Goal: Task Accomplishment & Management: Contribute content

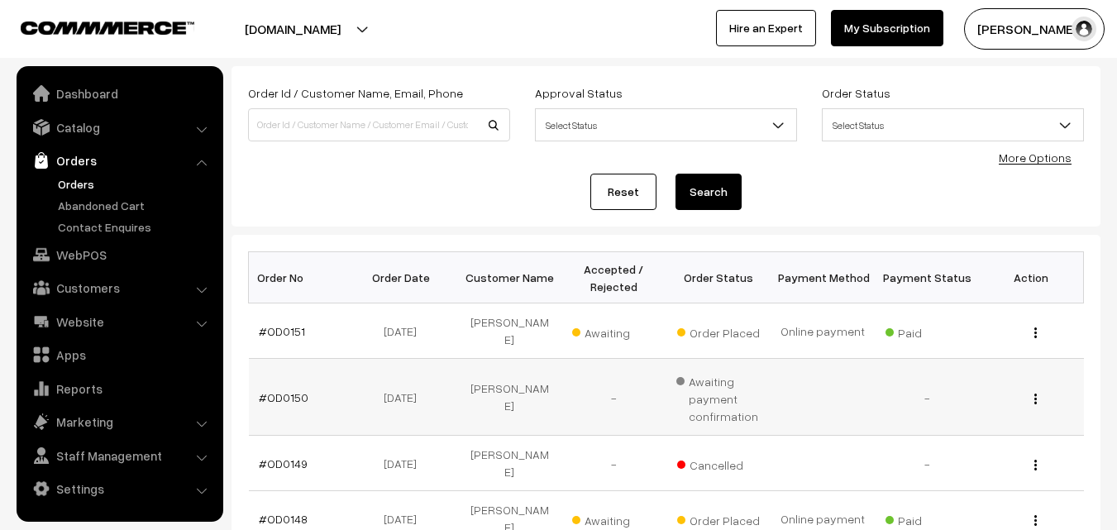
scroll to position [83, 0]
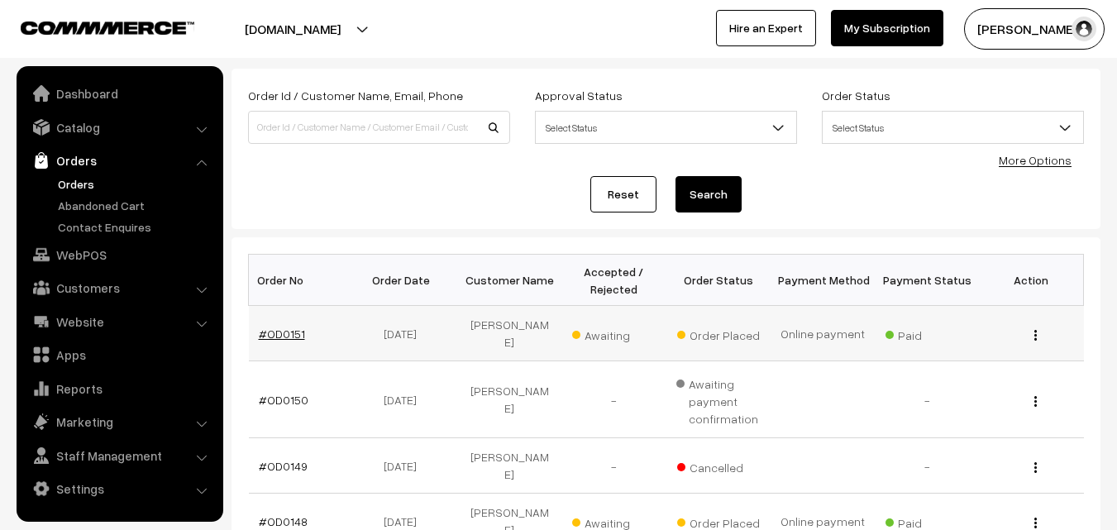
click at [285, 326] on link "#OD0151" at bounding box center [282, 333] width 46 height 14
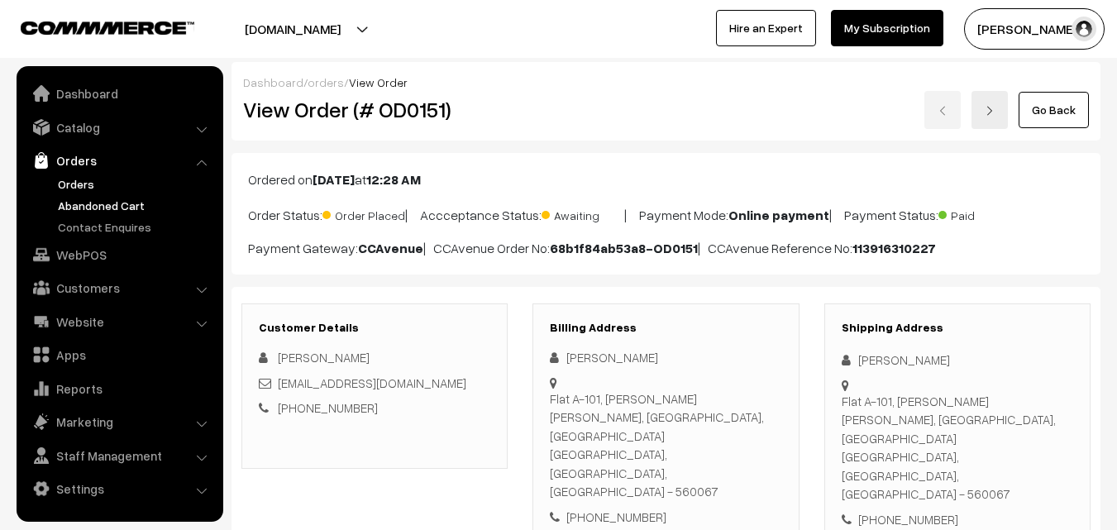
click at [86, 200] on link "Abandoned Cart" at bounding box center [136, 205] width 164 height 17
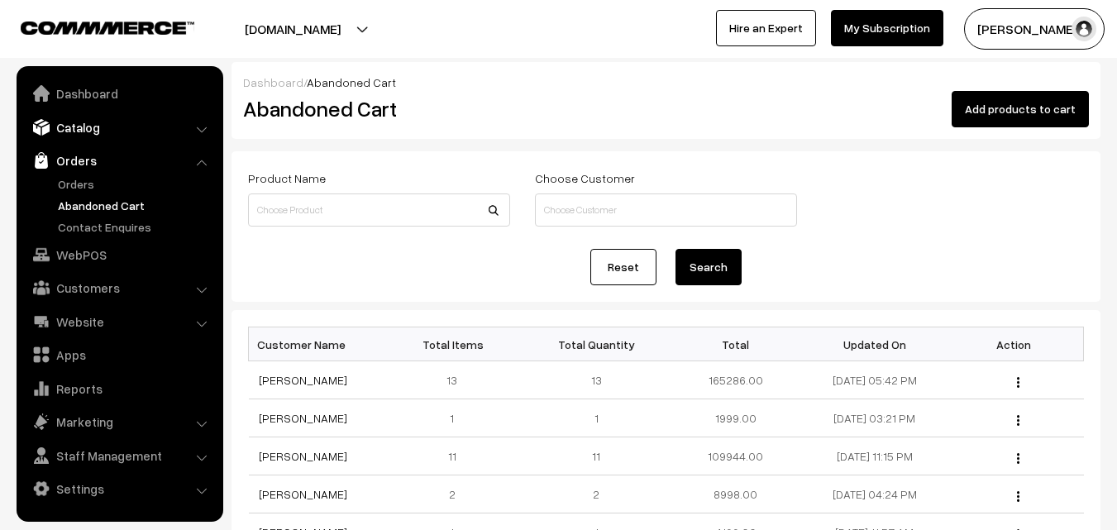
click at [74, 136] on link "Catalog" at bounding box center [119, 127] width 197 height 30
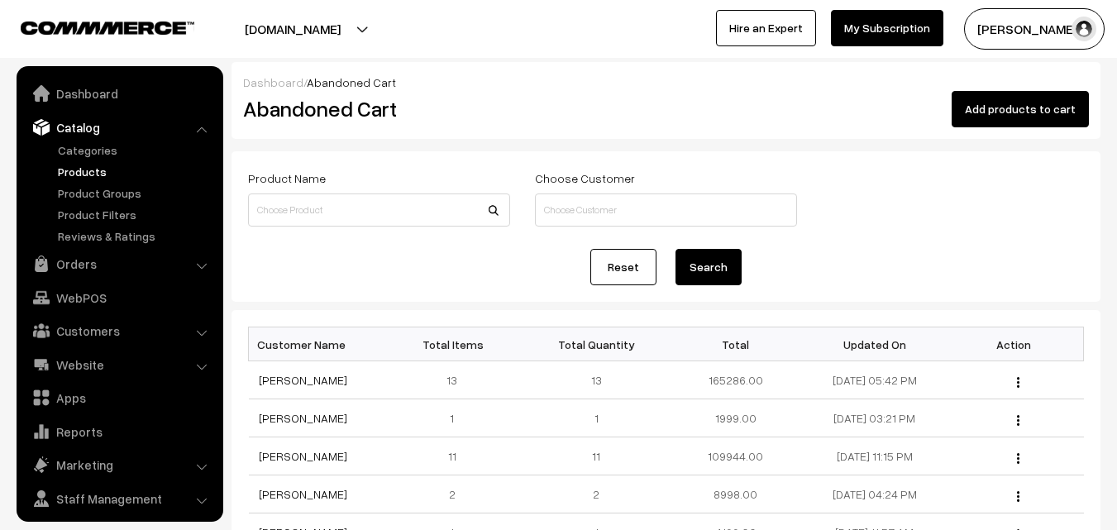
click at [72, 171] on link "Products" at bounding box center [136, 171] width 164 height 17
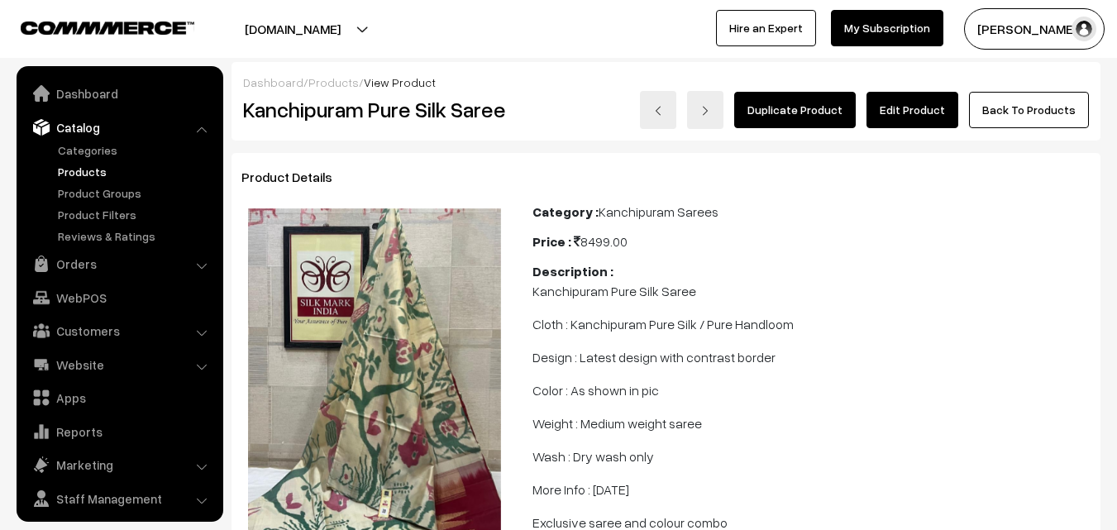
scroll to position [41, 0]
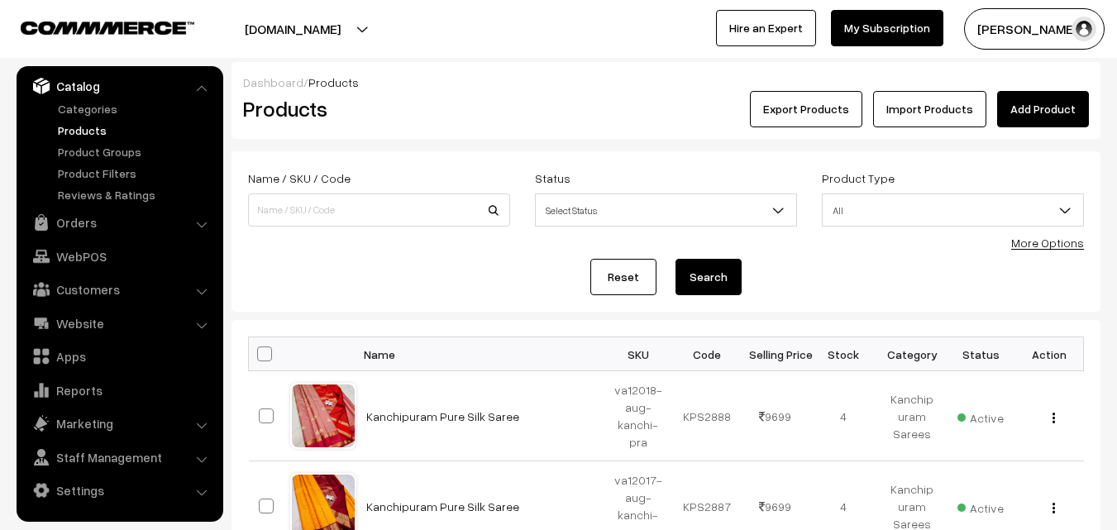
scroll to position [83, 0]
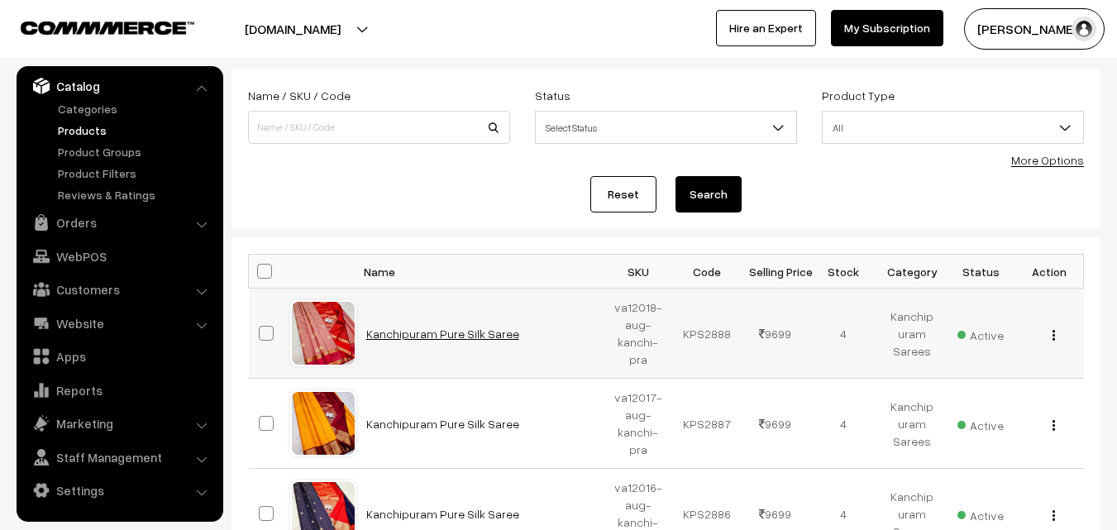
click at [442, 332] on link "Kanchipuram Pure Silk Saree" at bounding box center [442, 333] width 153 height 14
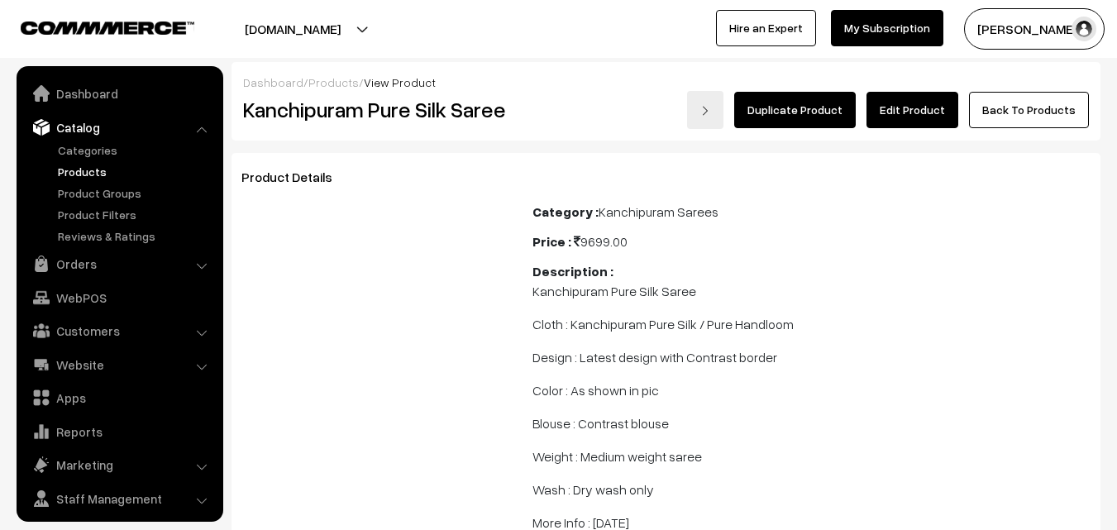
scroll to position [41, 0]
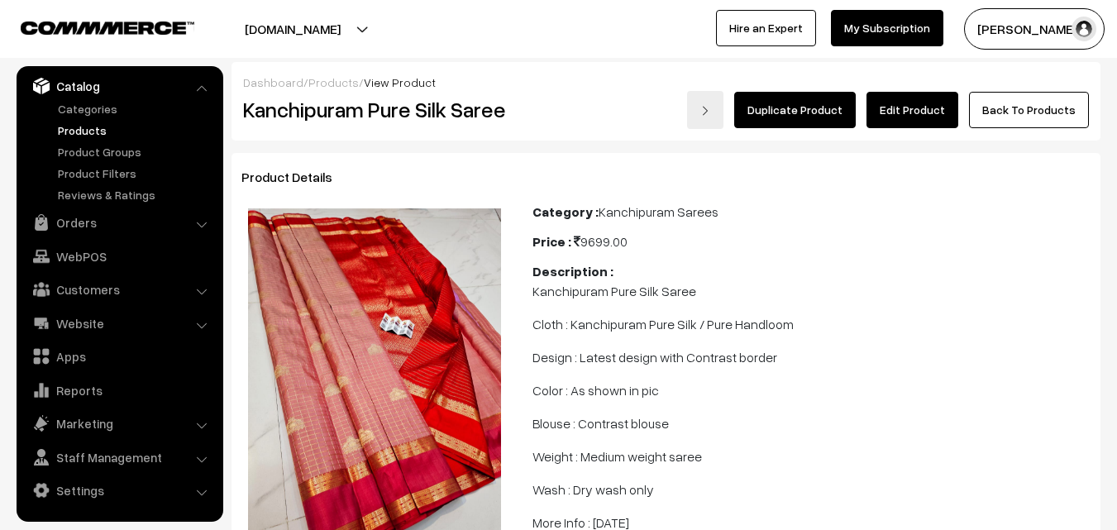
click at [70, 129] on link "Products" at bounding box center [136, 130] width 164 height 17
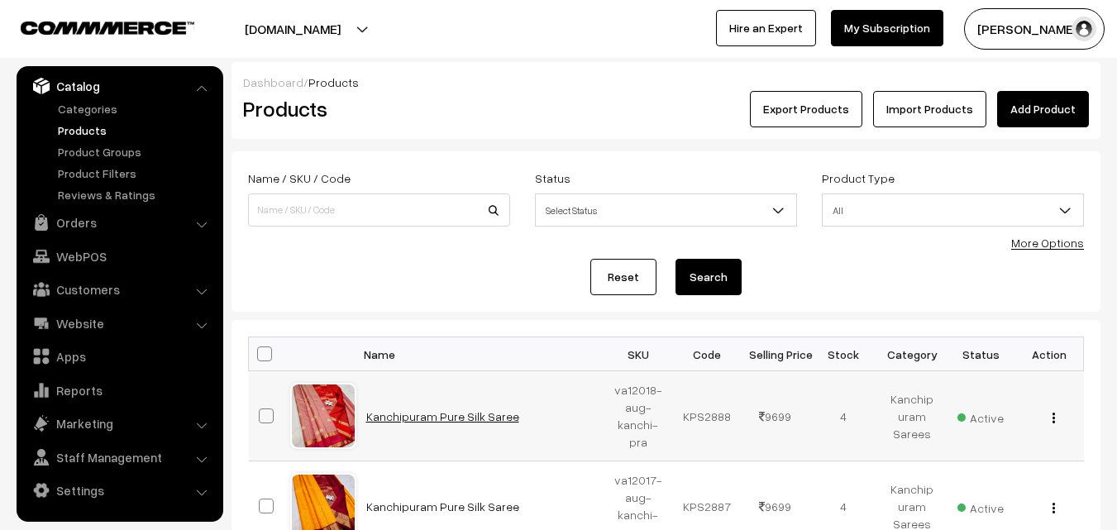
click at [407, 409] on link "Kanchipuram Pure Silk Saree" at bounding box center [442, 416] width 153 height 14
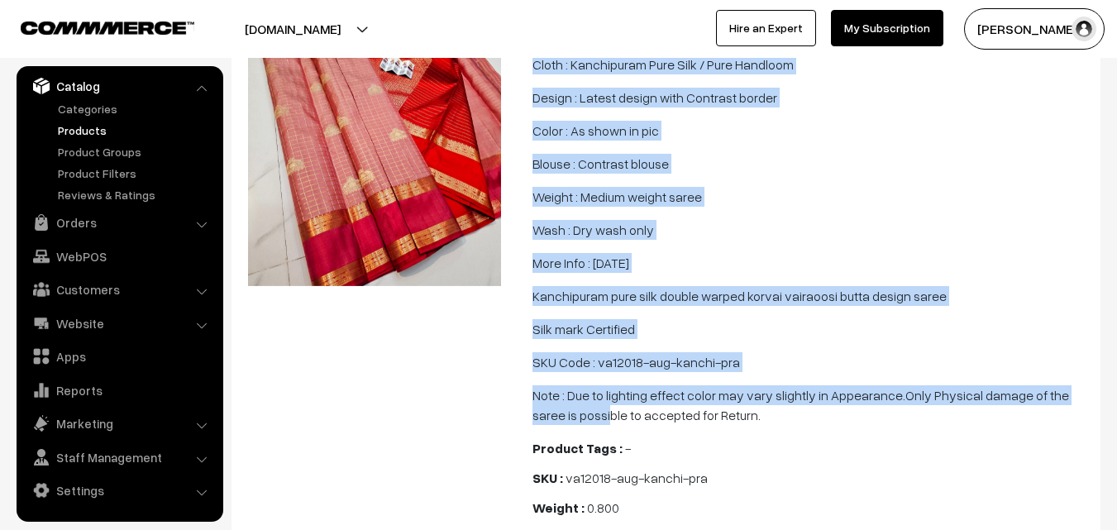
scroll to position [331, 0]
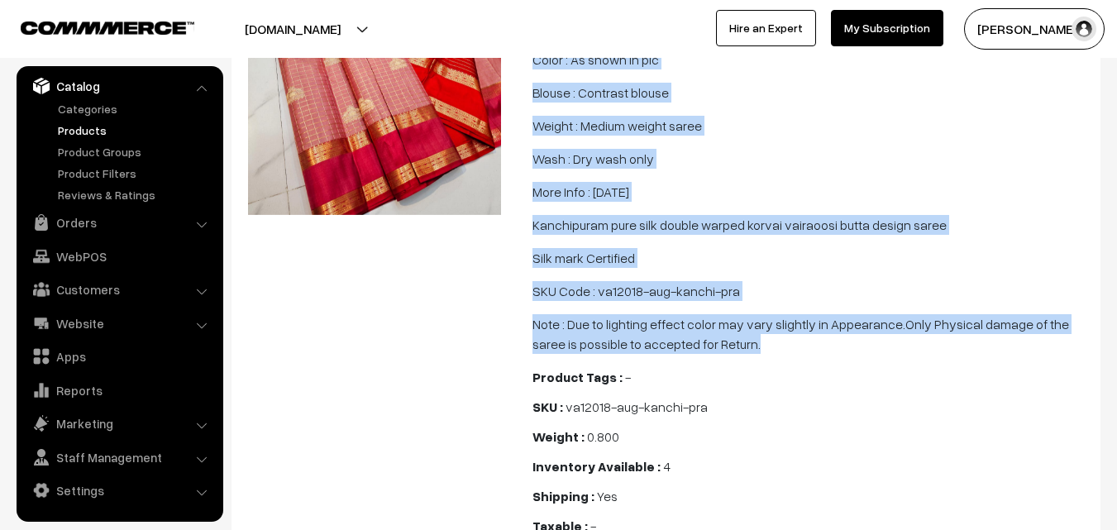
click at [736, 354] on span "Kanchipuram Pure Silk Saree Cloth : Kanchipuram Pure Silk / Pure Handloom Desig…" at bounding box center [811, 151] width 558 height 403
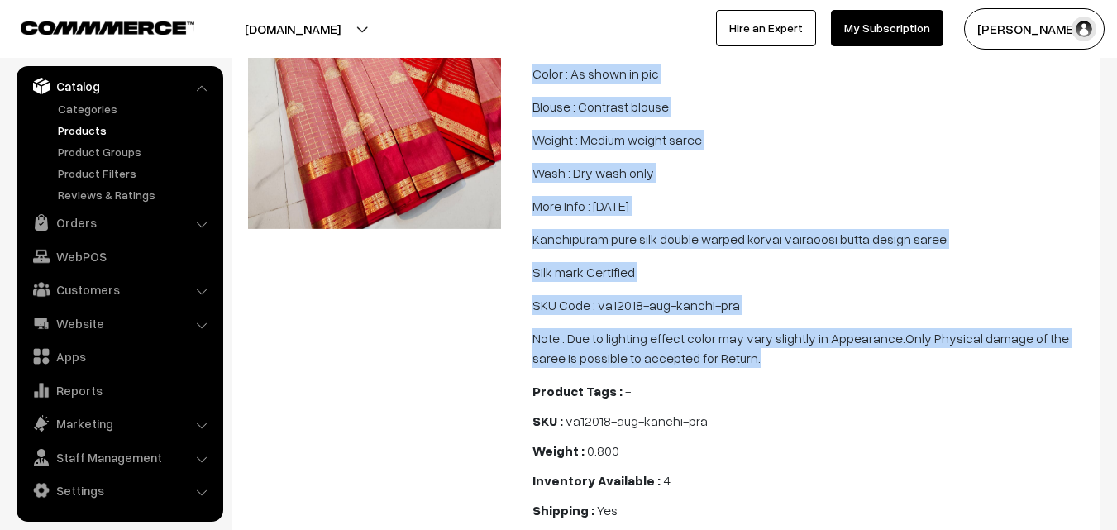
scroll to position [0, 0]
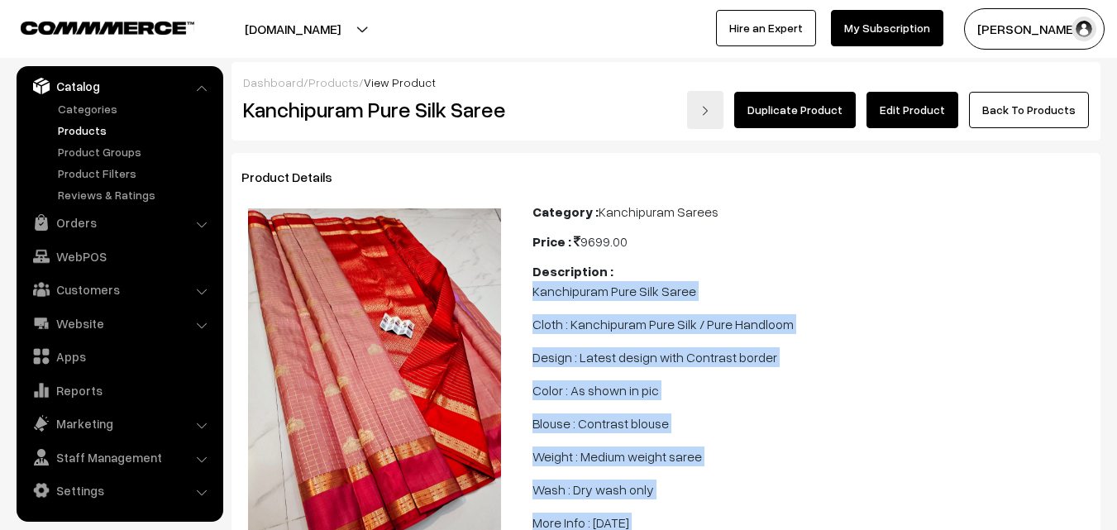
click at [91, 127] on link "Products" at bounding box center [136, 130] width 164 height 17
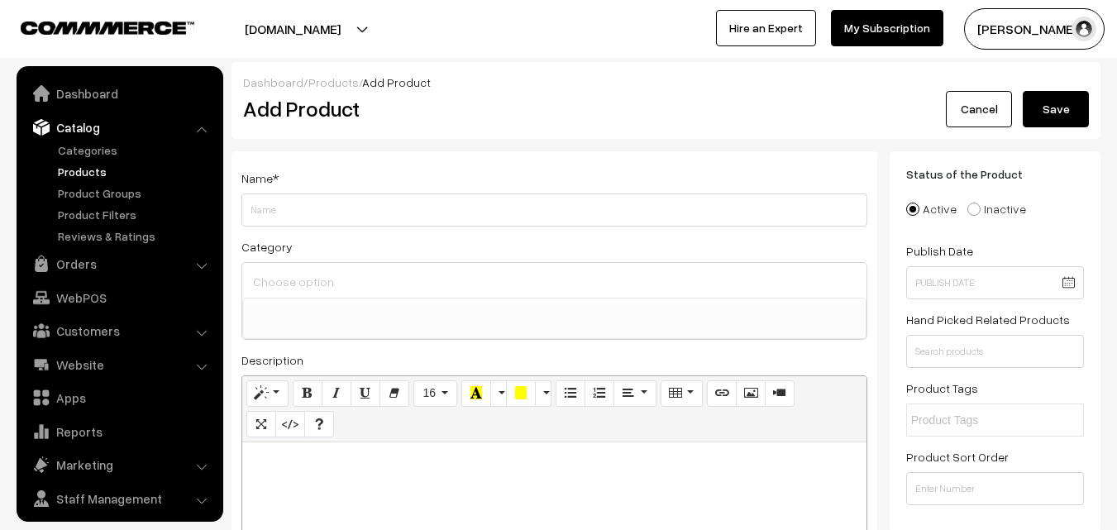
select select
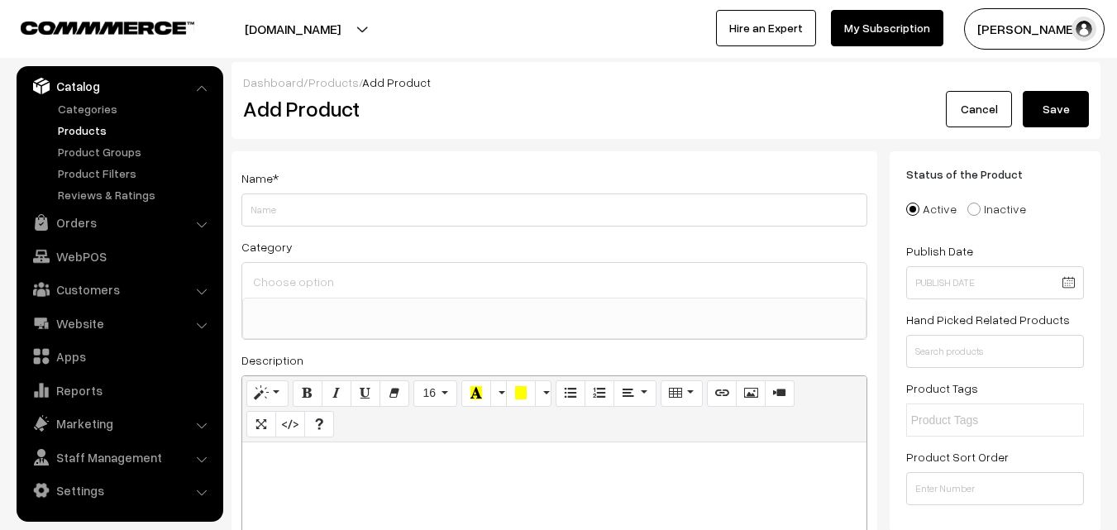
click at [85, 126] on link "Products" at bounding box center [136, 130] width 164 height 17
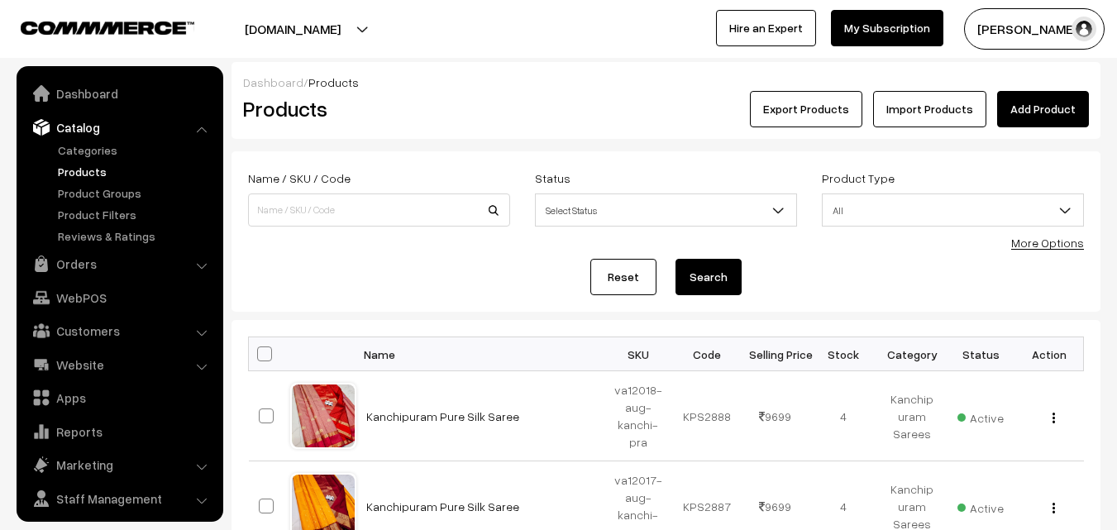
scroll to position [41, 0]
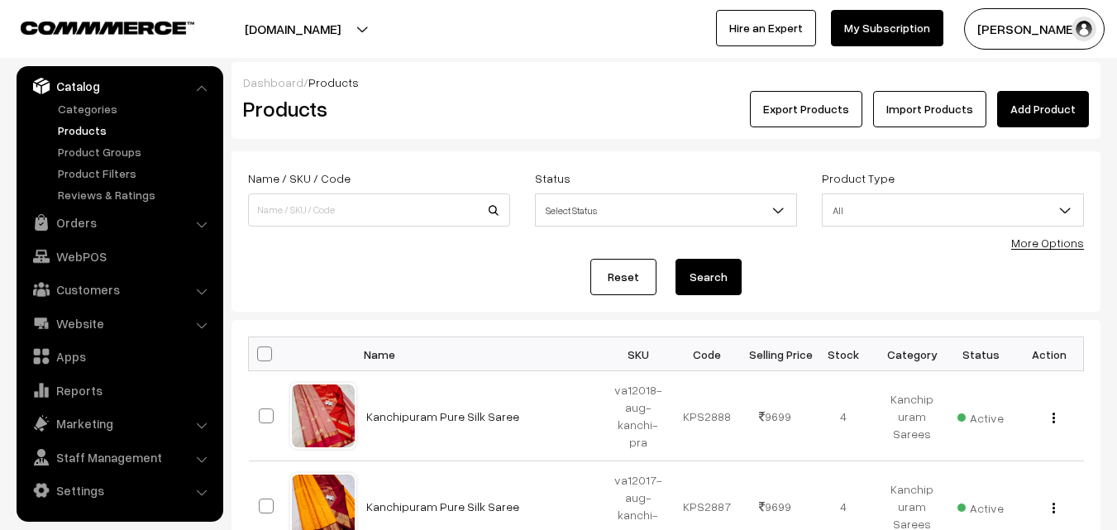
click at [457, 112] on h2 "Products" at bounding box center [375, 109] width 265 height 26
click at [1012, 106] on link "Add Product" at bounding box center [1043, 109] width 92 height 36
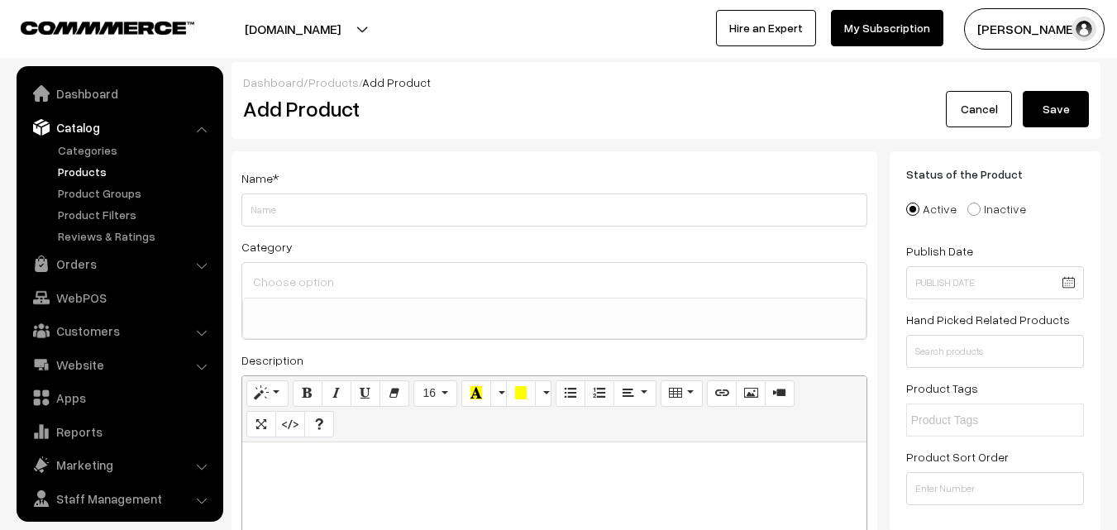
select select
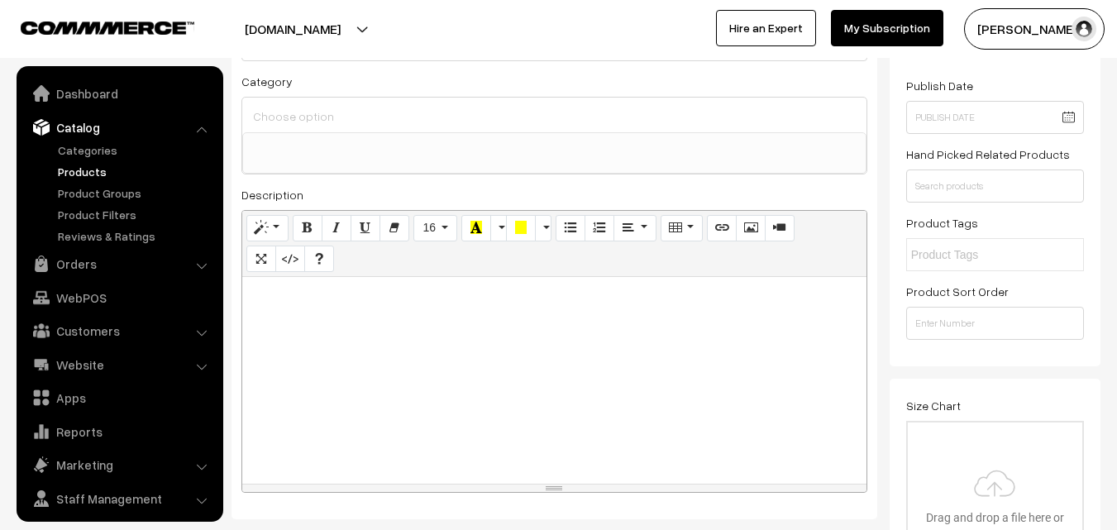
scroll to position [41, 0]
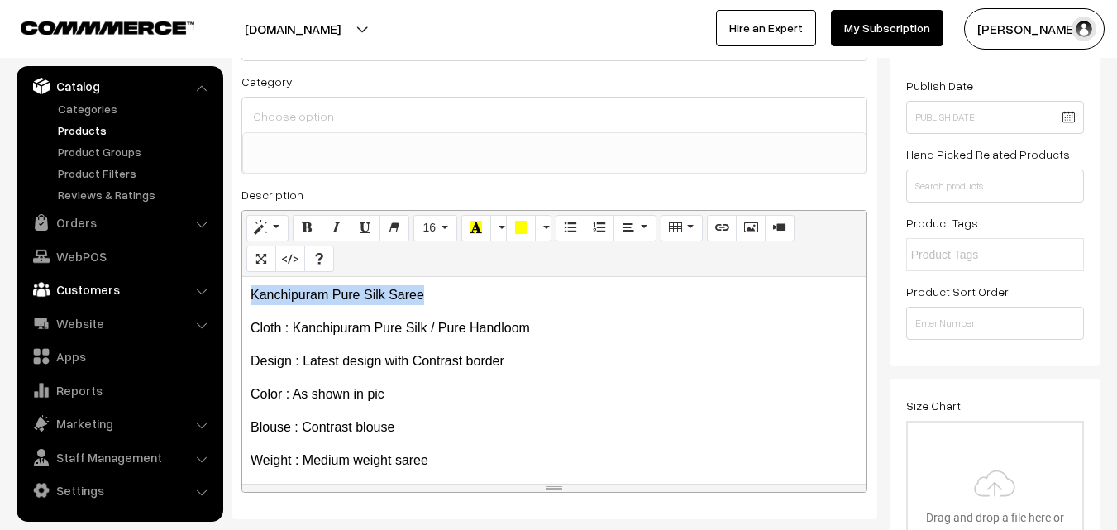
drag, startPoint x: 449, startPoint y: 293, endPoint x: 63, endPoint y: 298, distance: 386.0
copy p "Kanchipuram Pure Silk Saree"
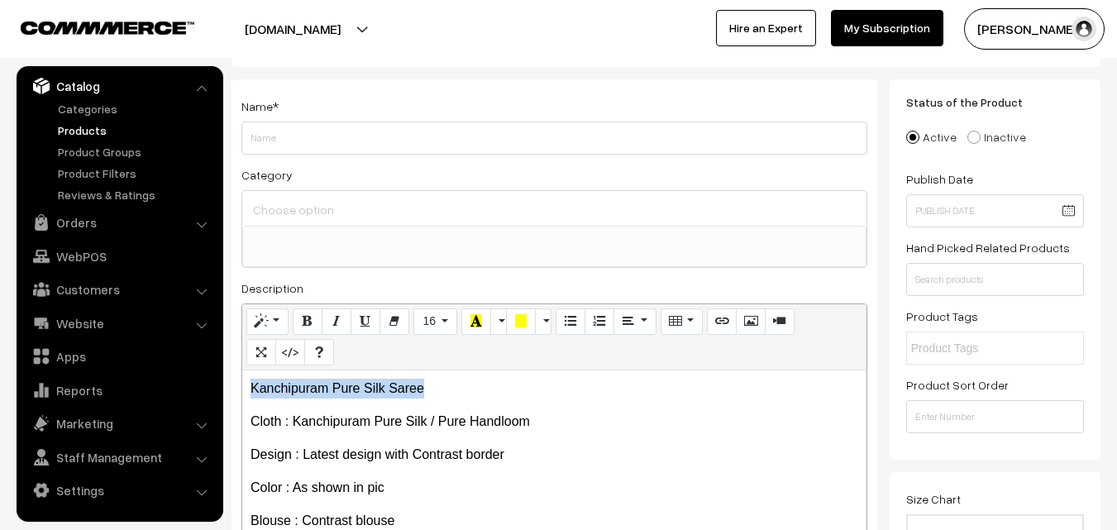
scroll to position [0, 0]
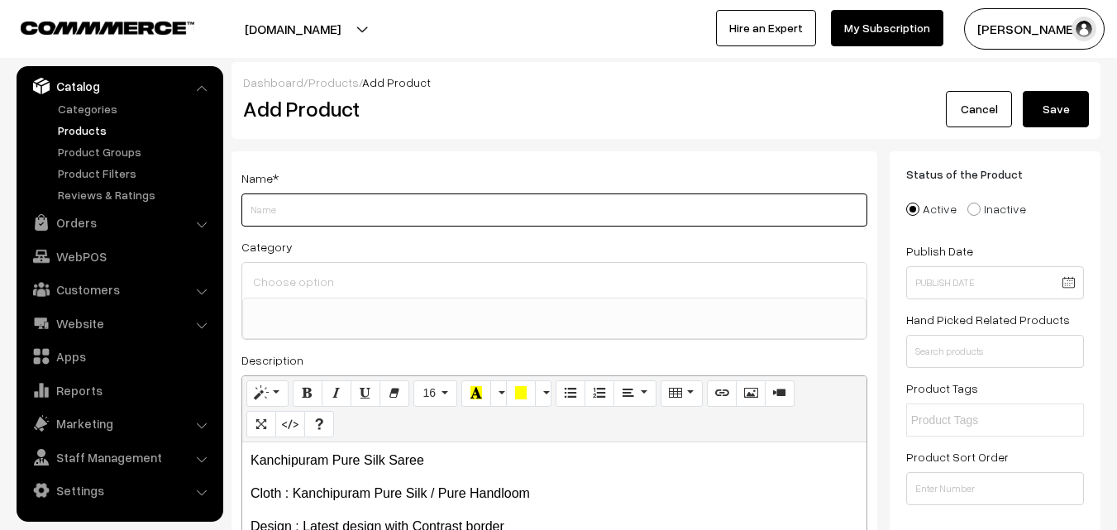
click at [268, 207] on input "Weight" at bounding box center [554, 209] width 626 height 33
paste input "Kanchipuram Pure Silk Saree"
type input "Kanchipuram Pure Silk Saree"
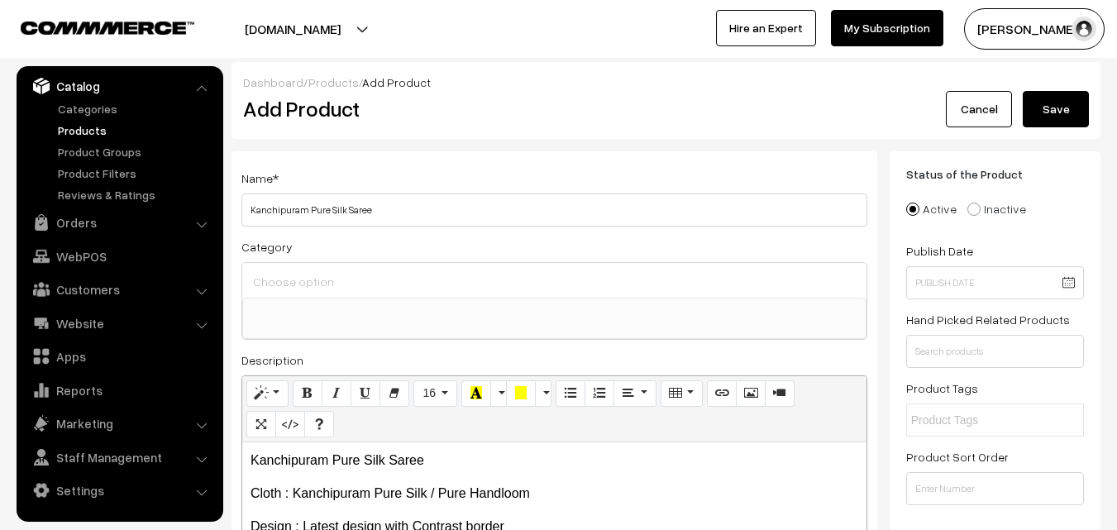
click at [287, 260] on div "Category Uppada Sarees Uppada Sarees > Uppada Plain Sarees Uppada Sarees > Uppa…" at bounding box center [554, 287] width 626 height 103
click at [290, 269] on div at bounding box center [554, 280] width 624 height 35
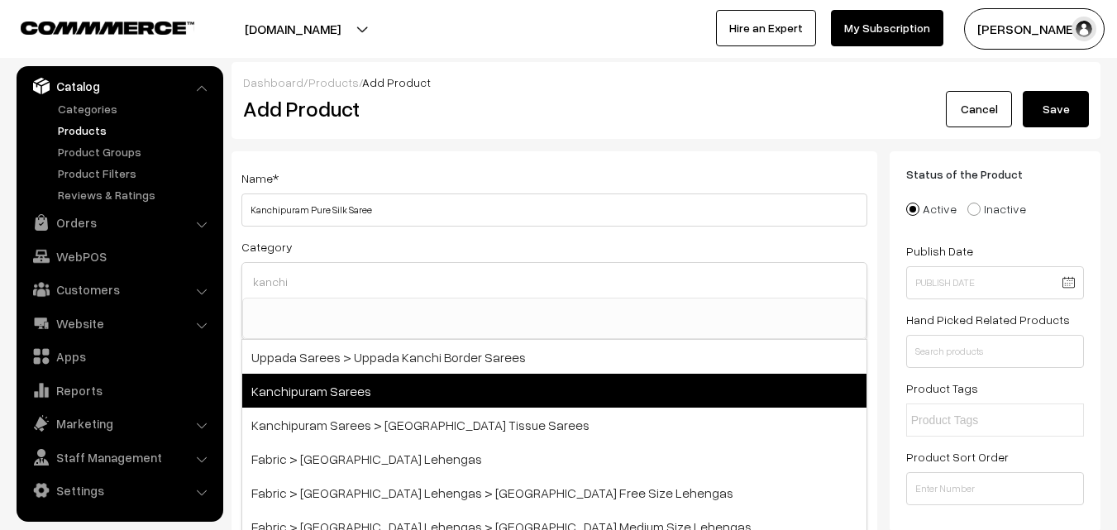
type input "kanchi"
click at [370, 380] on span "Kanchipuram Sarees" at bounding box center [554, 391] width 624 height 34
select select "3"
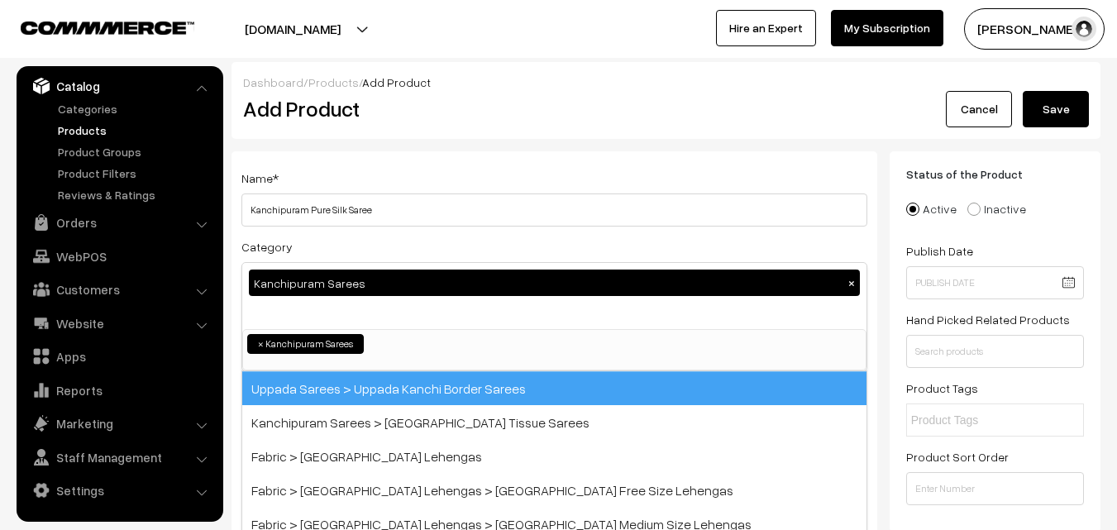
scroll to position [281, 0]
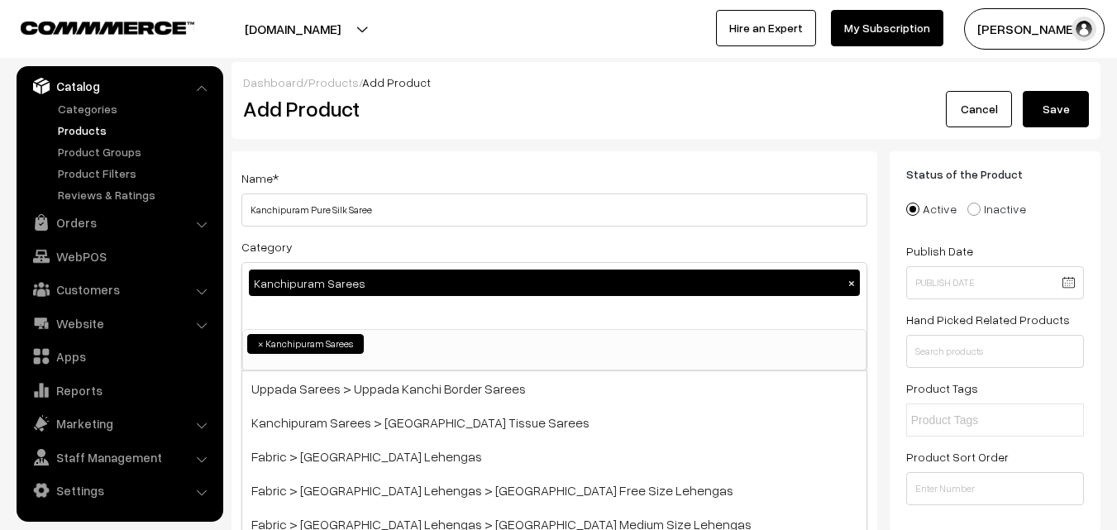
click at [418, 184] on div "Name * Kanchipuram Pure Silk Saree" at bounding box center [554, 197] width 626 height 59
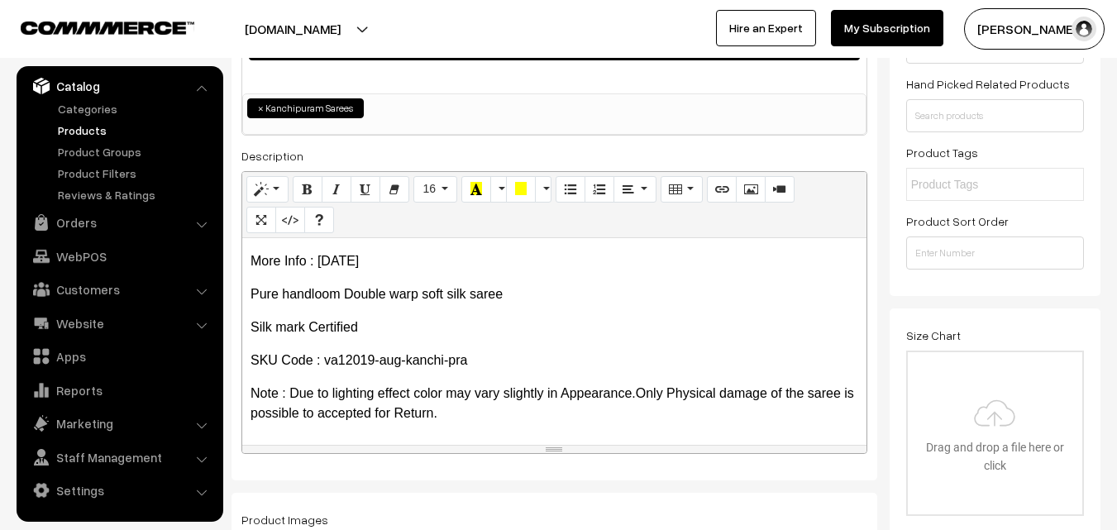
scroll to position [331, 0]
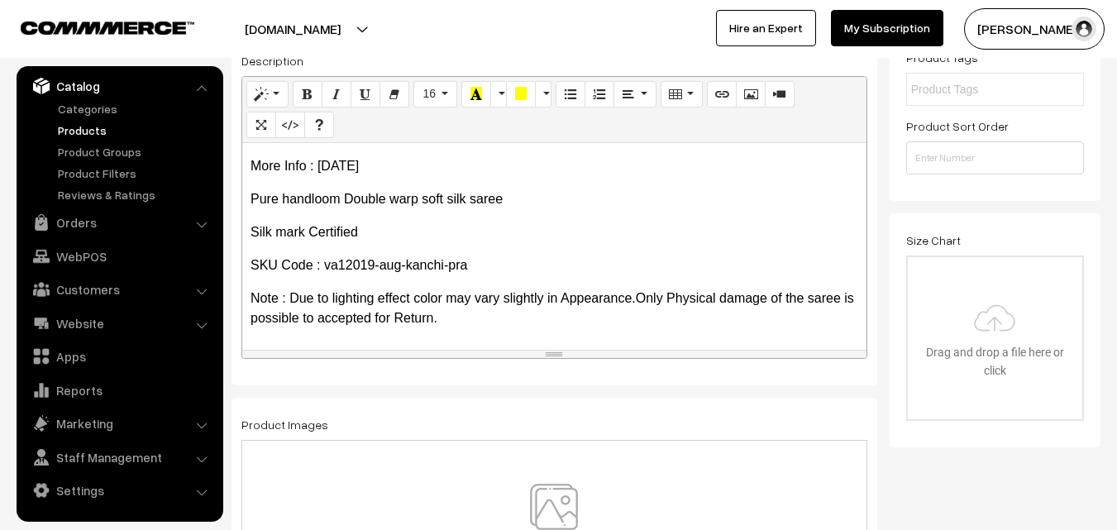
click at [555, 497] on img at bounding box center [554, 532] width 170 height 97
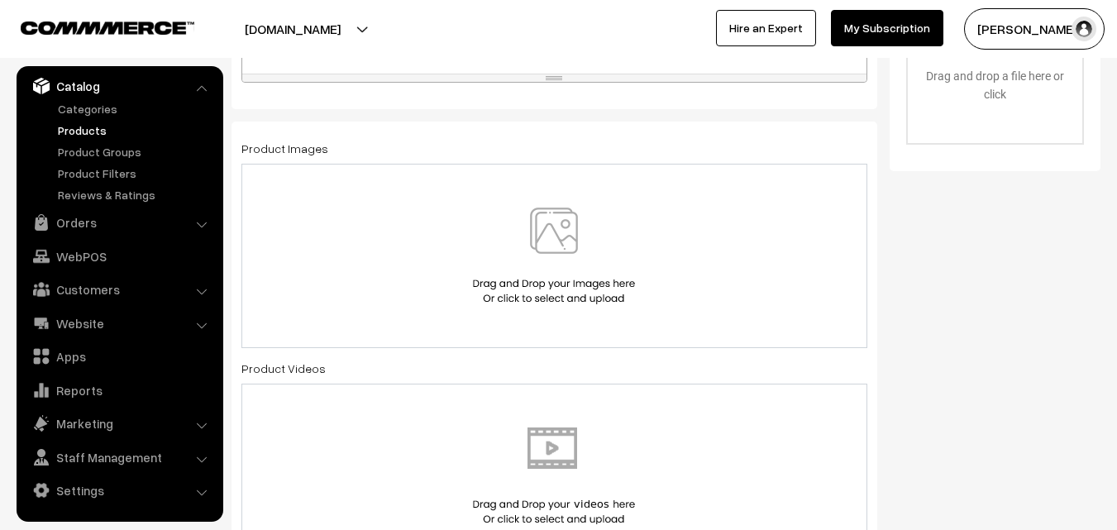
scroll to position [661, 0]
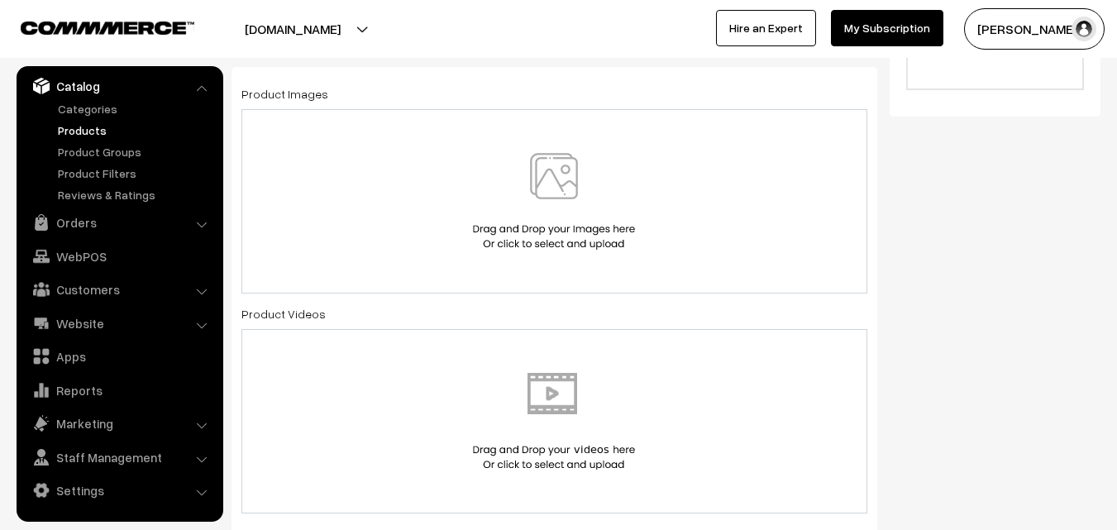
click at [551, 204] on img at bounding box center [554, 201] width 170 height 97
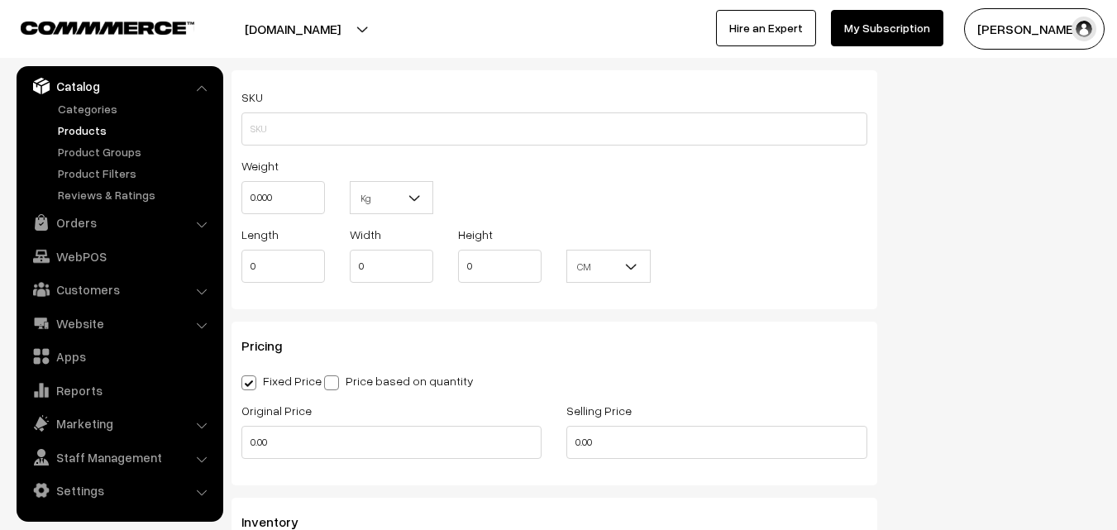
scroll to position [1157, 0]
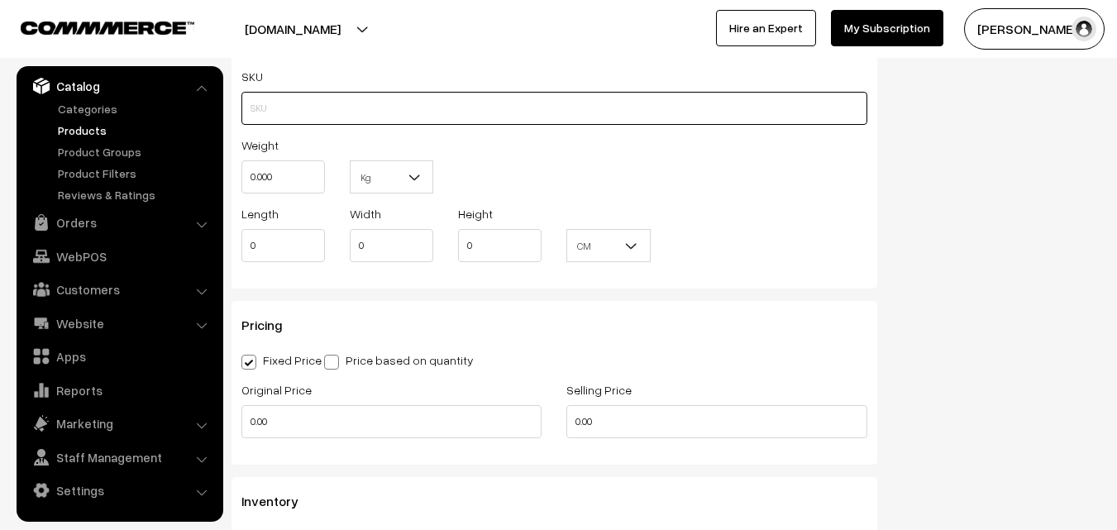
click at [275, 117] on input "text" at bounding box center [554, 108] width 626 height 33
paste input "va12019-aug-kanchi-pra"
type input "va12019-aug-kanchi-pra"
click at [277, 170] on input "0.000" at bounding box center [282, 176] width 83 height 33
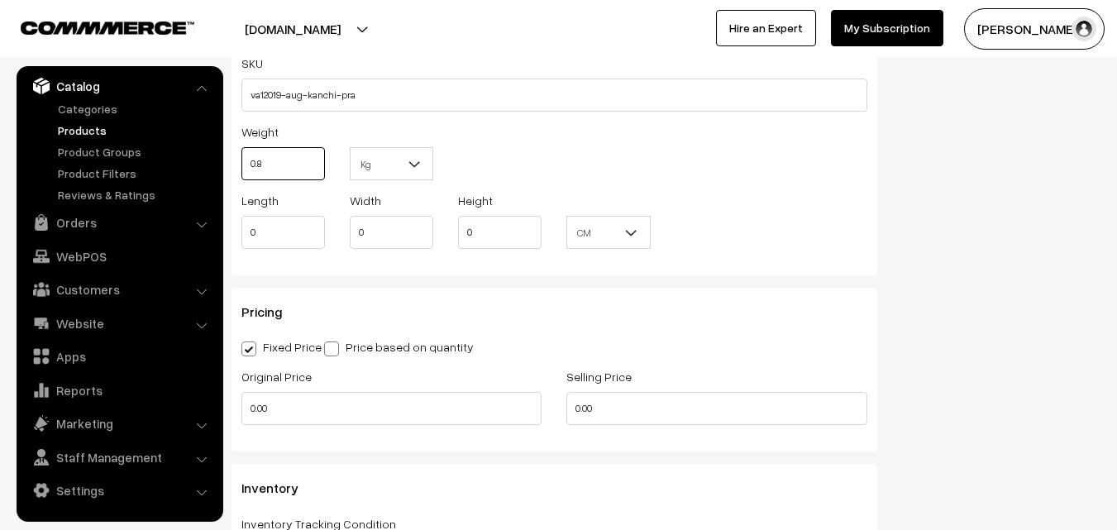
scroll to position [1322, 0]
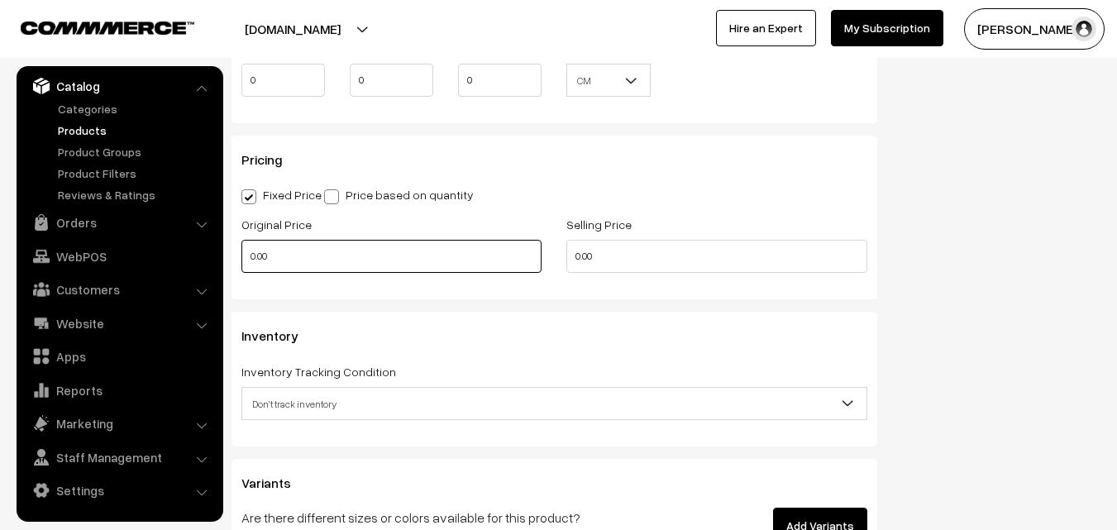
type input "0.80"
click at [301, 252] on input "0.00" at bounding box center [391, 256] width 300 height 33
drag, startPoint x: 279, startPoint y: 263, endPoint x: 217, endPoint y: 254, distance: 63.5
click at [217, 254] on body "Thank you for showing interest. Our team will call you shortly. Close [DOMAIN_N…" at bounding box center [558, 60] width 1117 height 2764
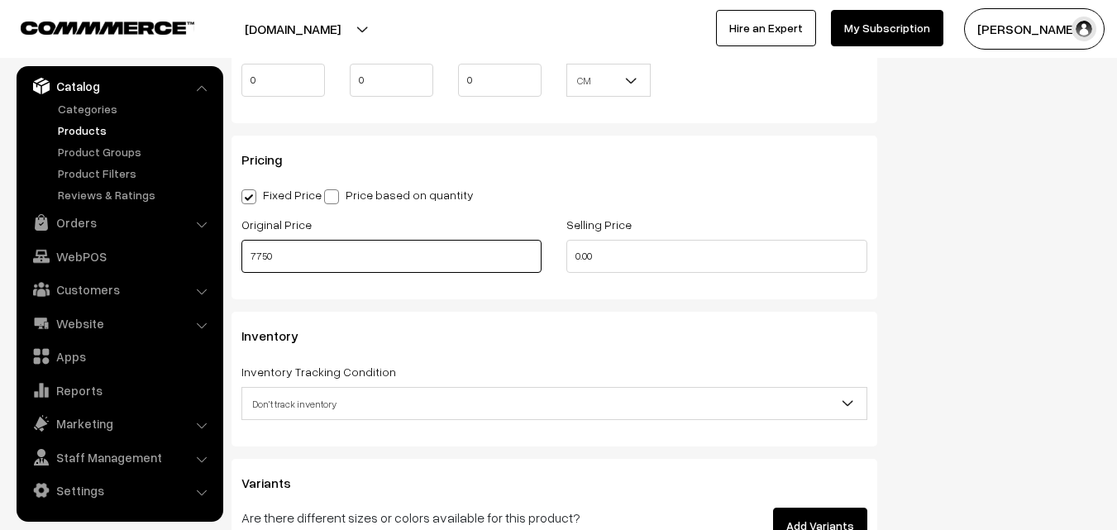
type input "7750"
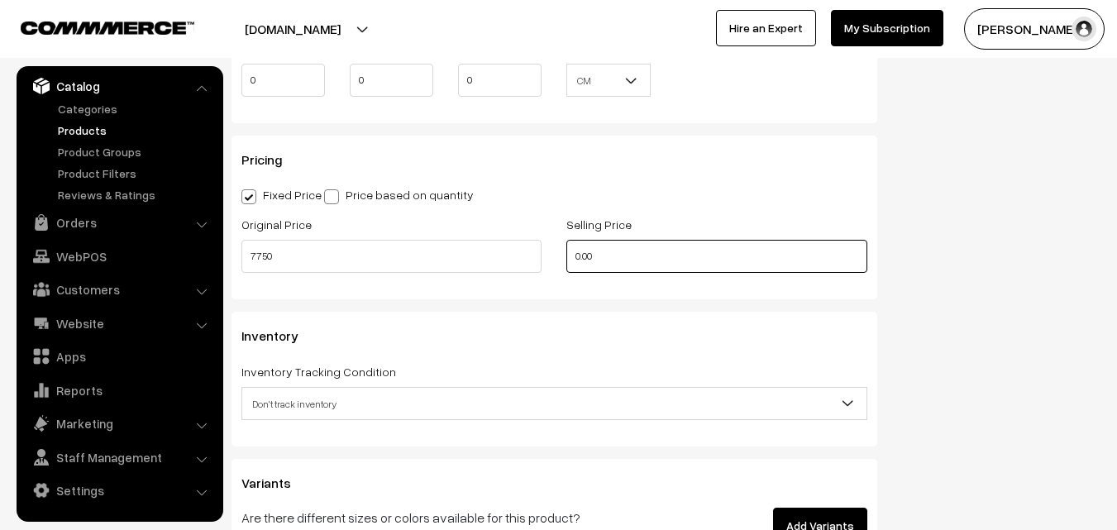
click at [615, 256] on input "0.00" at bounding box center [716, 256] width 300 height 33
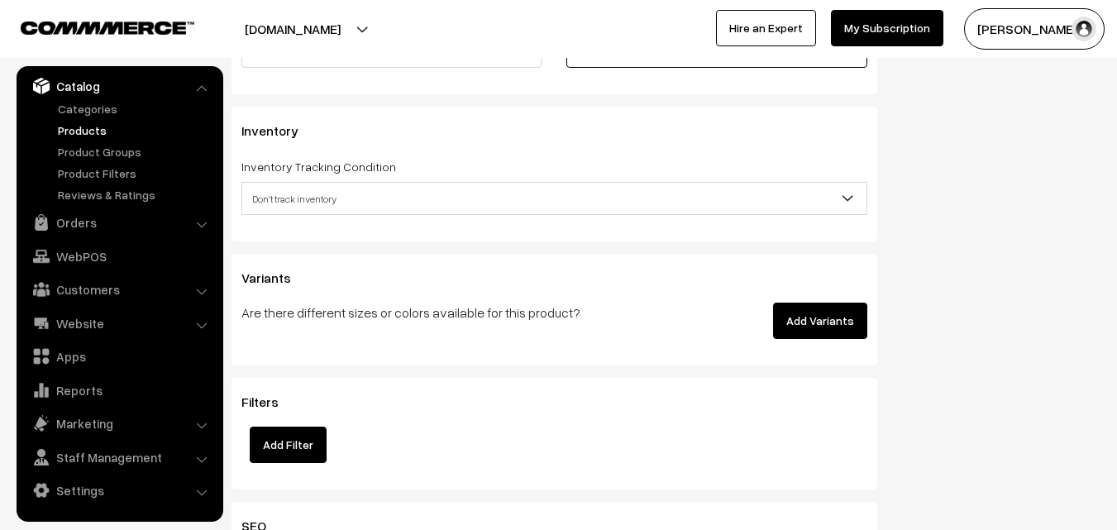
scroll to position [1570, 0]
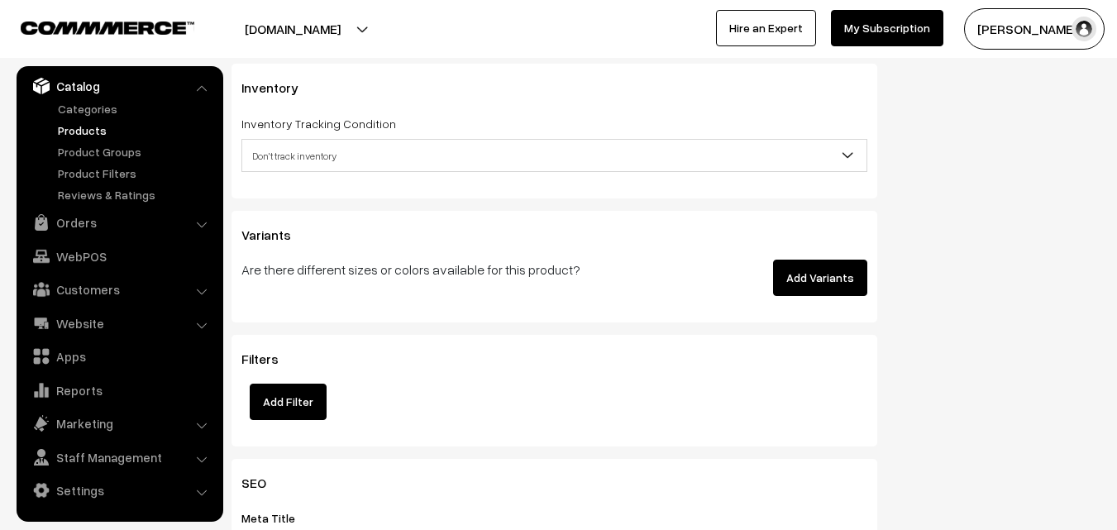
type input "9249"
click at [288, 149] on span "Don't track inventory" at bounding box center [554, 155] width 624 height 29
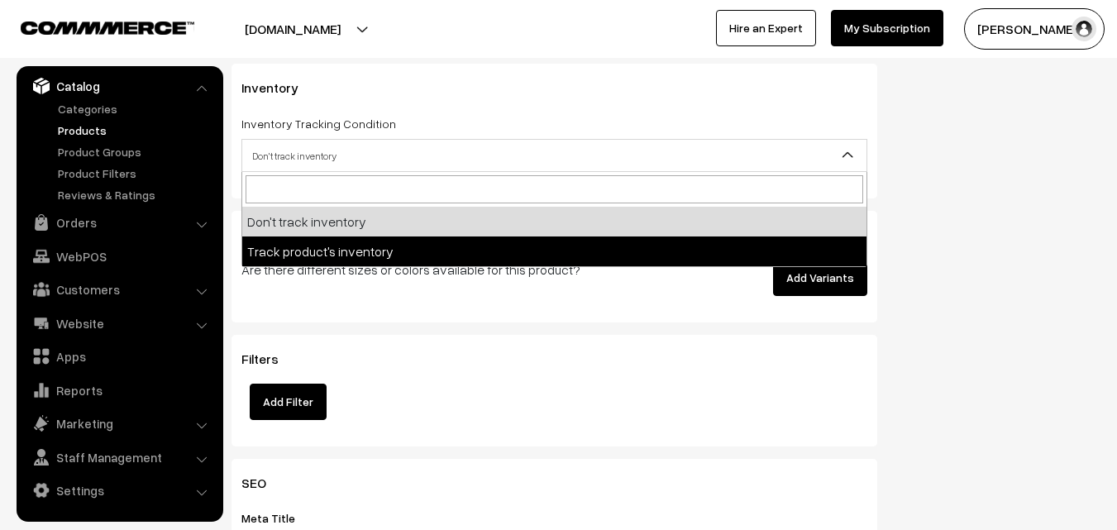
select select "2"
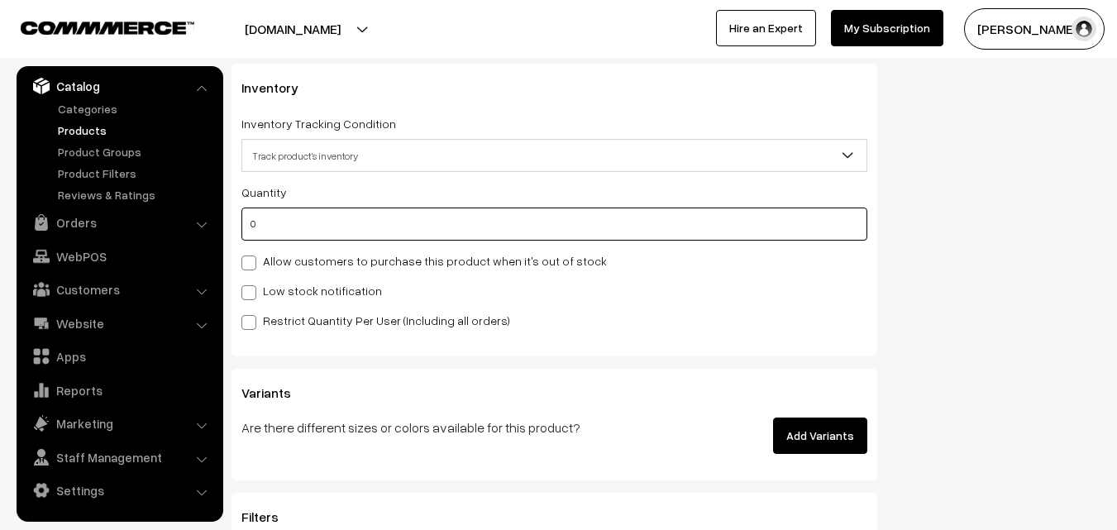
click at [296, 224] on input "0" at bounding box center [554, 223] width 626 height 33
type input "4"
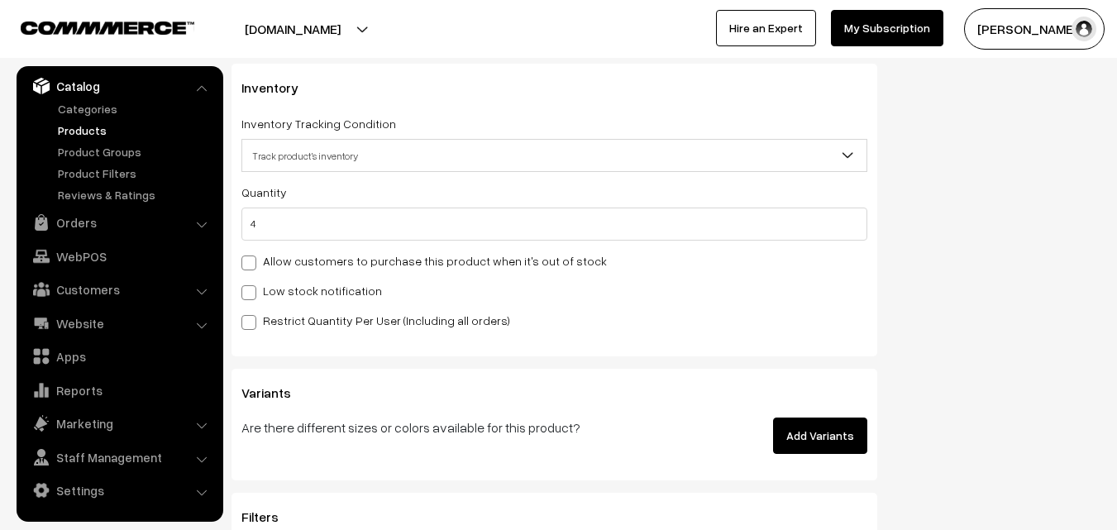
click at [293, 280] on div "Low stock notification" at bounding box center [554, 290] width 626 height 20
click at [298, 289] on label "Low stock notification" at bounding box center [311, 290] width 141 height 17
click at [252, 289] on input "Low stock notification" at bounding box center [246, 289] width 11 height 11
checkbox input "true"
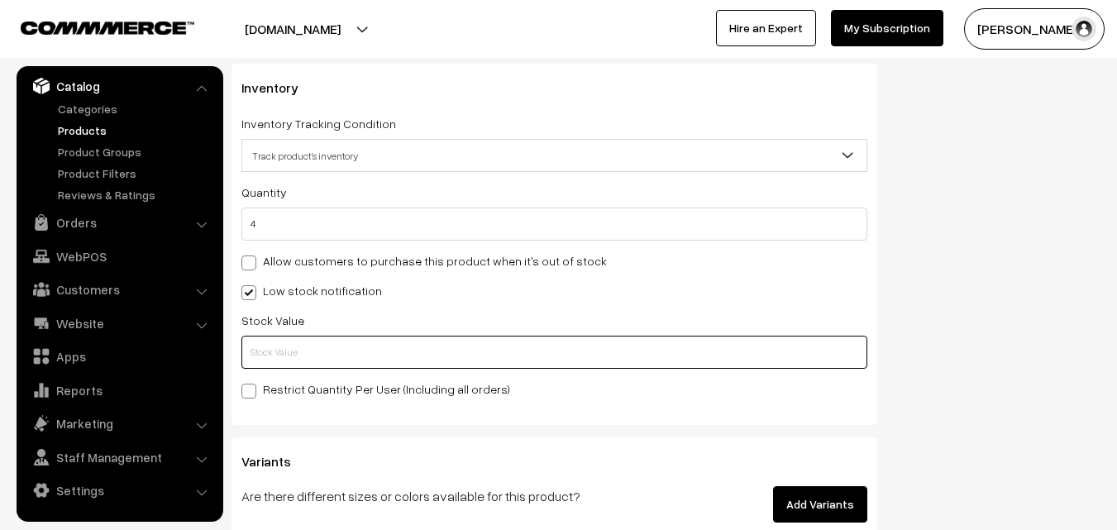
click at [303, 352] on input "text" at bounding box center [554, 352] width 626 height 33
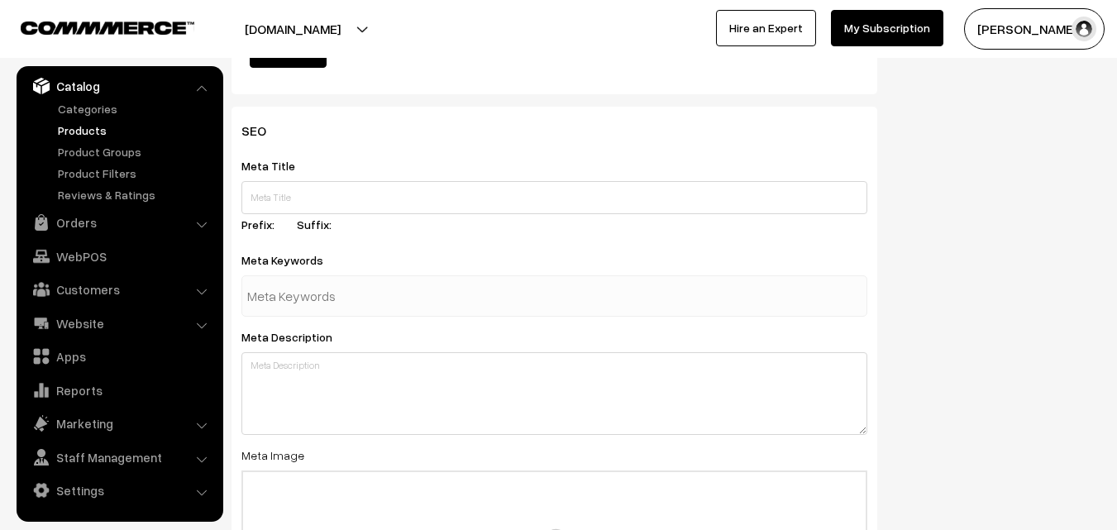
scroll to position [2461, 0]
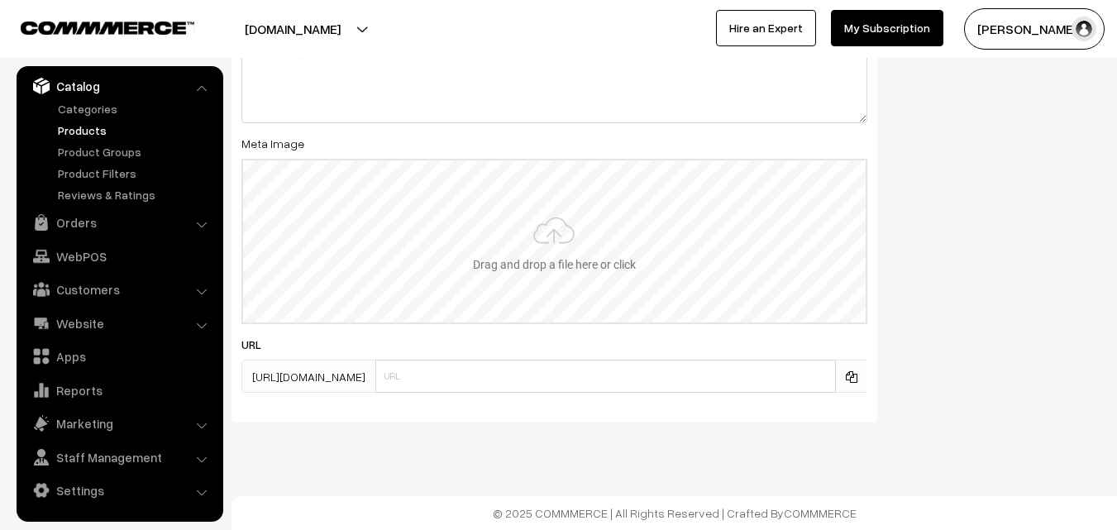
type input "2"
click at [553, 237] on input "file" at bounding box center [554, 241] width 622 height 162
type input "C:\fakepath\kanchipuram-saree-va12019-aug.jpeg"
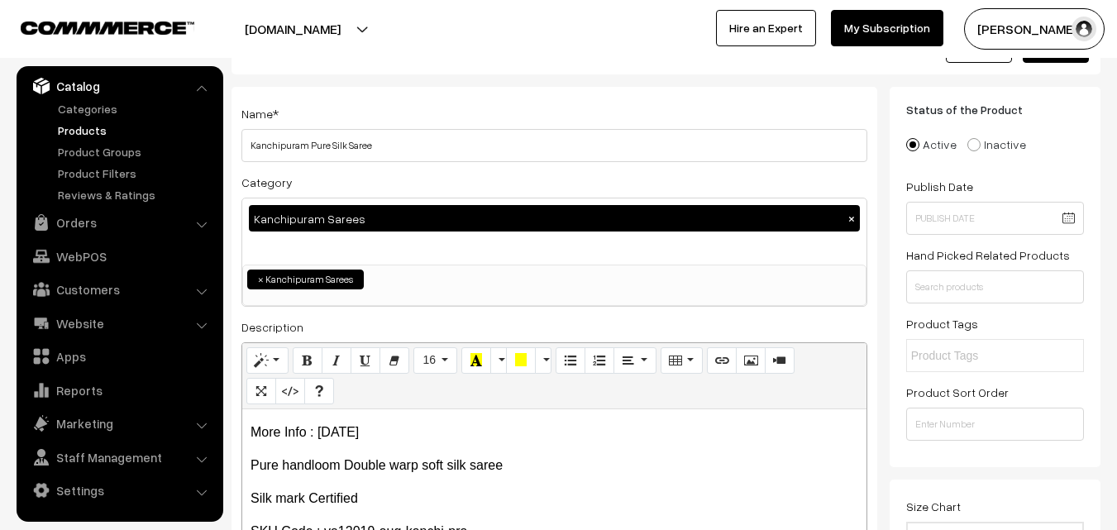
scroll to position [0, 0]
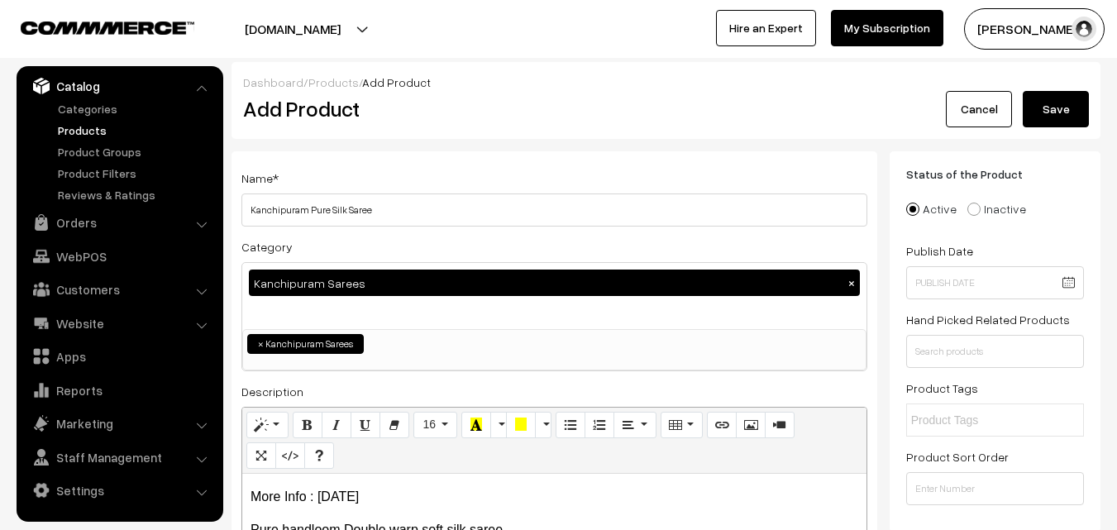
click at [1054, 121] on button "Save" at bounding box center [1055, 109] width 66 height 36
click at [524, 131] on div "Dashboard / Products / Add Product Add Product Cancel Please Wait…" at bounding box center [665, 100] width 869 height 77
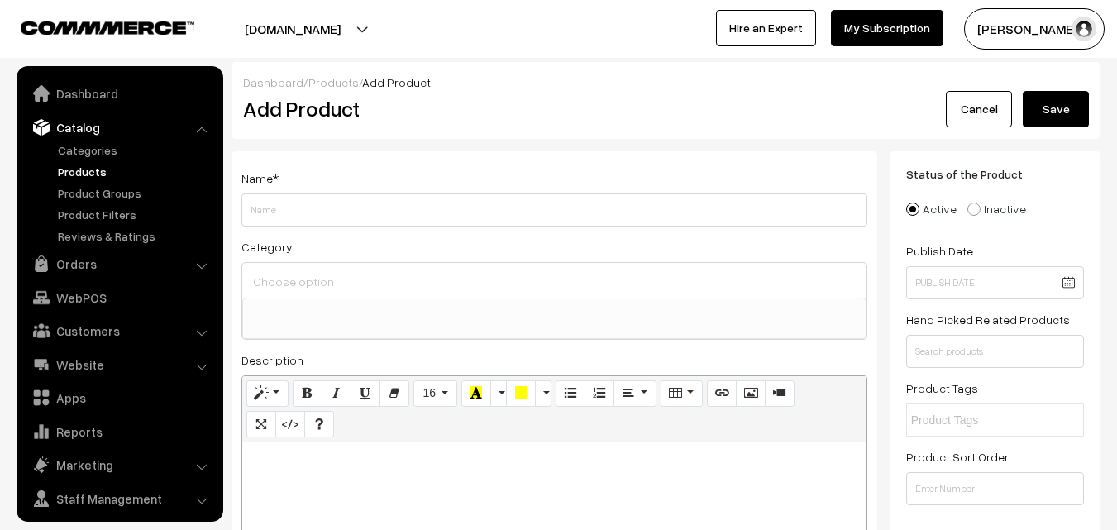
select select
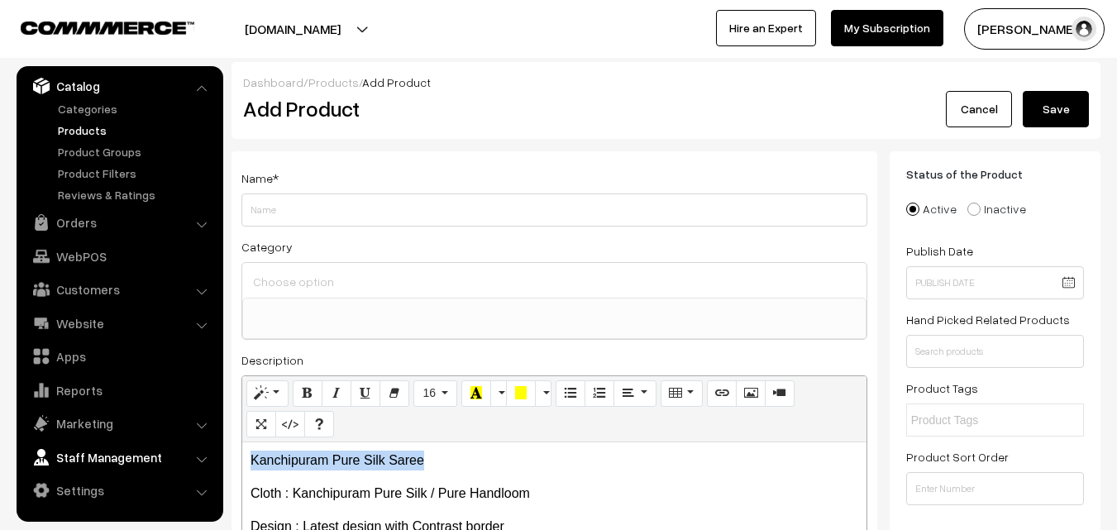
drag, startPoint x: 437, startPoint y: 455, endPoint x: 182, endPoint y: 450, distance: 255.5
copy p "Kanchipuram Pure Silk Saree"
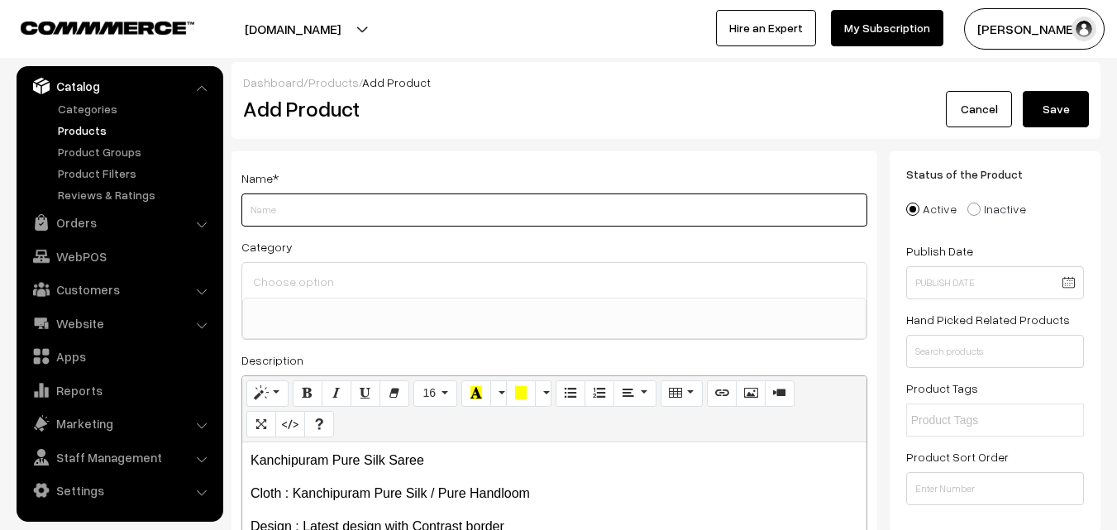
click at [276, 202] on input "Weight" at bounding box center [554, 209] width 626 height 33
paste input "Kanchipuram Pure Silk Saree"
type input "Kanchipuram Pure Silk Saree"
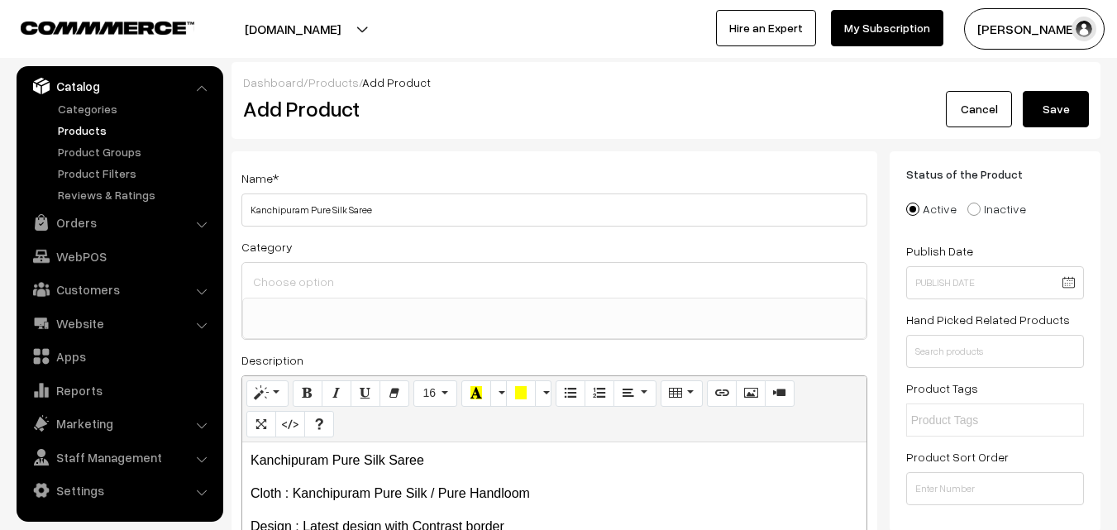
click at [285, 280] on input at bounding box center [554, 281] width 611 height 24
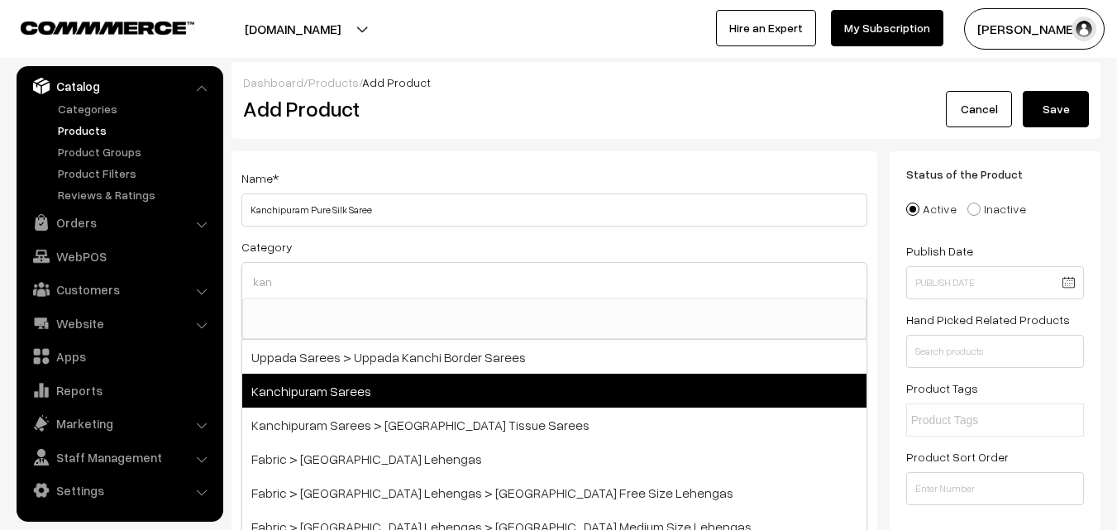
type input "kan"
click at [366, 388] on span "Kanchipuram Sarees" at bounding box center [554, 391] width 624 height 34
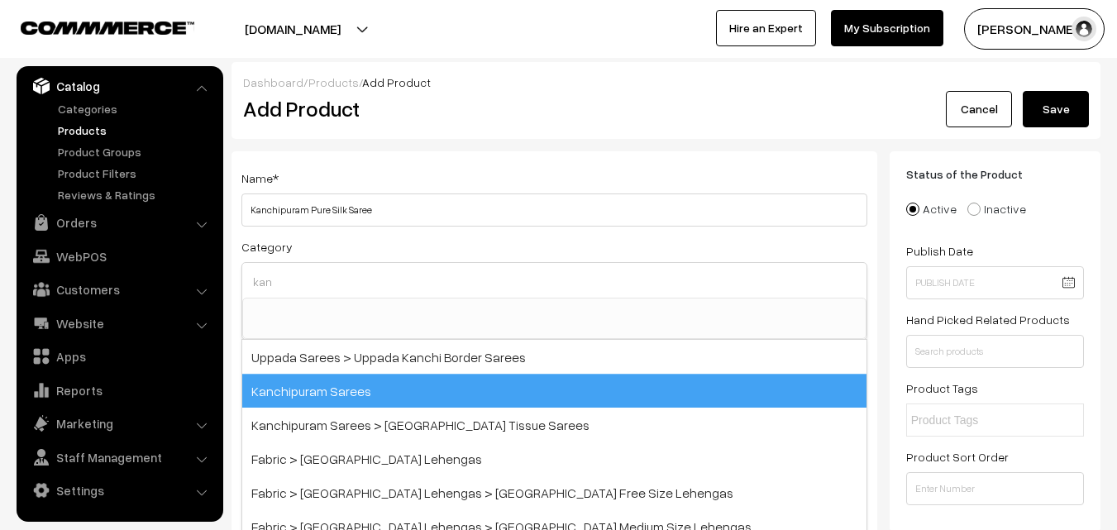
select select "3"
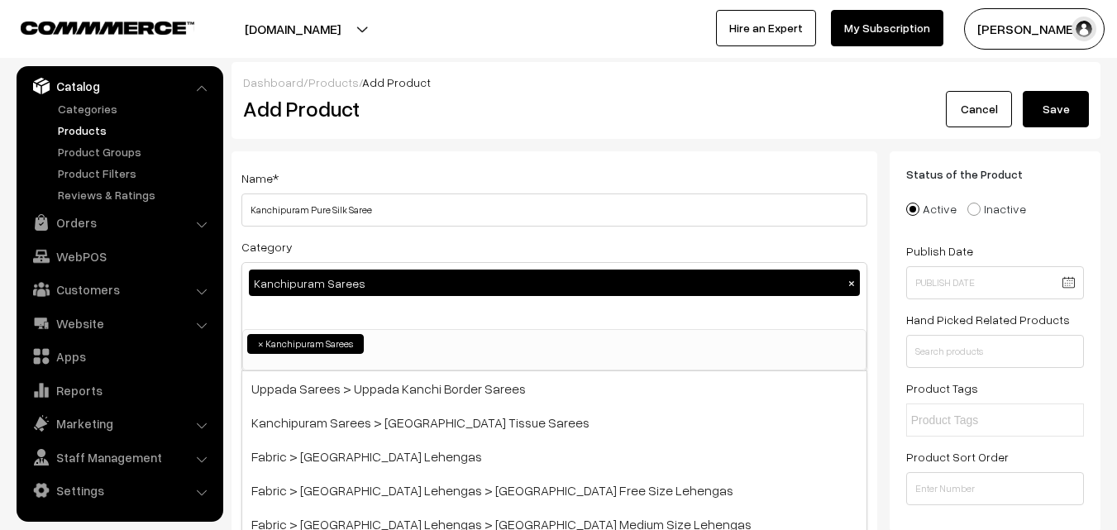
click at [414, 182] on div "Name * Kanchipuram Pure Silk Saree" at bounding box center [554, 197] width 626 height 59
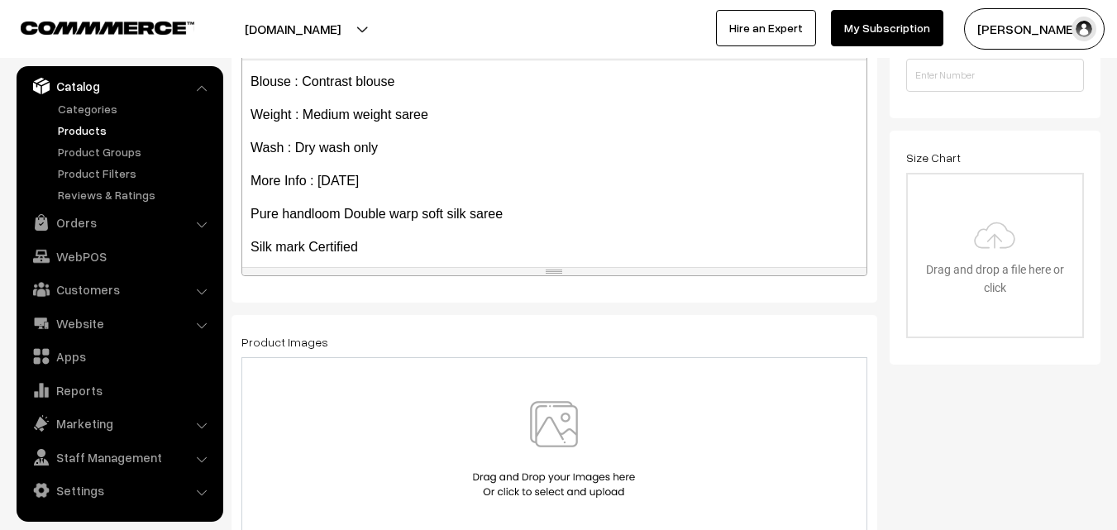
scroll to position [226, 0]
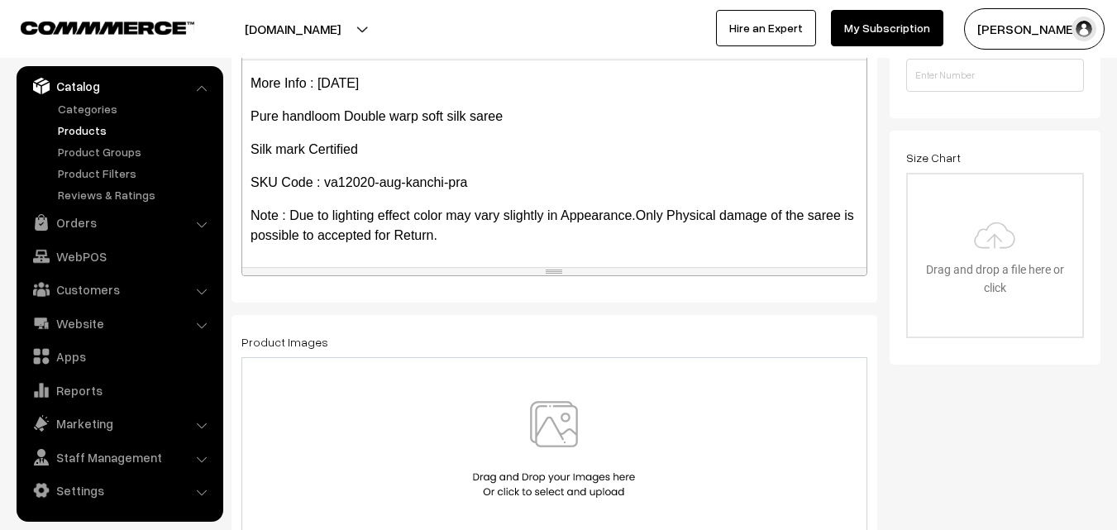
click at [558, 415] on img at bounding box center [554, 449] width 170 height 97
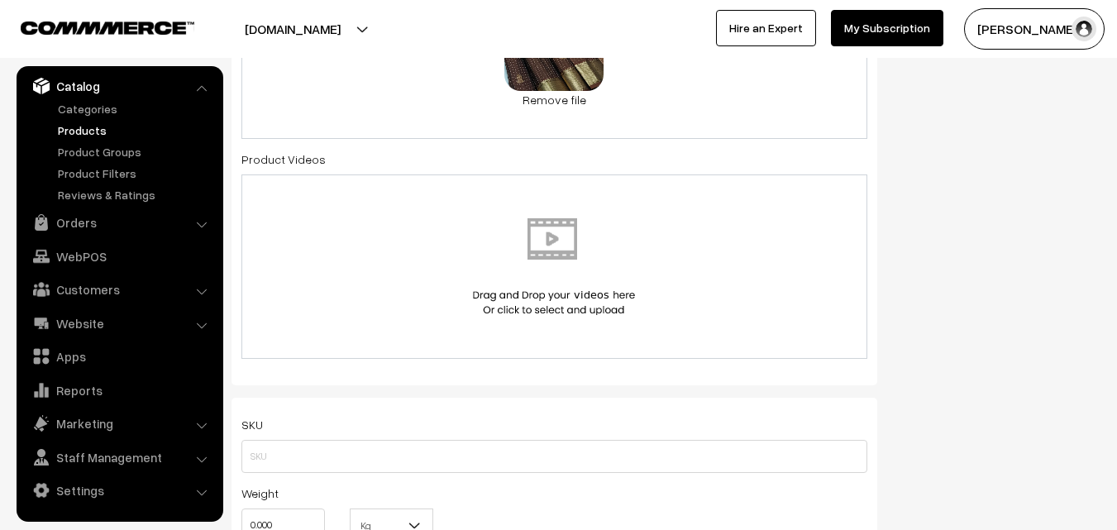
scroll to position [992, 0]
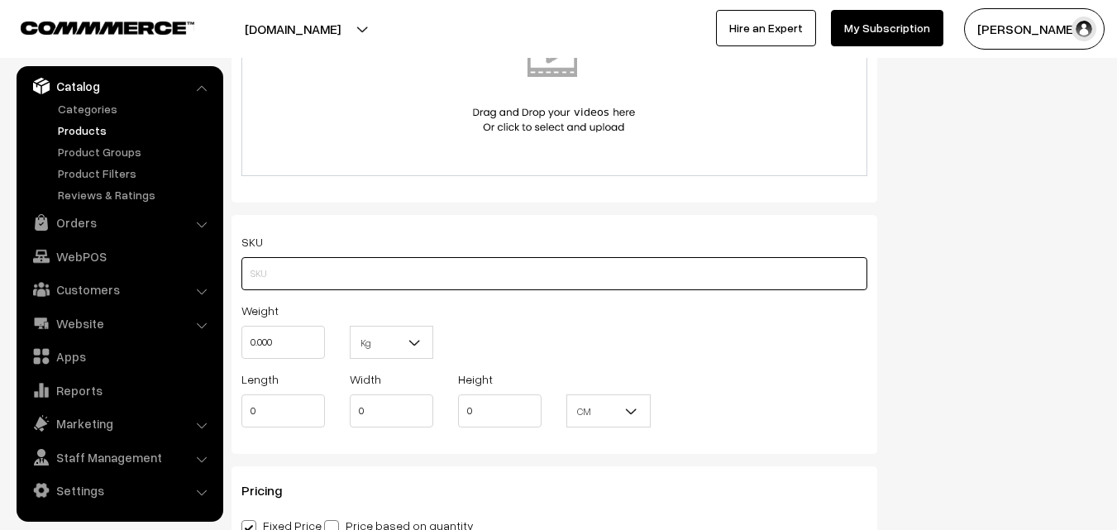
click at [276, 264] on input "text" at bounding box center [554, 273] width 626 height 33
paste input "va12020-aug-kanchi-pra"
type input "va12020-aug-kanchi-pra"
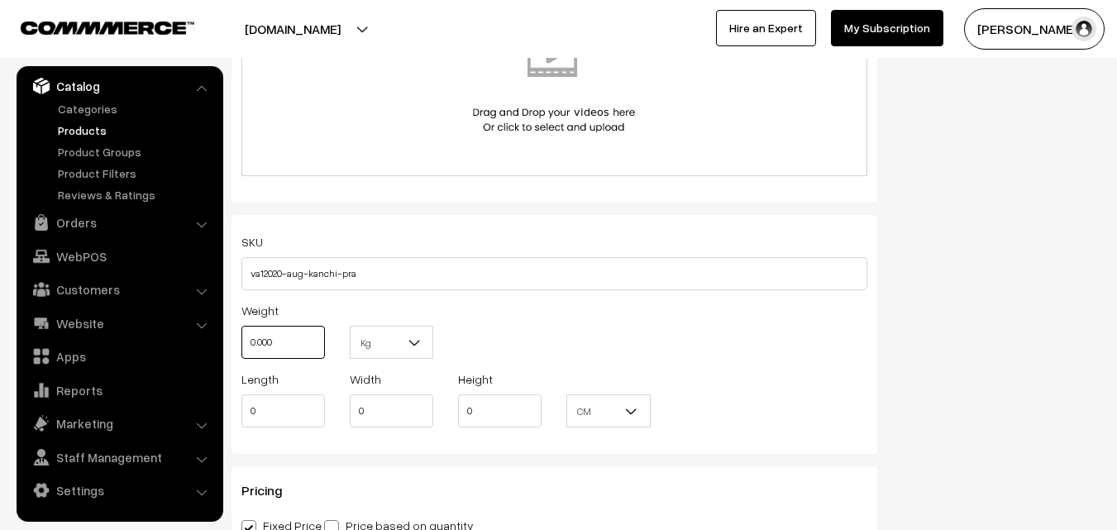
click at [272, 331] on input "0.000" at bounding box center [282, 342] width 83 height 33
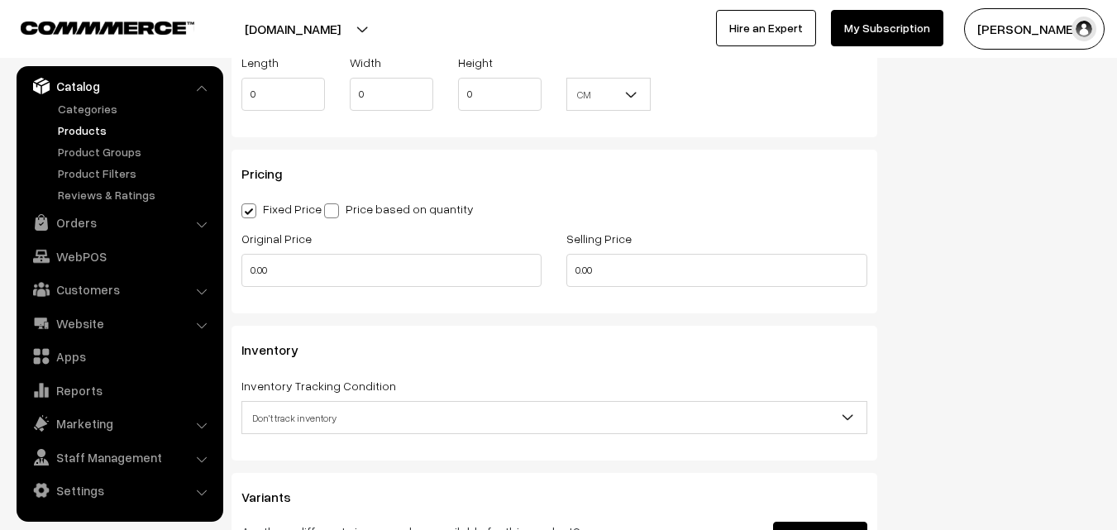
scroll to position [1322, 0]
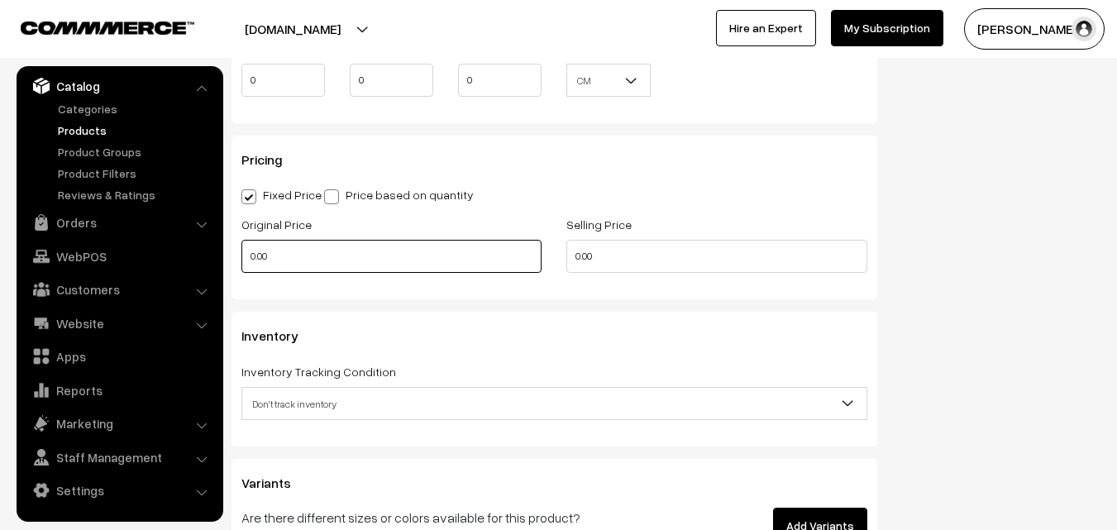
type input "0.80"
click at [285, 269] on input "0.00" at bounding box center [391, 256] width 300 height 33
click at [304, 254] on input "0" at bounding box center [391, 256] width 300 height 33
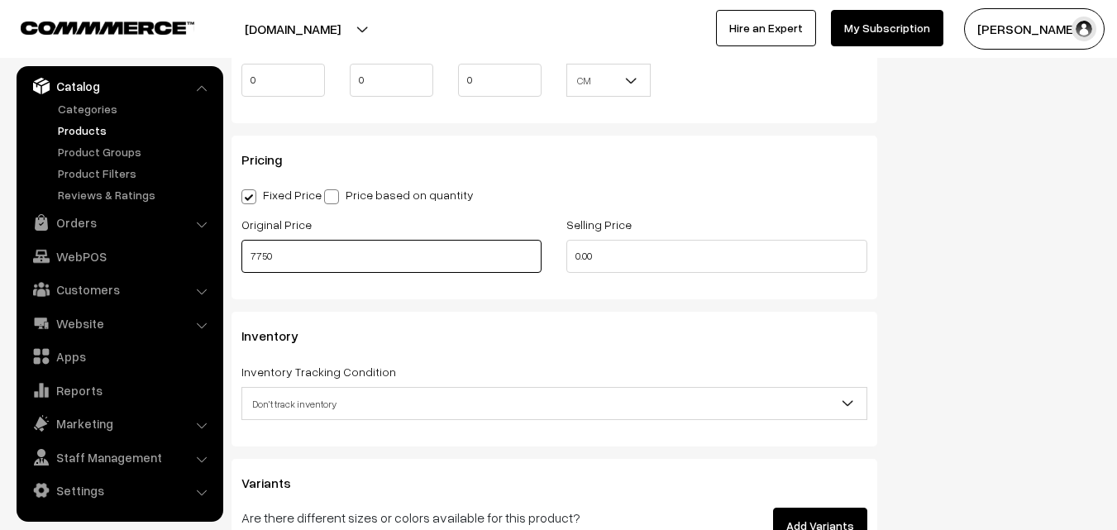
type input "7750"
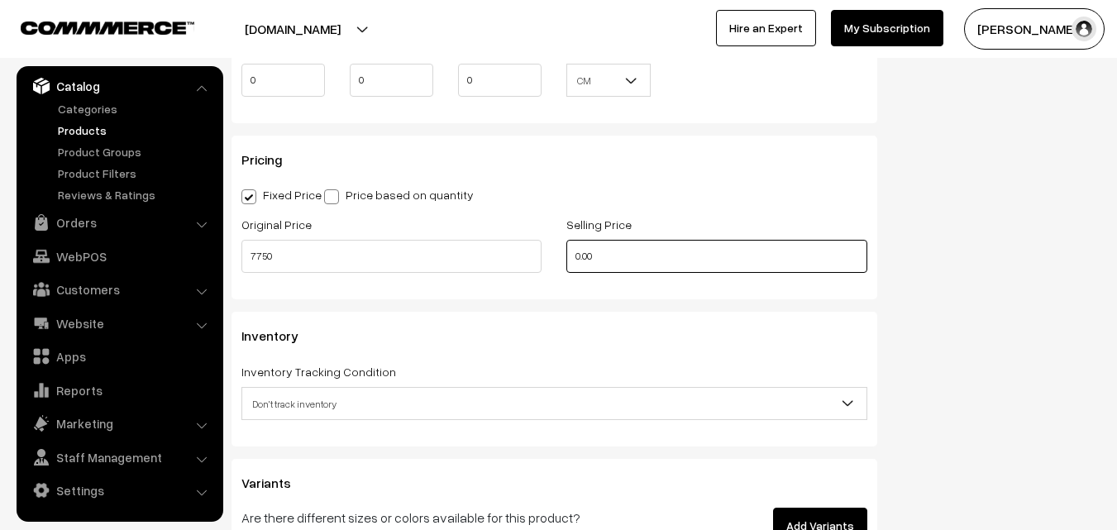
click at [621, 255] on input "0.00" at bounding box center [716, 256] width 300 height 33
click at [598, 262] on input "0" at bounding box center [716, 256] width 300 height 33
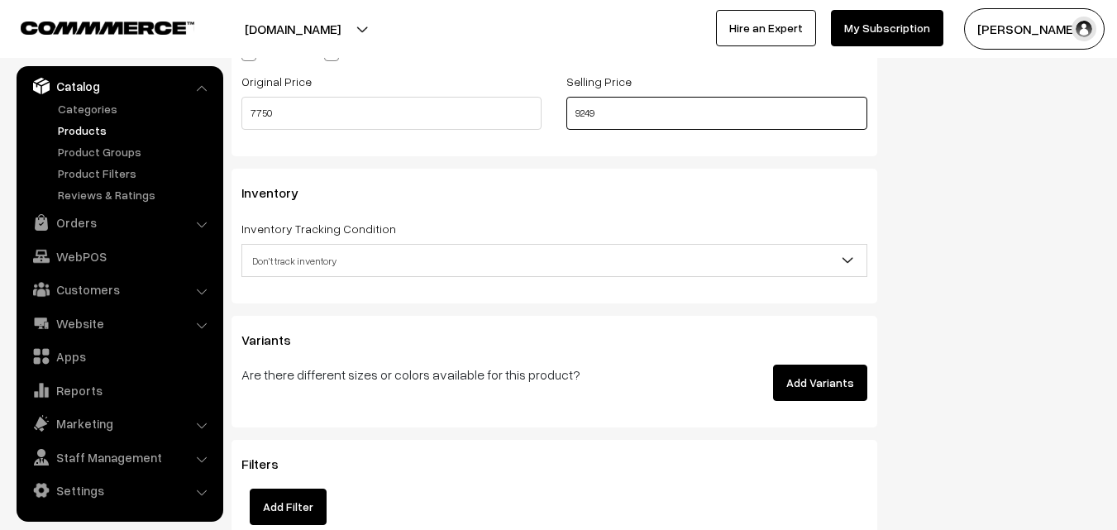
scroll to position [1570, 0]
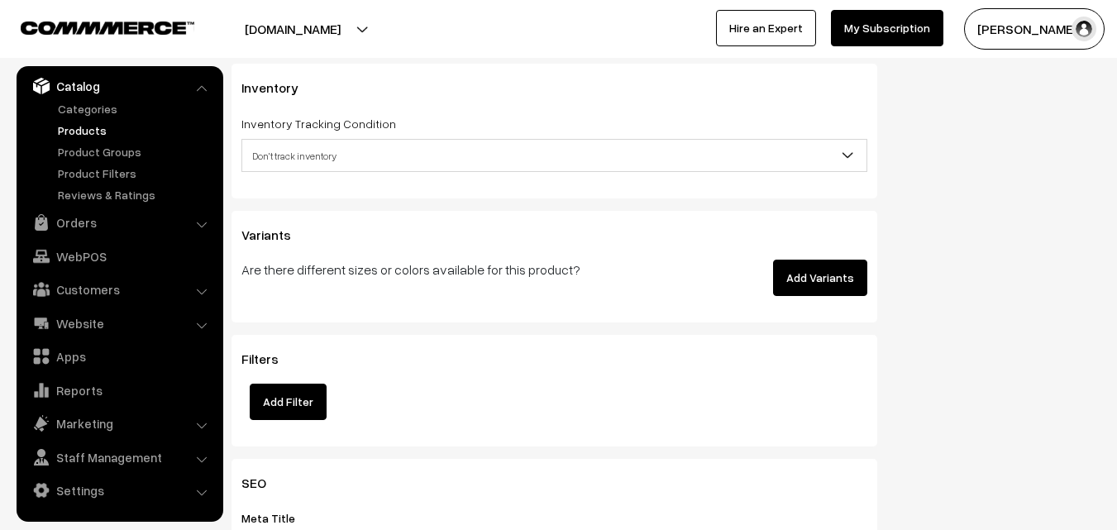
type input "9249"
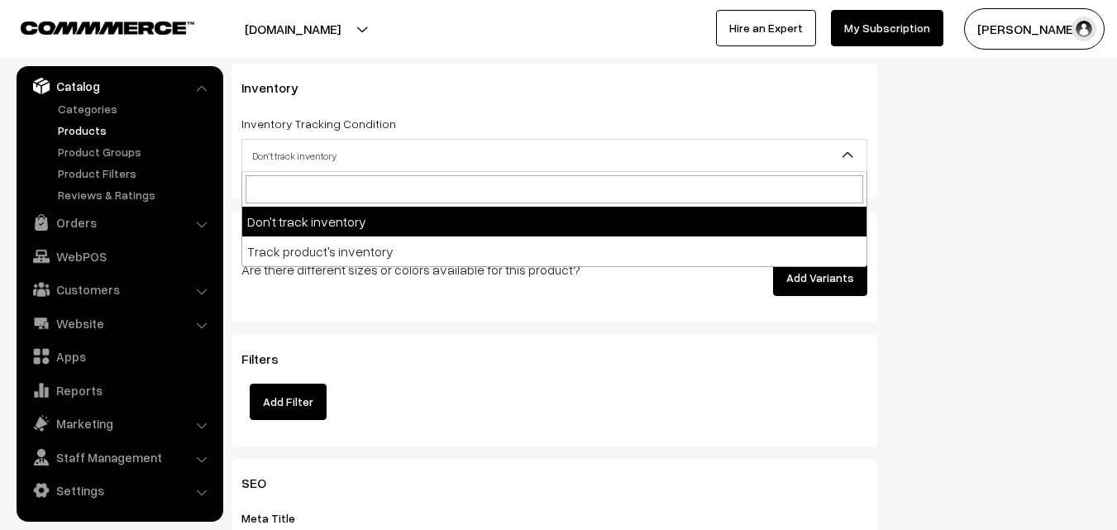
click at [262, 164] on span "Don't track inventory" at bounding box center [554, 155] width 624 height 29
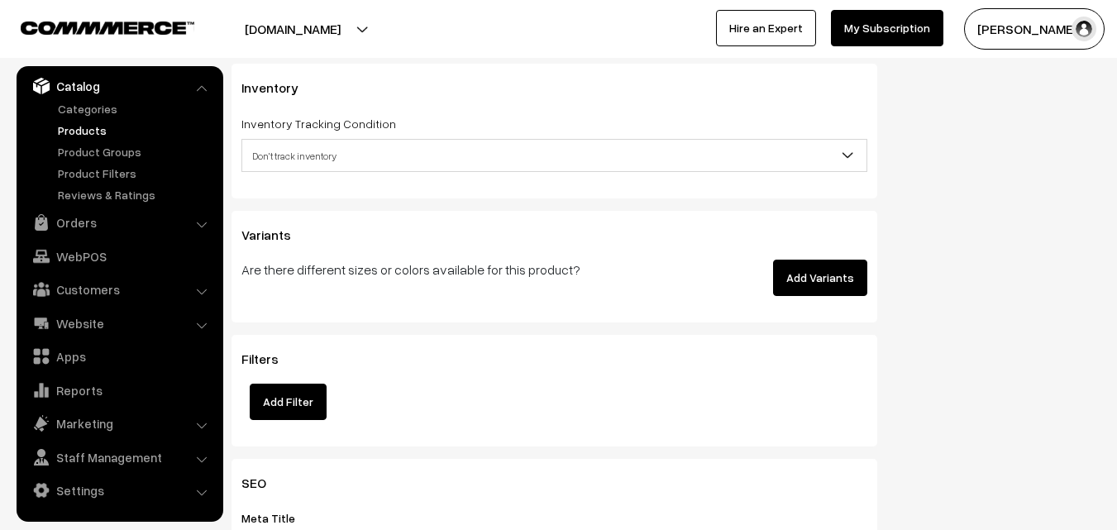
click at [271, 271] on p "Are there different sizes or colors available for this product?" at bounding box center [445, 270] width 408 height 20
click at [272, 176] on div "Inventory Inventory Tracking Condition Don't track inventory Track product's in…" at bounding box center [554, 131] width 646 height 134
click at [273, 161] on span "Don't track inventory" at bounding box center [554, 155] width 624 height 29
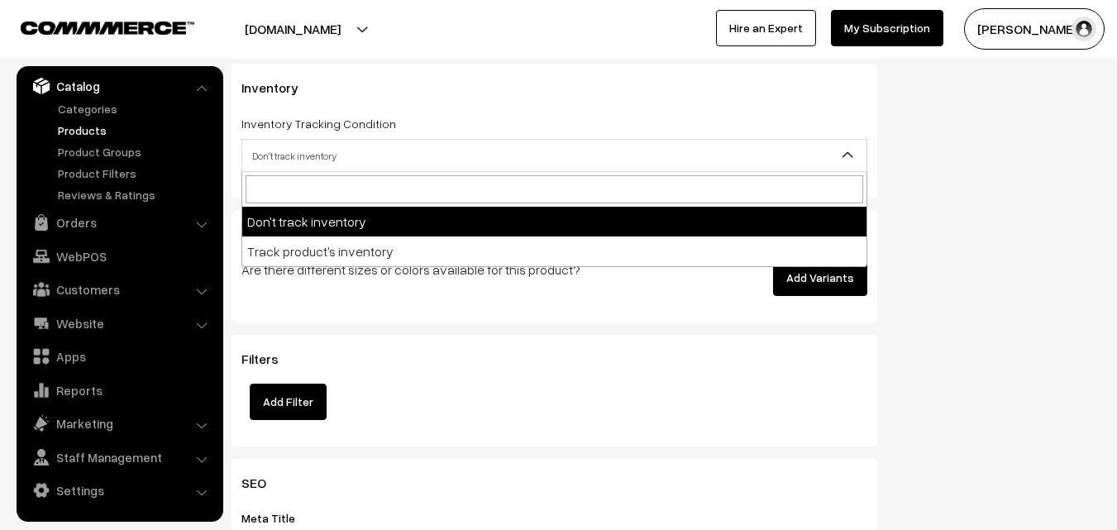
select select "2"
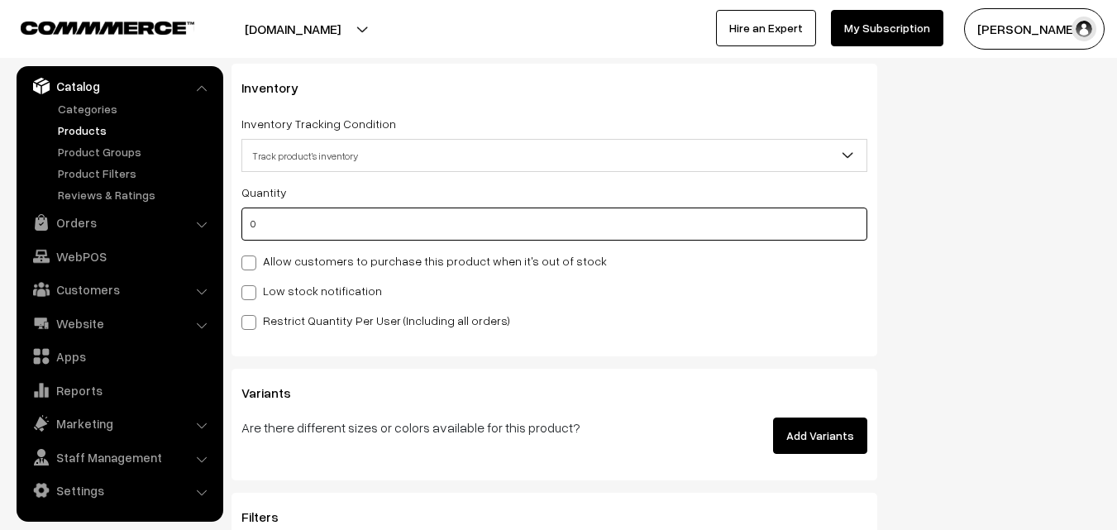
click at [273, 222] on input "0" at bounding box center [554, 223] width 626 height 33
type input "4"
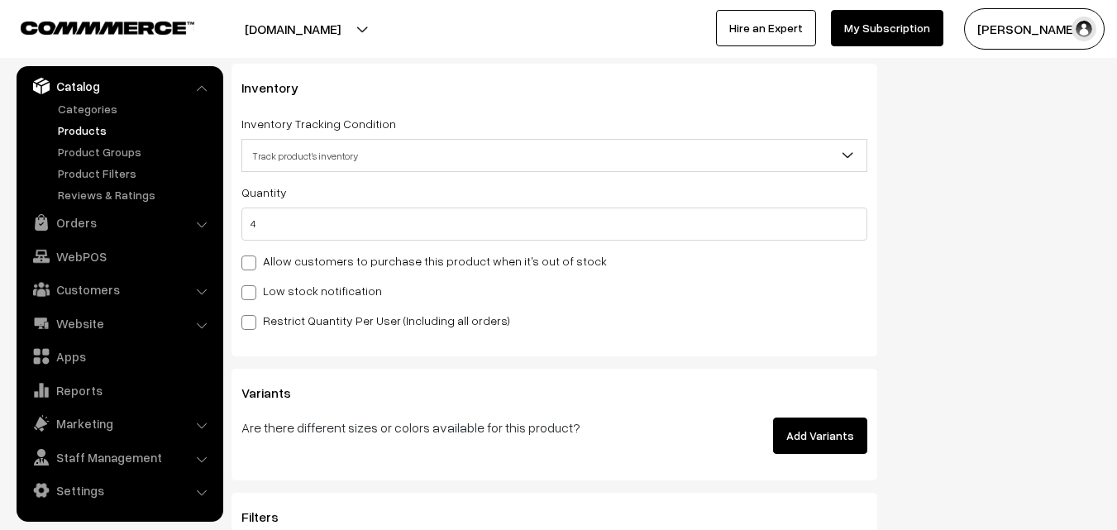
click at [268, 293] on label "Low stock notification" at bounding box center [311, 290] width 141 height 17
click at [252, 293] on input "Low stock notification" at bounding box center [246, 289] width 11 height 11
checkbox input "true"
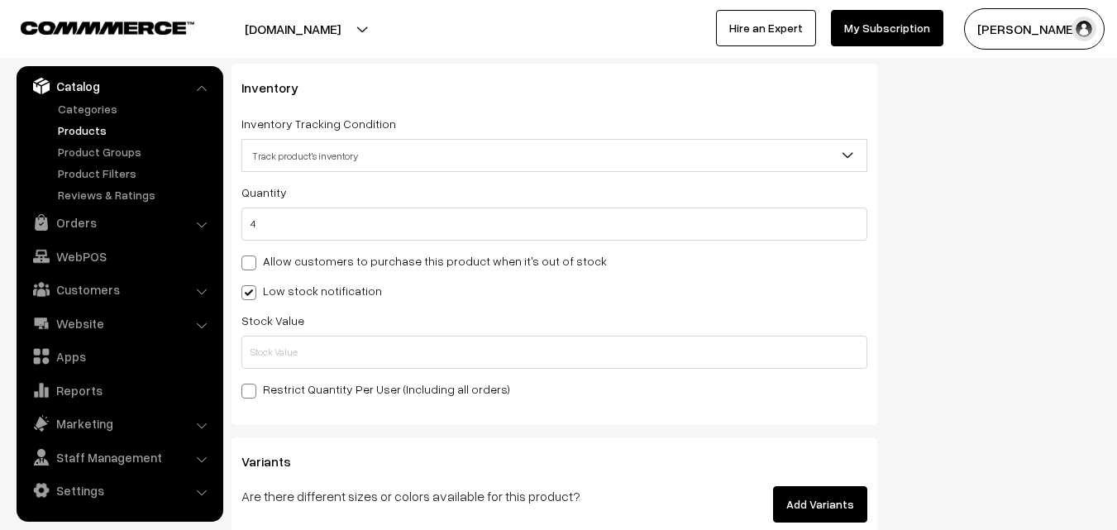
click at [274, 335] on div "Stock Value" at bounding box center [554, 339] width 626 height 59
click at [275, 340] on input "text" at bounding box center [554, 352] width 626 height 33
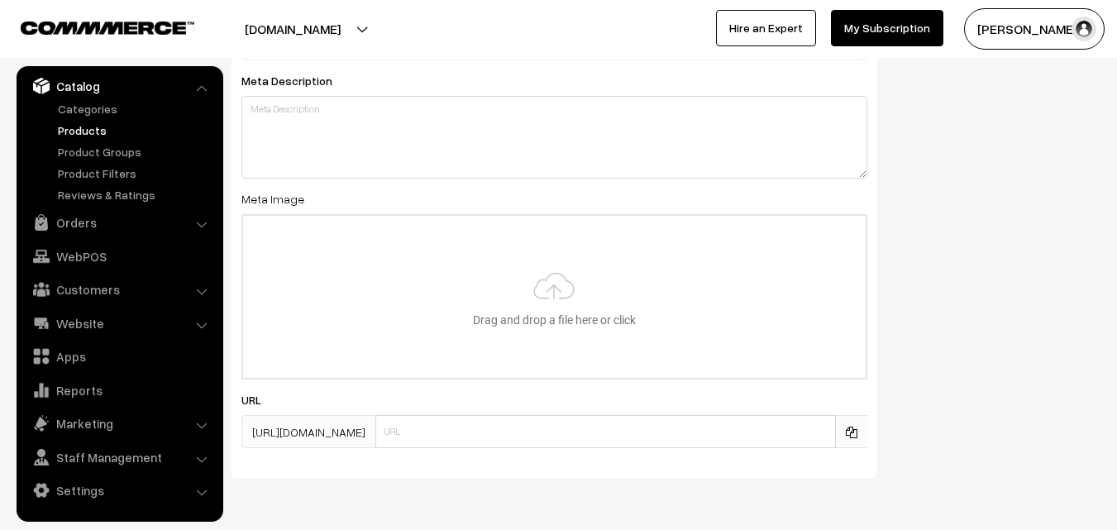
scroll to position [2461, 0]
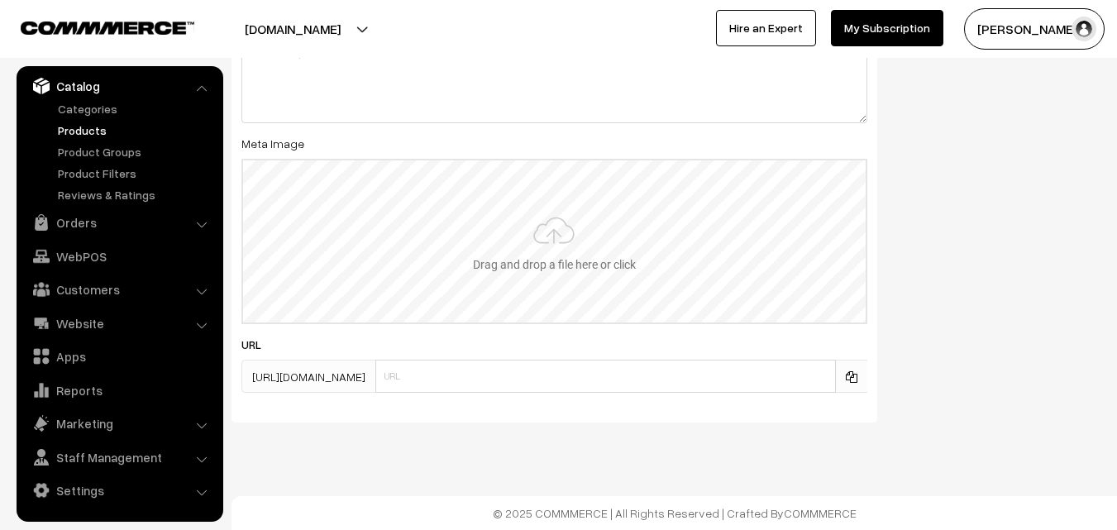
type input "2"
click at [579, 216] on input "file" at bounding box center [554, 241] width 622 height 162
type input "C:\fakepath\kanchipuram-saree-va12020-aug.jpeg"
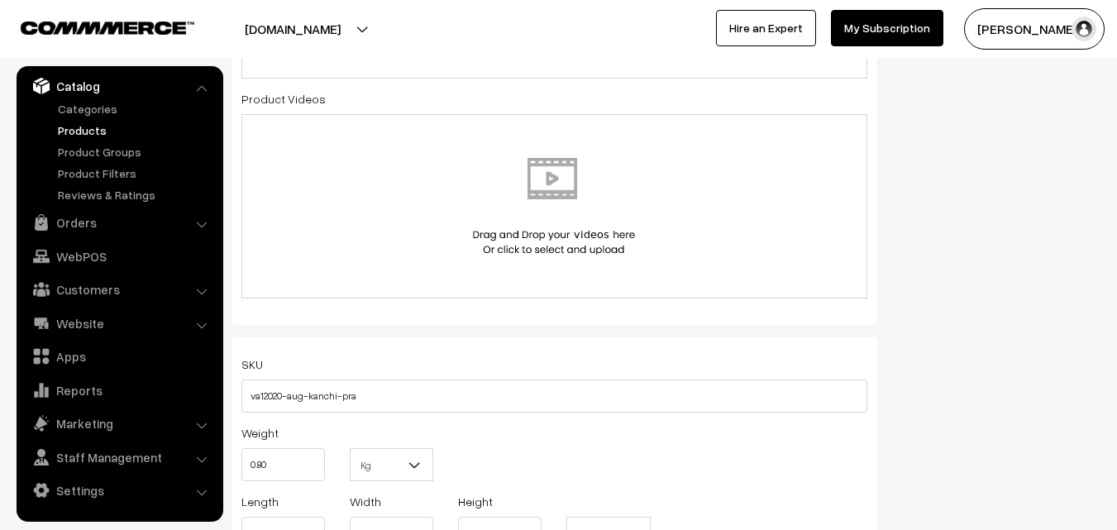
scroll to position [0, 0]
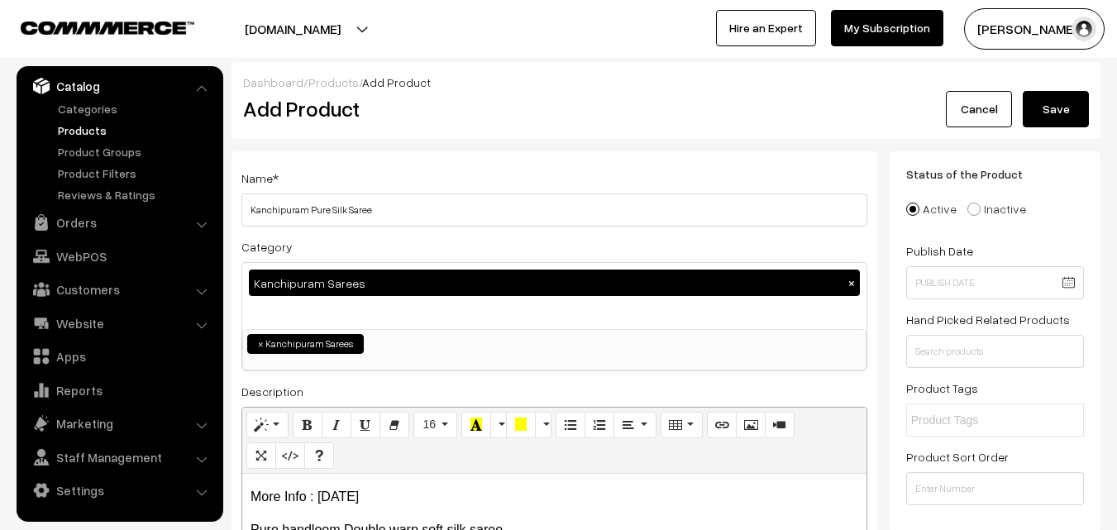
click at [1060, 107] on button "Save" at bounding box center [1055, 109] width 66 height 36
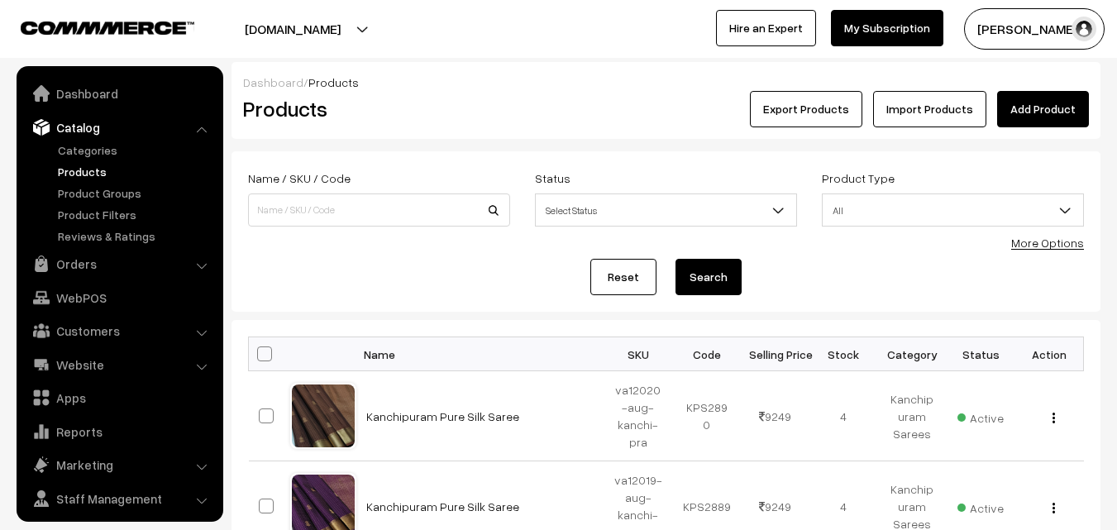
scroll to position [41, 0]
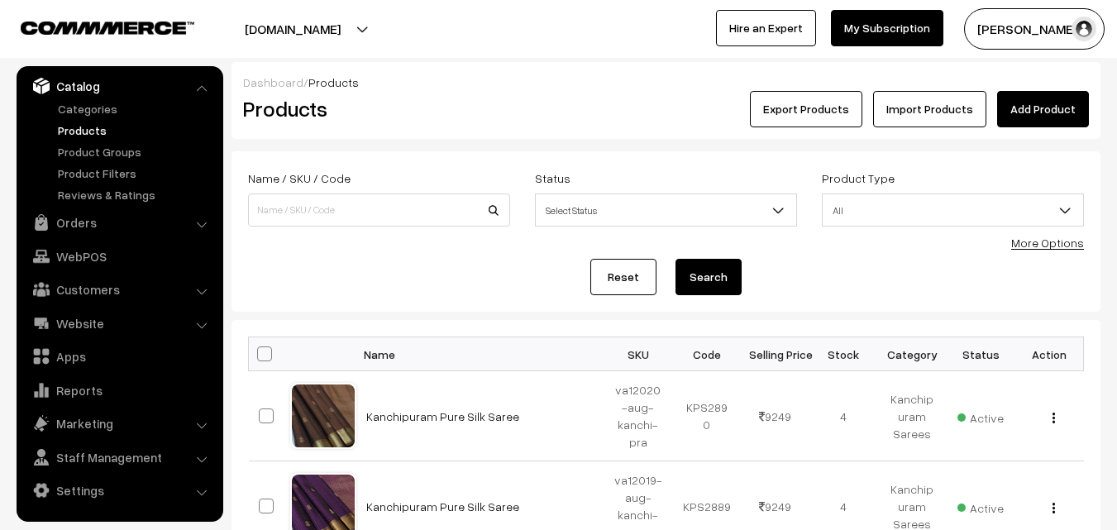
click at [1025, 99] on link "Add Product" at bounding box center [1043, 109] width 92 height 36
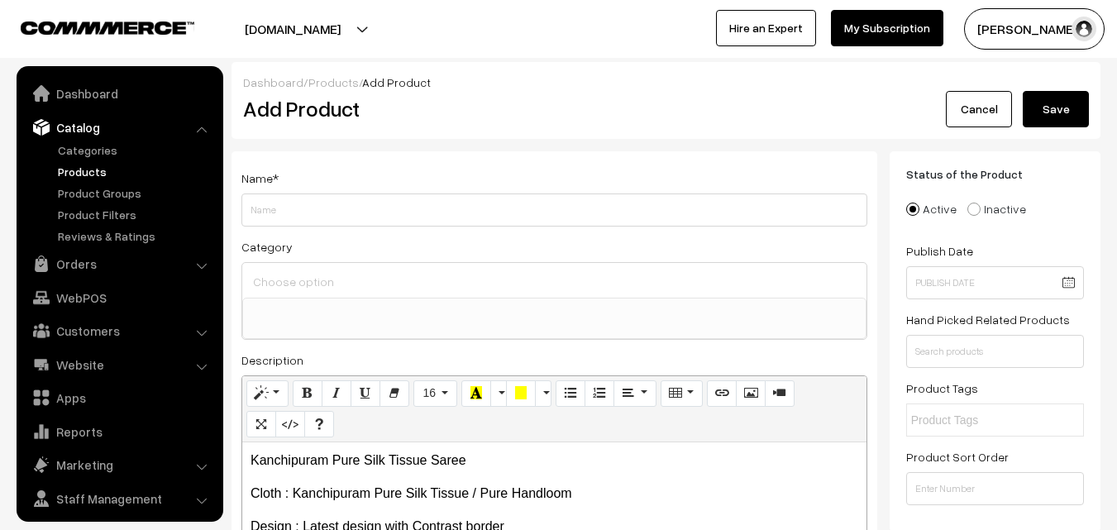
select select
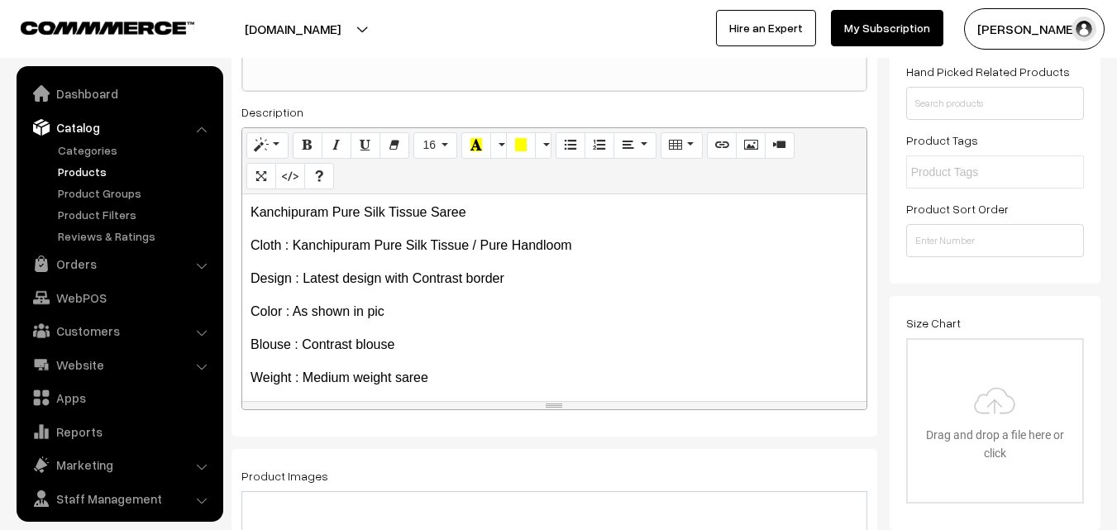
scroll to position [41, 0]
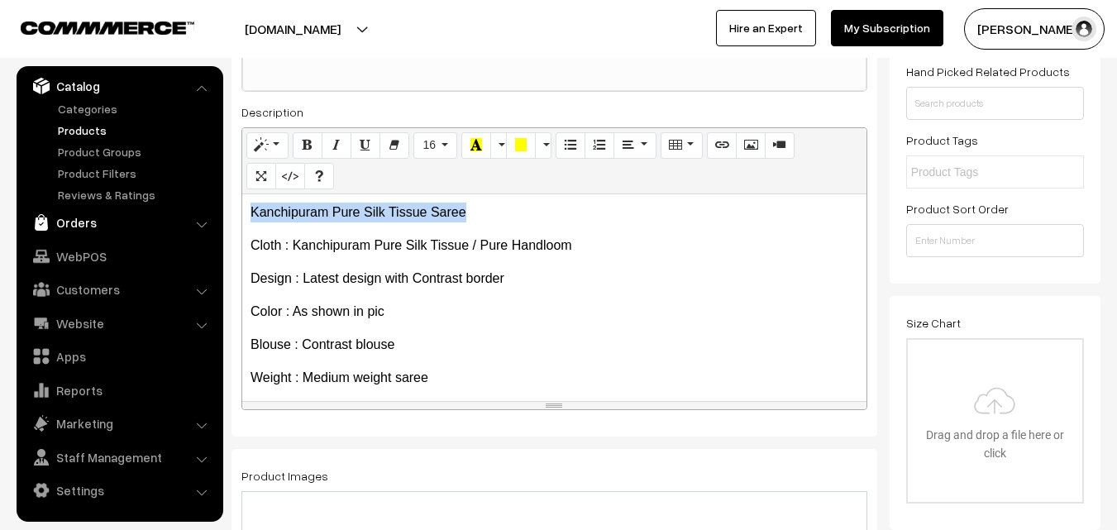
drag, startPoint x: 474, startPoint y: 213, endPoint x: 186, endPoint y: 211, distance: 287.7
copy p "Kanchipuram Pure Silk Tissue Saree"
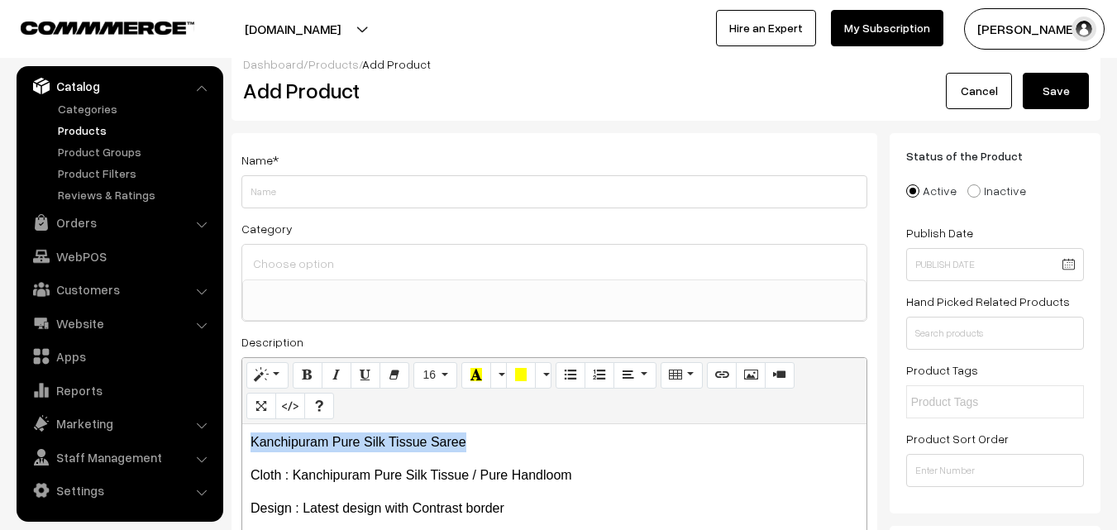
scroll to position [0, 0]
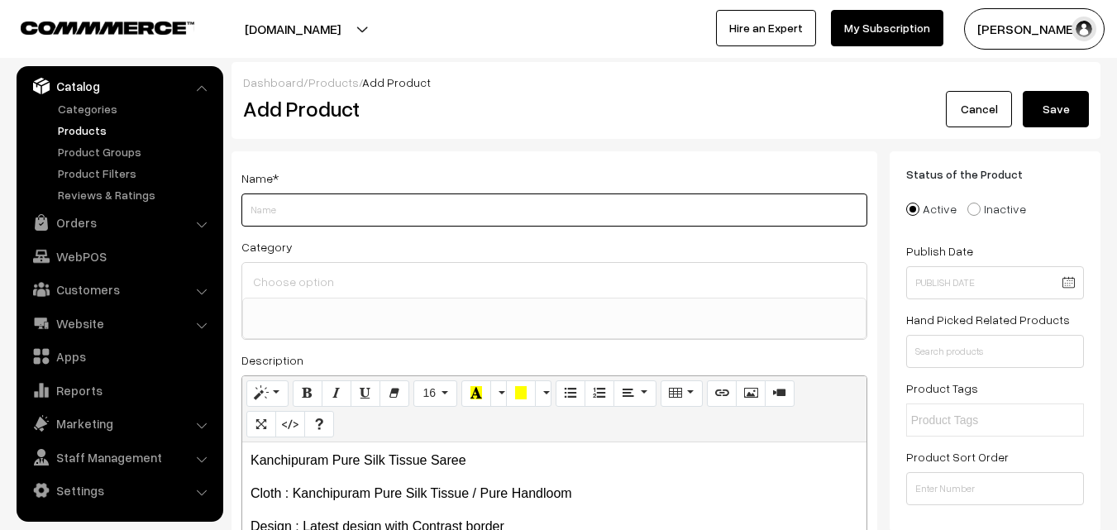
click at [274, 199] on input "Weight" at bounding box center [554, 209] width 626 height 33
paste input "Kanchipuram Pure Silk Tissue Saree"
type input "Kanchipuram Pure Silk Tissue Saree"
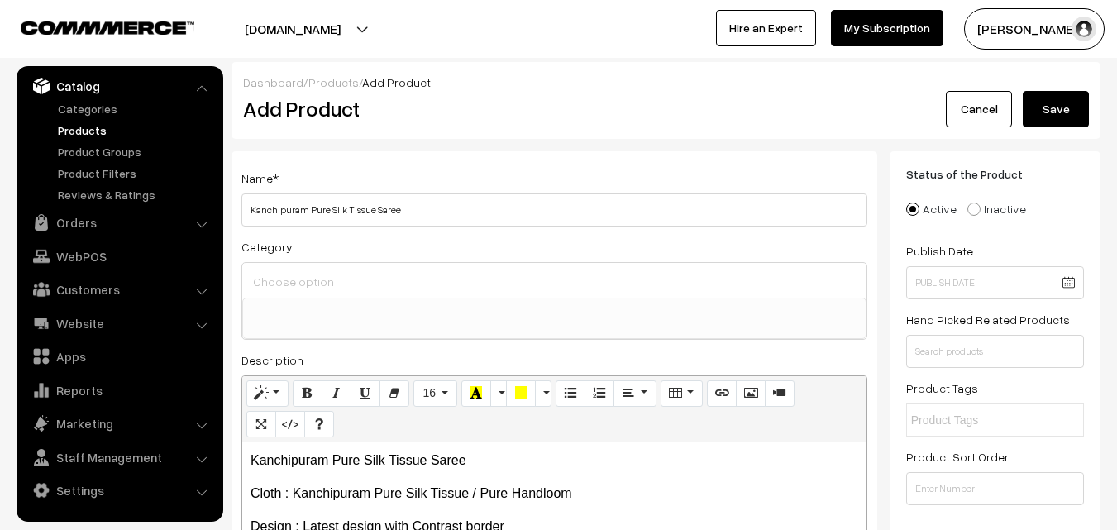
click at [295, 269] on div at bounding box center [554, 280] width 624 height 35
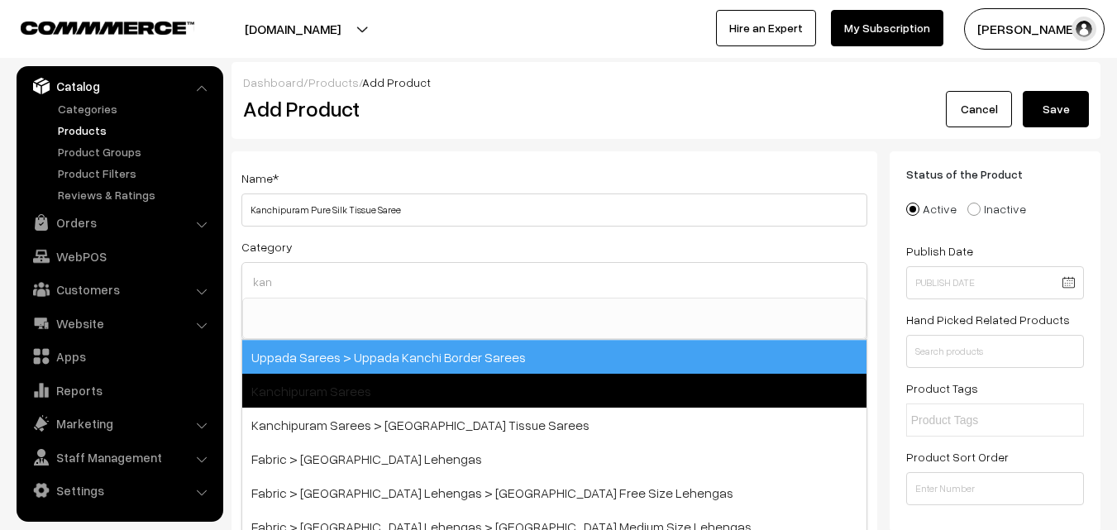
type input "kan"
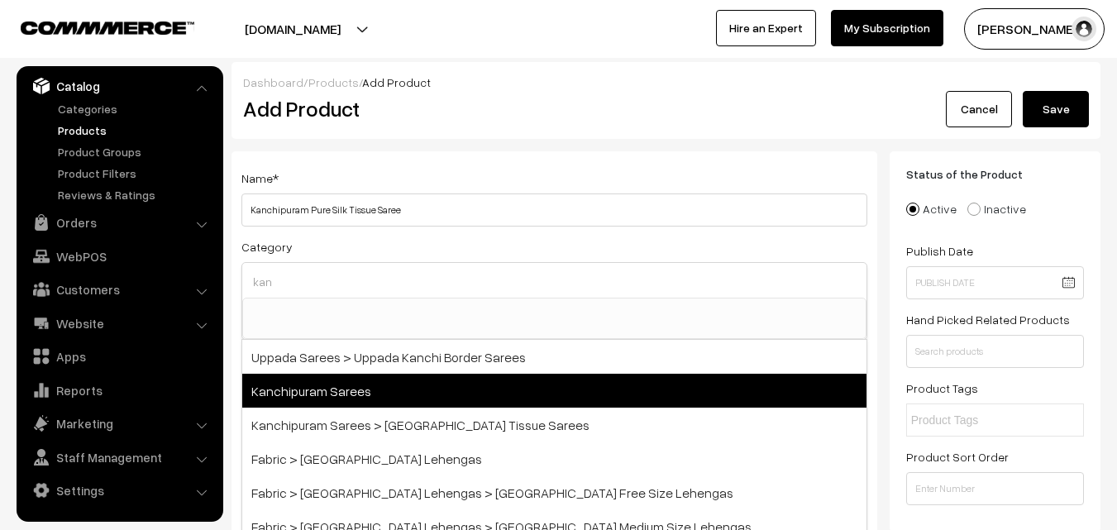
click at [317, 386] on span "Kanchipuram Sarees" at bounding box center [554, 391] width 624 height 34
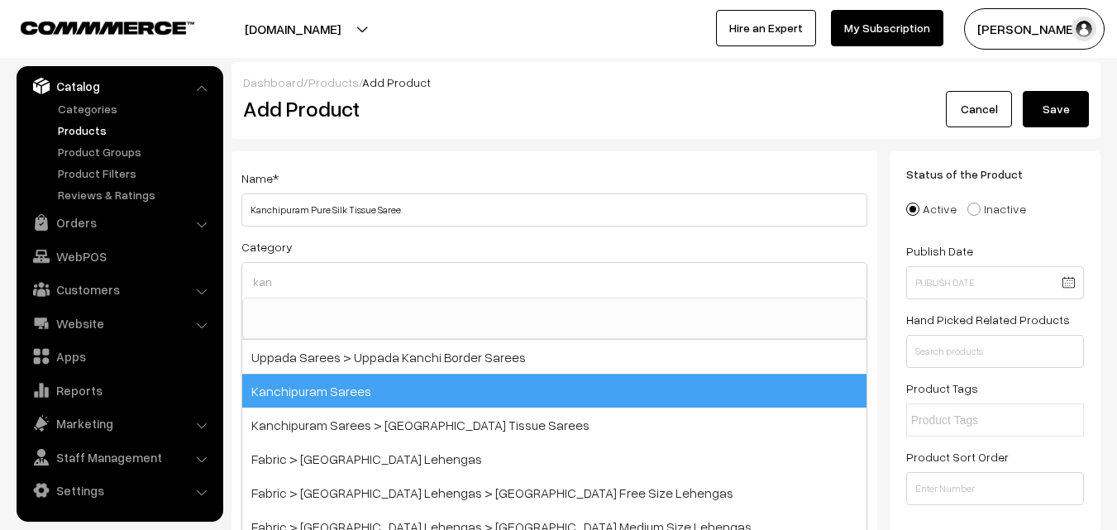
select select "3"
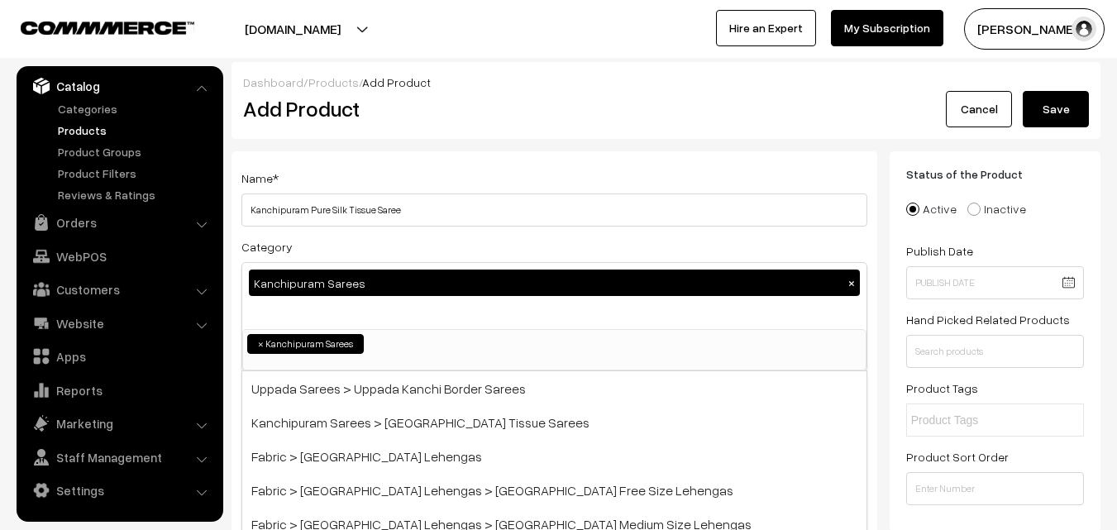
click at [402, 175] on div "Name * Kanchipuram Pure Silk Tissue Saree" at bounding box center [554, 197] width 626 height 59
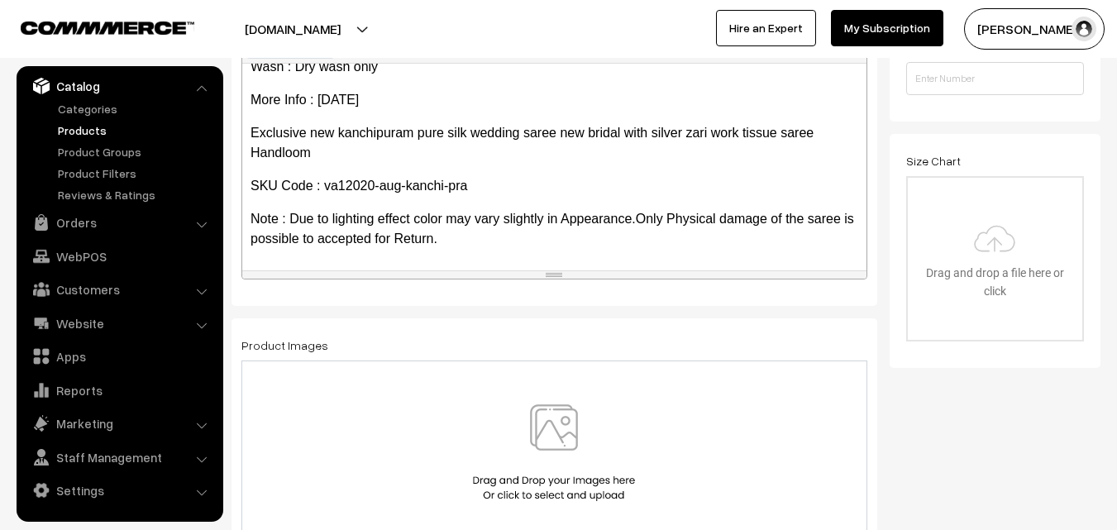
scroll to position [413, 0]
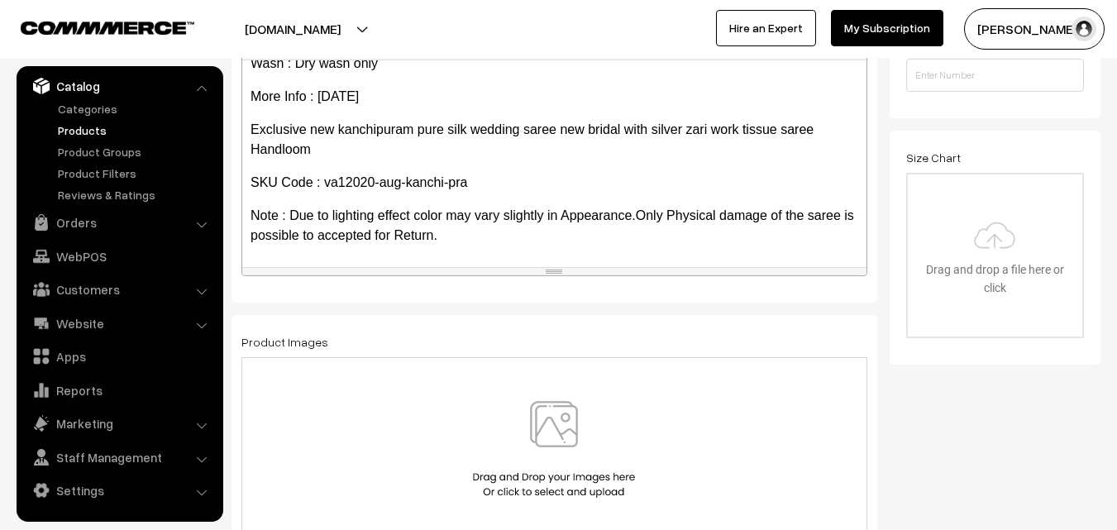
click at [556, 409] on img at bounding box center [554, 449] width 170 height 97
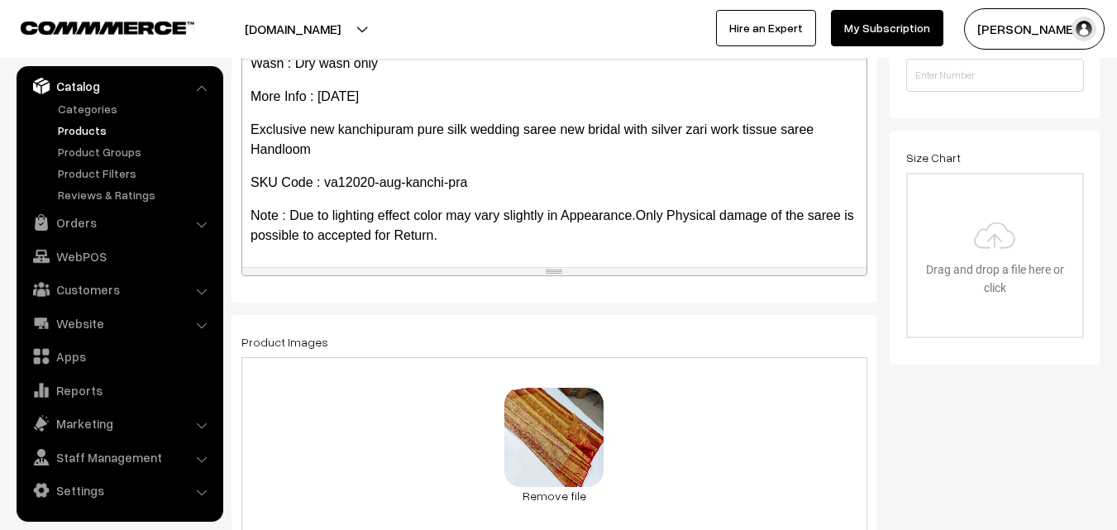
drag, startPoint x: 376, startPoint y: 183, endPoint x: 394, endPoint y: 178, distance: 19.1
click at [376, 184] on p "SKU Code : va12020-aug-kanchi-pra" at bounding box center [554, 183] width 608 height 20
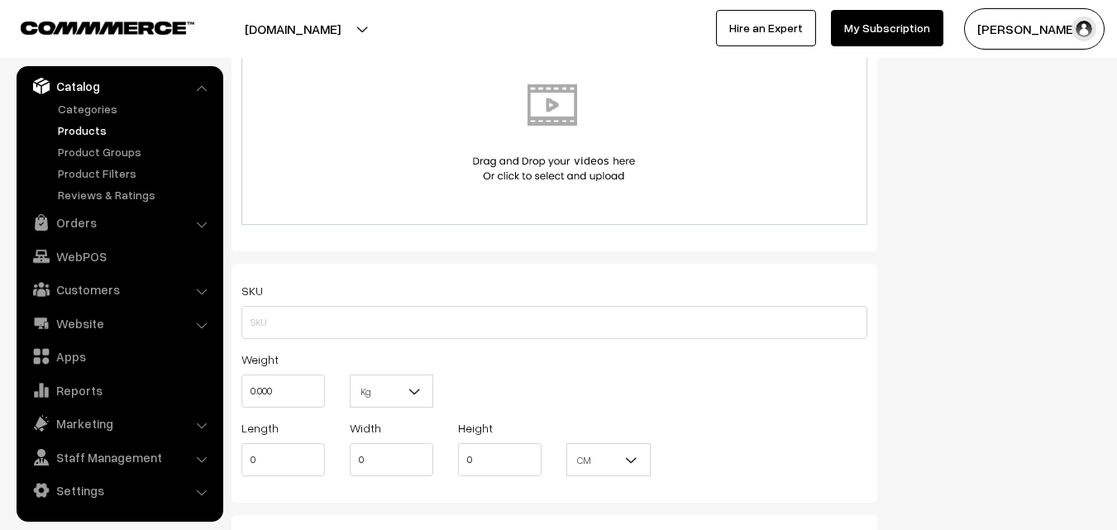
scroll to position [992, 0]
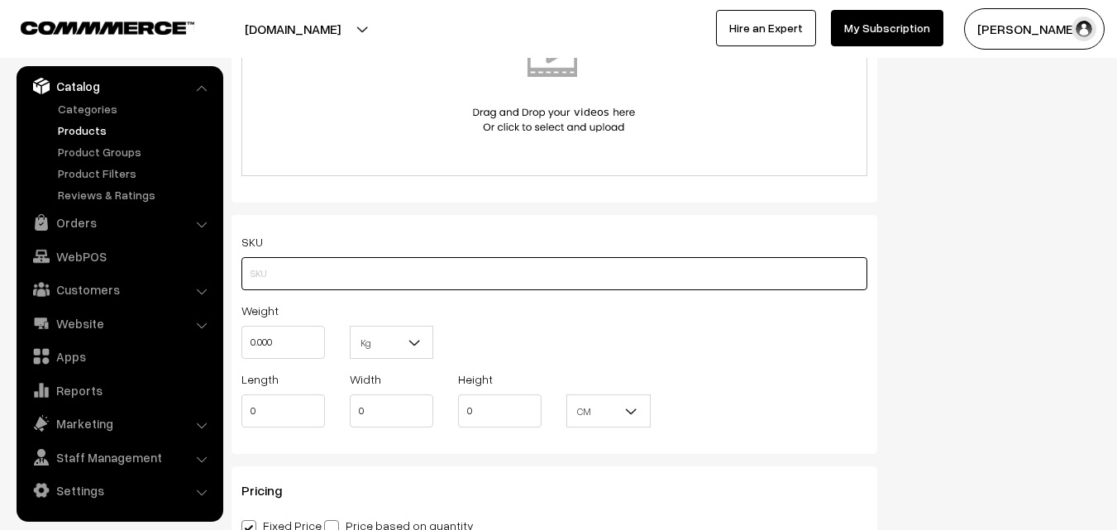
click at [279, 289] on input "text" at bounding box center [554, 273] width 626 height 33
paste input "va12021-aug-kanchi-pra"
type input "va12021-aug-kanchi-pra"
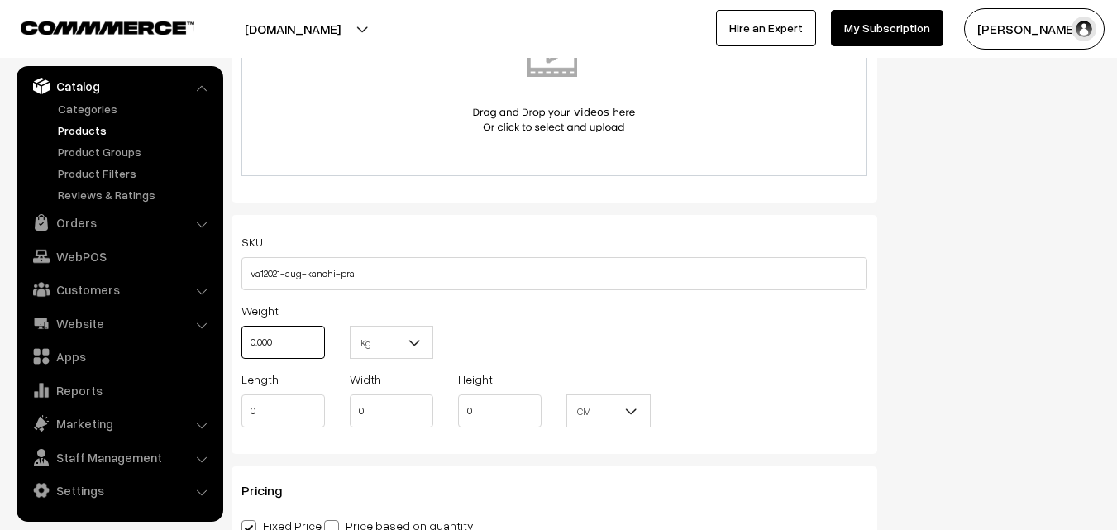
click at [279, 339] on input "0.000" at bounding box center [282, 342] width 83 height 33
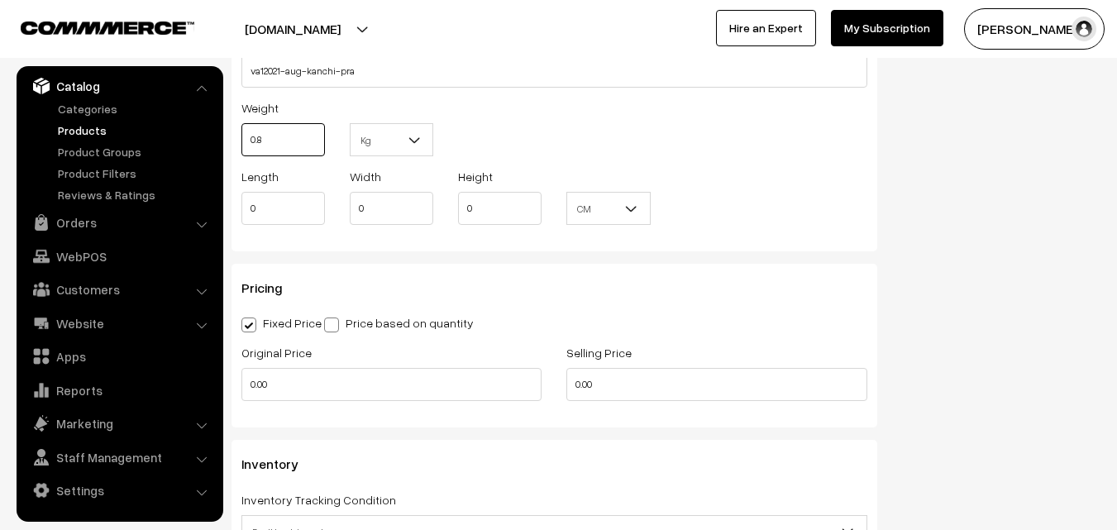
scroll to position [1240, 0]
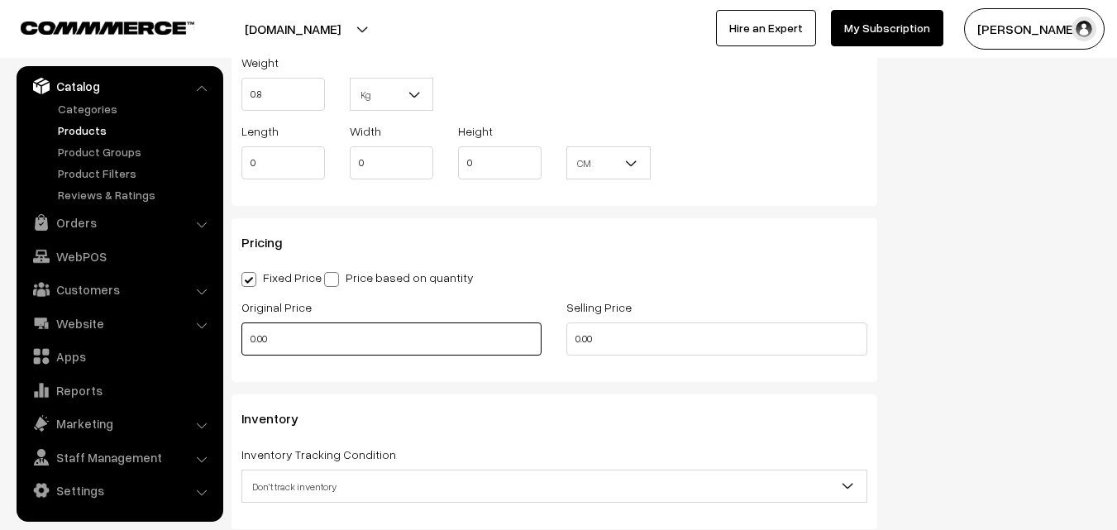
type input "0.80"
click at [292, 335] on input "0.00" at bounding box center [391, 338] width 300 height 33
type input "0"
type input "10900"
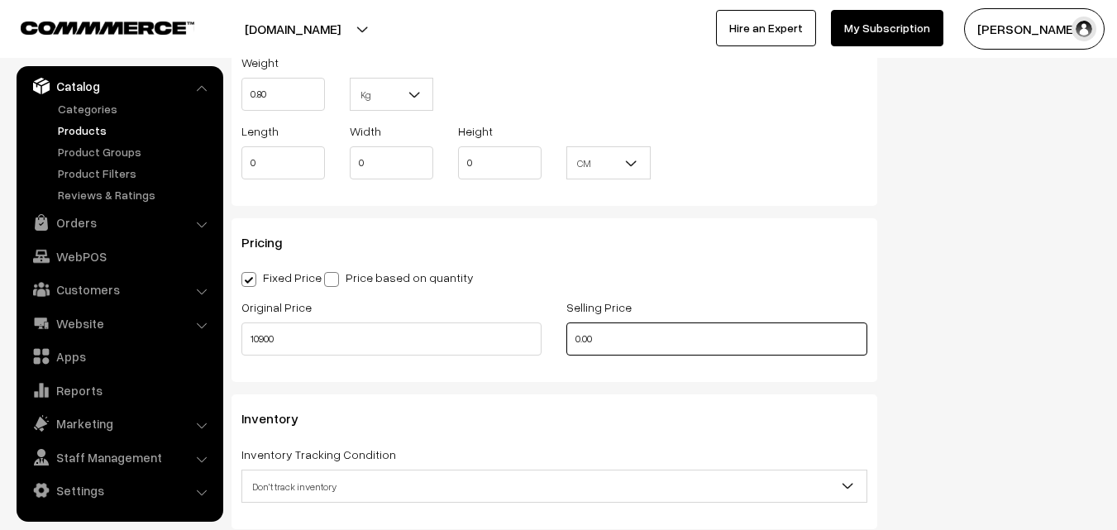
click at [621, 343] on input "0.00" at bounding box center [716, 338] width 300 height 33
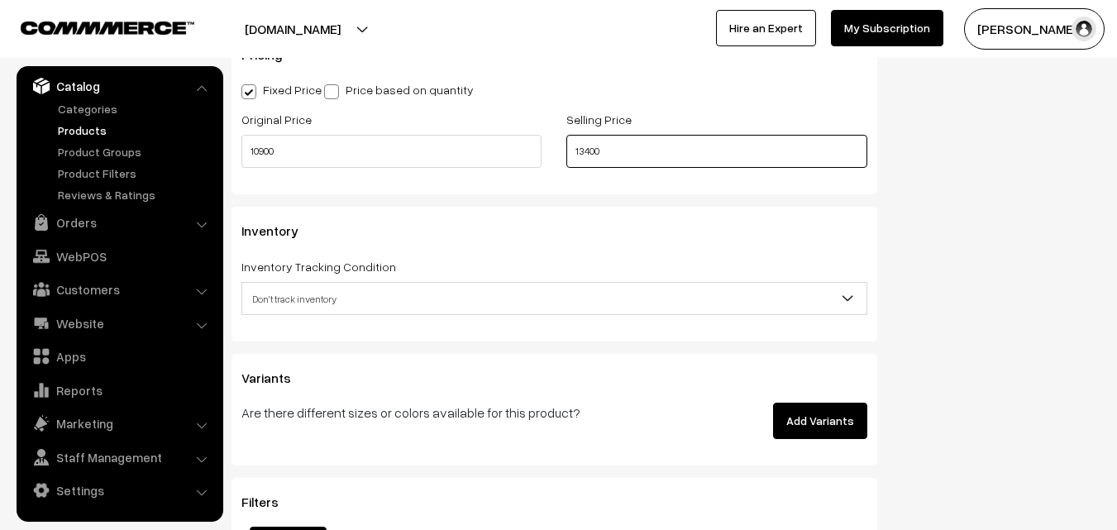
scroll to position [1488, 0]
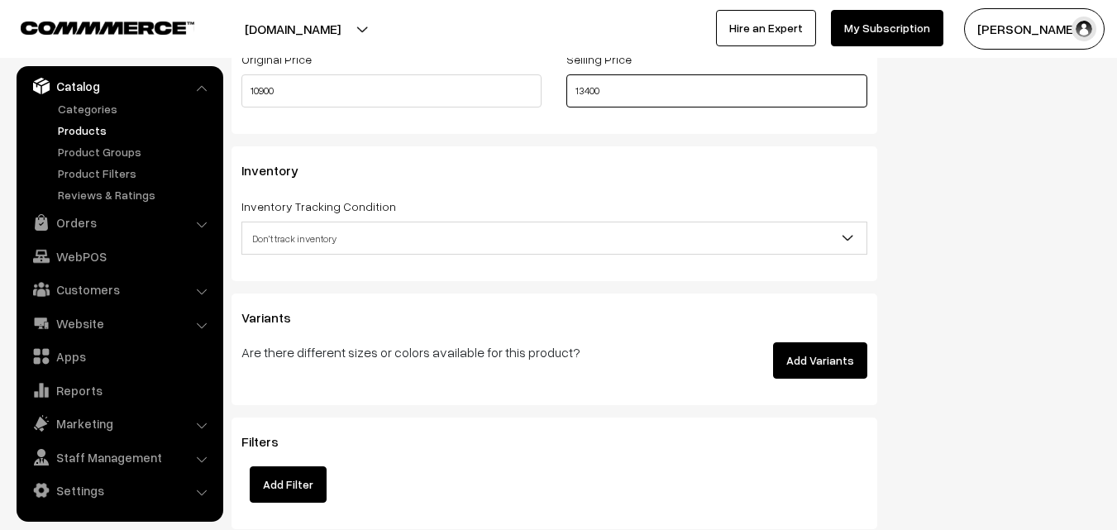
type input "13400"
click at [307, 237] on span "Don't track inventory" at bounding box center [554, 238] width 624 height 29
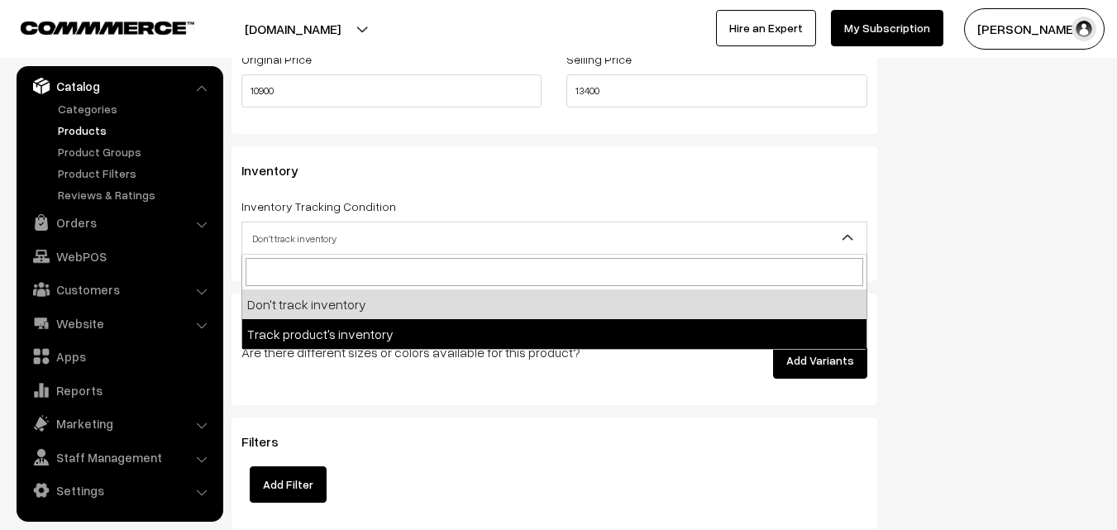
select select "2"
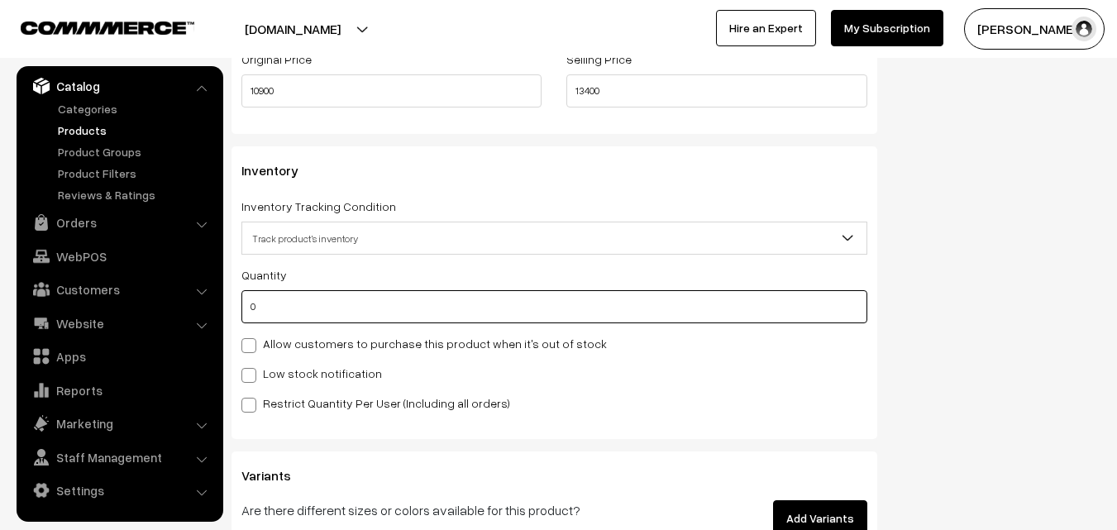
click at [280, 313] on input "0" at bounding box center [554, 306] width 626 height 33
type input "4"
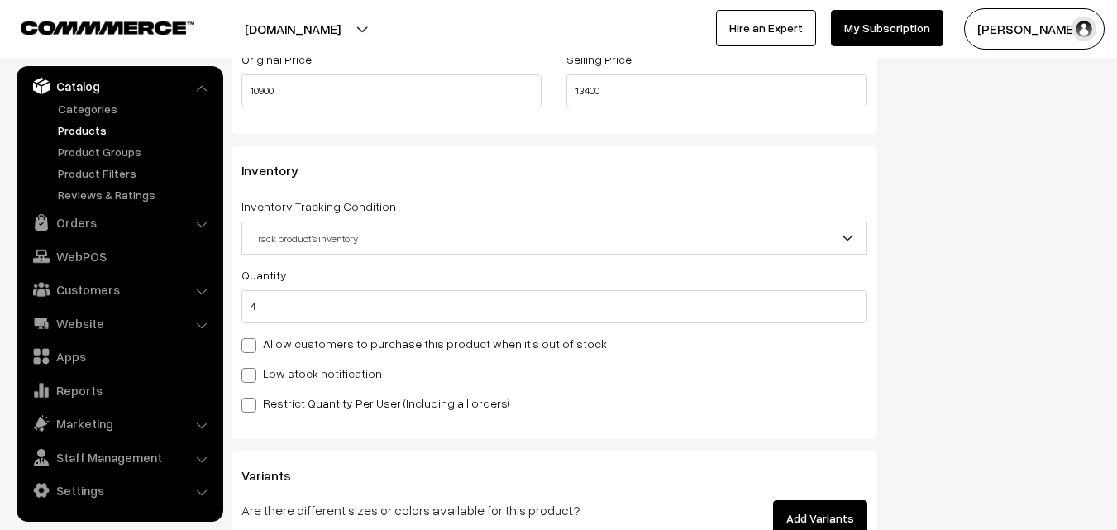
click at [293, 376] on label "Low stock notification" at bounding box center [311, 373] width 141 height 17
click at [252, 376] on input "Low stock notification" at bounding box center [246, 372] width 11 height 11
checkbox input "true"
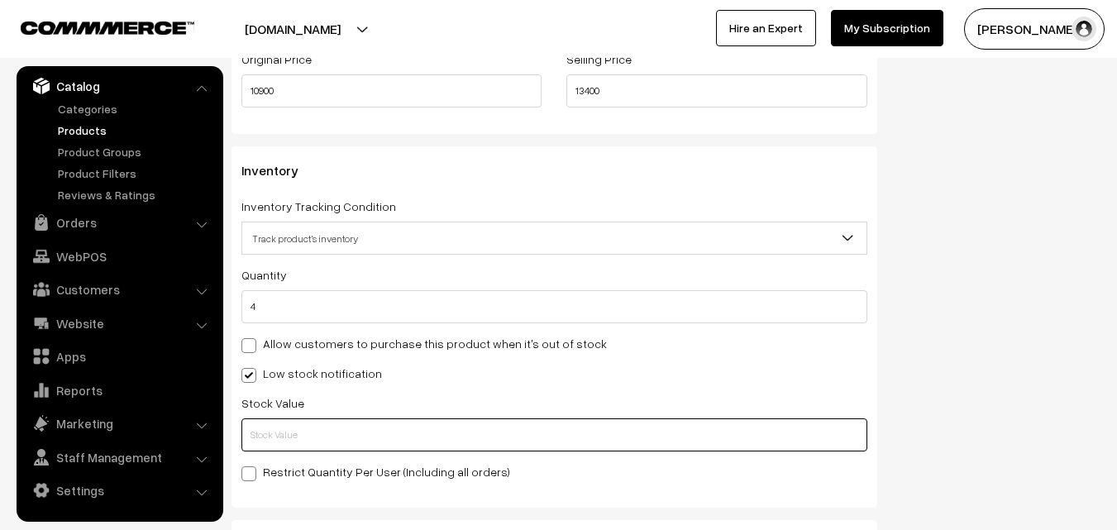
click at [293, 431] on input "text" at bounding box center [554, 434] width 626 height 33
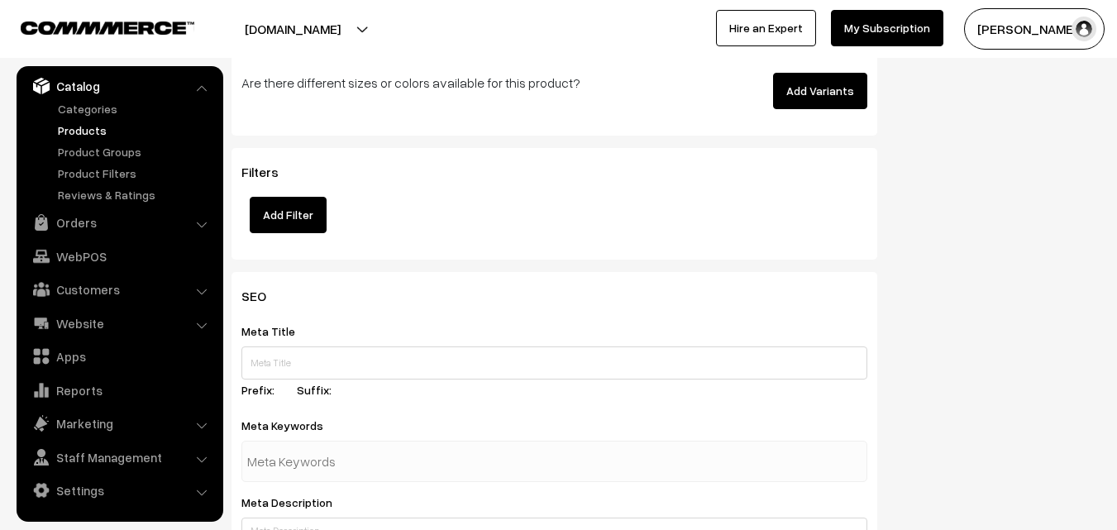
scroll to position [2461, 0]
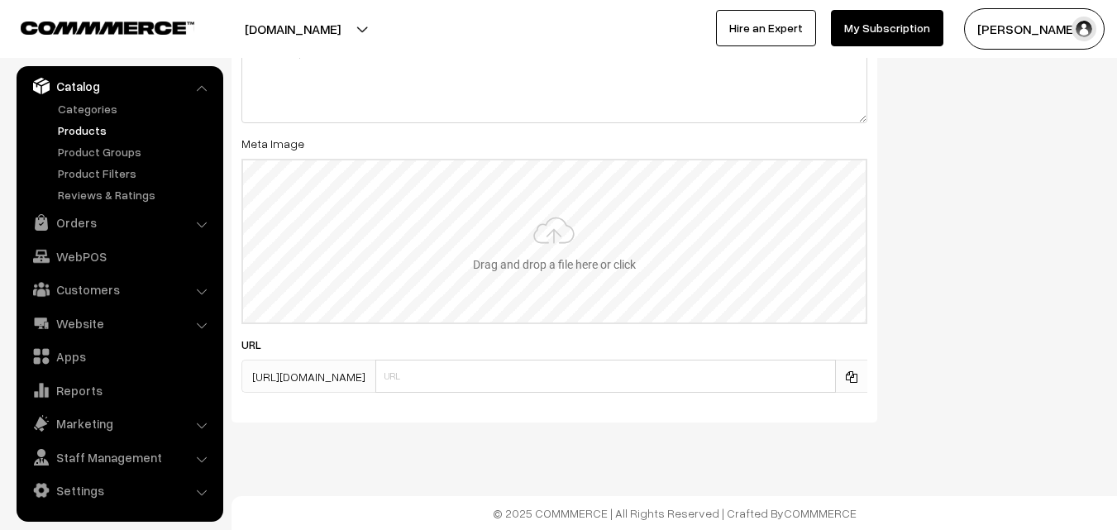
type input "2"
click at [522, 260] on input "file" at bounding box center [554, 241] width 622 height 162
type input "C:\fakepath\kanchipuram-saree-va12021-aug.jpeg"
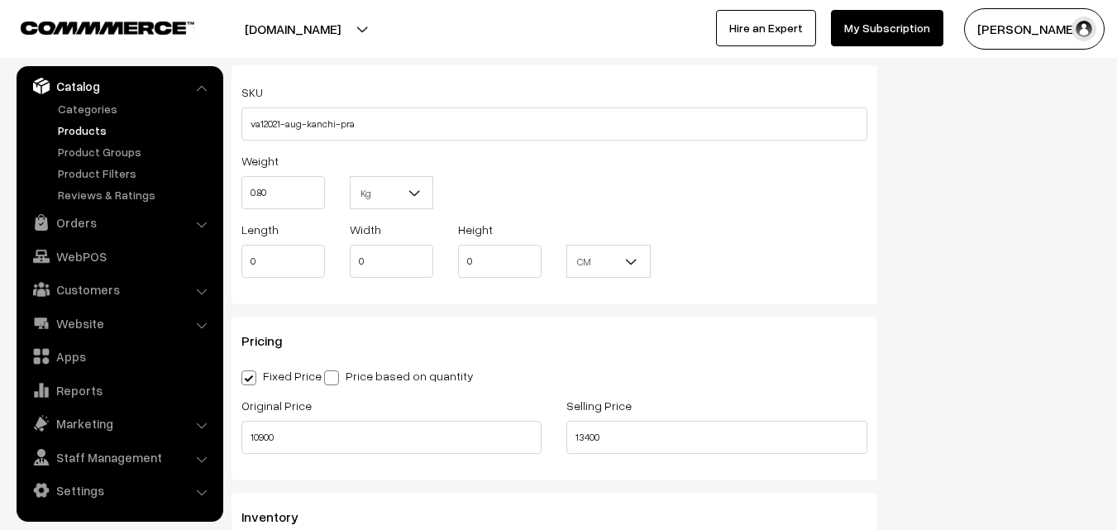
scroll to position [0, 0]
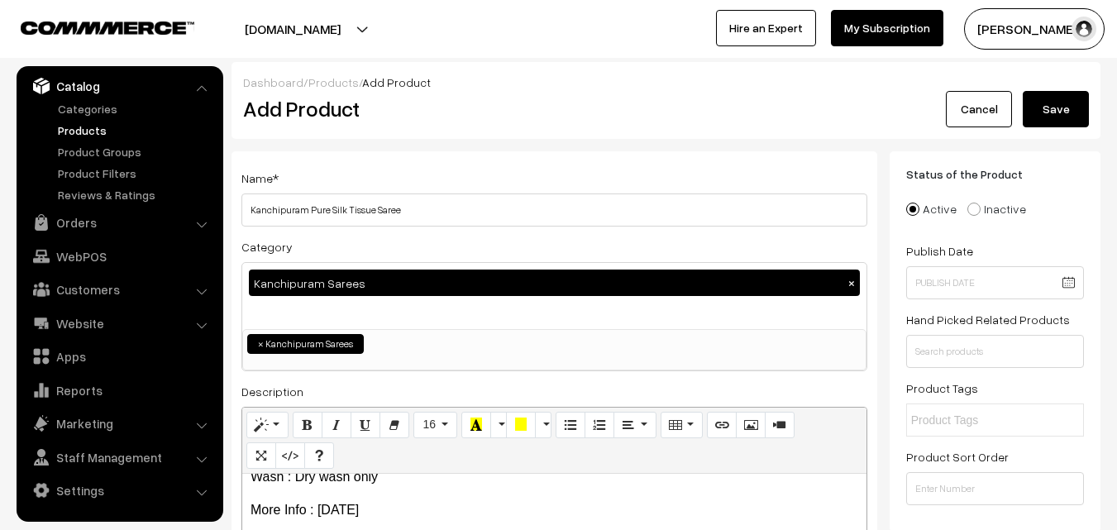
click at [1048, 112] on button "Save" at bounding box center [1055, 109] width 66 height 36
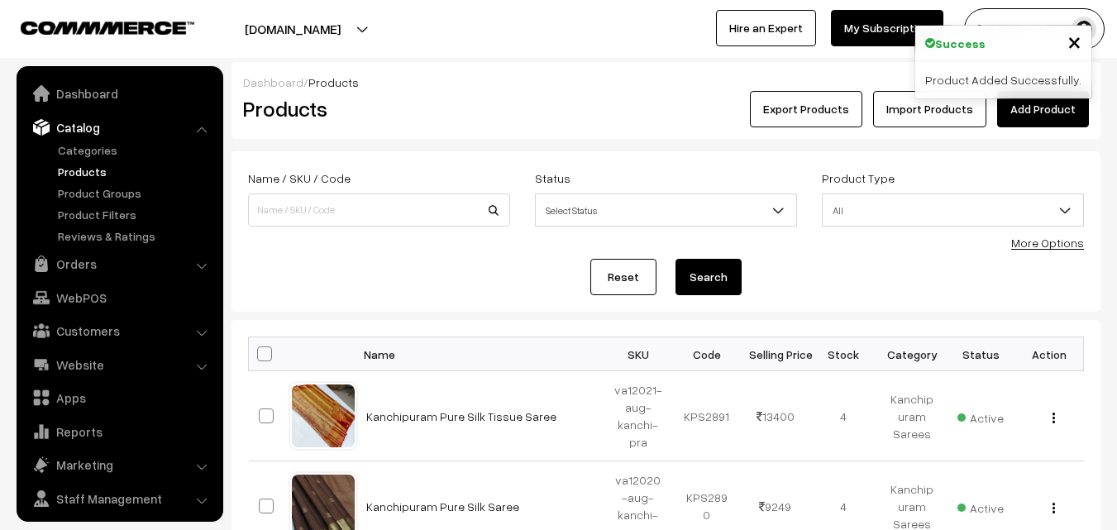
scroll to position [41, 0]
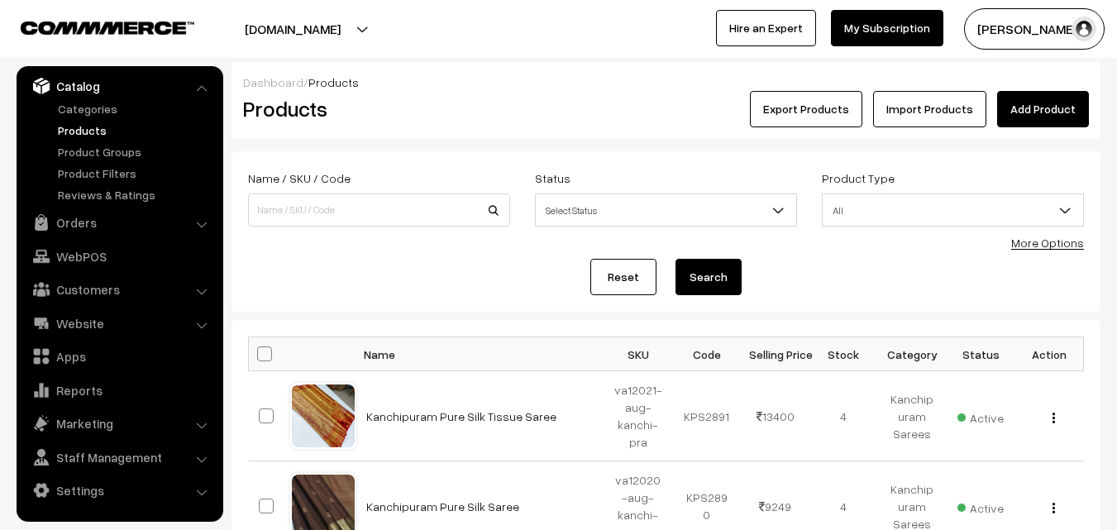
click at [1006, 108] on link "Add Product" at bounding box center [1043, 109] width 92 height 36
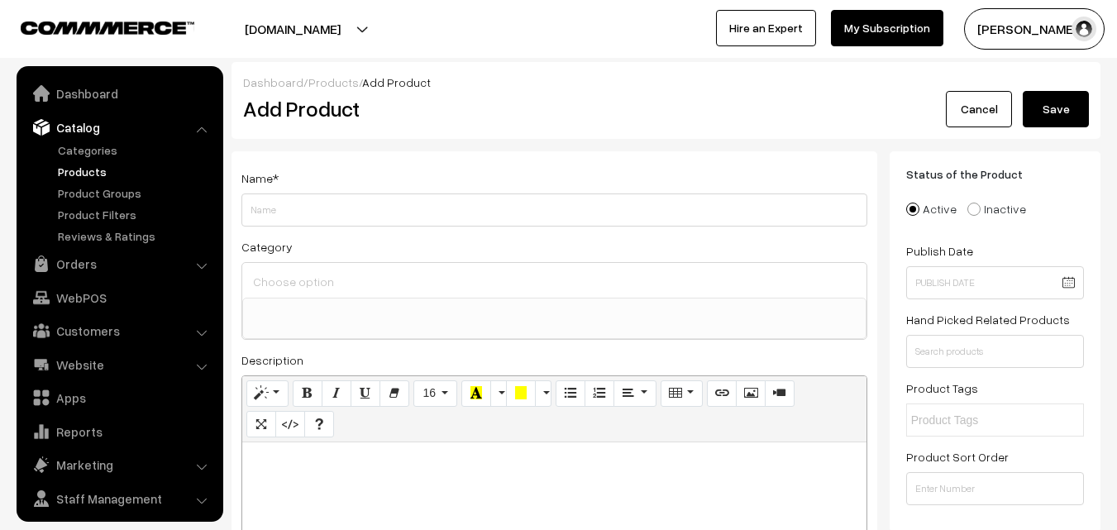
select select
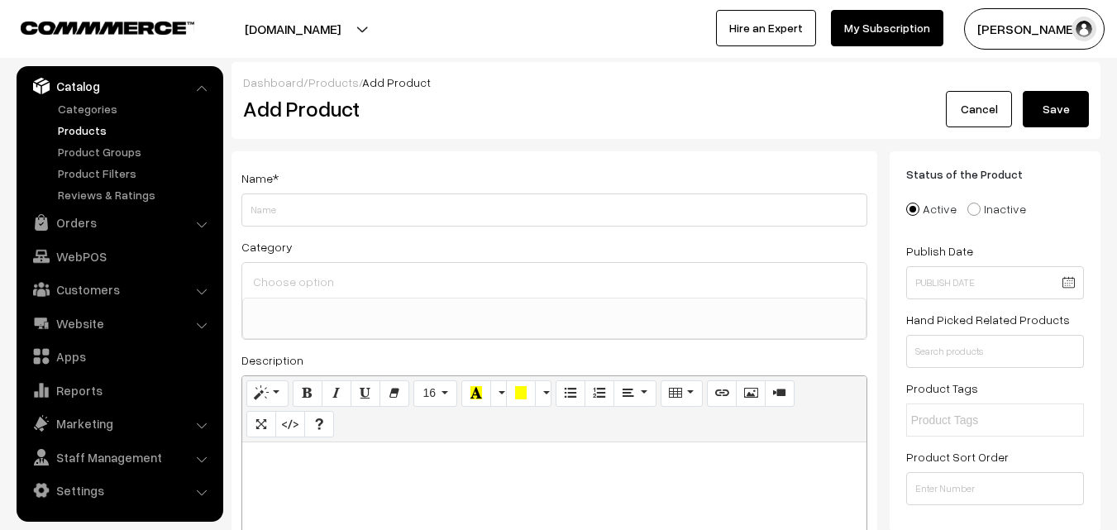
click at [311, 465] on p at bounding box center [554, 460] width 608 height 20
paste div
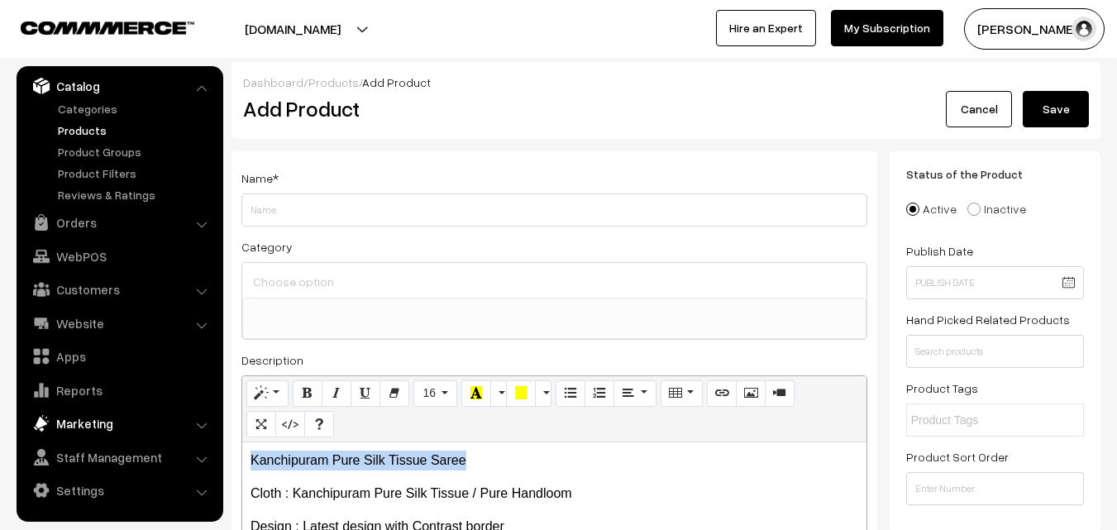
drag, startPoint x: 489, startPoint y: 454, endPoint x: 169, endPoint y: 437, distance: 321.1
copy p "Kanchipuram Pure Silk Tissue Saree"
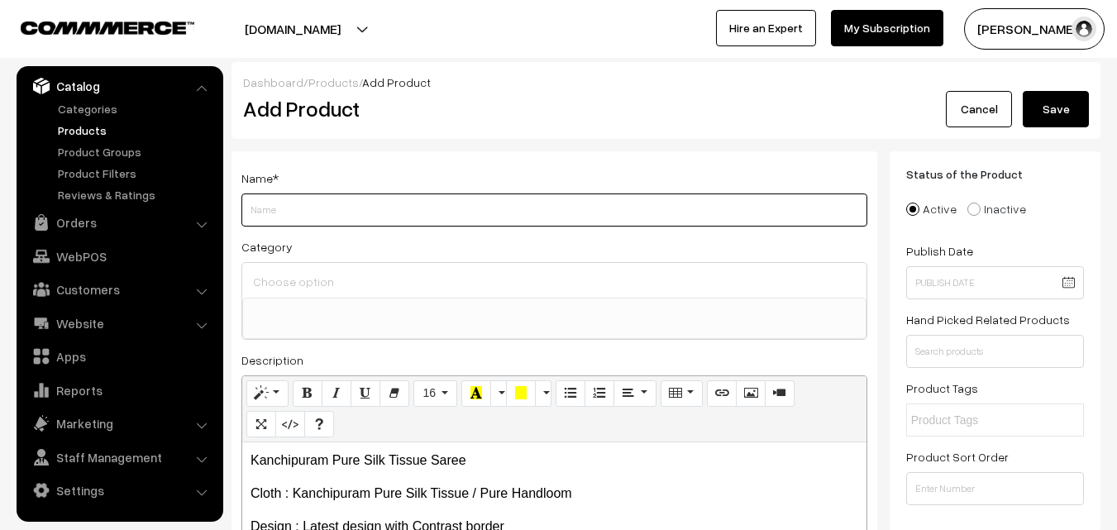
click at [267, 220] on input "Weight" at bounding box center [554, 209] width 626 height 33
paste input "Kanchipuram Pure Silk Tissue Saree"
type input "Kanchipuram Pure Silk Tissue Saree"
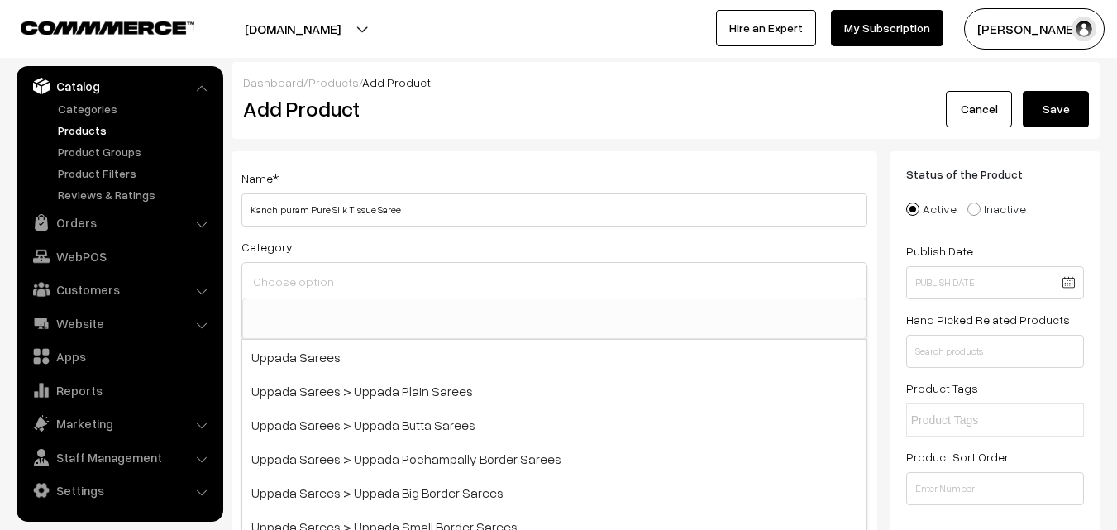
click at [286, 280] on input at bounding box center [554, 281] width 611 height 24
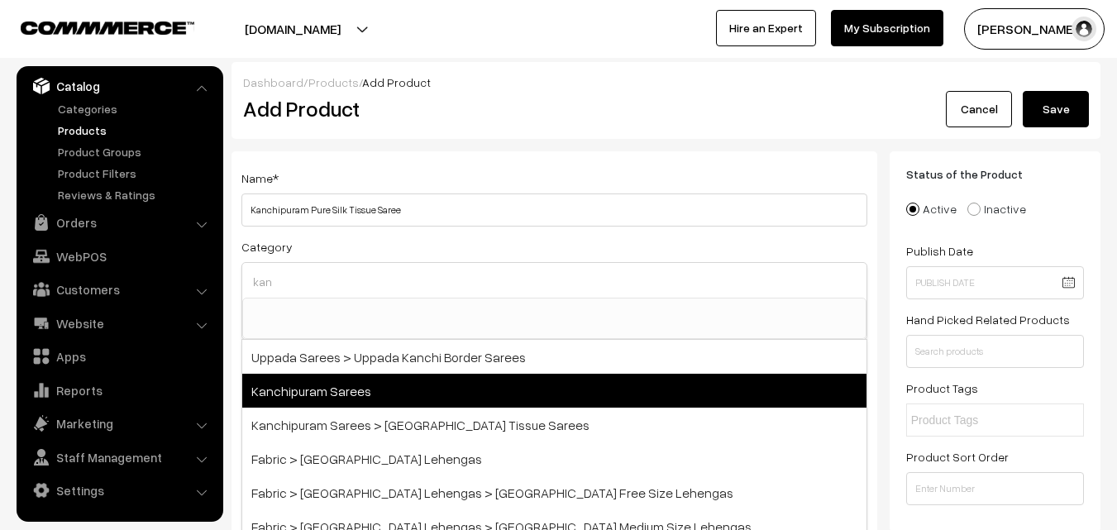
type input "kan"
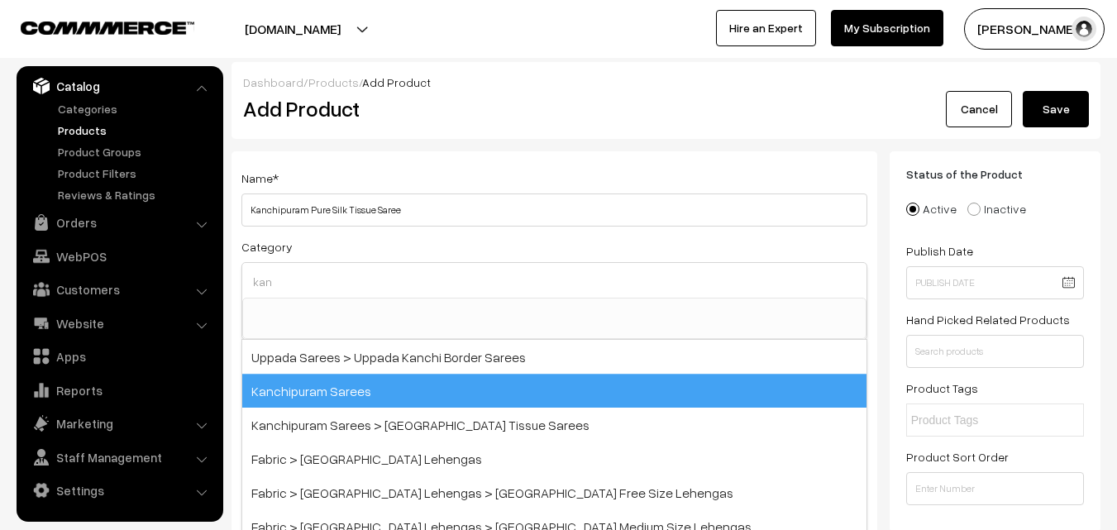
drag, startPoint x: 350, startPoint y: 381, endPoint x: 357, endPoint y: 318, distance: 63.3
click at [348, 381] on span "Kanchipuram Sarees" at bounding box center [554, 391] width 624 height 34
select select "3"
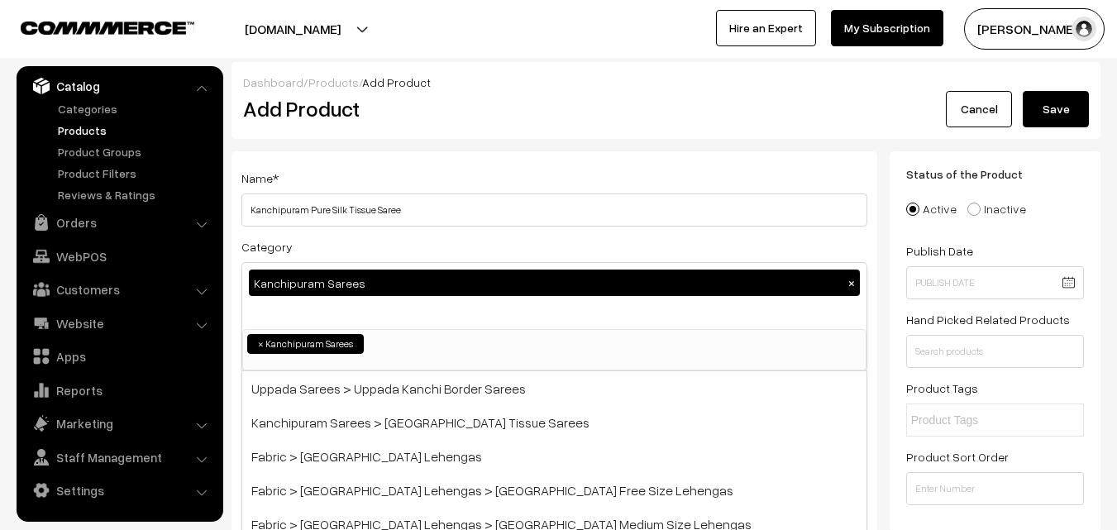
scroll to position [281, 0]
click at [396, 187] on div "Name * Kanchipuram Pure Silk Tissue Saree" at bounding box center [554, 197] width 626 height 59
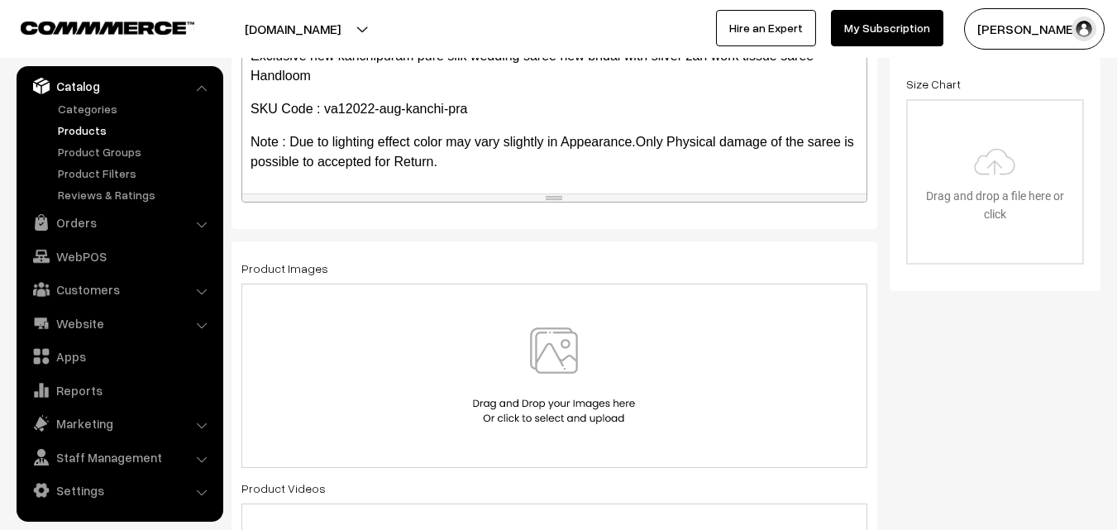
scroll to position [496, 0]
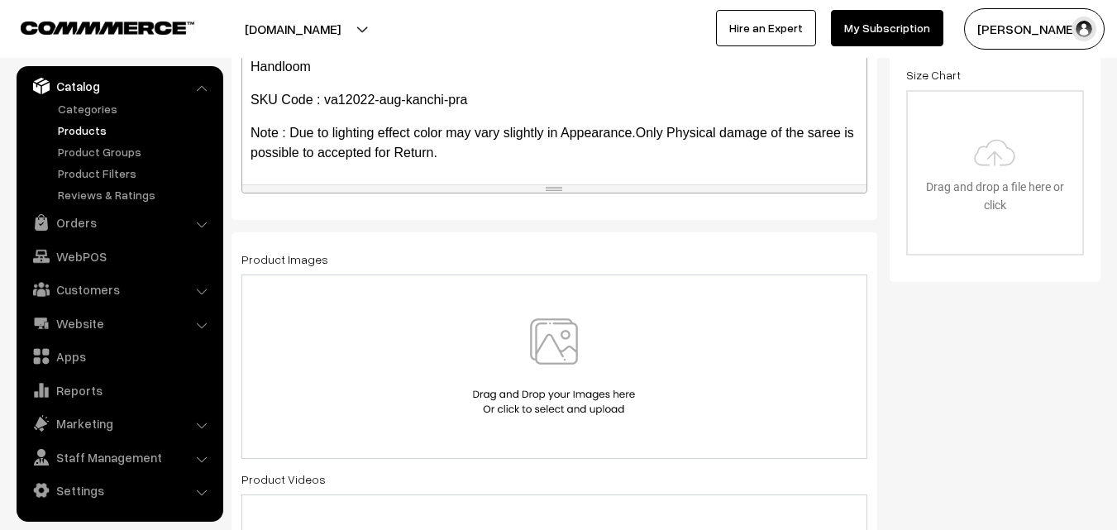
click at [548, 356] on img at bounding box center [554, 366] width 170 height 97
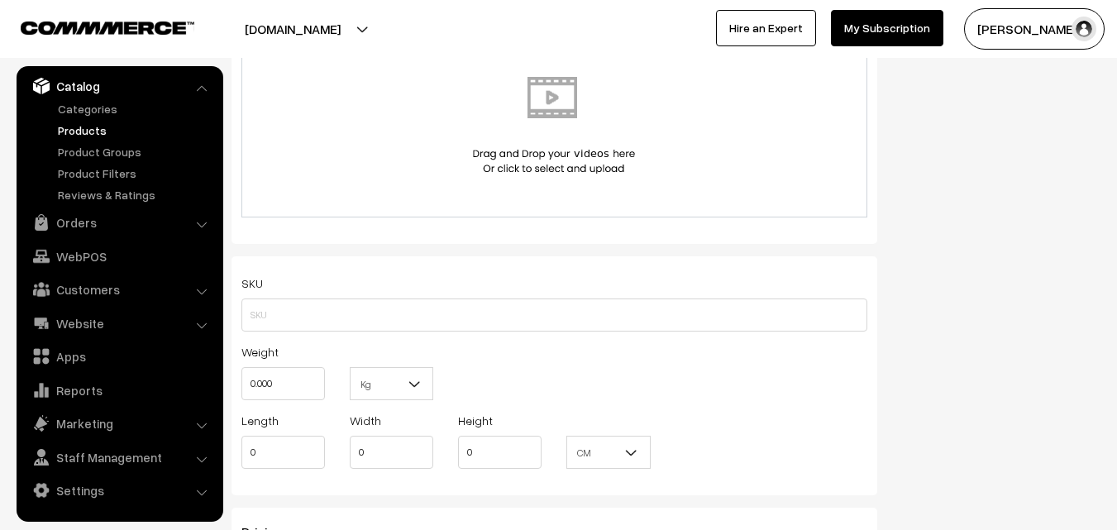
scroll to position [992, 0]
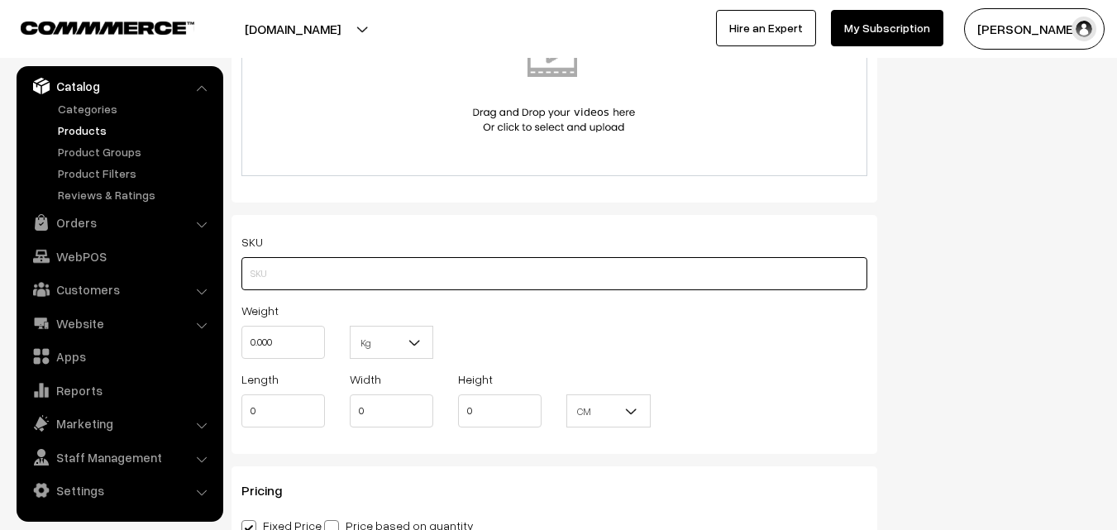
click at [284, 288] on input "text" at bounding box center [554, 273] width 626 height 33
paste input "va12022-aug-kanchi-pra"
type input "va12022-aug-kanchi-pra"
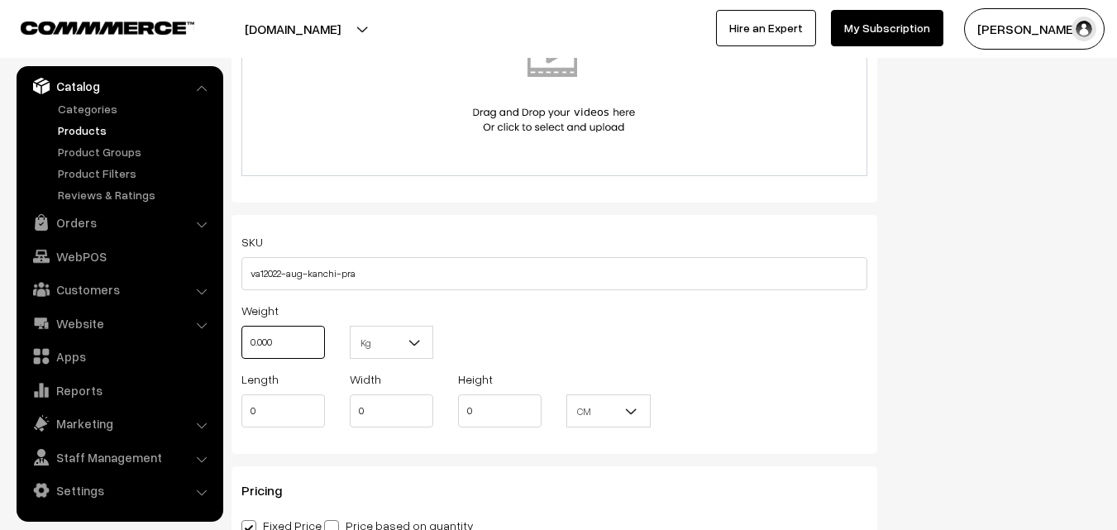
click at [288, 326] on input "0.000" at bounding box center [282, 342] width 83 height 33
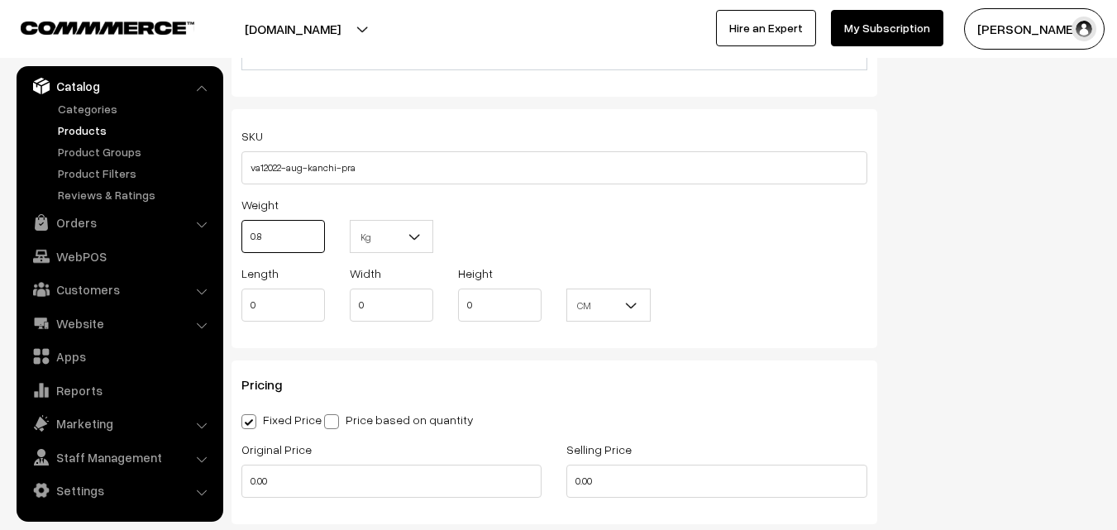
scroll to position [1240, 0]
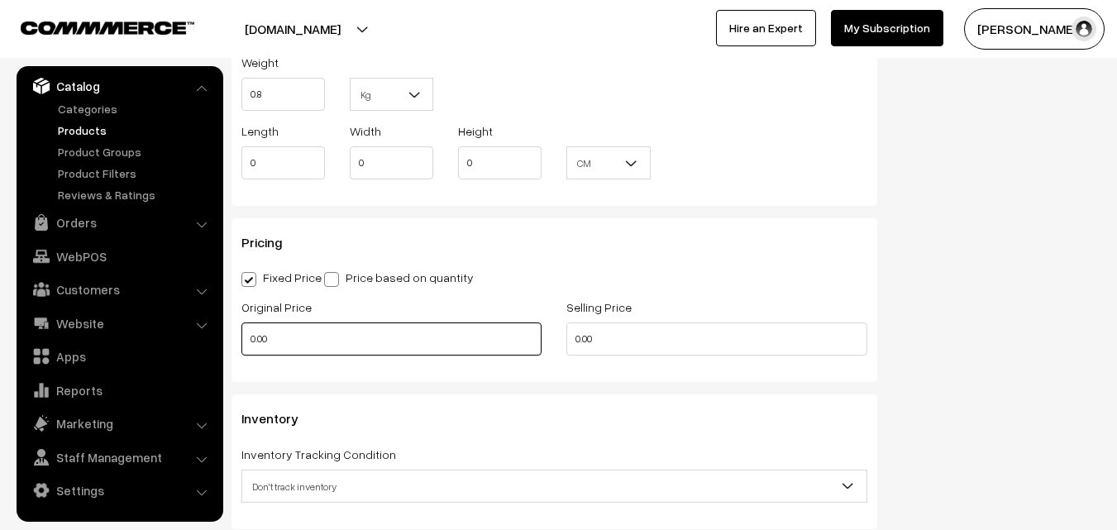
type input "0.80"
click at [291, 331] on input "0.00" at bounding box center [391, 338] width 300 height 33
click at [305, 328] on input "14000" at bounding box center [391, 338] width 300 height 33
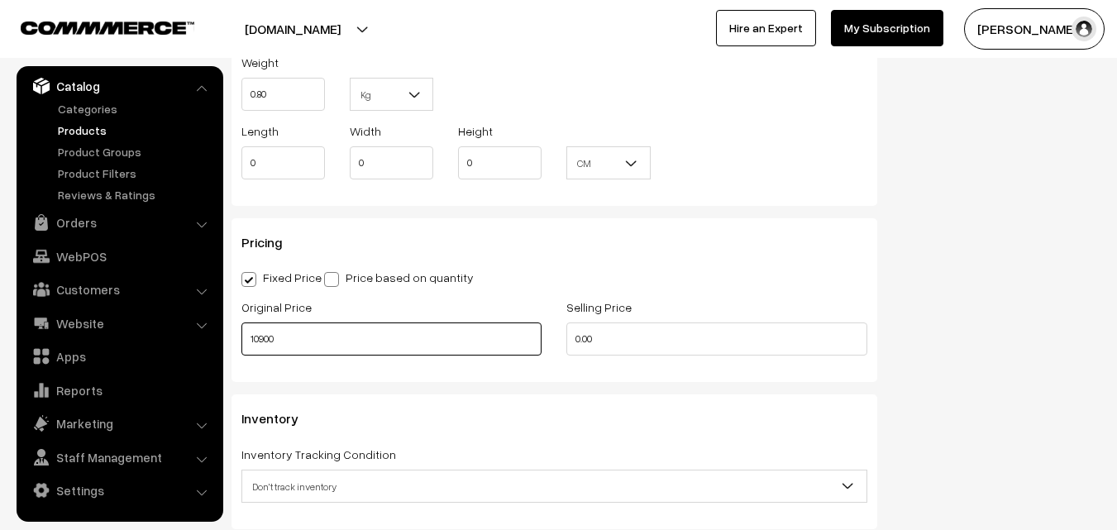
type input "10900"
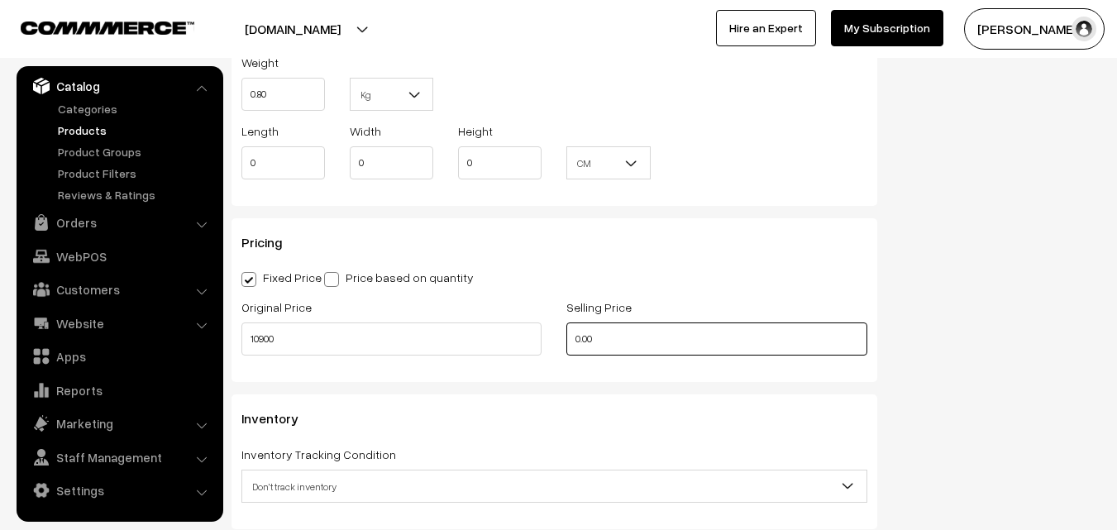
click at [589, 332] on input "0.00" at bounding box center [716, 338] width 300 height 33
click at [617, 341] on input "0" at bounding box center [716, 338] width 300 height 33
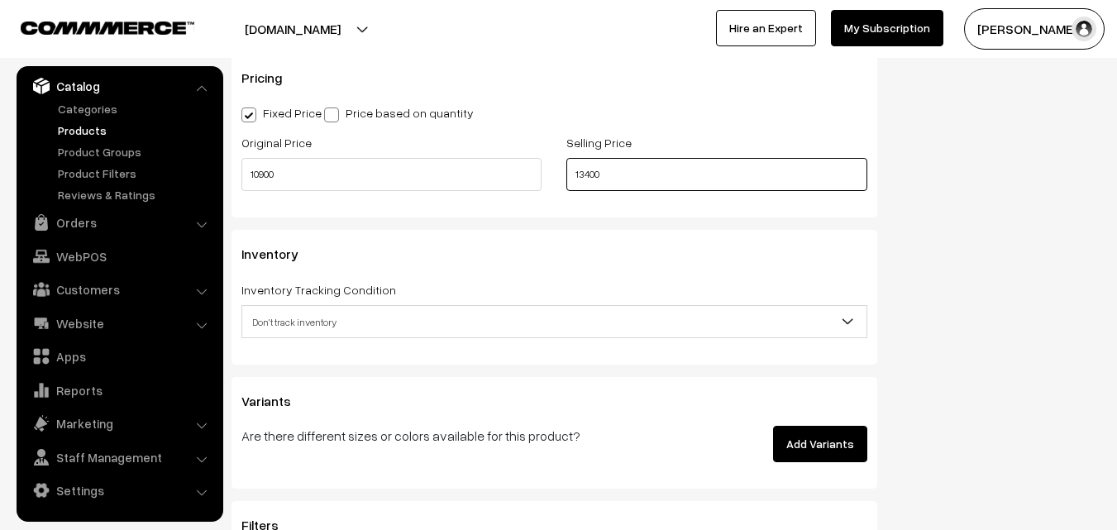
scroll to position [1405, 0]
type input "13400"
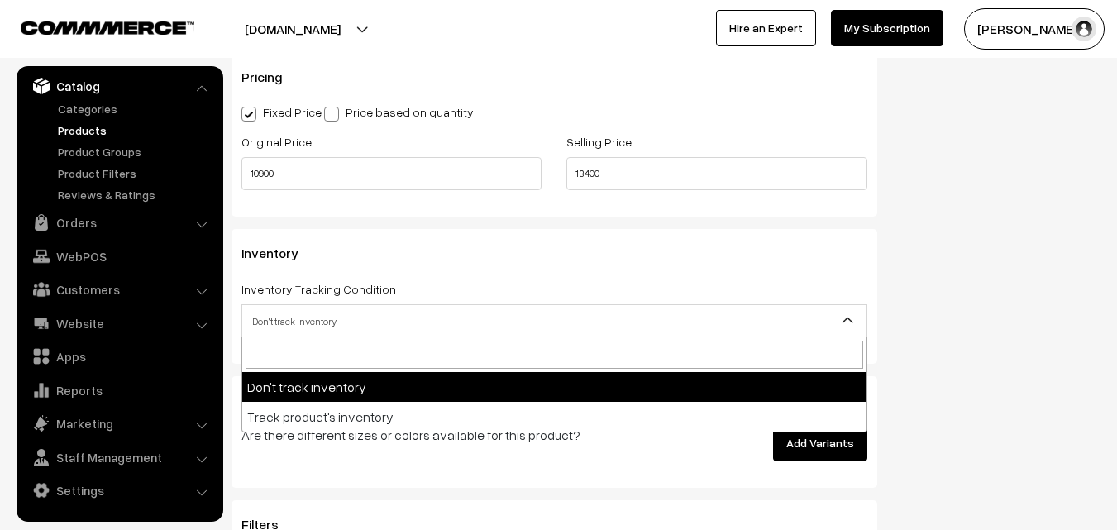
click at [273, 317] on span "Don't track inventory" at bounding box center [554, 321] width 624 height 29
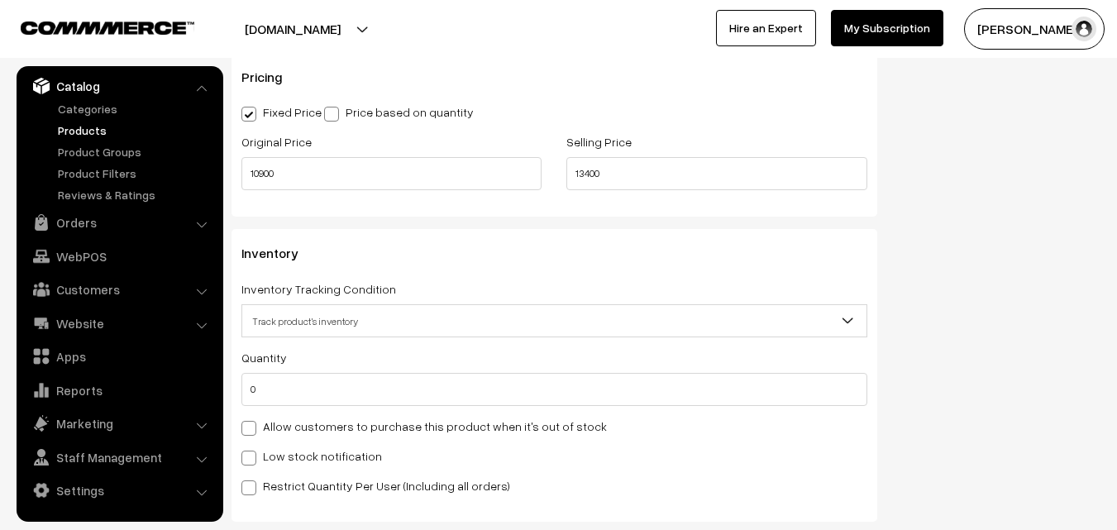
select select "2"
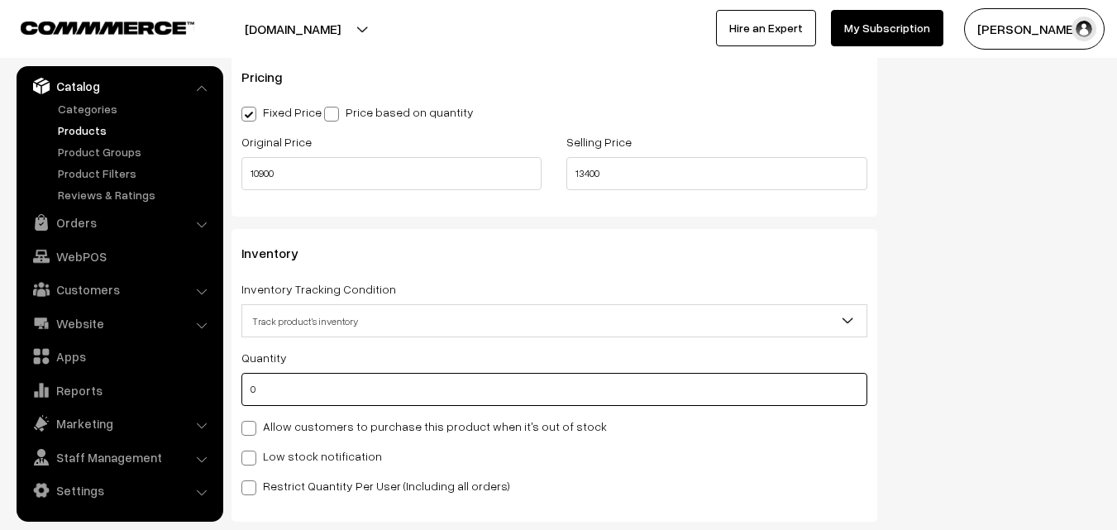
click at [282, 397] on input "0" at bounding box center [554, 389] width 626 height 33
type input "4"
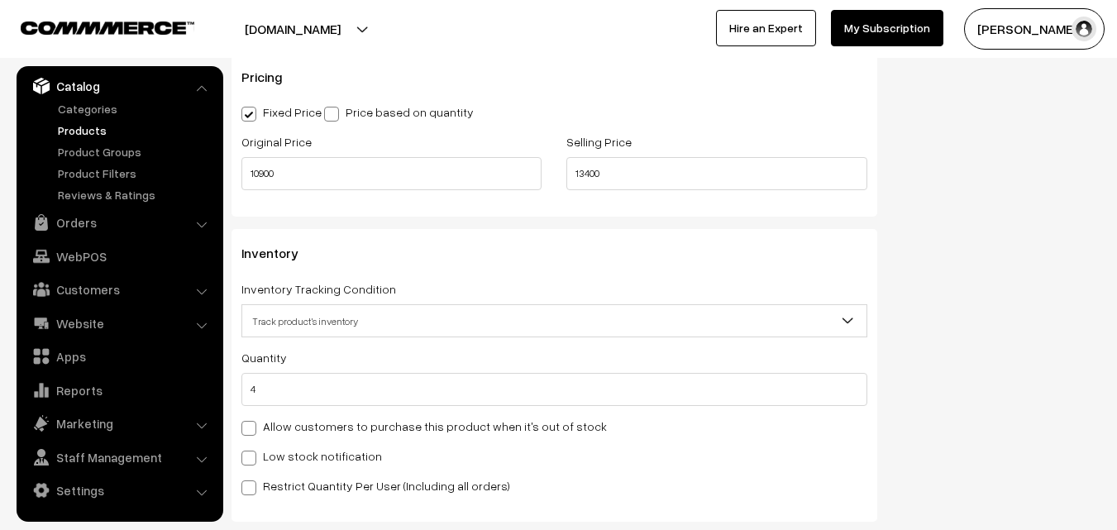
click at [283, 451] on label "Low stock notification" at bounding box center [311, 455] width 141 height 17
click at [252, 451] on input "Low stock notification" at bounding box center [246, 455] width 11 height 11
checkbox input "true"
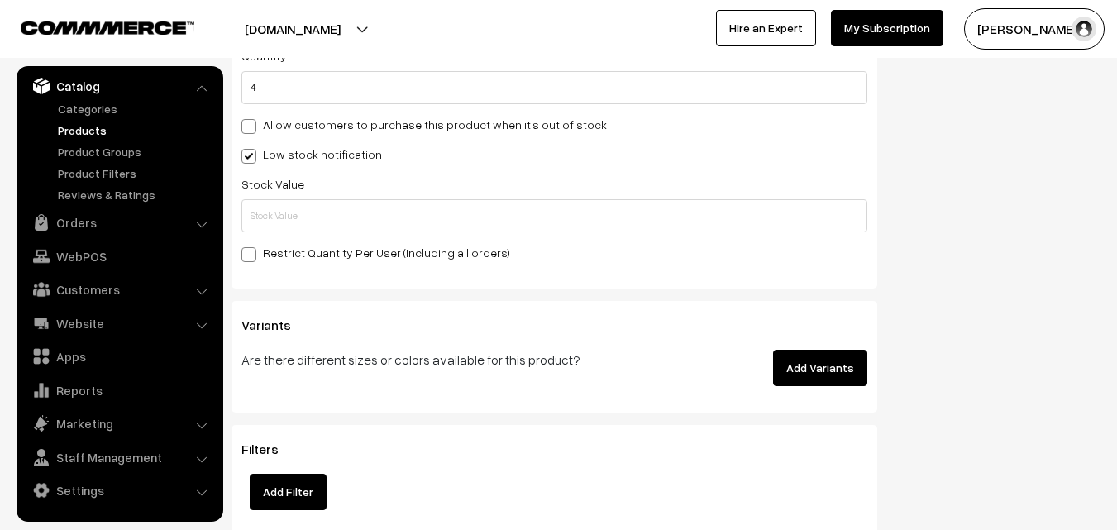
scroll to position [1736, 0]
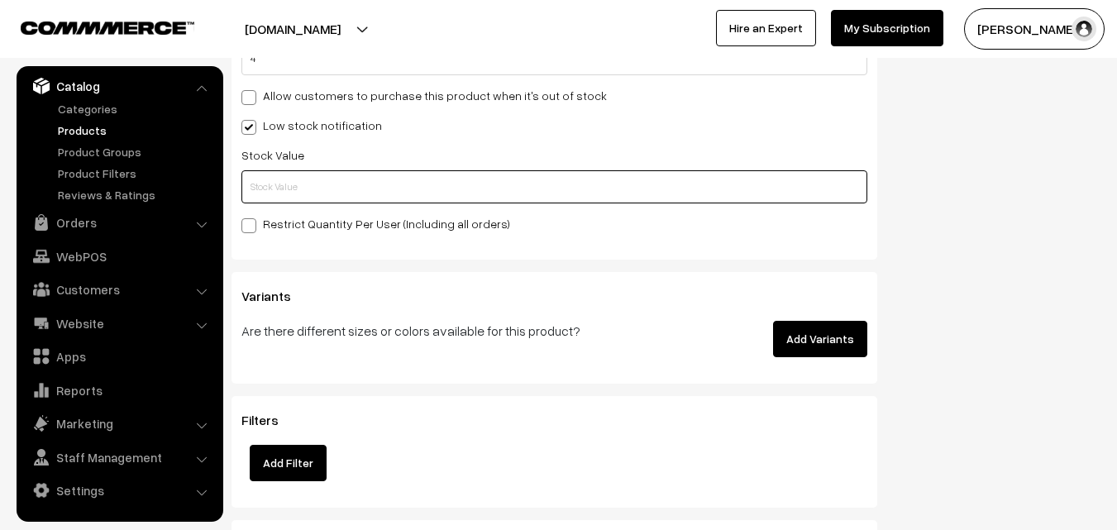
drag, startPoint x: 261, startPoint y: 201, endPoint x: 261, endPoint y: 189, distance: 11.6
click at [261, 193] on input "text" at bounding box center [554, 186] width 626 height 33
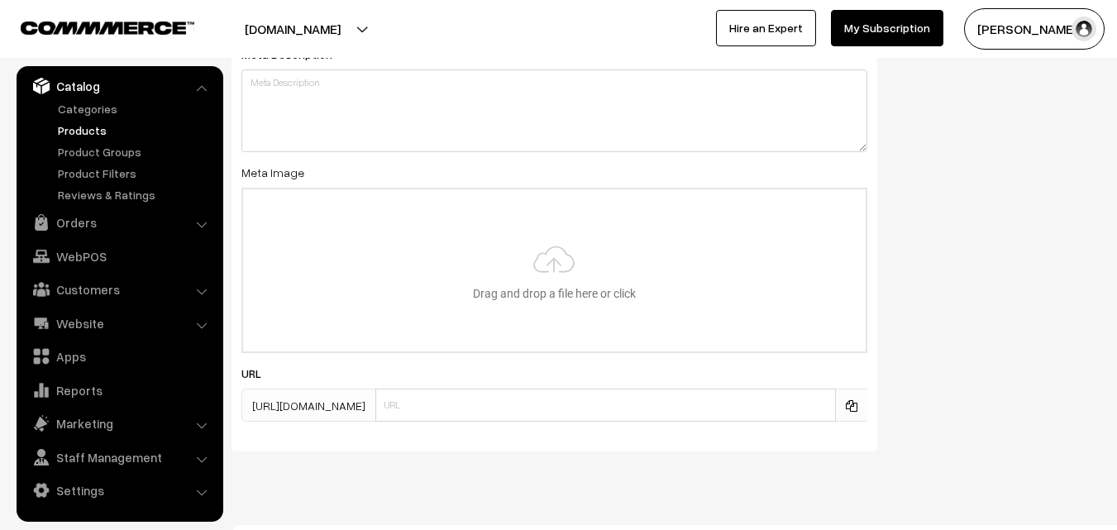
scroll to position [2461, 0]
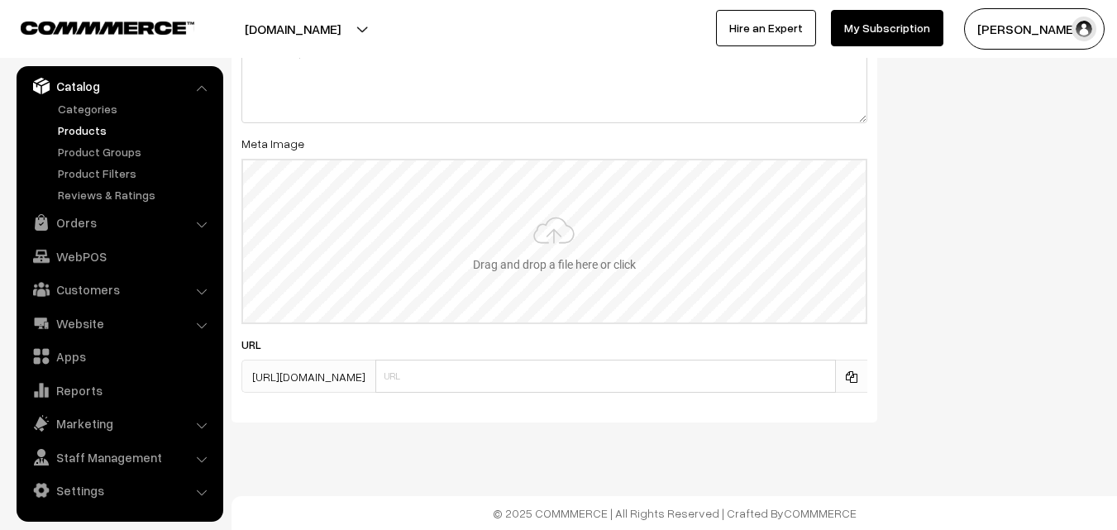
type input "2"
click at [541, 249] on input "file" at bounding box center [554, 241] width 622 height 162
type input "C:\fakepath\kanchipuram-saree-va12022-aug.jpeg"
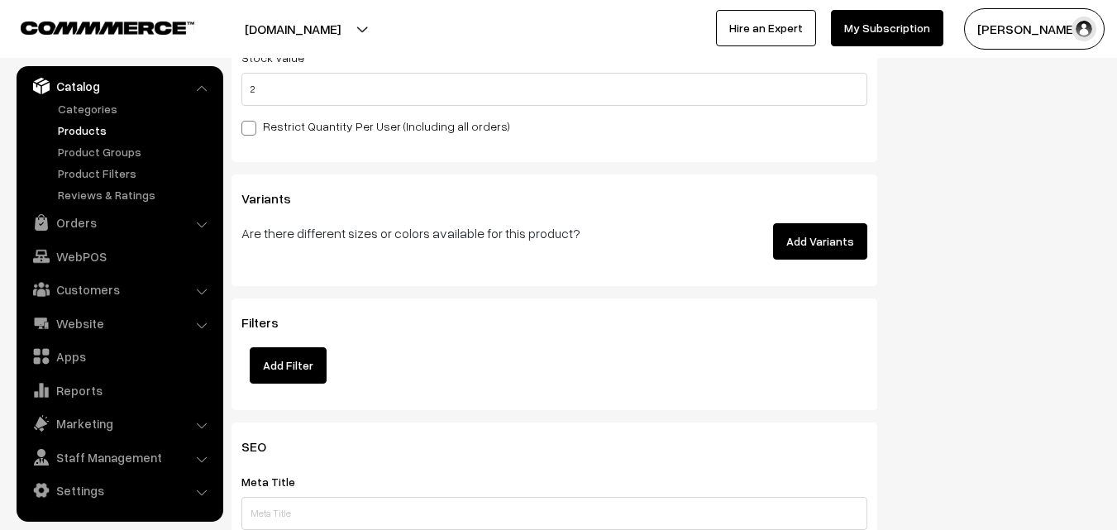
scroll to position [0, 0]
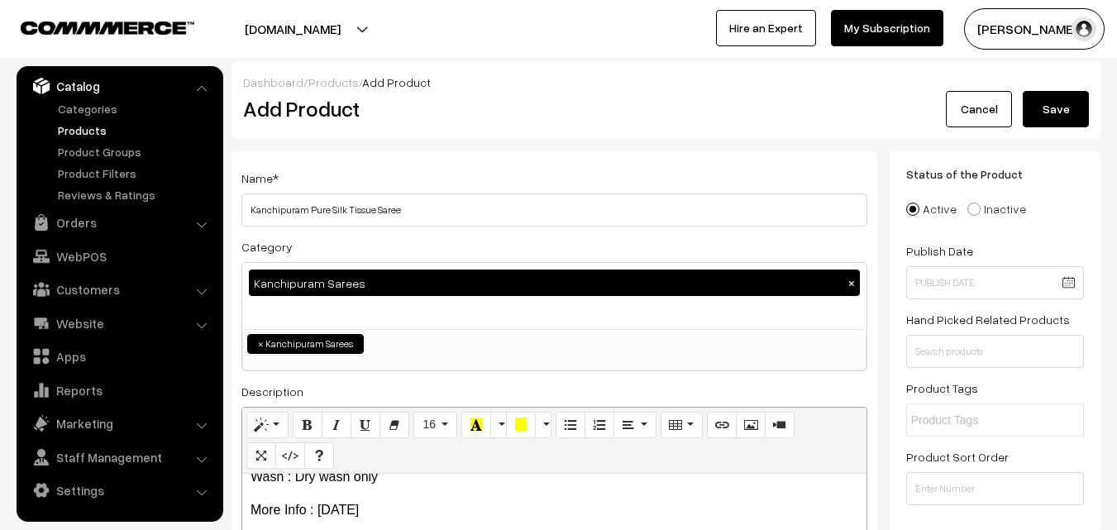
click at [1029, 107] on button "Save" at bounding box center [1055, 109] width 66 height 36
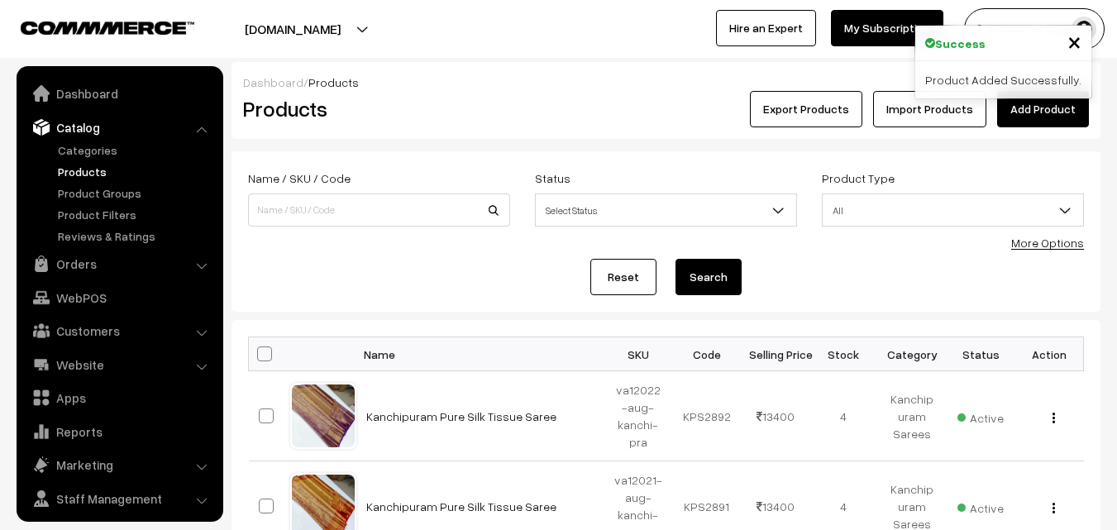
scroll to position [41, 0]
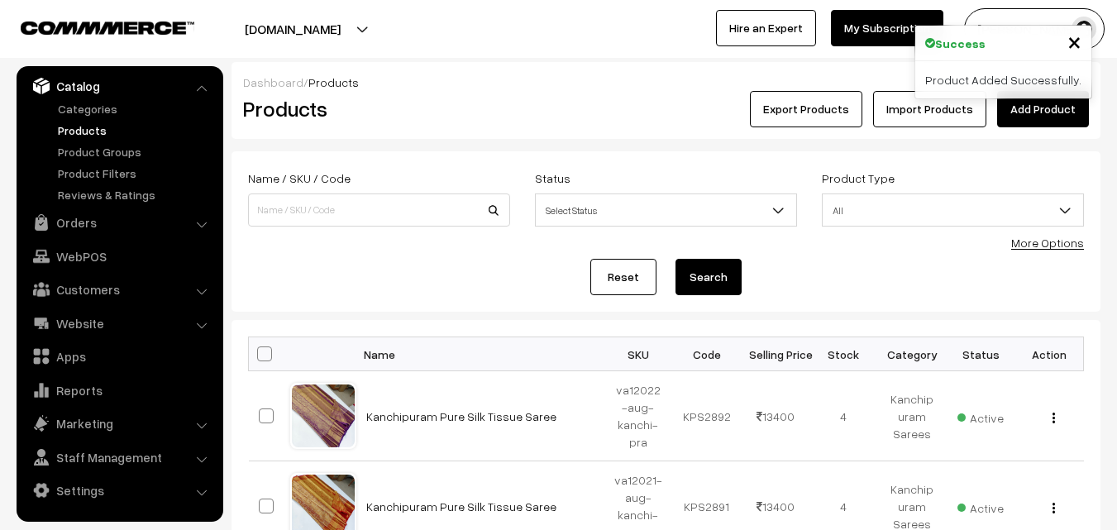
click at [484, 102] on h2 "Products" at bounding box center [375, 109] width 265 height 26
click at [1045, 108] on link "Add Product" at bounding box center [1043, 109] width 92 height 36
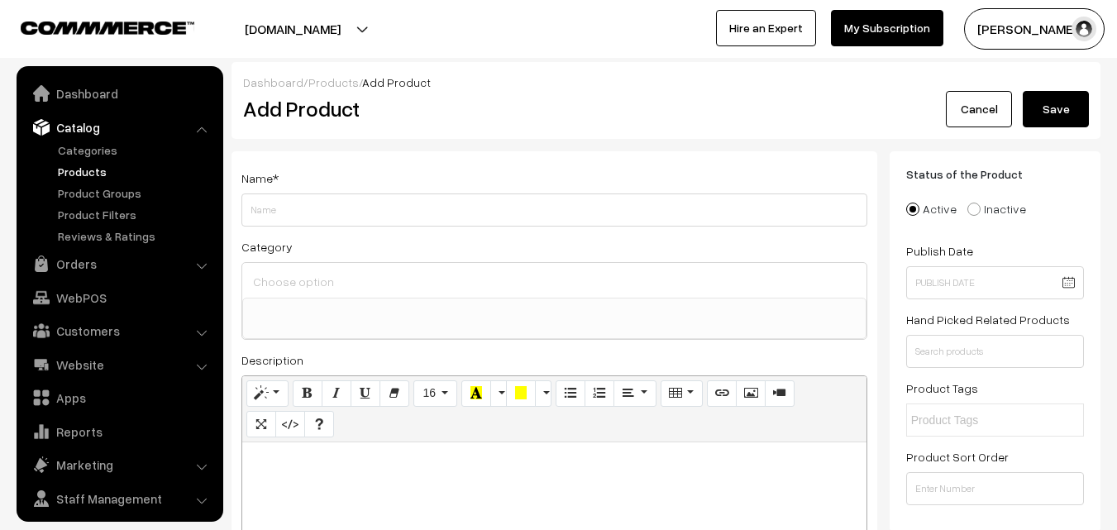
select select
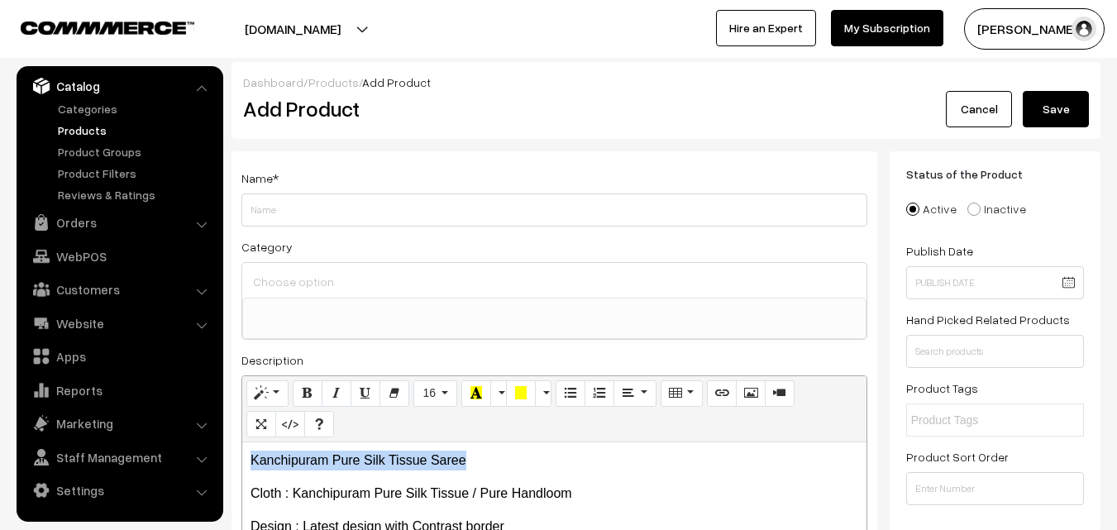
drag, startPoint x: 480, startPoint y: 457, endPoint x: 220, endPoint y: 442, distance: 260.8
copy p "Kanchipuram Pure Silk Tissue Saree"
click at [301, 190] on div "Name *" at bounding box center [554, 197] width 626 height 59
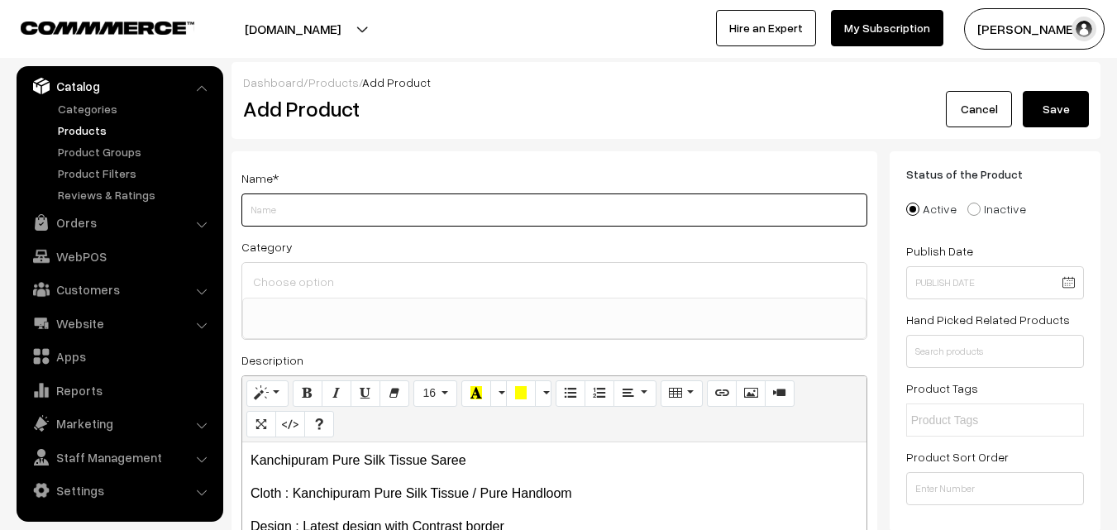
click at [292, 215] on input "Weight" at bounding box center [554, 209] width 626 height 33
paste input "Kanchipuram Pure Silk Tissue Saree"
type input "Kanchipuram Pure Silk Tissue Saree"
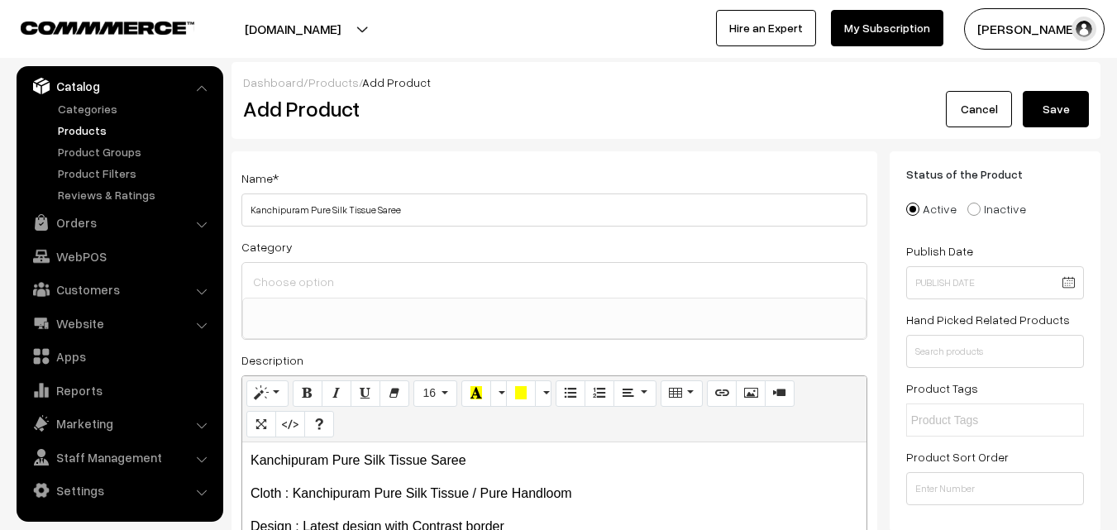
click at [294, 264] on div at bounding box center [554, 280] width 624 height 35
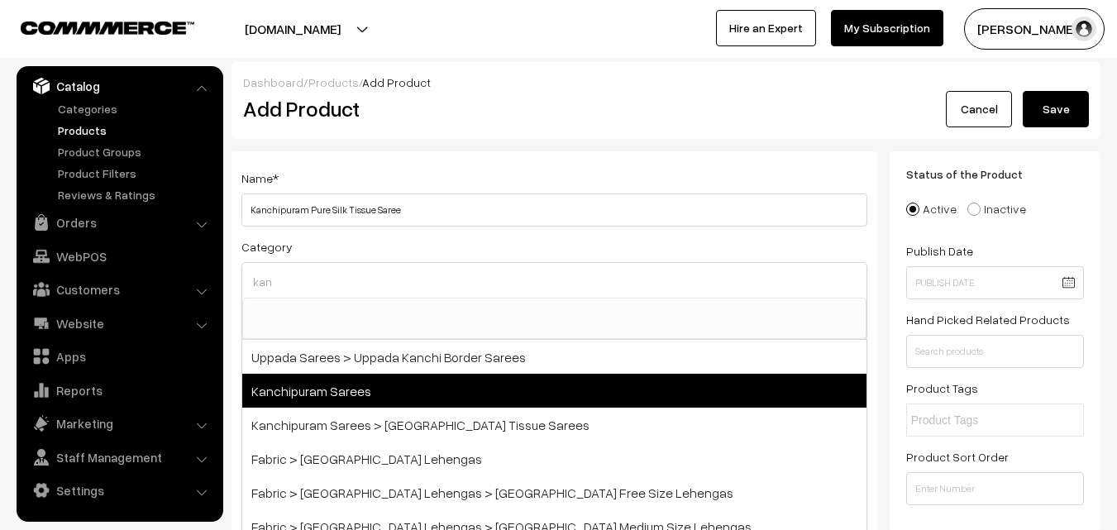
type input "kan"
click at [363, 388] on span "Kanchipuram Sarees" at bounding box center [554, 391] width 624 height 34
select select "3"
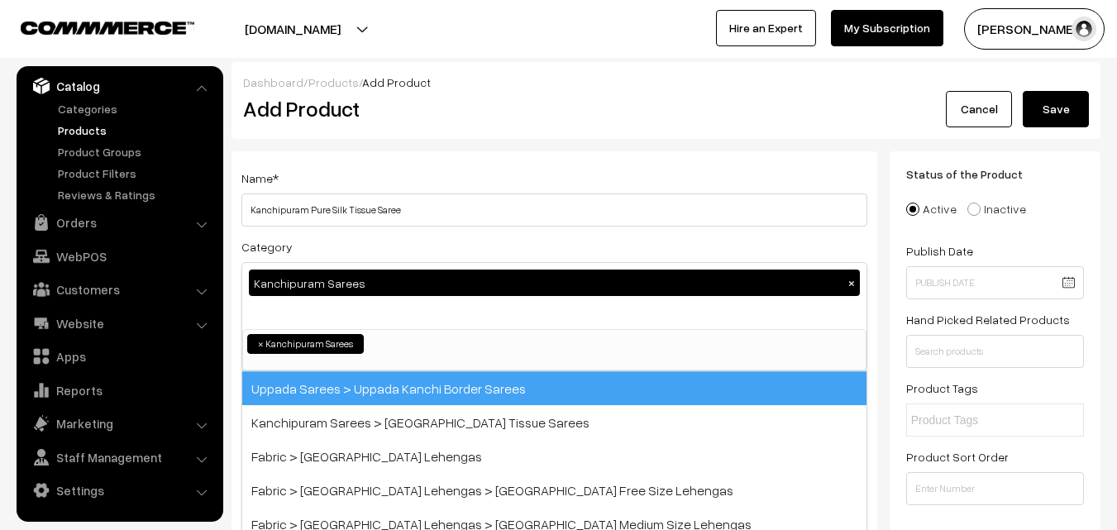
scroll to position [281, 0]
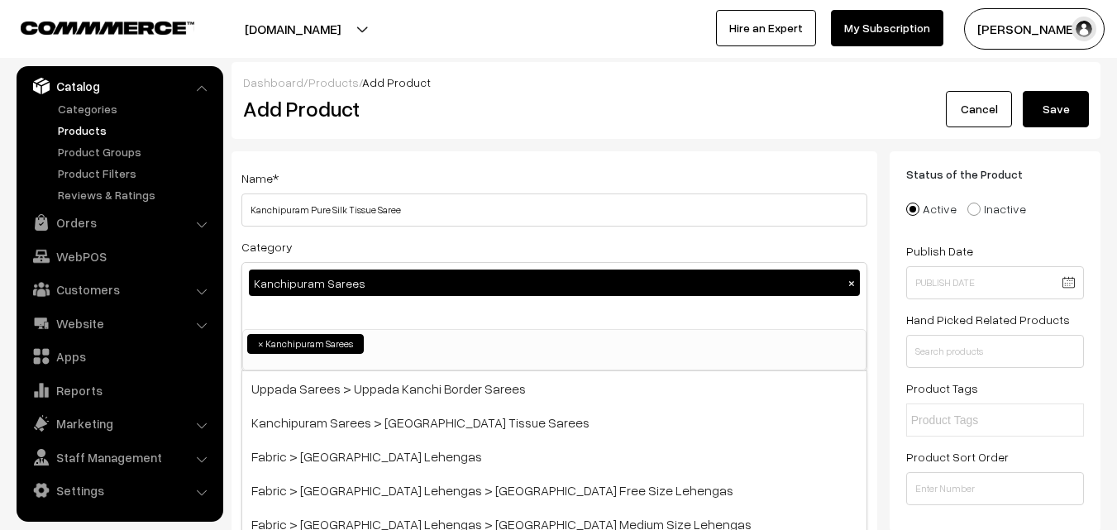
click at [416, 176] on div "Name * Kanchipuram Pure Silk Tissue Saree" at bounding box center [554, 197] width 626 height 59
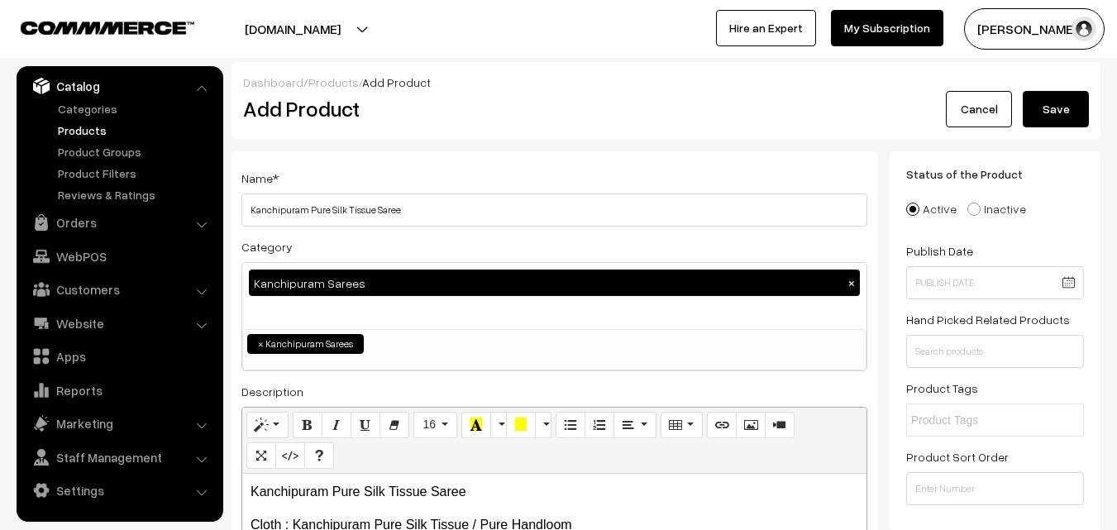
click at [853, 284] on button "×" at bounding box center [851, 282] width 15 height 15
select select
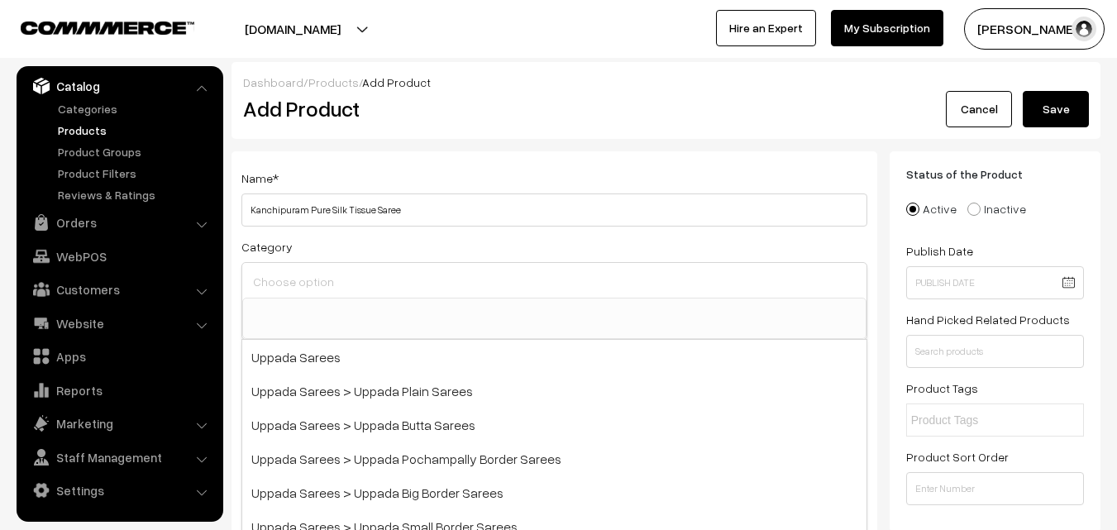
click at [394, 283] on input at bounding box center [554, 281] width 611 height 24
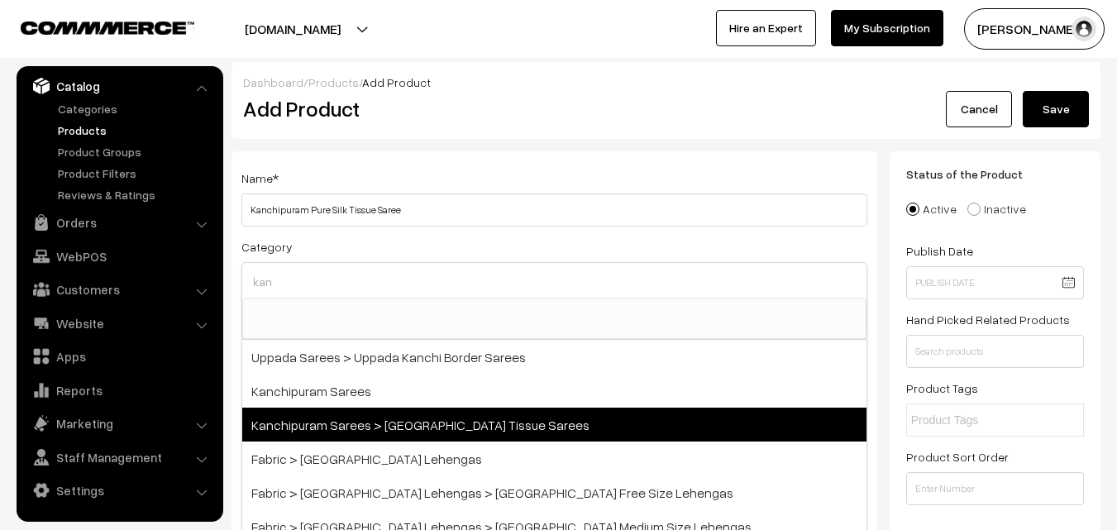
type input "kan"
click at [430, 421] on span "Kanchipuram Sarees > [GEOGRAPHIC_DATA] Tissue Sarees" at bounding box center [554, 424] width 624 height 34
select select "51"
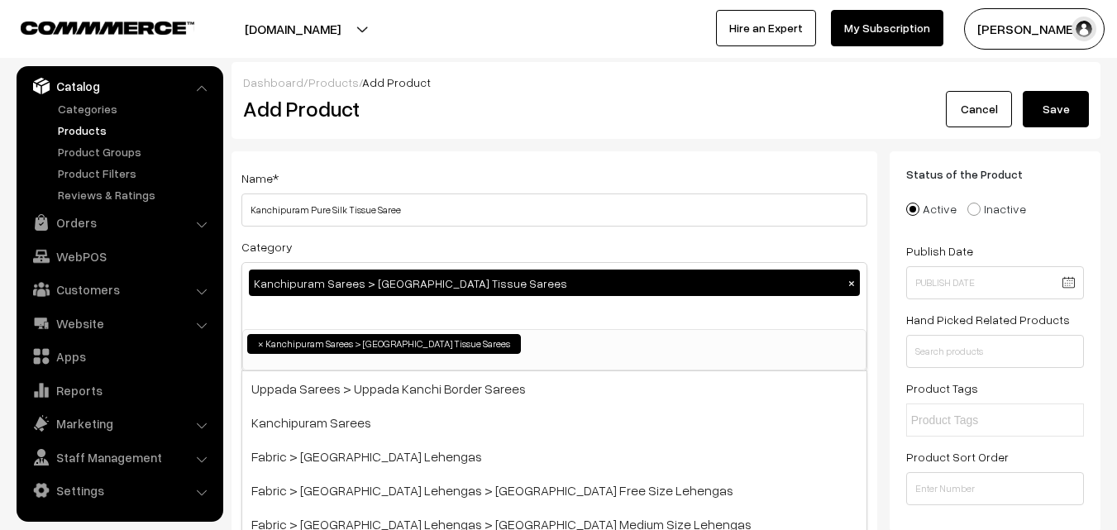
click at [502, 178] on div "Name * Kanchipuram Pure Silk Tissue Saree" at bounding box center [554, 197] width 626 height 59
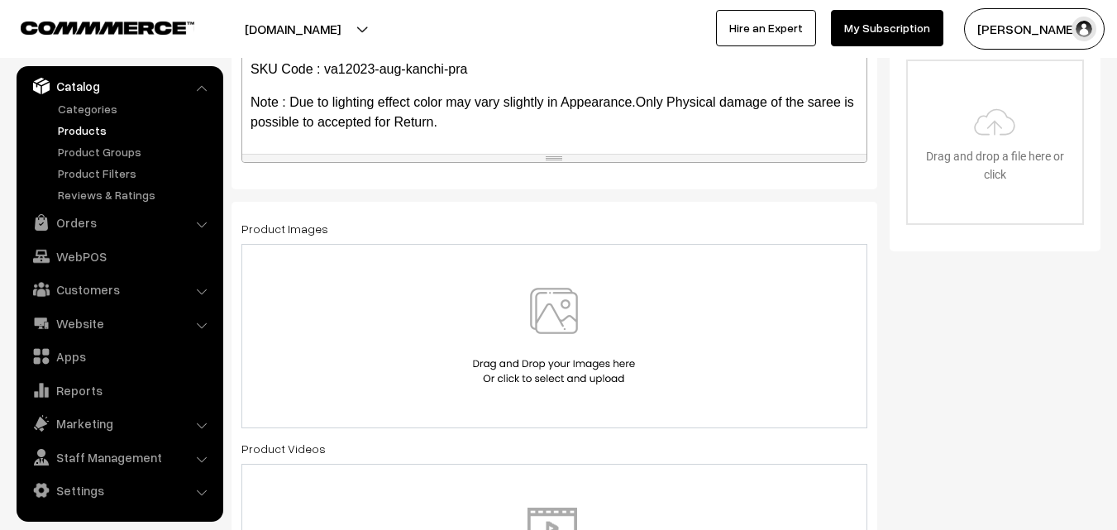
scroll to position [661, 0]
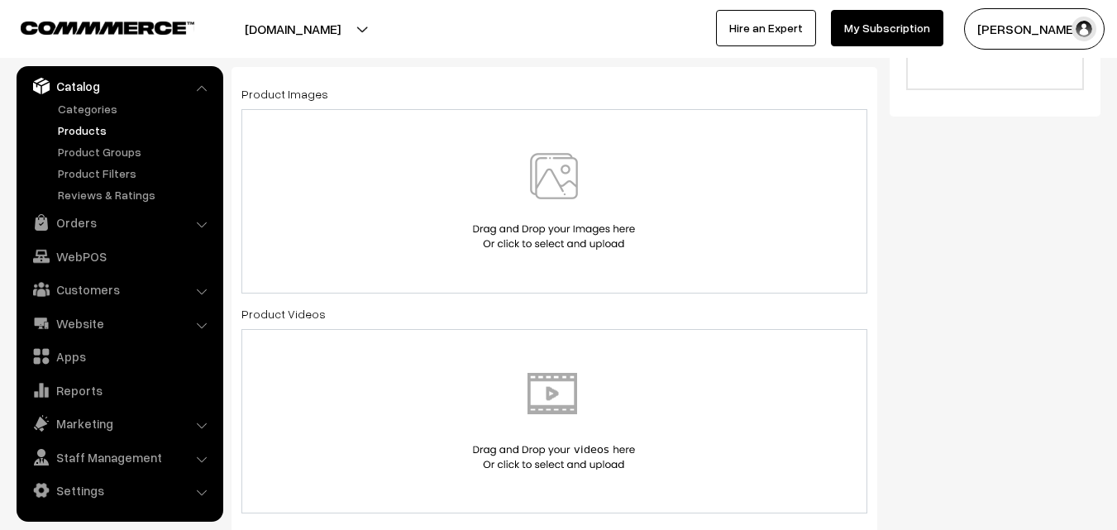
click at [561, 193] on img at bounding box center [554, 201] width 170 height 97
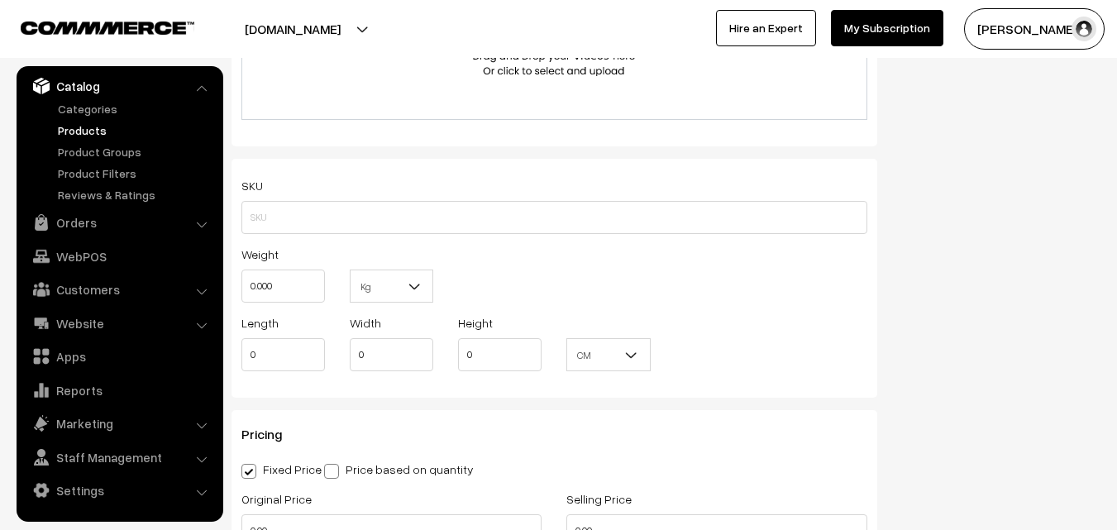
scroll to position [1075, 0]
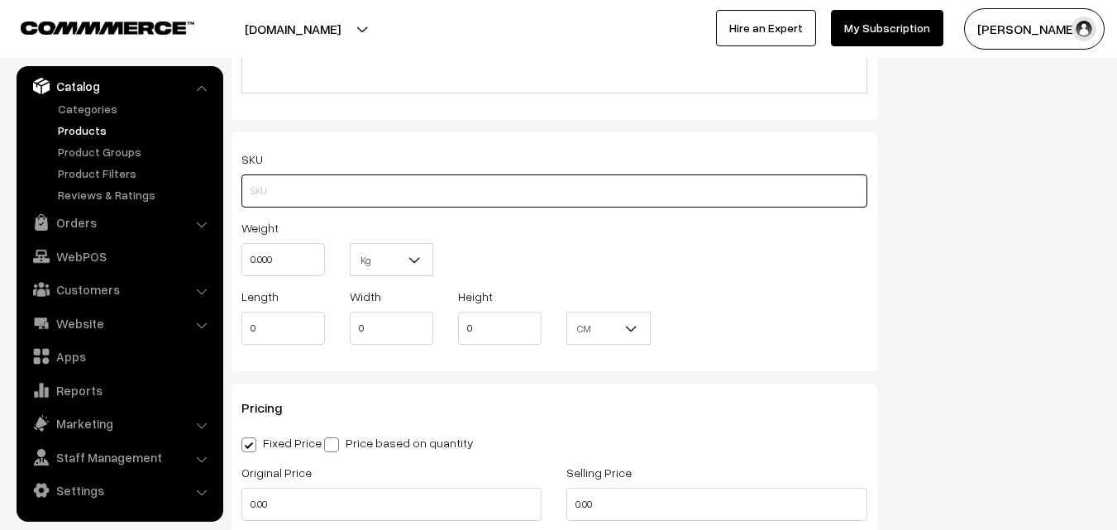
click at [295, 198] on input "text" at bounding box center [554, 190] width 626 height 33
paste input "va12023-aug-kanchi-pra"
type input "va12023-aug-kanchi-pra"
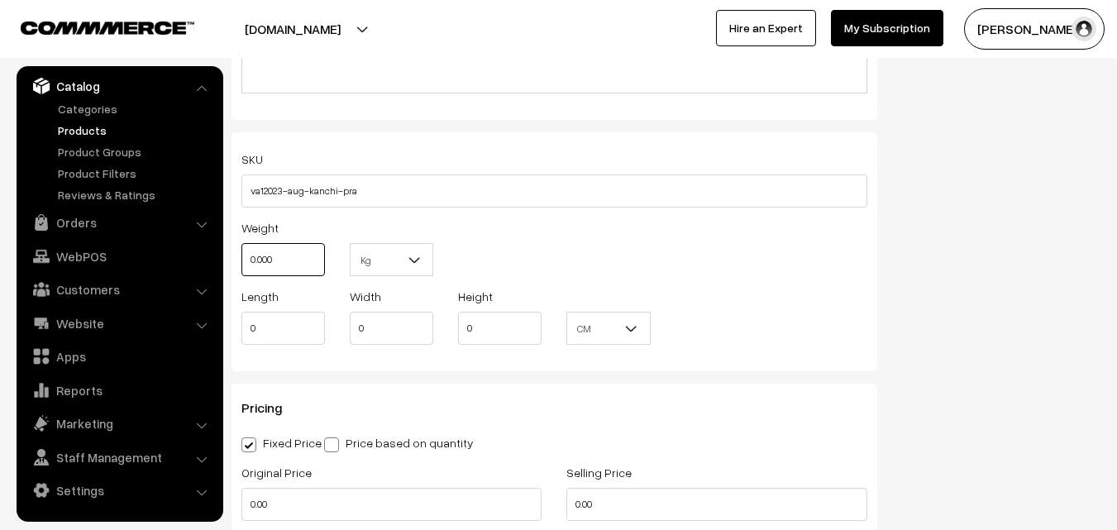
click at [297, 250] on input "0.000" at bounding box center [282, 259] width 83 height 33
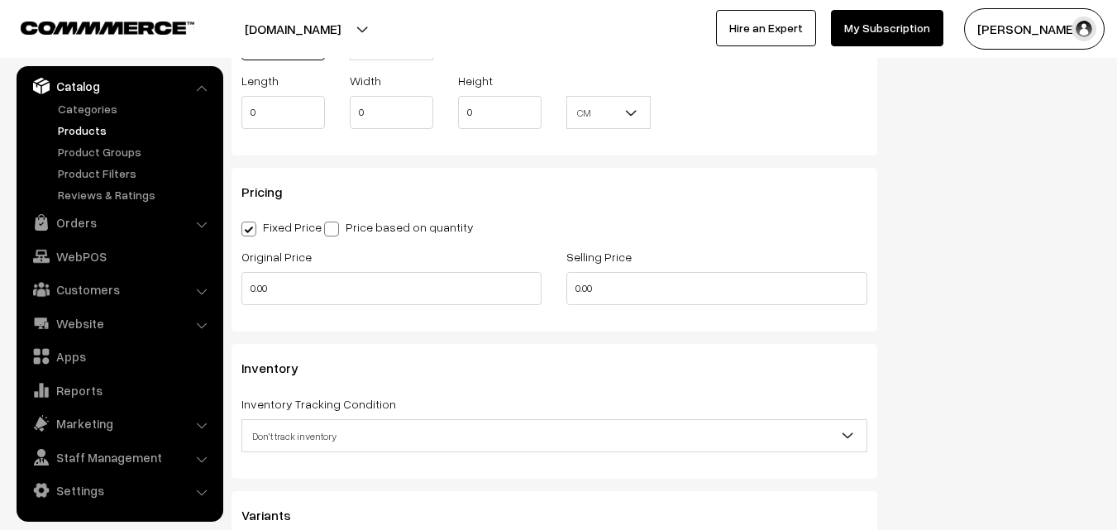
scroll to position [1405, 0]
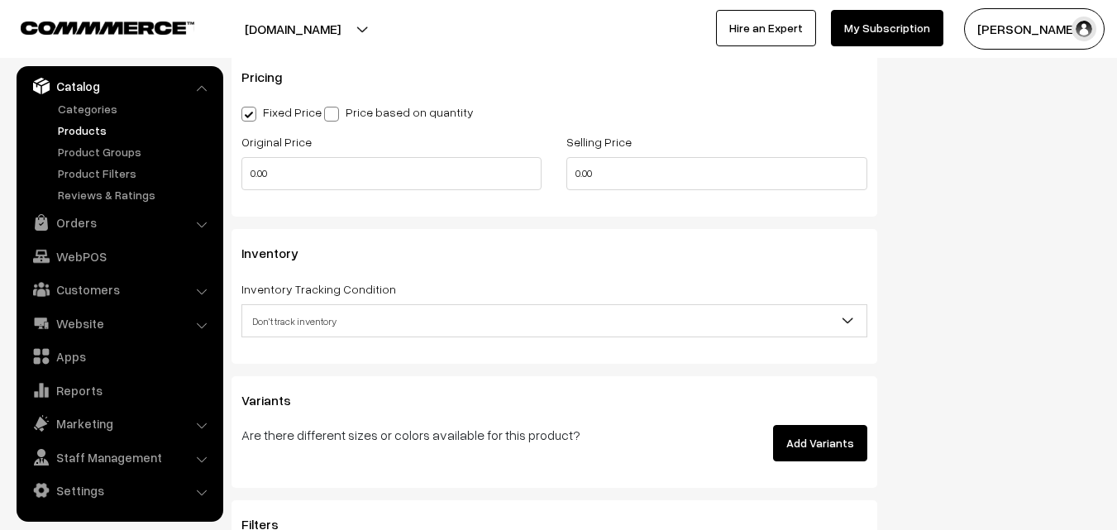
type input "0.80"
click at [284, 192] on div "Original Price 0.00" at bounding box center [391, 165] width 325 height 69
click at [284, 178] on input "0.00" at bounding box center [391, 173] width 300 height 33
click at [272, 183] on input "0" at bounding box center [391, 173] width 300 height 33
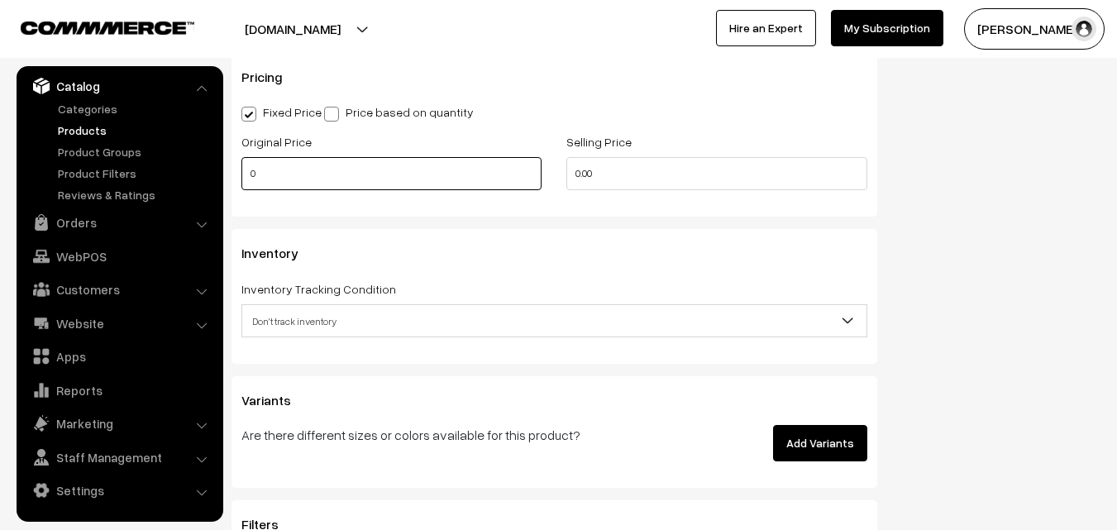
click at [272, 183] on input "0" at bounding box center [391, 173] width 300 height 33
type input "10900"
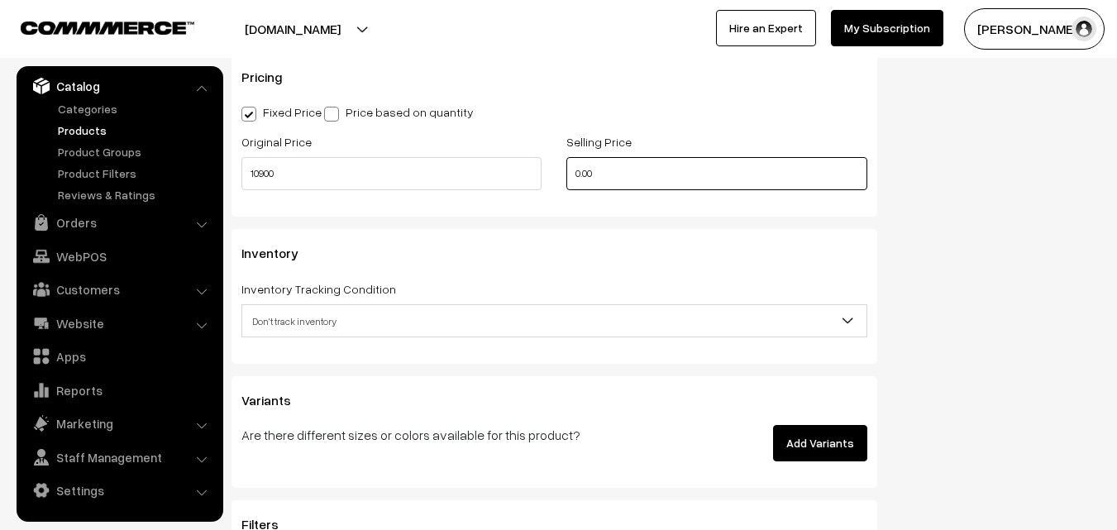
click at [626, 179] on input "0.00" at bounding box center [716, 173] width 300 height 33
click at [616, 164] on input "0" at bounding box center [716, 173] width 300 height 33
type input "13400"
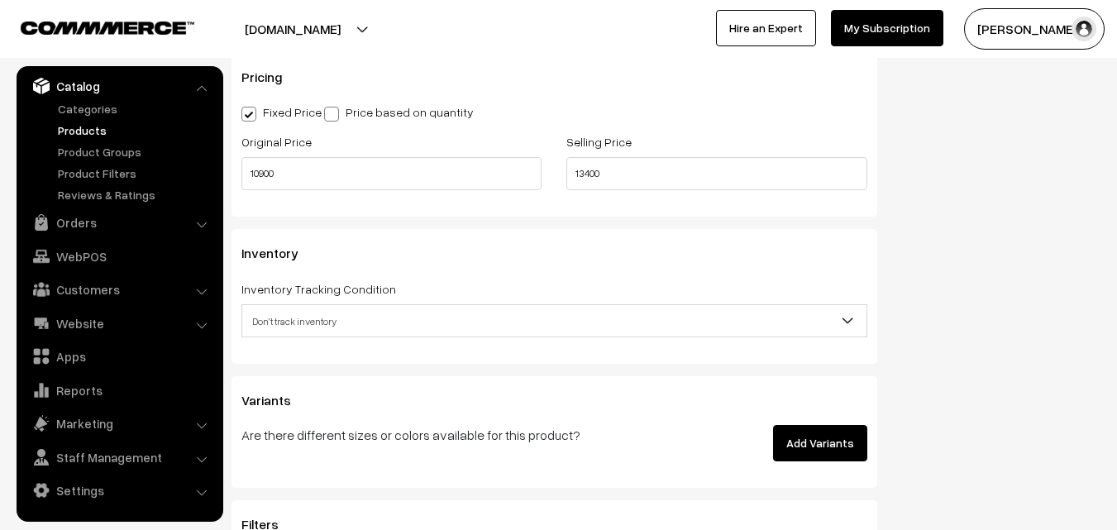
click at [341, 297] on label "Inventory Tracking Condition" at bounding box center [318, 288] width 155 height 17
click at [340, 312] on span "Don't track inventory" at bounding box center [554, 321] width 624 height 29
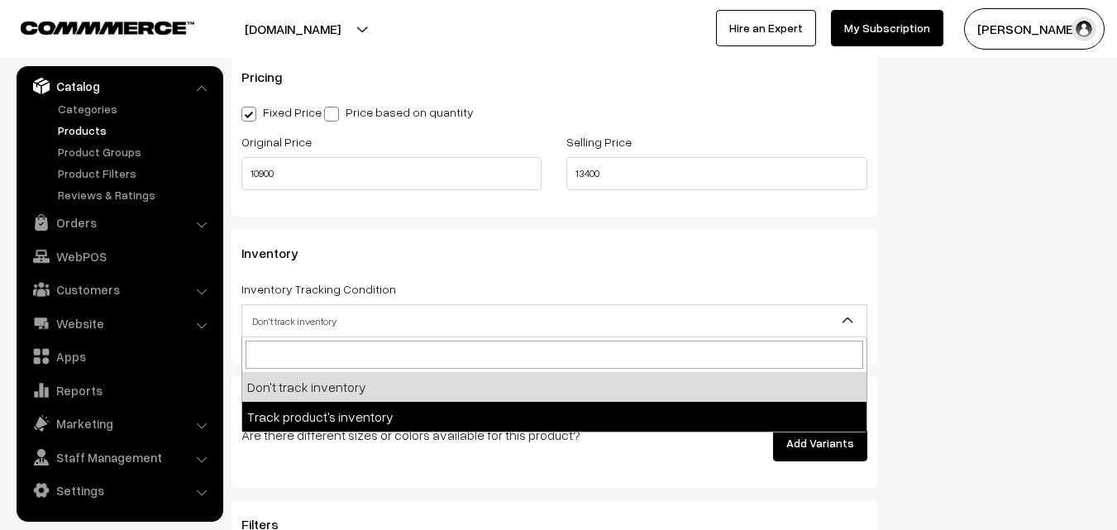
select select "2"
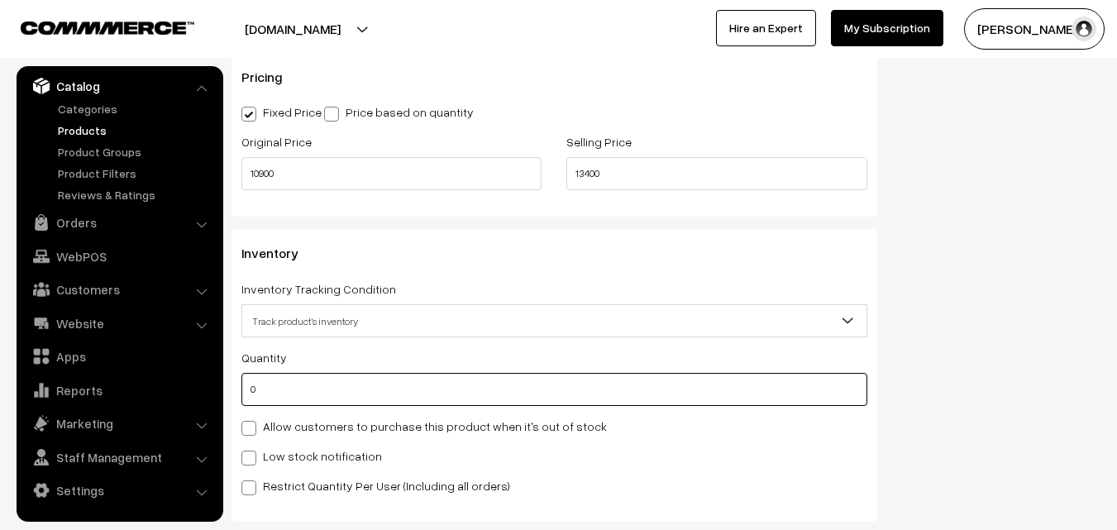
click at [336, 379] on input "0" at bounding box center [554, 389] width 626 height 33
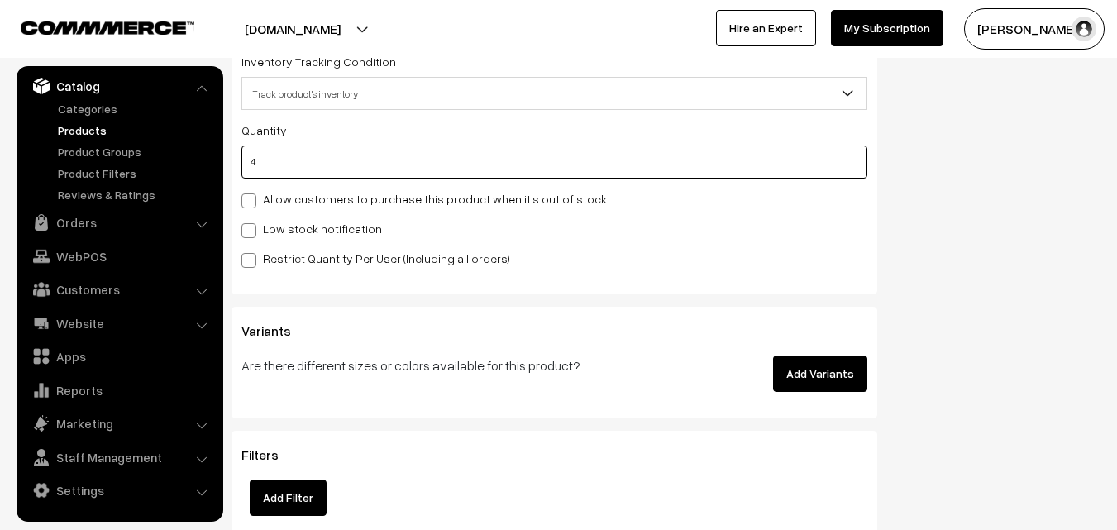
scroll to position [1653, 0]
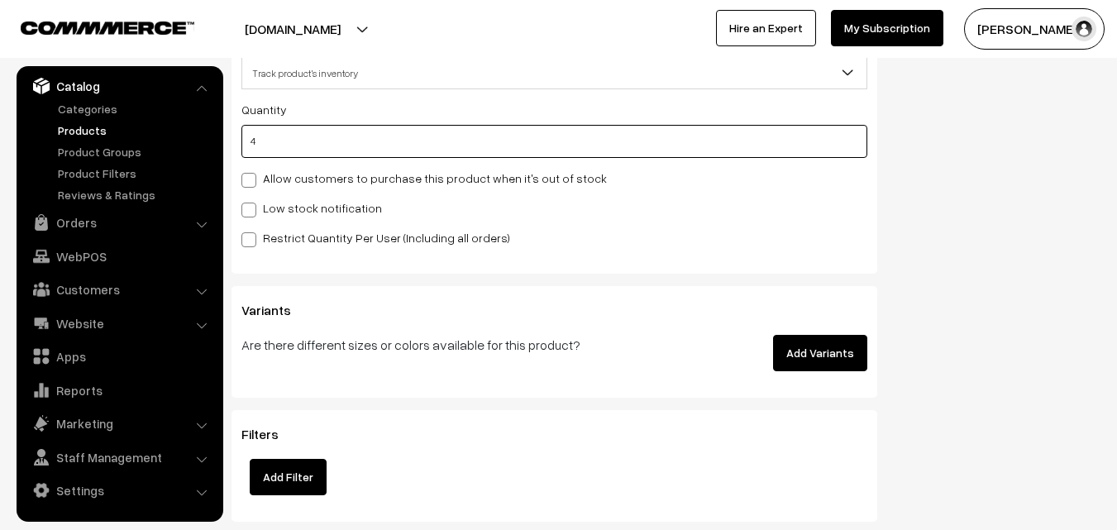
type input "4"
click at [286, 205] on label "Low stock notification" at bounding box center [311, 207] width 141 height 17
click at [252, 205] on input "Low stock notification" at bounding box center [246, 207] width 11 height 11
checkbox input "true"
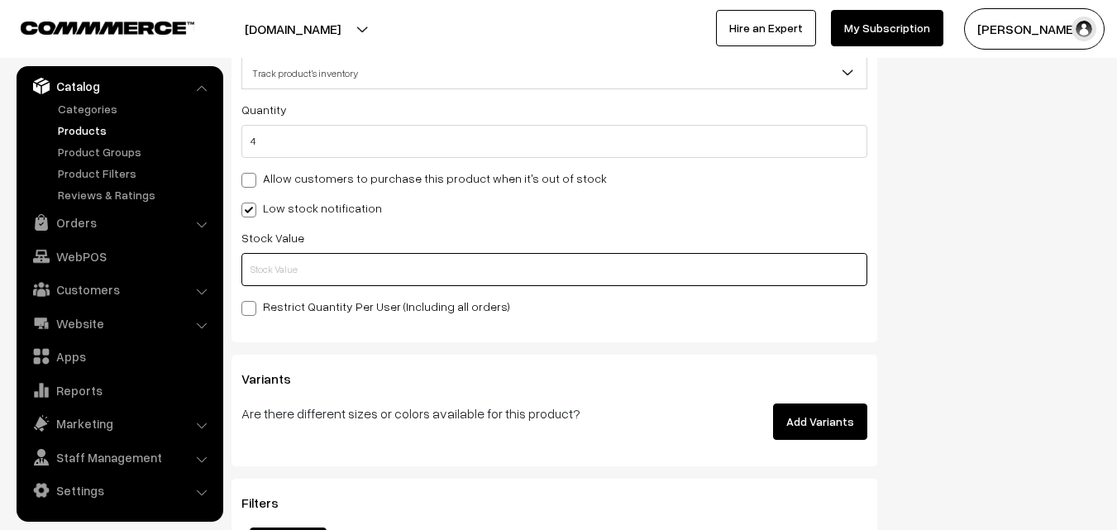
click at [286, 273] on input "text" at bounding box center [554, 269] width 626 height 33
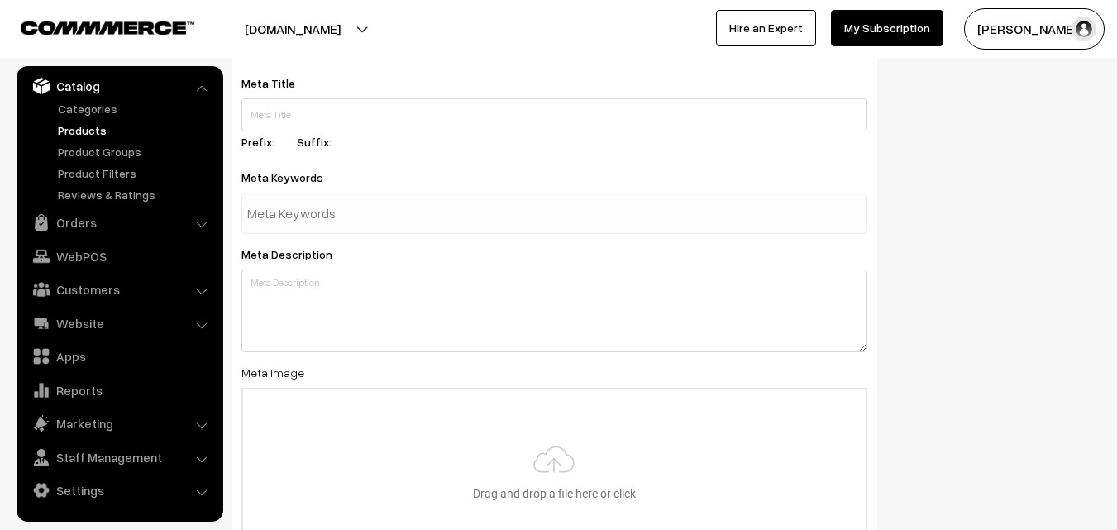
scroll to position [2461, 0]
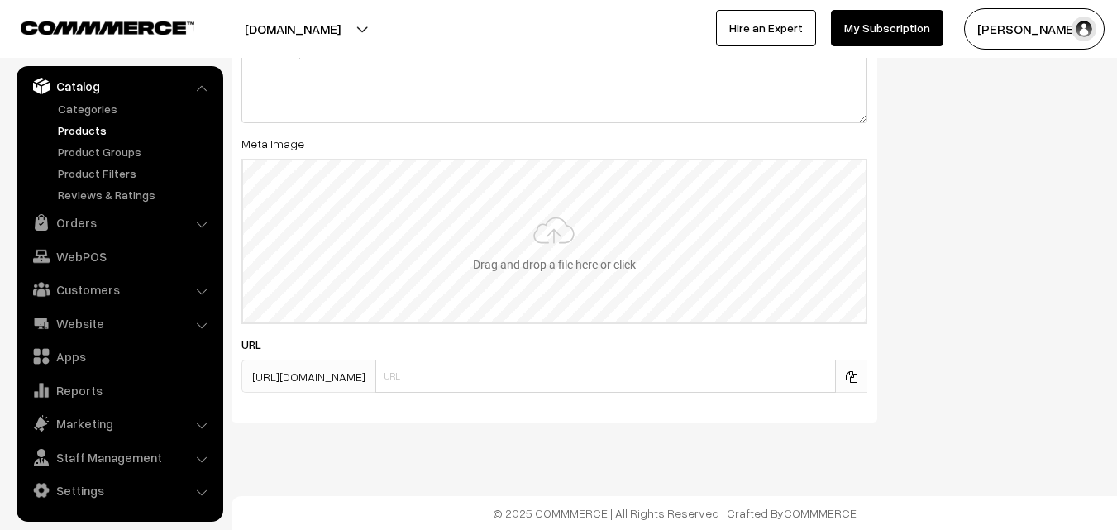
type input "2"
click at [541, 242] on input "file" at bounding box center [554, 241] width 622 height 162
type input "C:\fakepath\kanchipuram-saree-va12023-aug.jpeg"
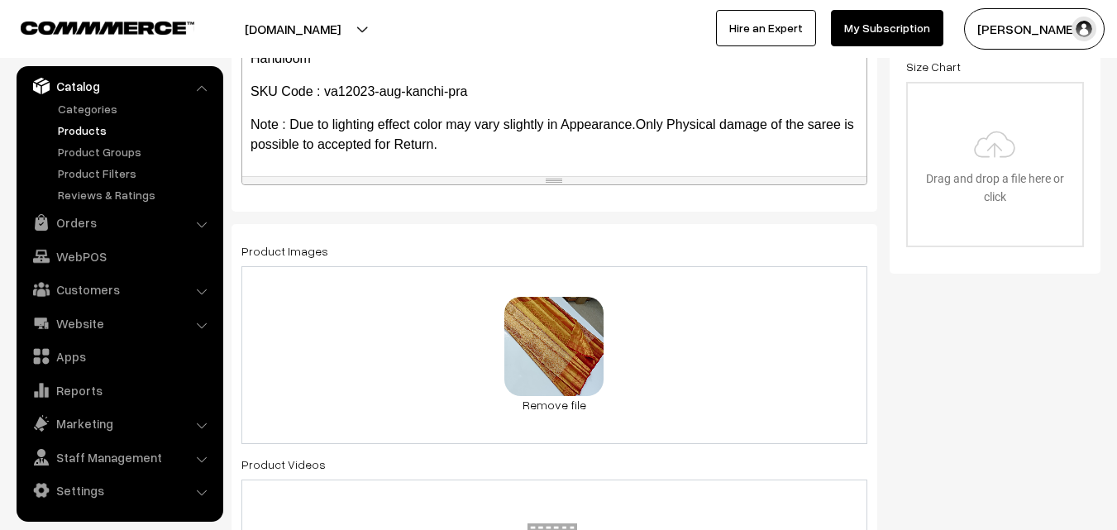
scroll to position [0, 0]
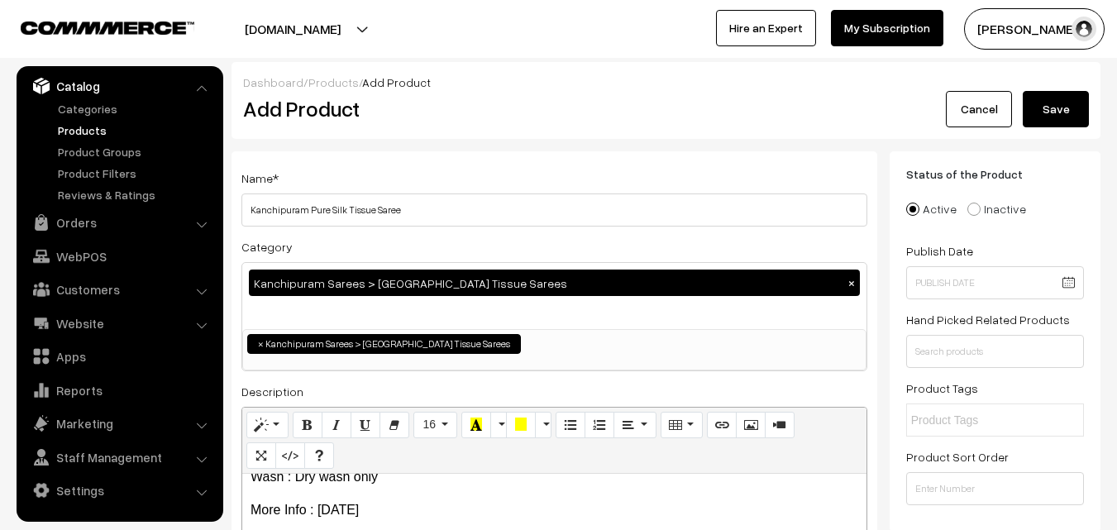
click at [1065, 101] on button "Save" at bounding box center [1055, 109] width 66 height 36
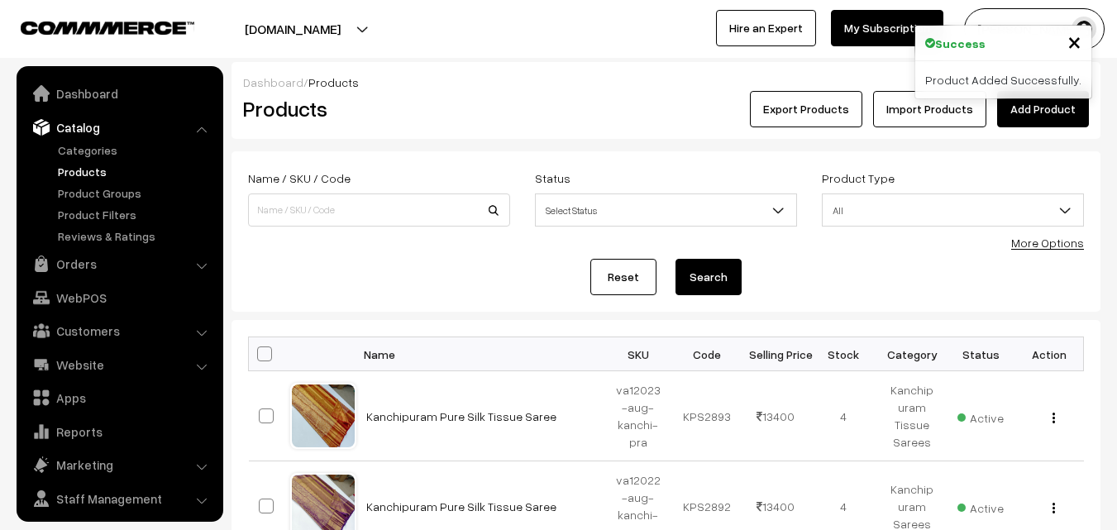
scroll to position [41, 0]
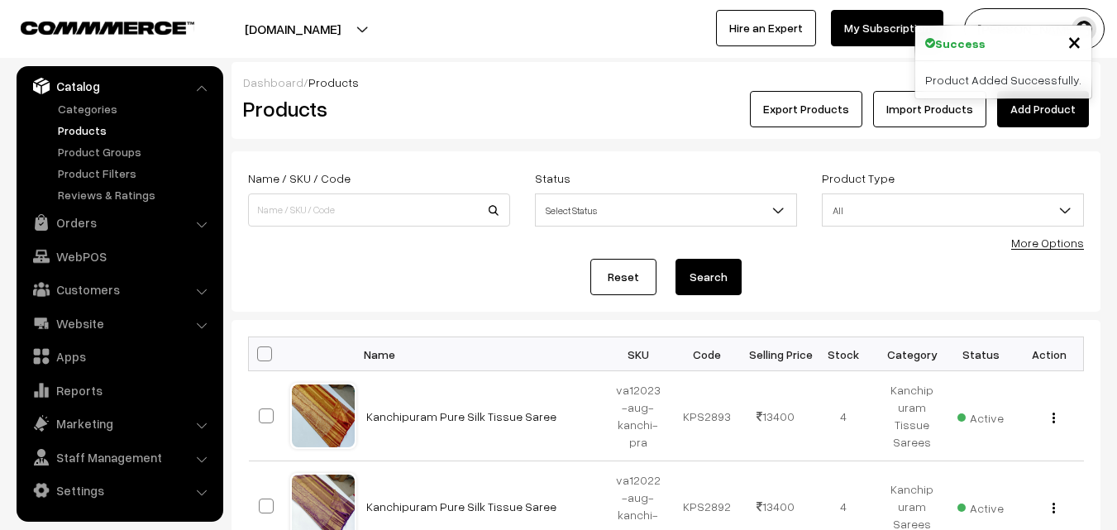
click at [493, 108] on h2 "Products" at bounding box center [375, 109] width 265 height 26
click at [1021, 117] on link "Add Product" at bounding box center [1043, 109] width 92 height 36
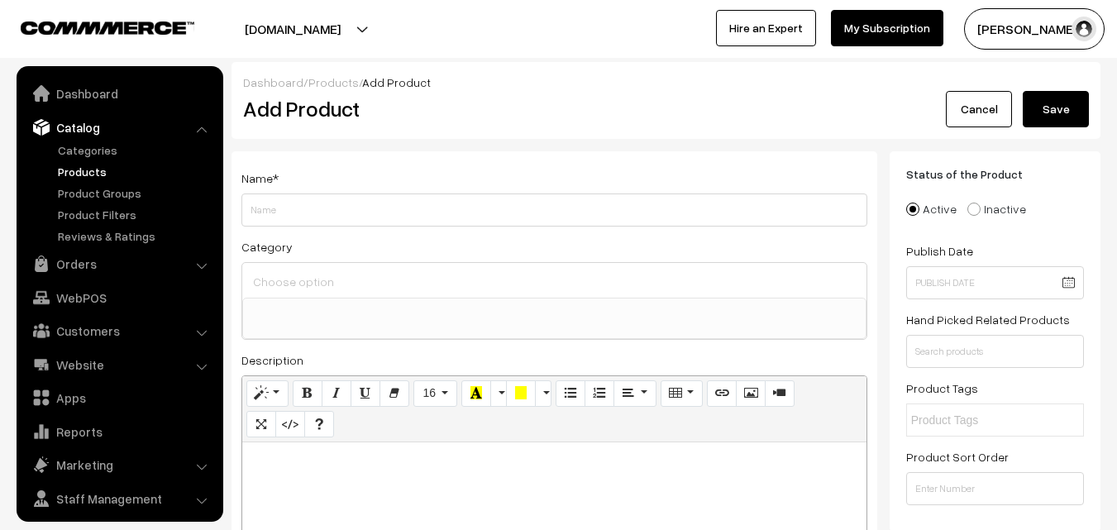
select select
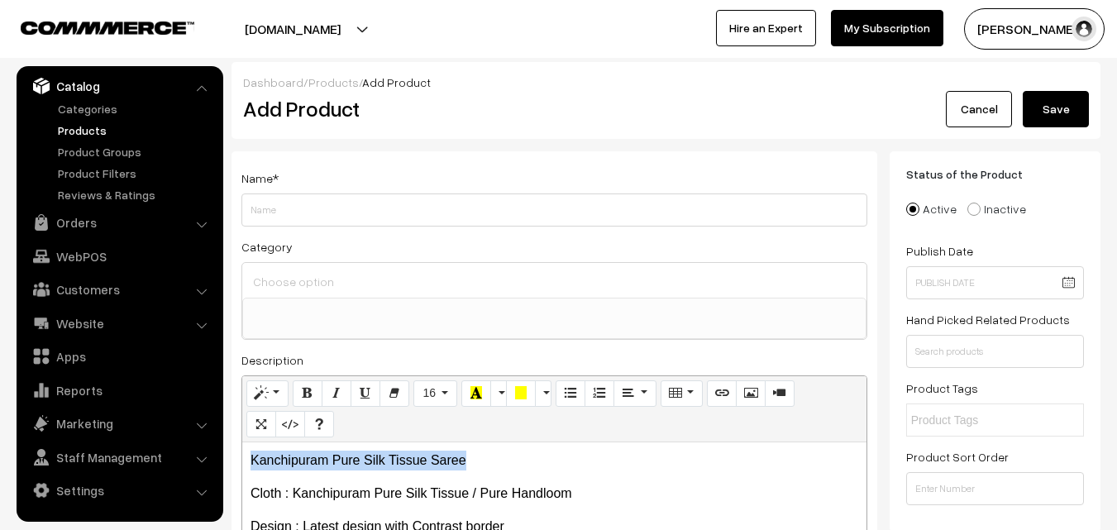
drag, startPoint x: 489, startPoint y: 448, endPoint x: 212, endPoint y: 438, distance: 277.1
copy p "Kanchipuram Pure Silk Tissue Saree"
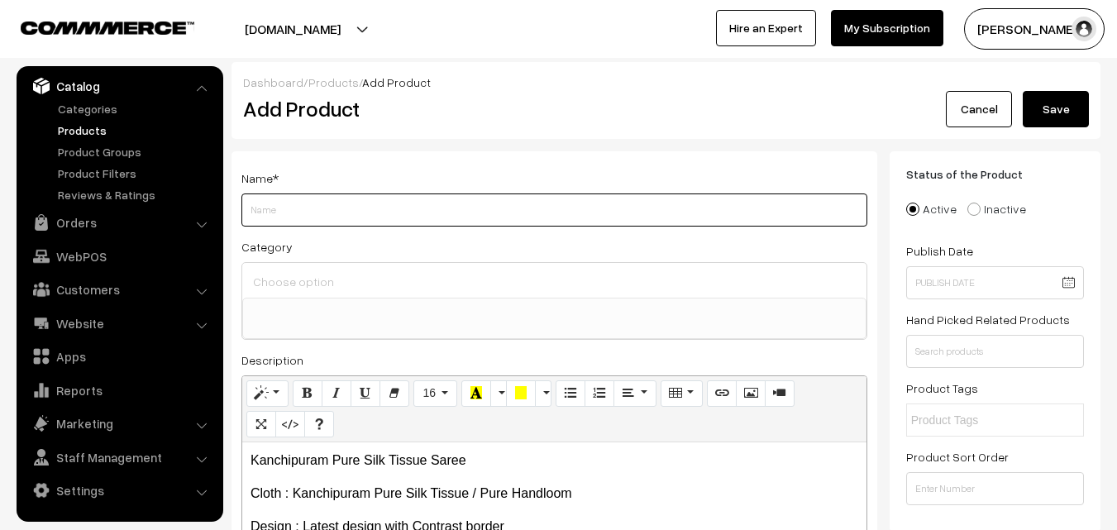
click at [305, 221] on input "Weight" at bounding box center [554, 209] width 626 height 33
paste input "Kanchipuram Pure Silk Tissue Saree"
type input "Kanchipuram Pure Silk Tissue Saree"
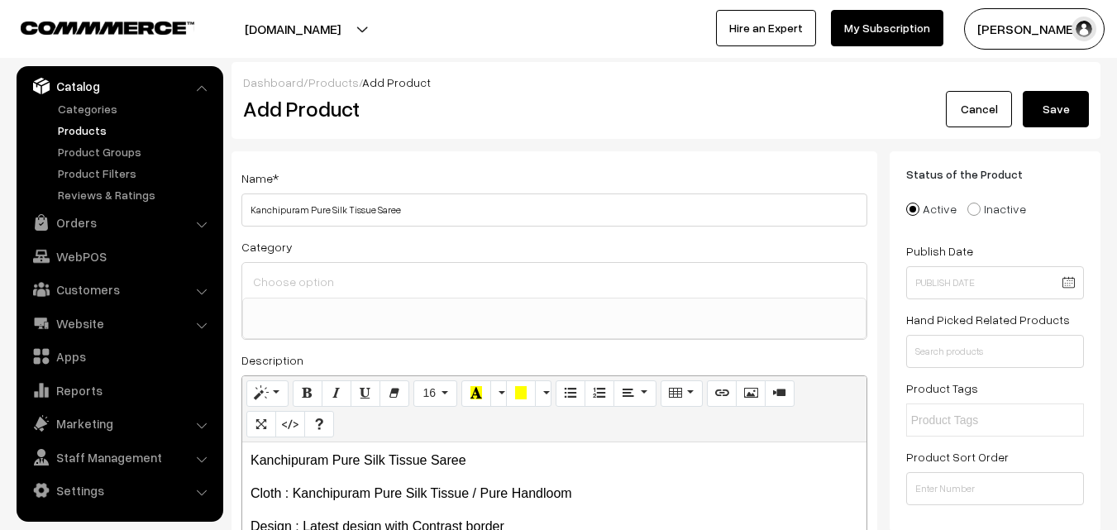
click at [308, 282] on input at bounding box center [554, 281] width 611 height 24
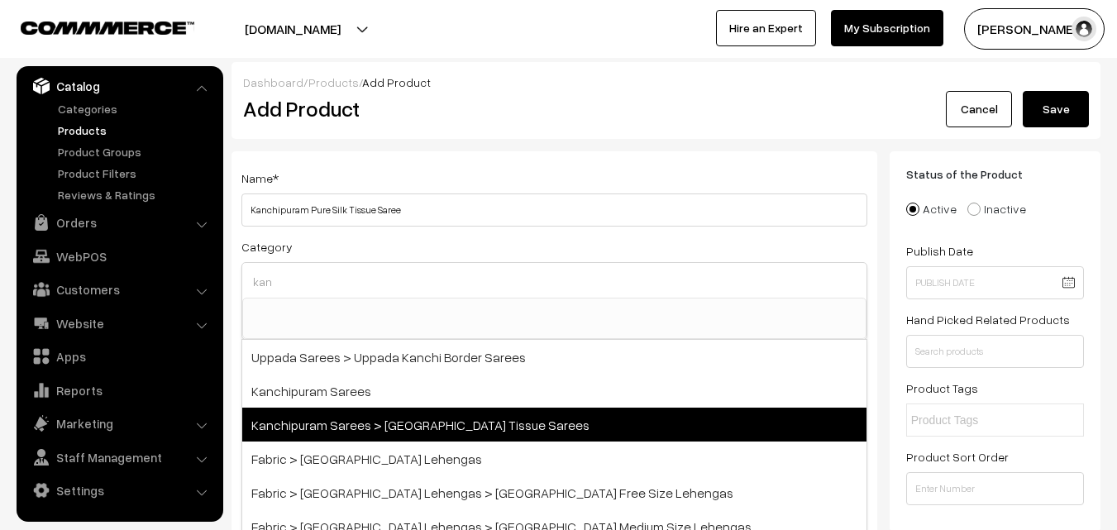
type input "kan"
click at [378, 418] on span "Kanchipuram Sarees > [GEOGRAPHIC_DATA] Tissue Sarees" at bounding box center [554, 424] width 624 height 34
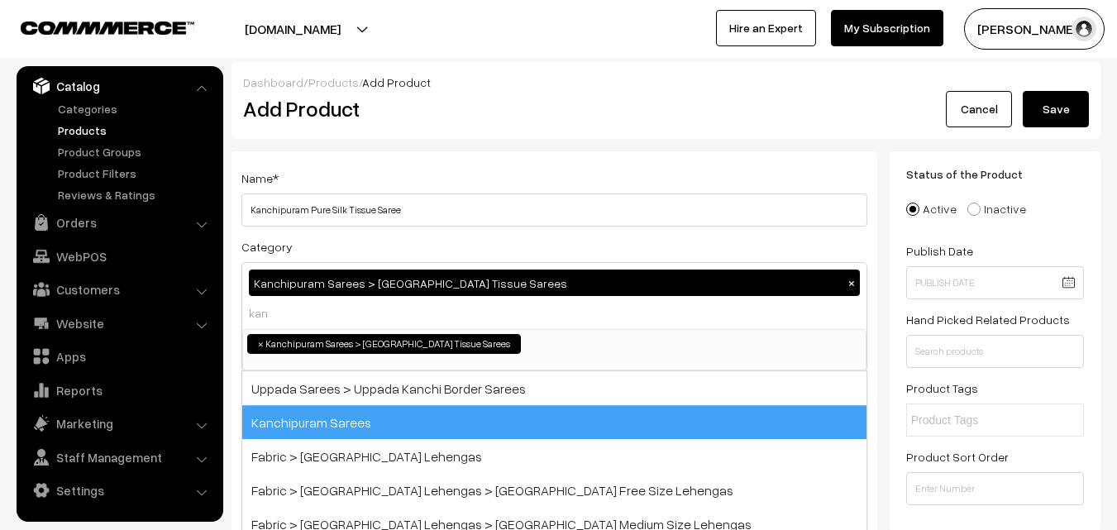
select select "51"
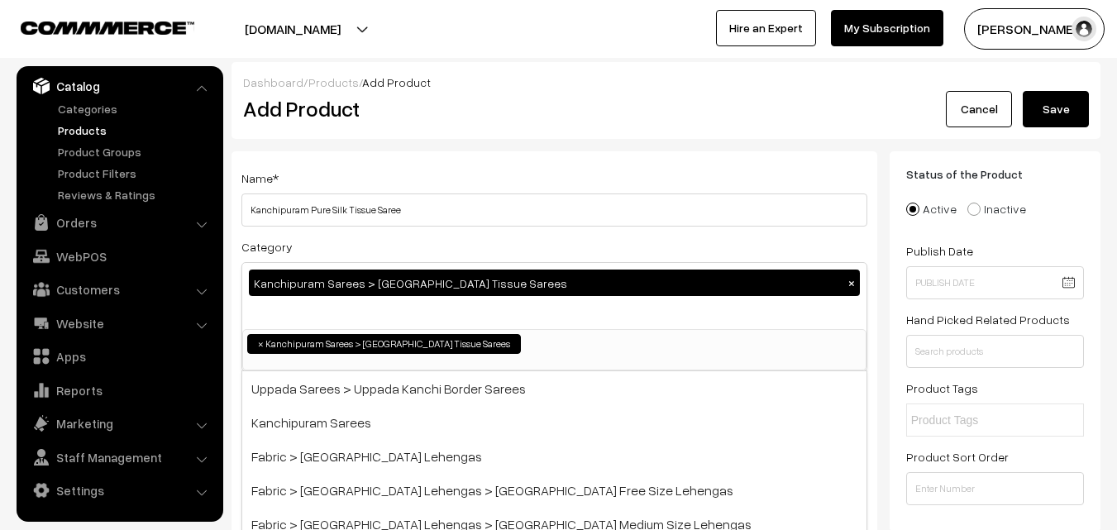
click at [439, 160] on div "Name * Kanchipuram Pure Silk Tissue Saree Category Kanchipuram Sarees > Kanchip…" at bounding box center [554, 433] width 646 height 565
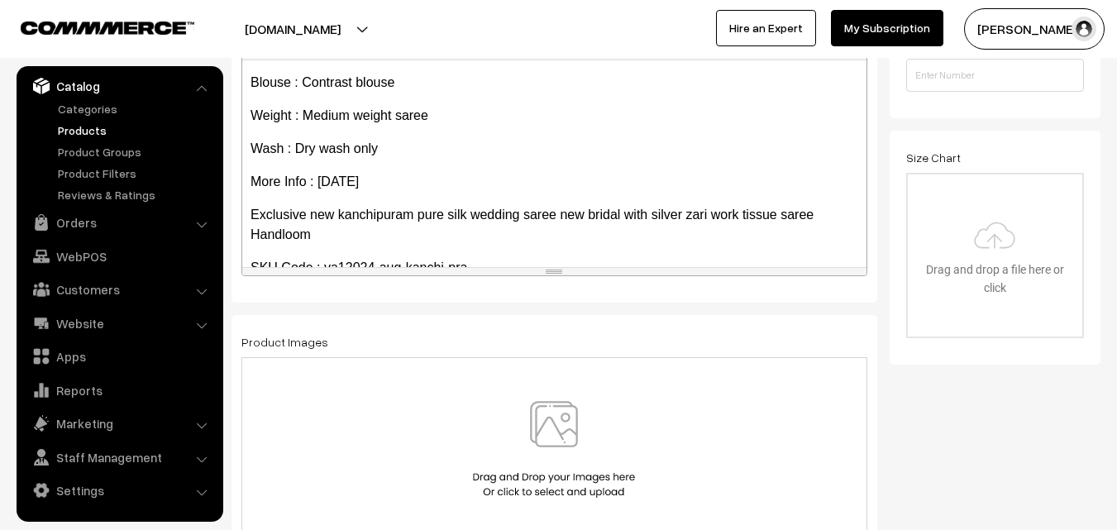
scroll to position [213, 0]
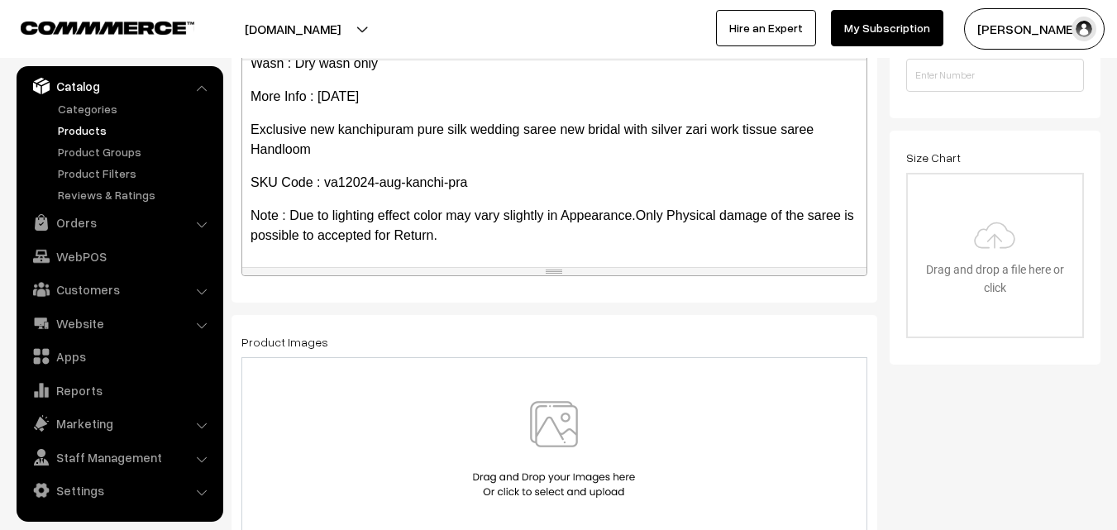
click at [564, 431] on img at bounding box center [554, 449] width 170 height 97
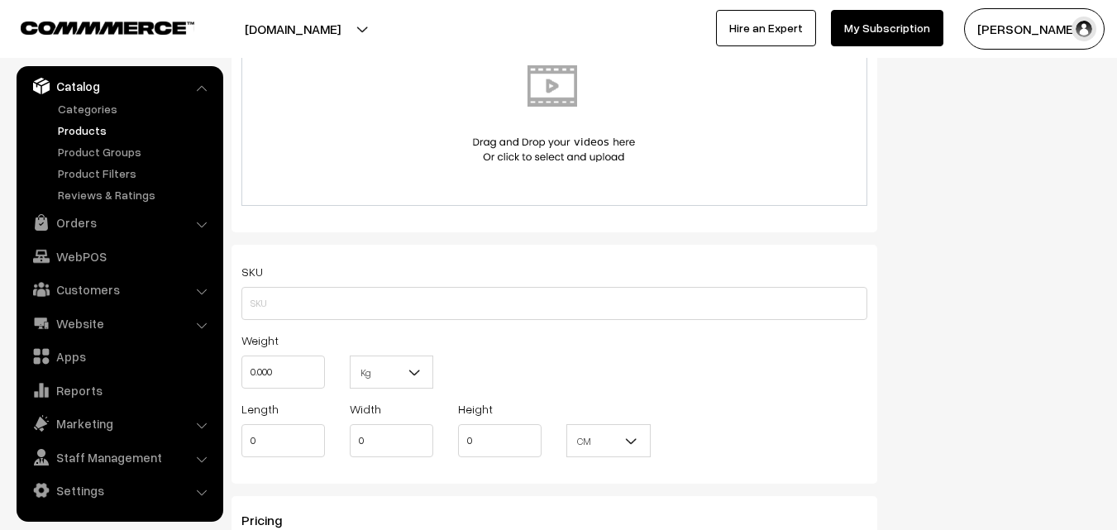
scroll to position [992, 0]
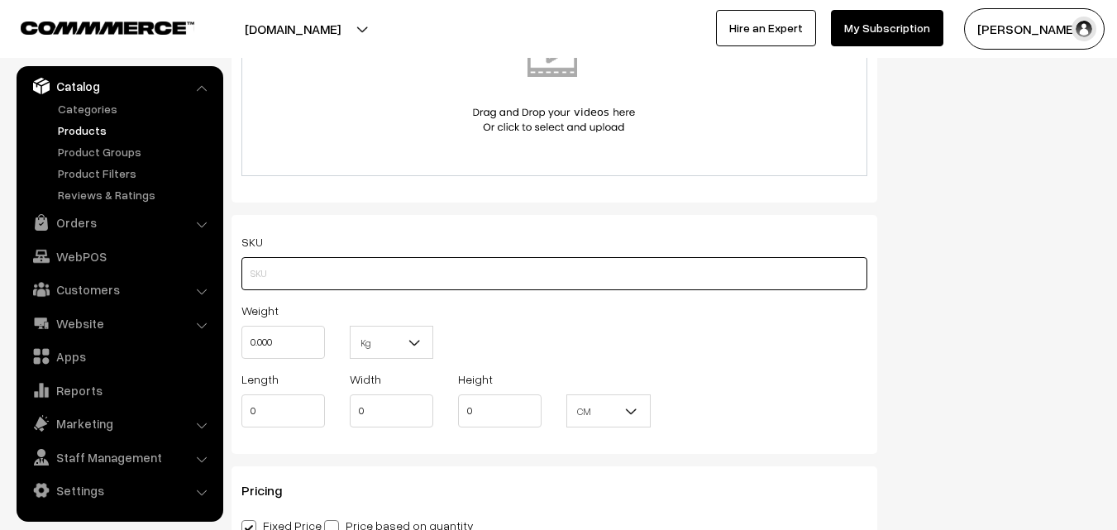
click at [272, 270] on input "text" at bounding box center [554, 273] width 626 height 33
paste input "va12024-aug-kanchi-pra"
type input "va12024-aug-kanchi-pra"
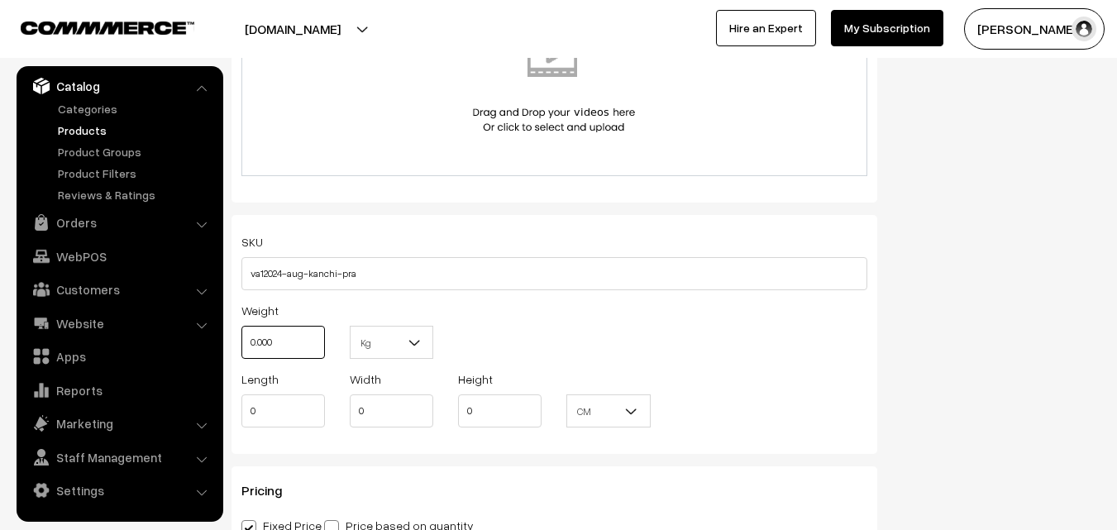
click at [276, 338] on input "0.000" at bounding box center [282, 342] width 83 height 33
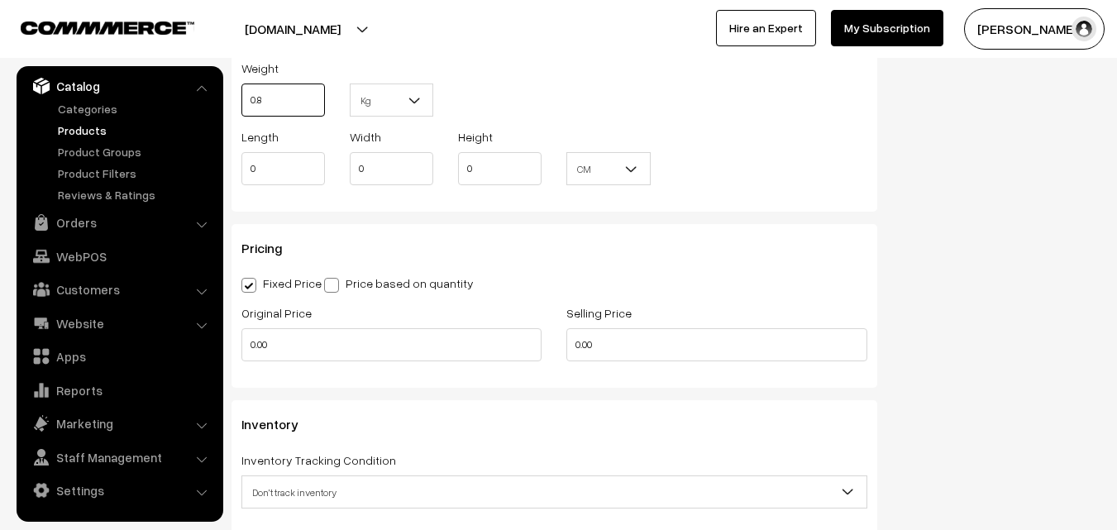
scroll to position [1240, 0]
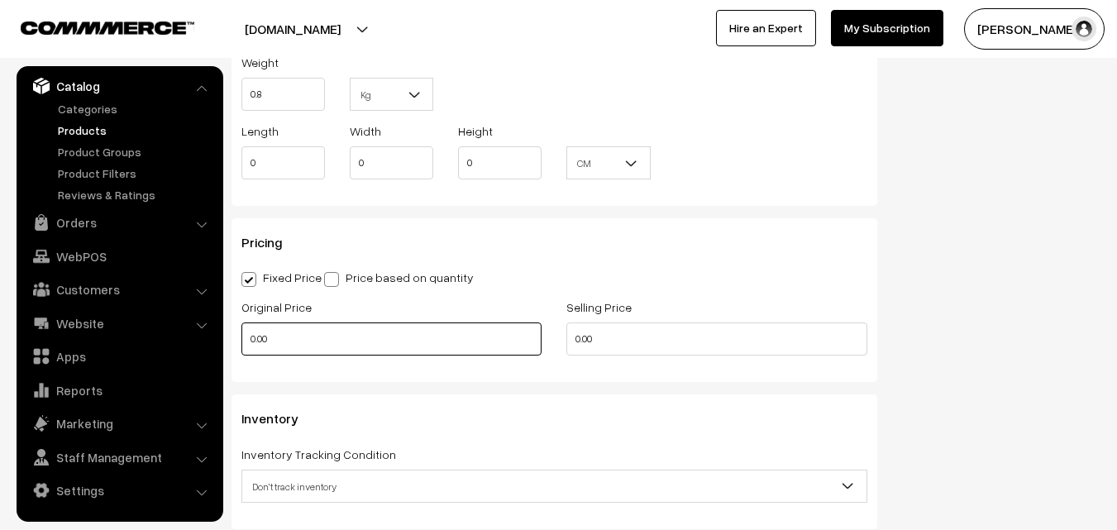
type input "0.80"
click at [286, 333] on input "0.00" at bounding box center [391, 338] width 300 height 33
type input "10900"
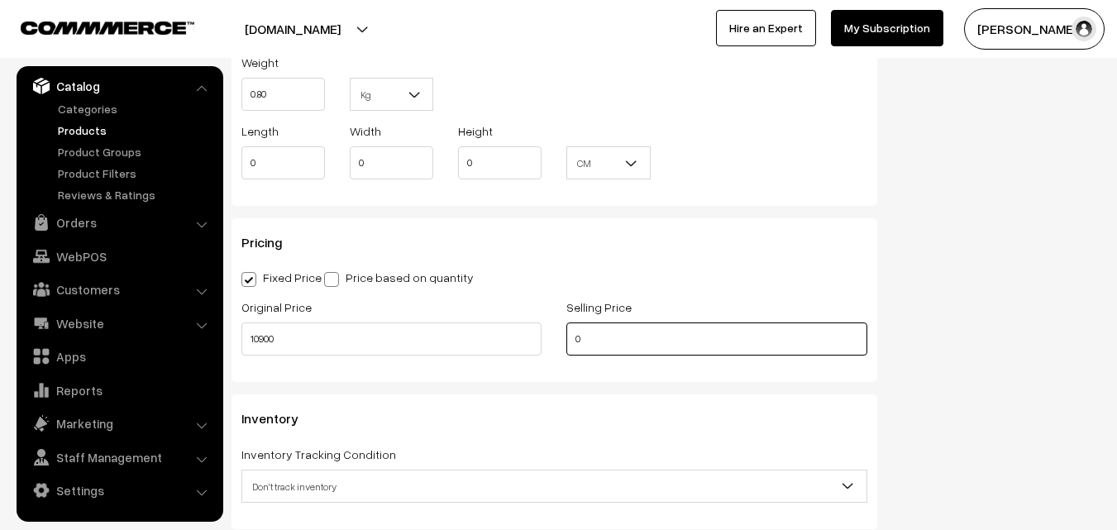
click at [600, 345] on input "0" at bounding box center [716, 338] width 300 height 33
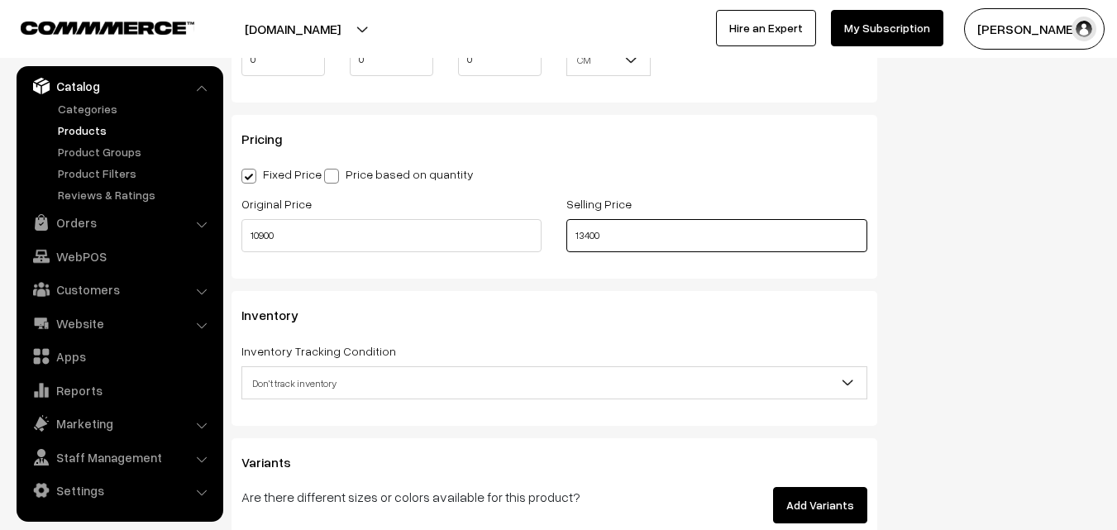
scroll to position [1488, 0]
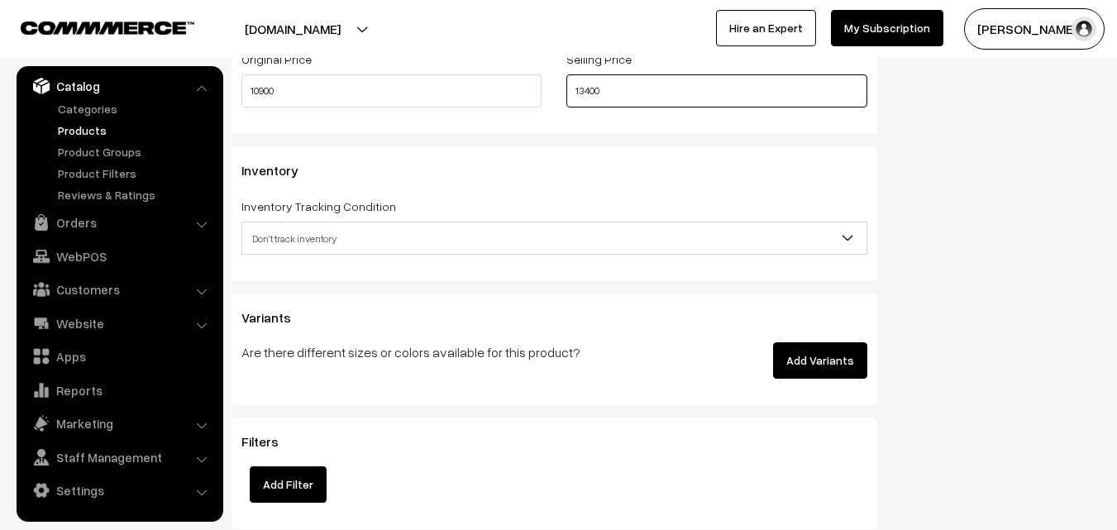
type input "13400"
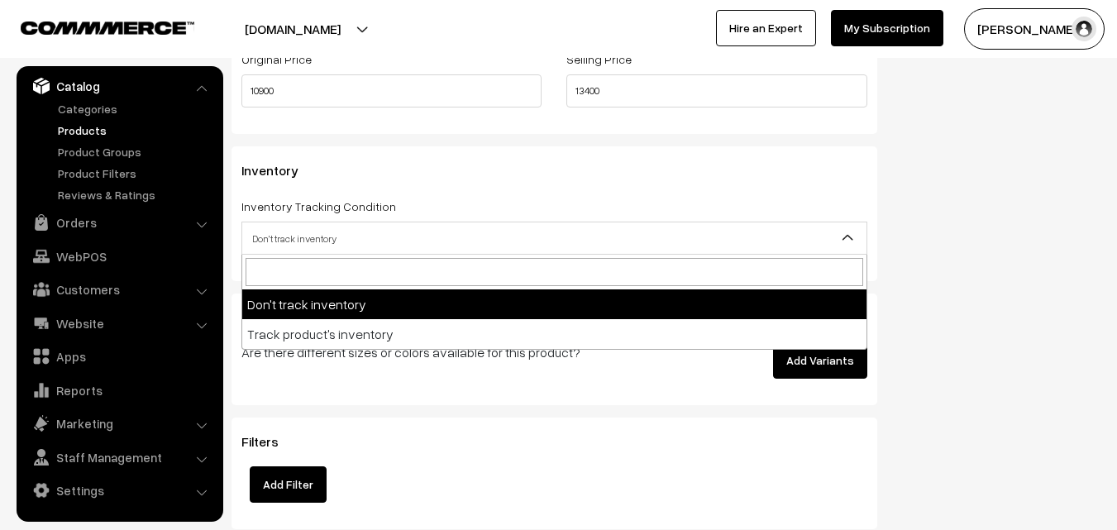
click at [274, 237] on span "Don't track inventory" at bounding box center [554, 238] width 624 height 29
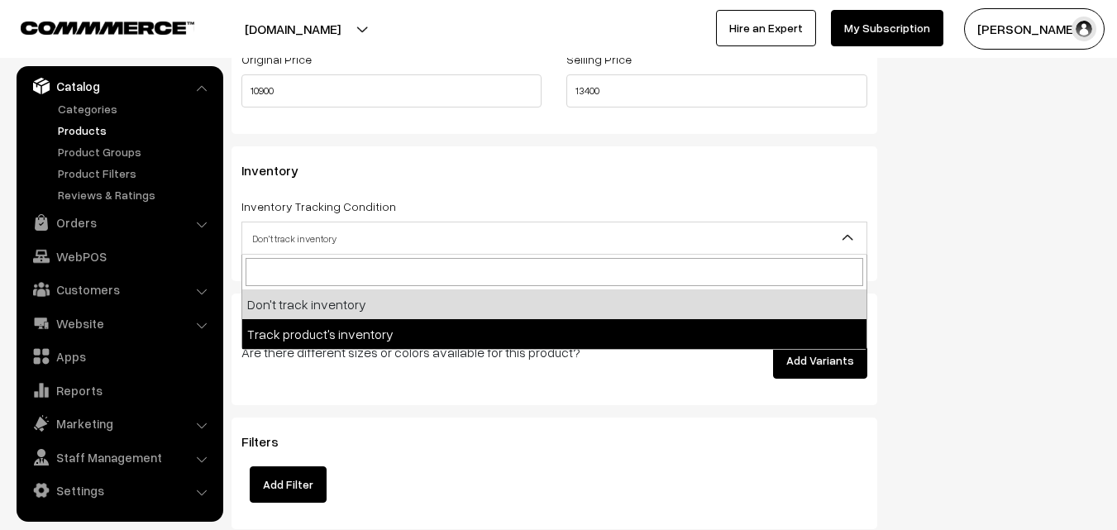
select select "2"
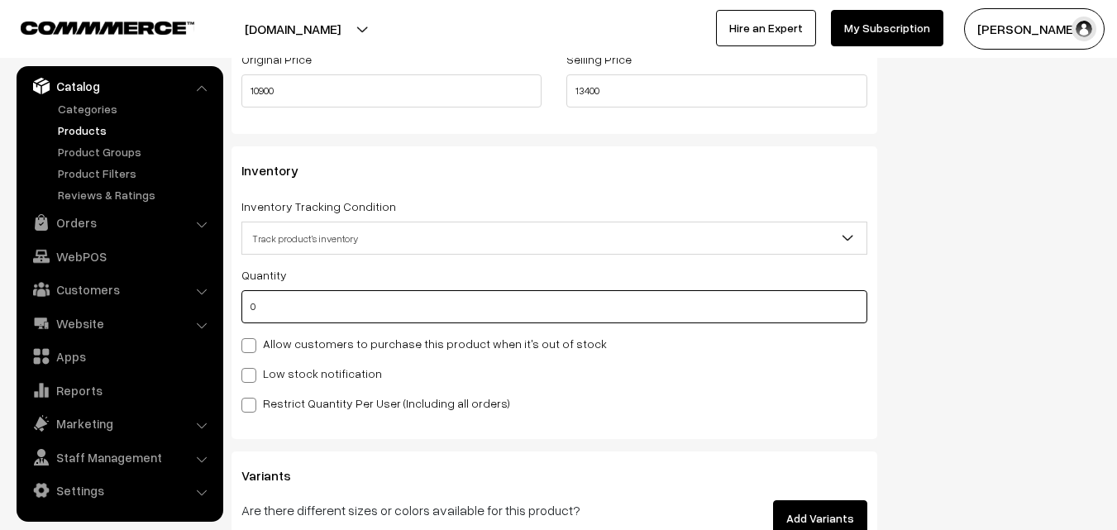
click at [263, 301] on input "0" at bounding box center [554, 306] width 626 height 33
type input "4"
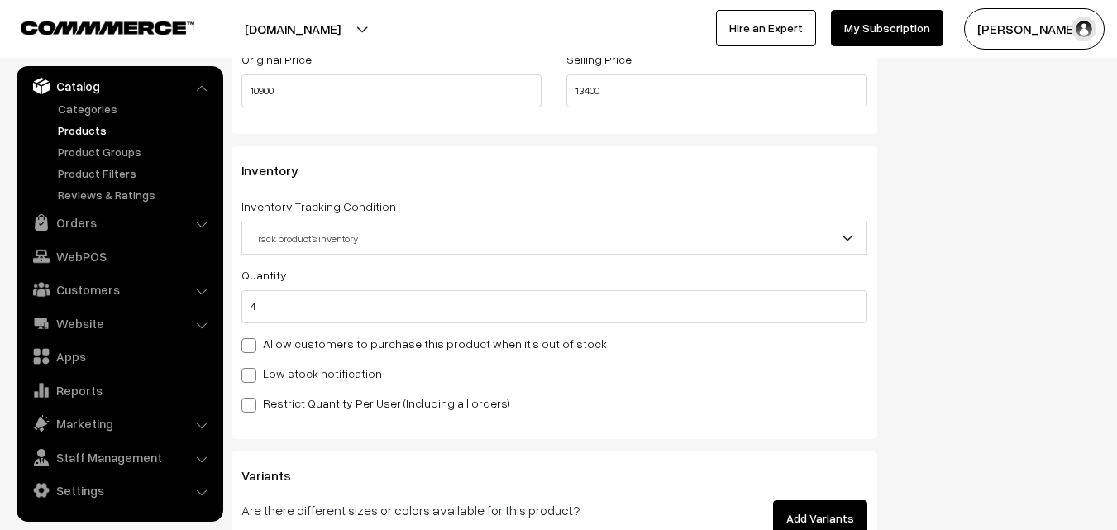
click at [262, 374] on label "Low stock notification" at bounding box center [311, 373] width 141 height 17
click at [252, 374] on input "Low stock notification" at bounding box center [246, 372] width 11 height 11
checkbox input "true"
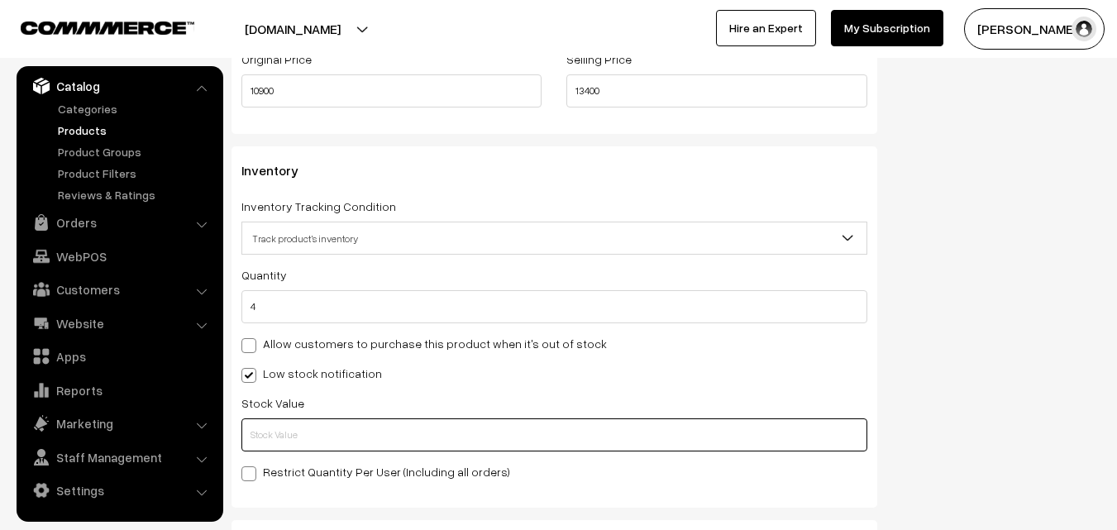
click at [262, 425] on input "text" at bounding box center [554, 434] width 626 height 33
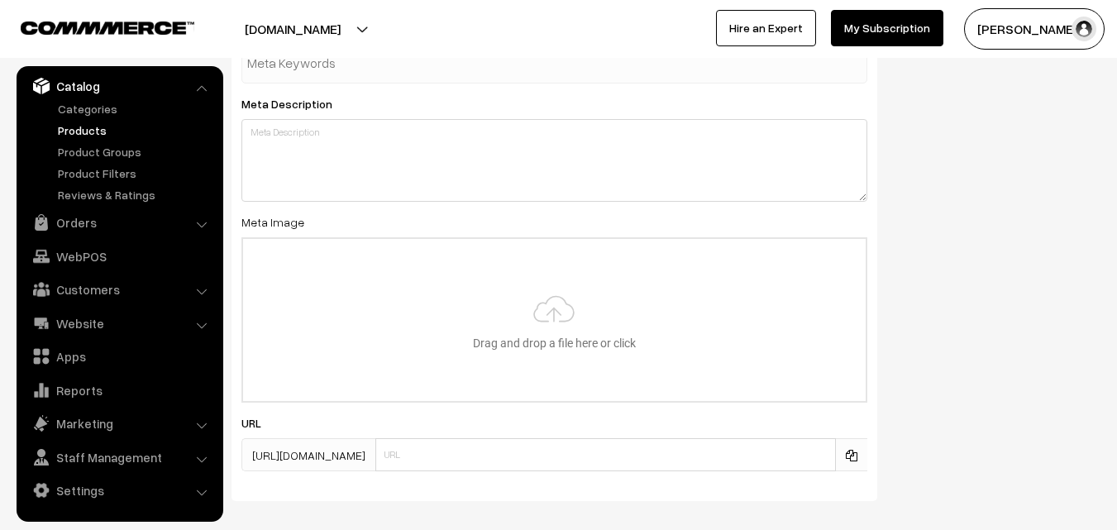
scroll to position [2461, 0]
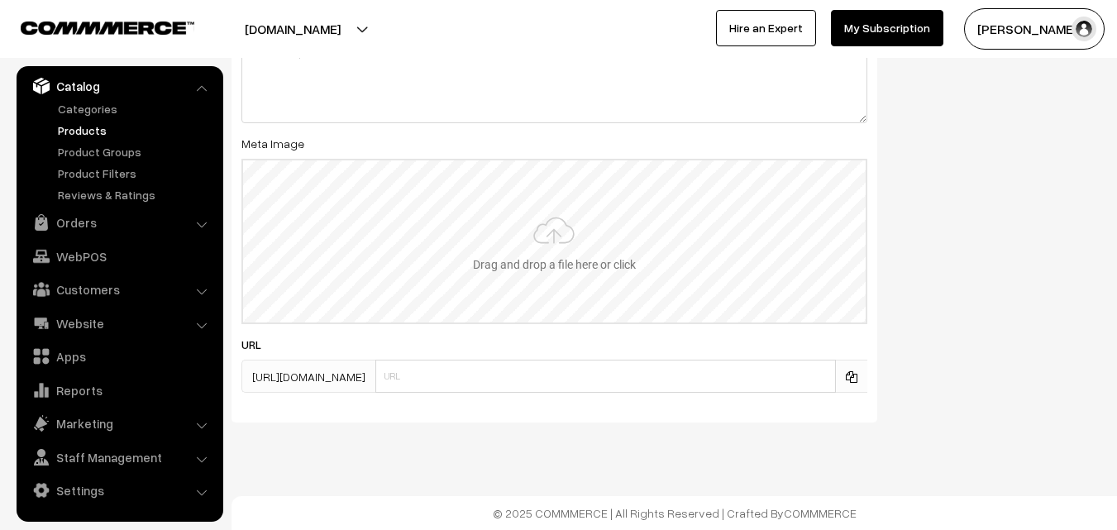
type input "2"
click at [544, 262] on input "file" at bounding box center [554, 241] width 622 height 162
type input "C:\fakepath\kanchipuram-saree-va12024-aug.jpeg"
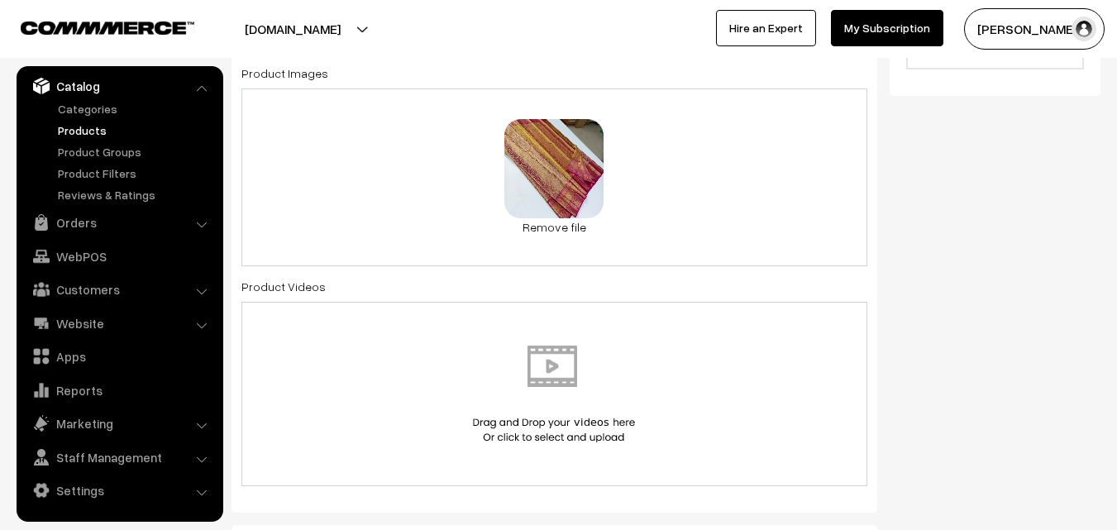
scroll to position [0, 0]
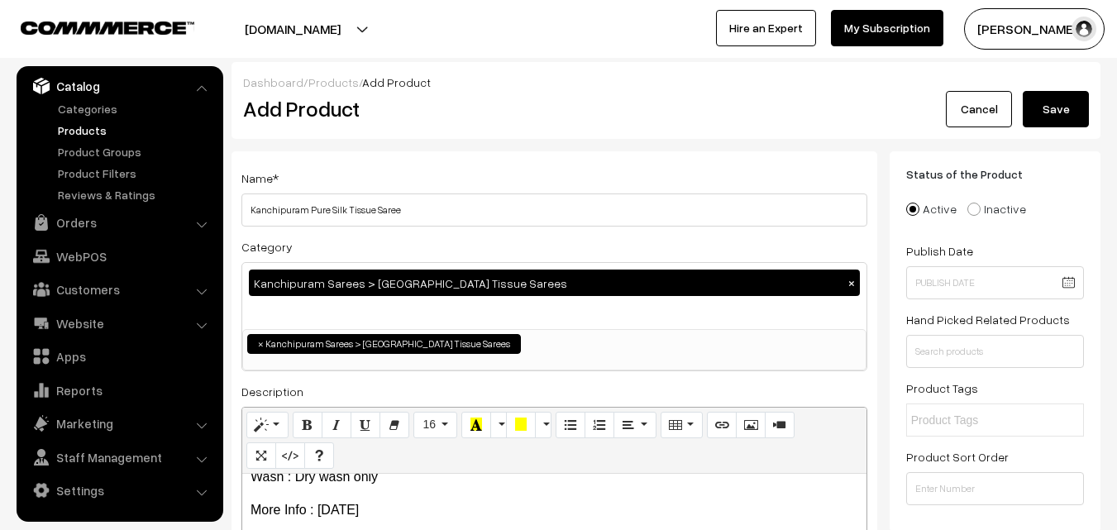
click at [1071, 105] on button "Save" at bounding box center [1055, 109] width 66 height 36
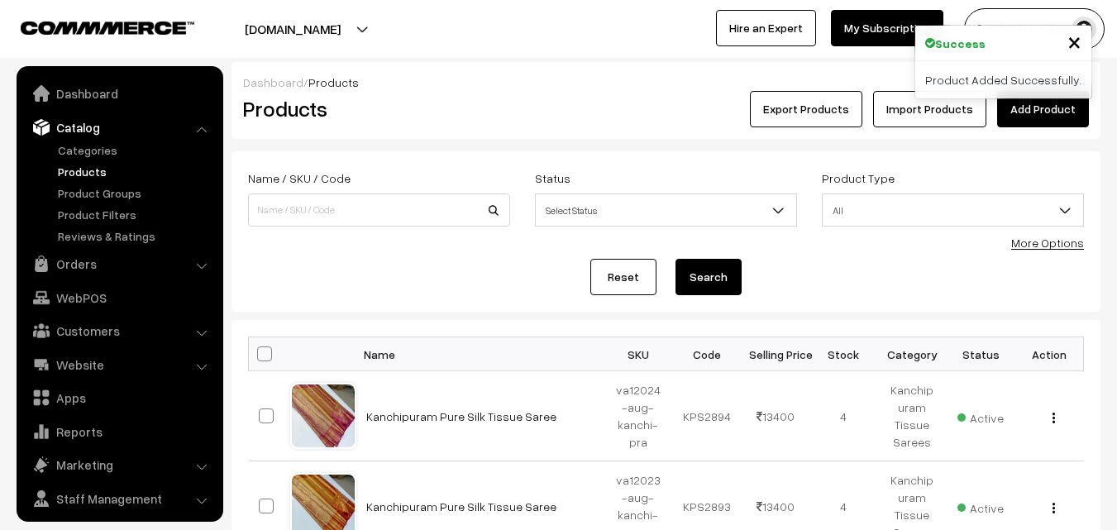
scroll to position [41, 0]
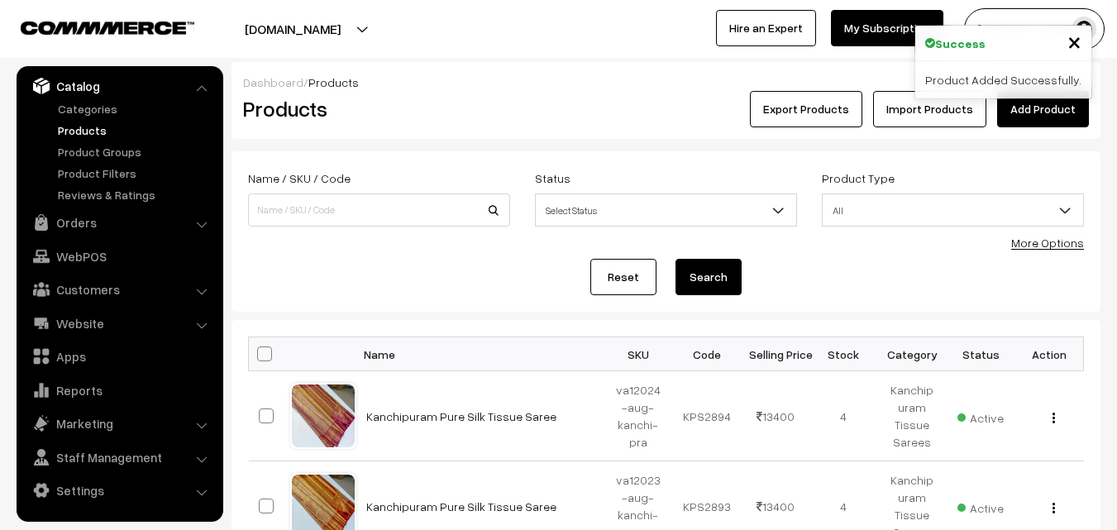
click at [494, 106] on h2 "Products" at bounding box center [375, 109] width 265 height 26
click at [1037, 108] on link "Add Product" at bounding box center [1043, 109] width 92 height 36
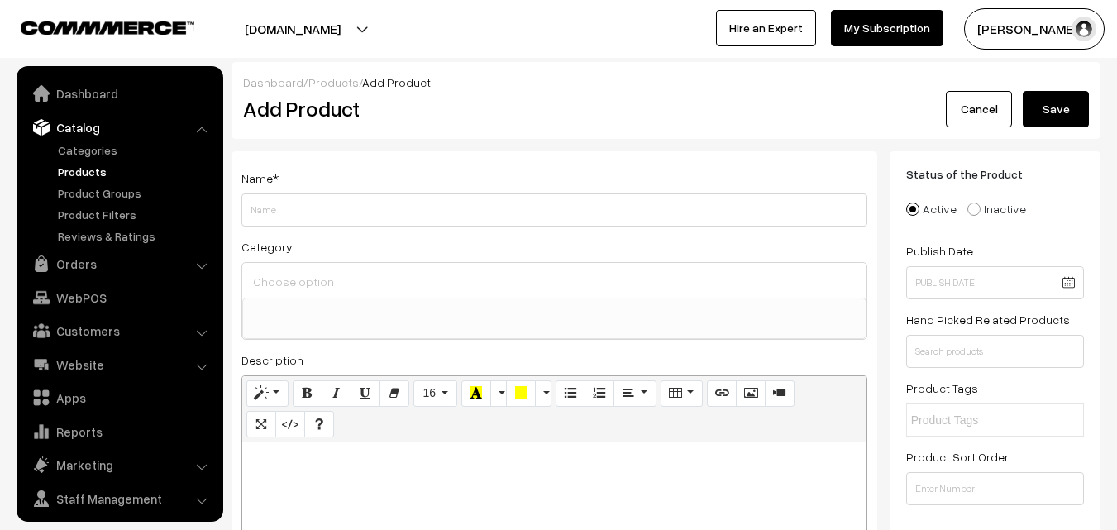
select select
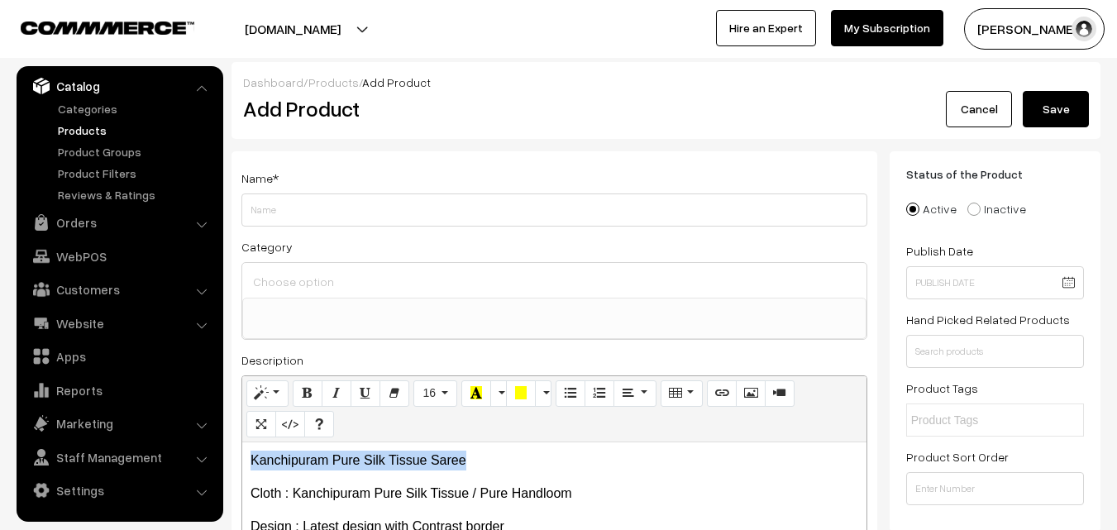
drag, startPoint x: 477, startPoint y: 462, endPoint x: 242, endPoint y: 448, distance: 235.2
copy p "Kanchipuram Pure Silk Tissue Saree"
click at [289, 229] on div "Name * Category Uppada Sarees Uppada Sarees > Uppada Plain Sarees Uppada Sarees…" at bounding box center [554, 417] width 646 height 533
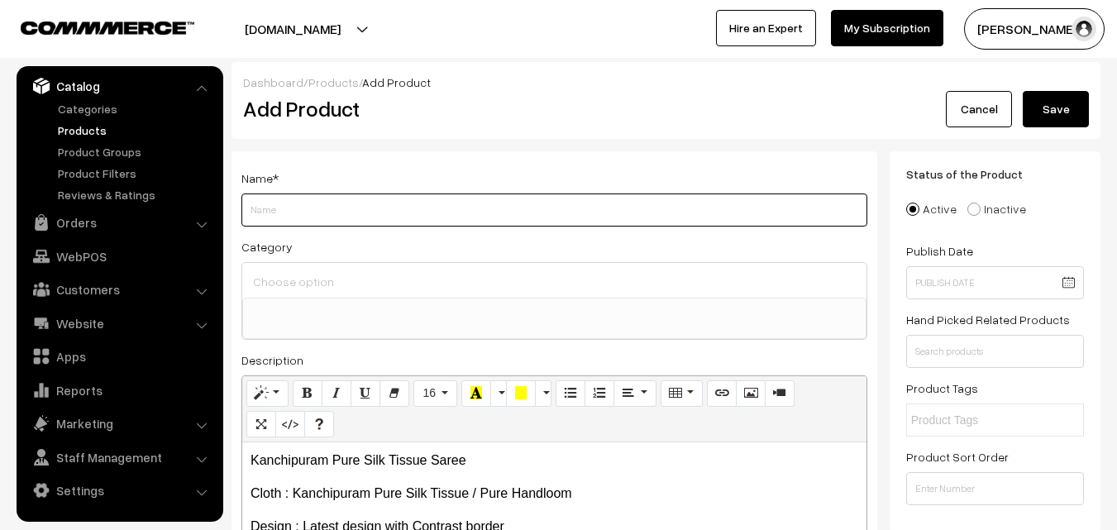
click at [289, 212] on input "Weight" at bounding box center [554, 209] width 626 height 33
paste input "Kanchipuram Pure Silk Tissue Saree"
type input "Kanchipuram Pure Silk Tissue Saree"
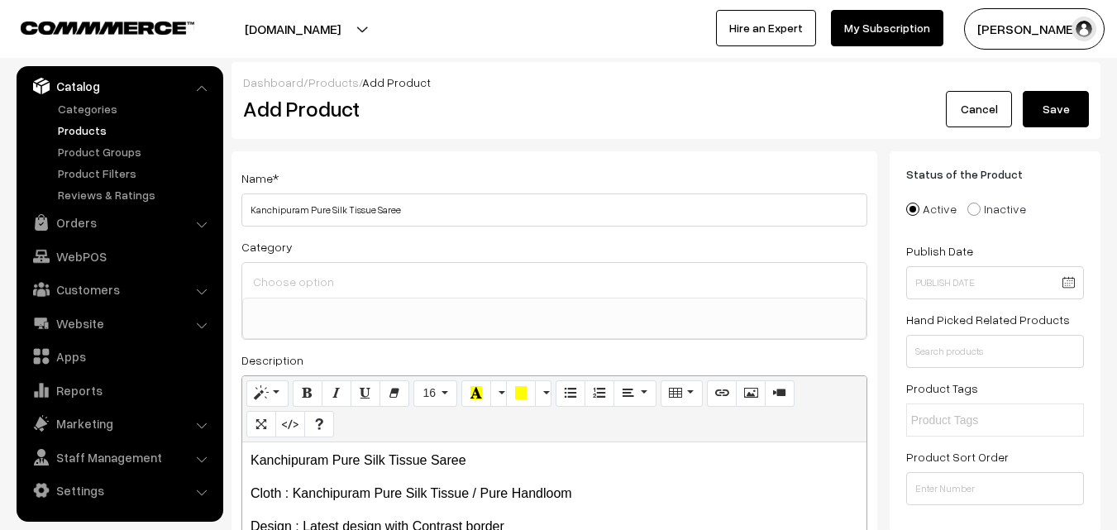
click at [286, 284] on input at bounding box center [554, 281] width 611 height 24
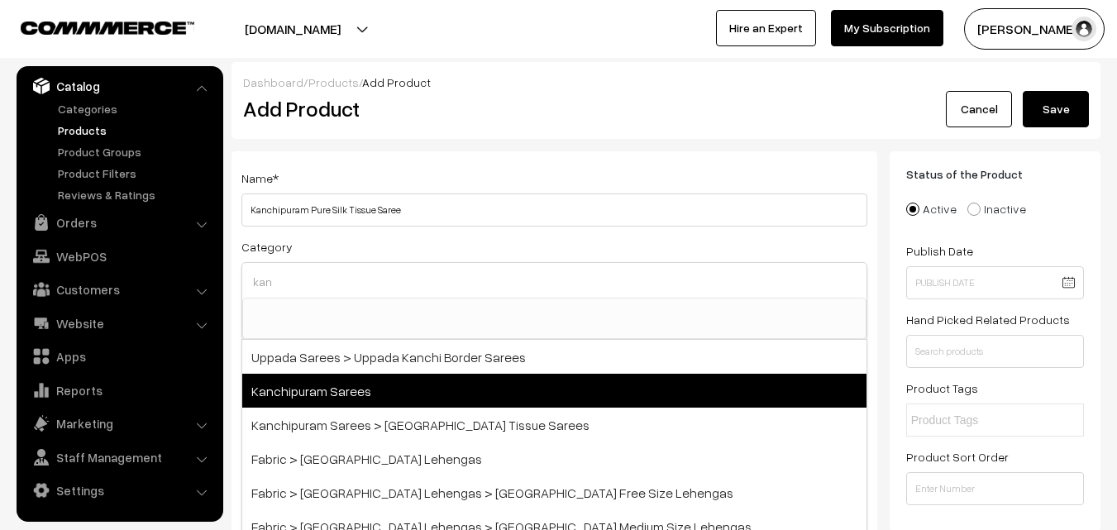
type input "kan"
click at [352, 384] on span "Kanchipuram Sarees" at bounding box center [554, 391] width 624 height 34
select select "3"
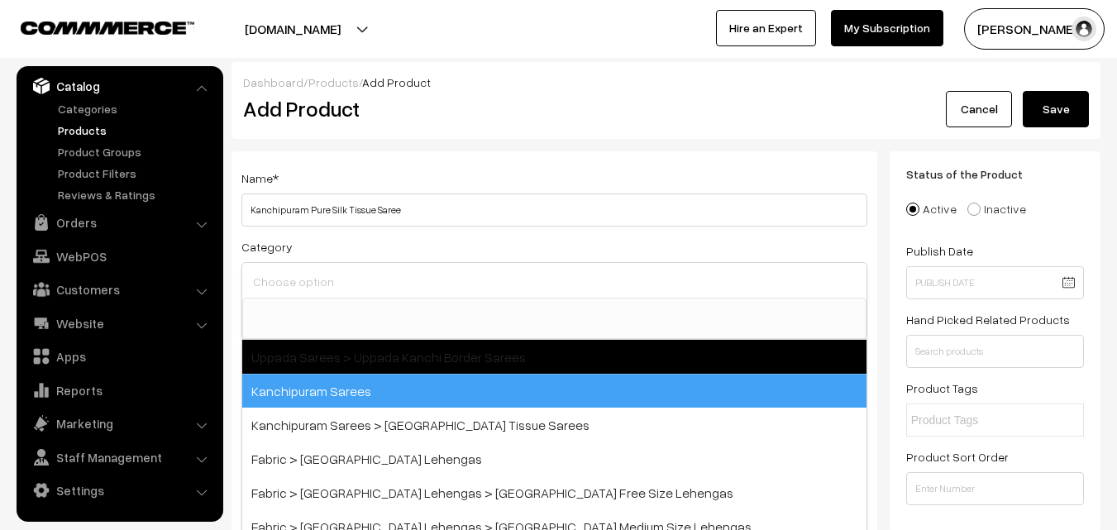
scroll to position [281, 0]
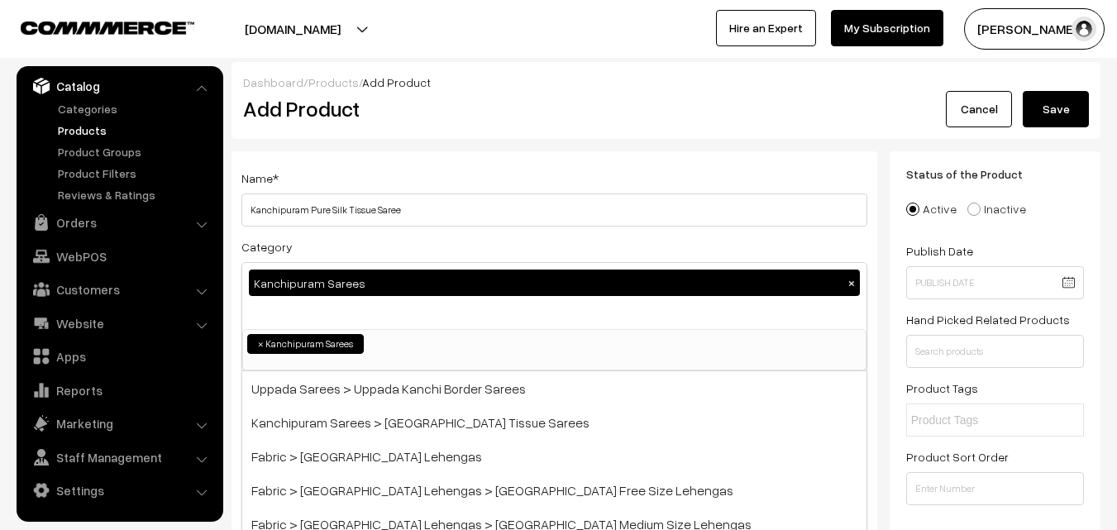
click at [855, 286] on button "×" at bounding box center [851, 282] width 15 height 15
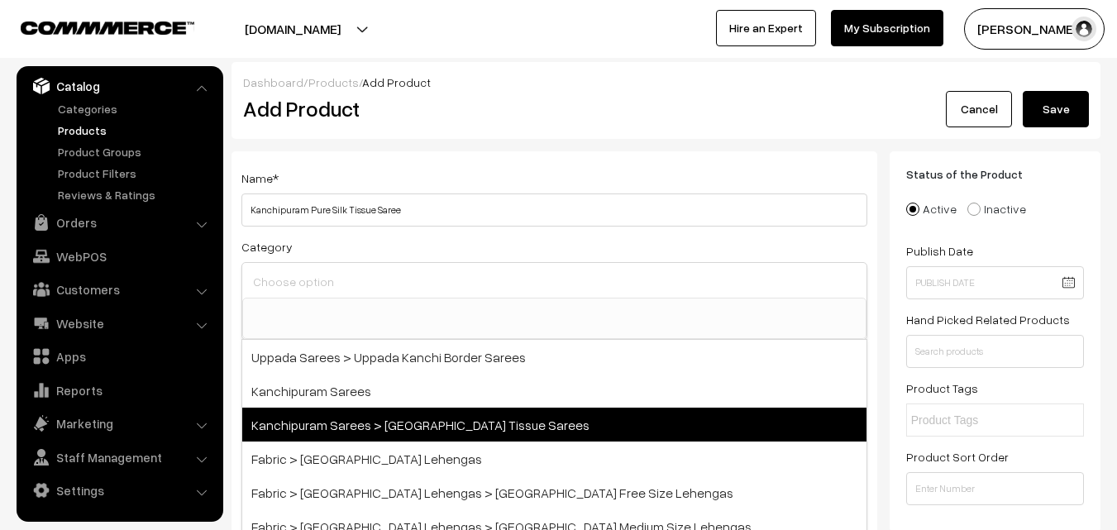
click at [470, 421] on span "Kanchipuram Sarees > [GEOGRAPHIC_DATA] Tissue Sarees" at bounding box center [554, 424] width 624 height 34
select select "51"
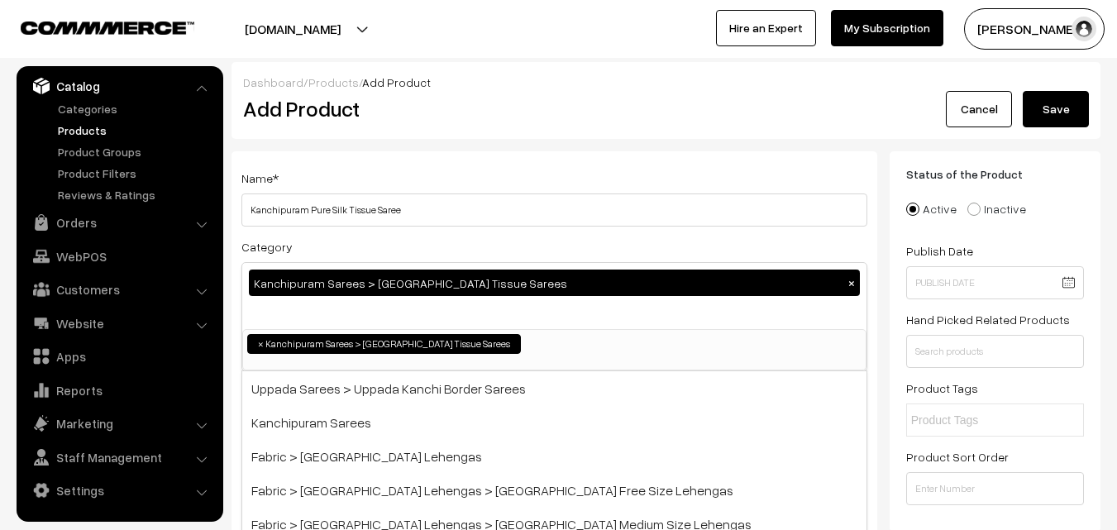
click at [517, 171] on div "Name * Kanchipuram Pure Silk Tissue Saree" at bounding box center [554, 197] width 626 height 59
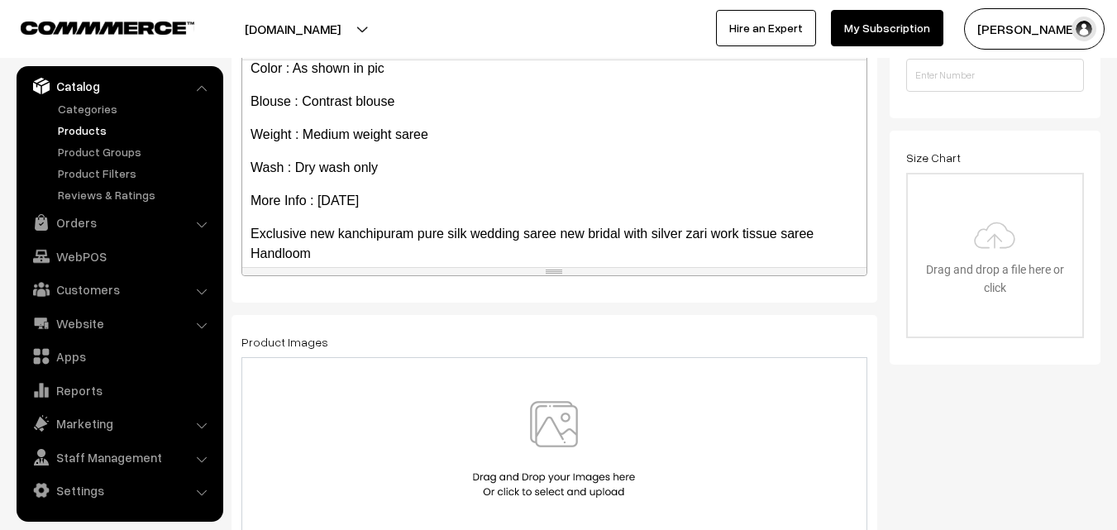
scroll to position [213, 0]
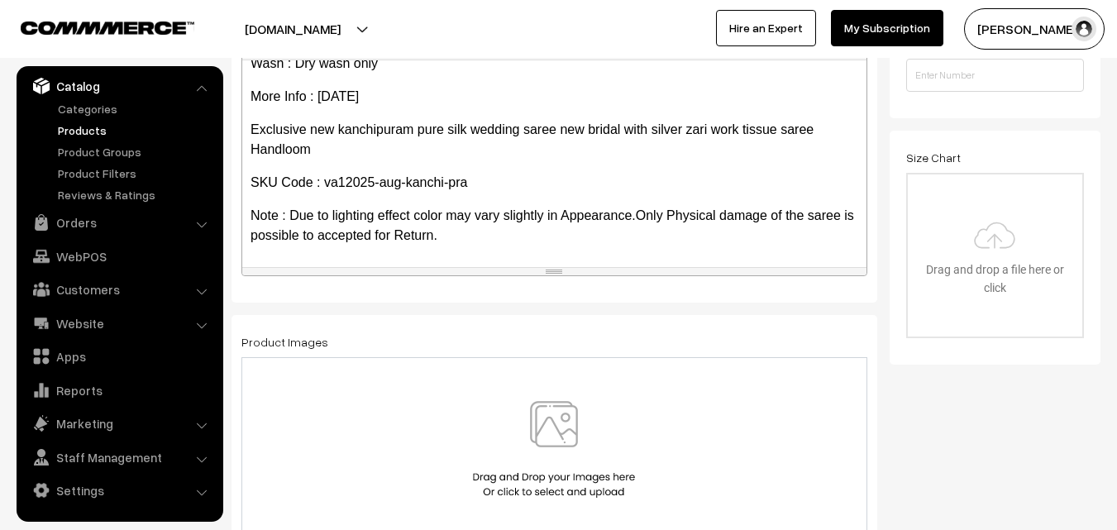
click at [545, 407] on img at bounding box center [554, 449] width 170 height 97
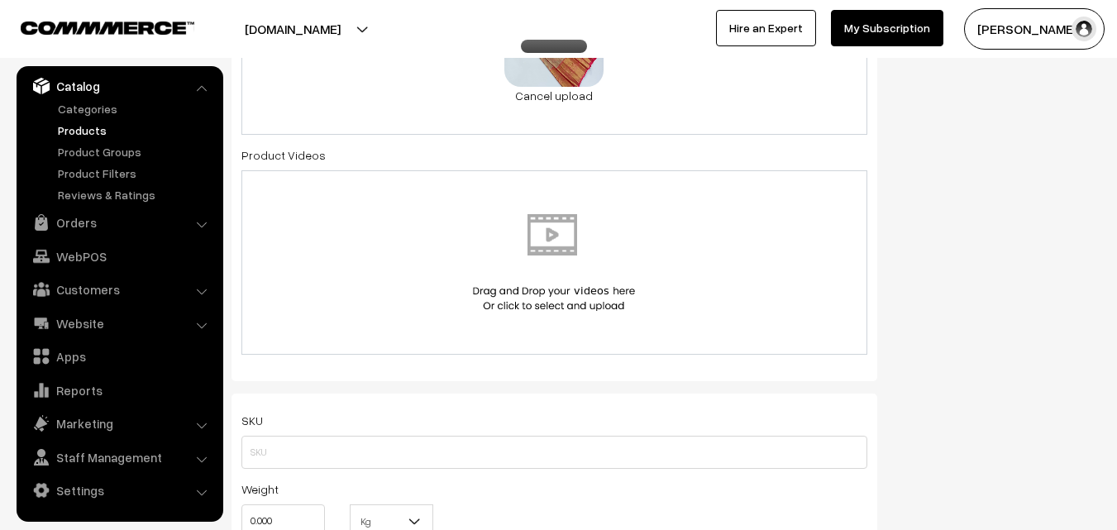
scroll to position [909, 0]
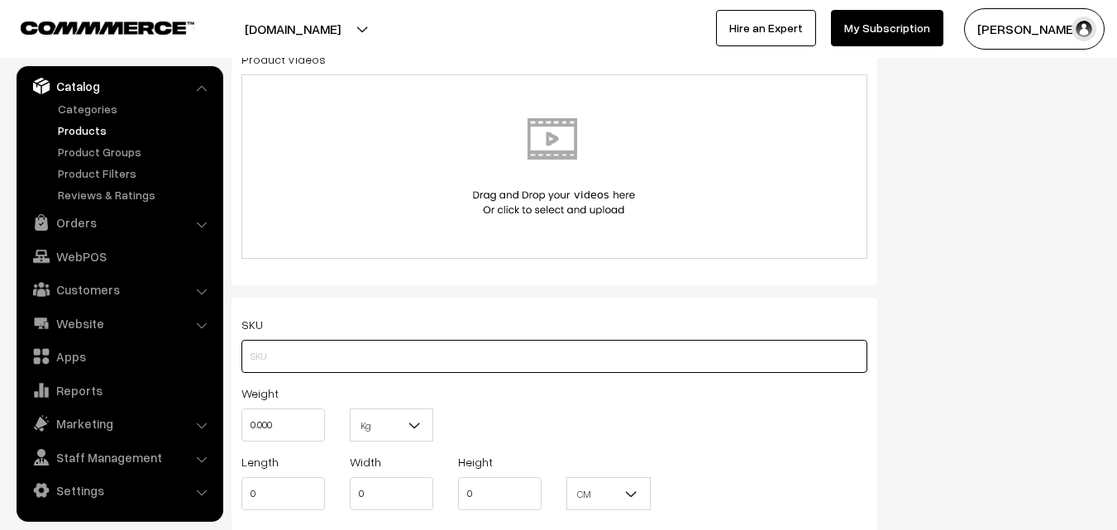
click at [272, 346] on input "text" at bounding box center [554, 356] width 626 height 33
paste input "va12025-aug-kanchi-pra"
type input "va12025-aug-kanchi-pra"
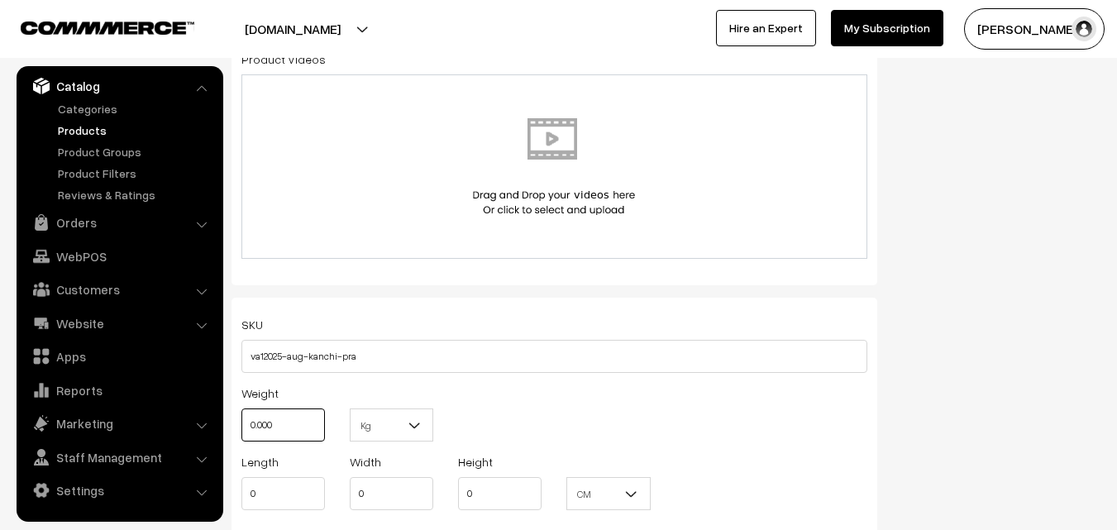
click at [288, 416] on input "0.000" at bounding box center [282, 424] width 83 height 33
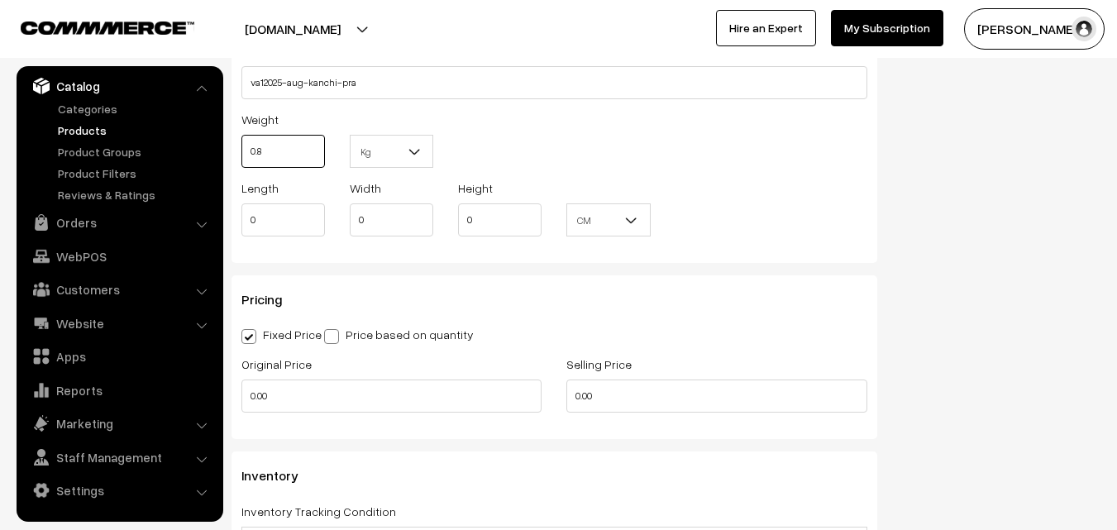
scroll to position [1240, 0]
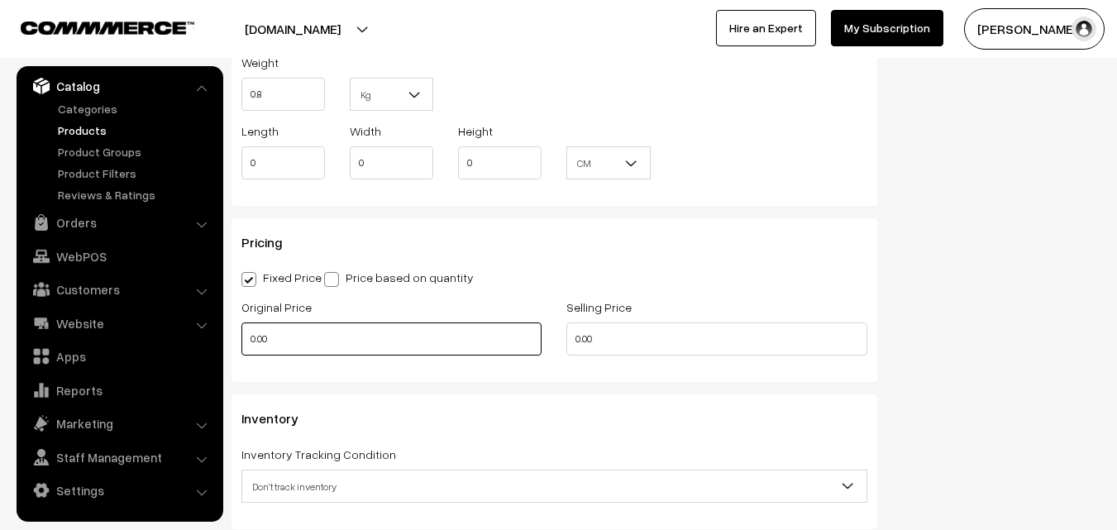
type input "0.80"
click at [285, 339] on input "0.00" at bounding box center [391, 338] width 300 height 33
type input "10900"
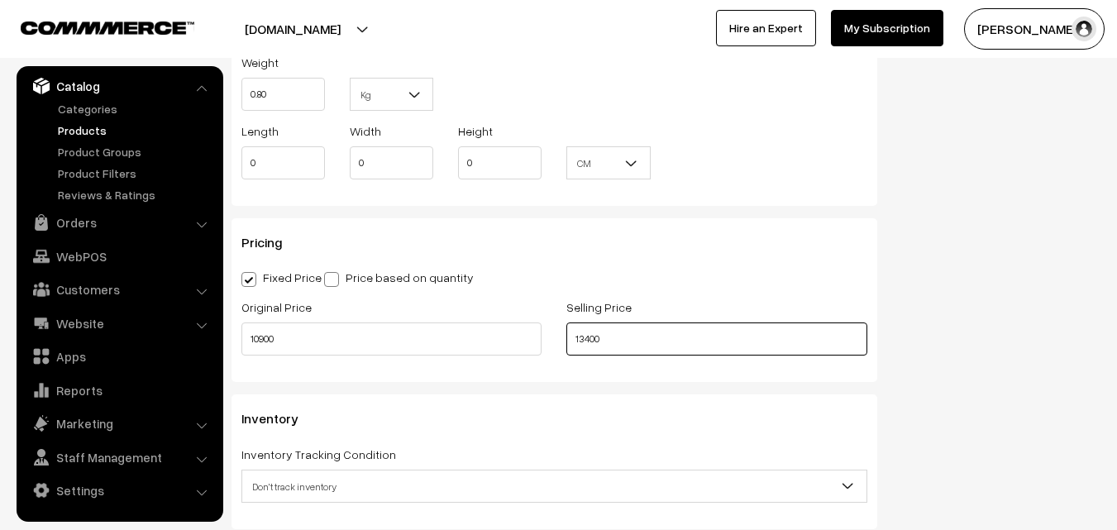
type input "13400"
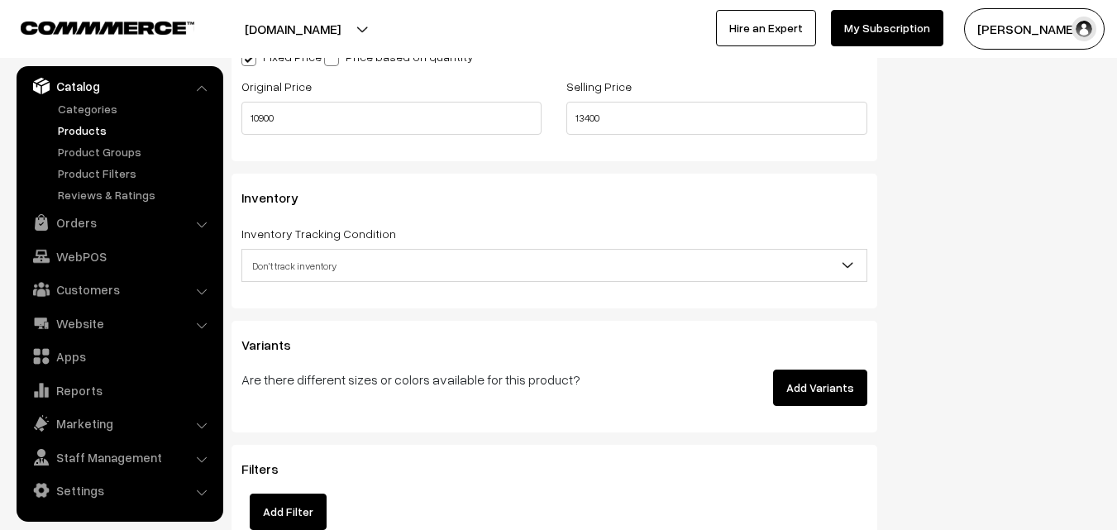
scroll to position [1570, 0]
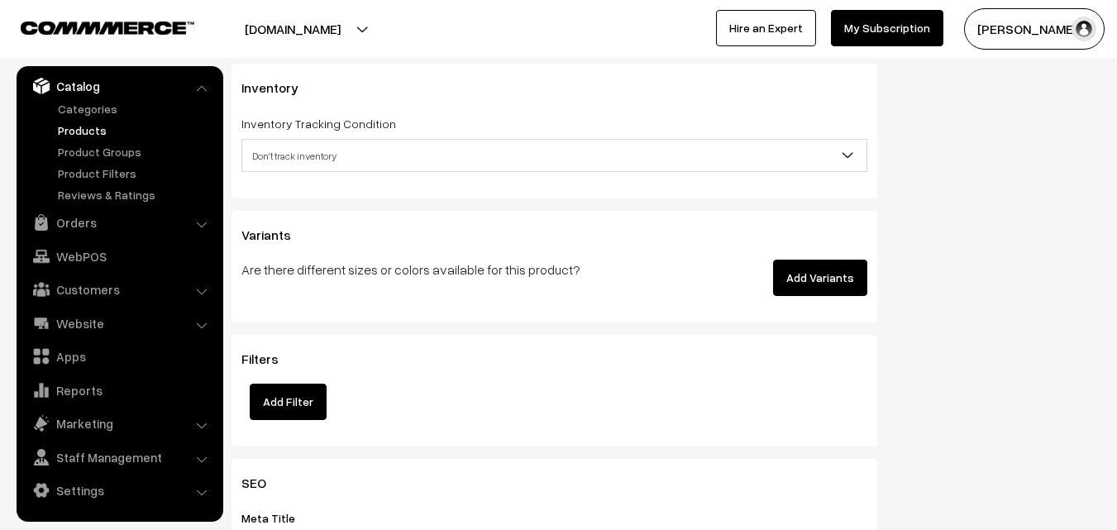
click at [280, 145] on span "Don't track inventory" at bounding box center [554, 155] width 624 height 29
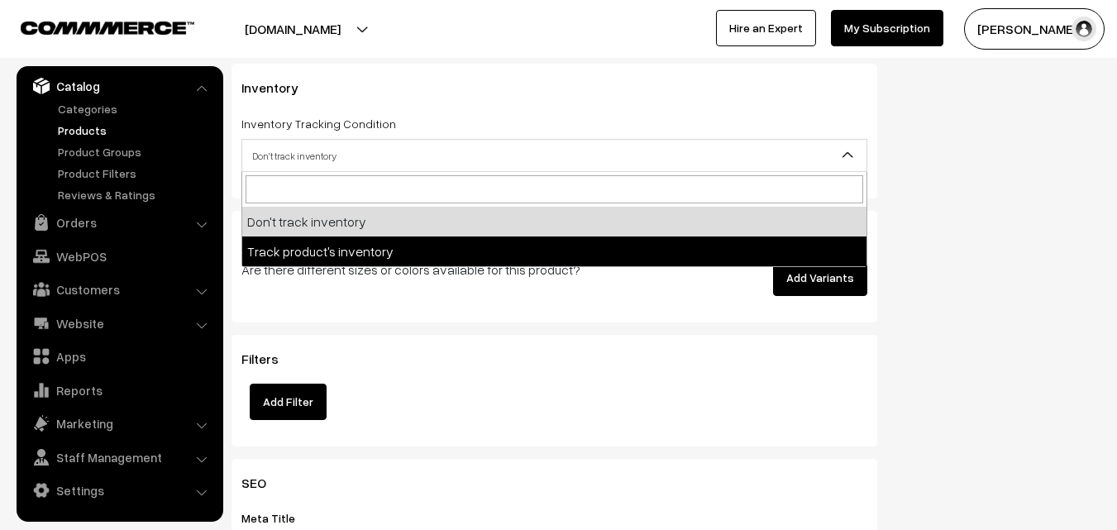
select select "2"
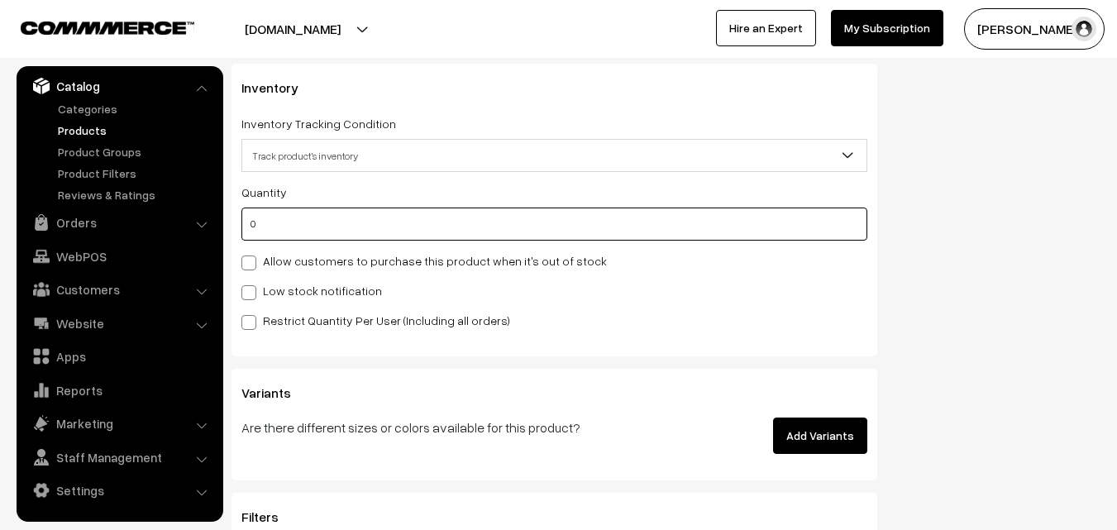
click at [284, 214] on input "0" at bounding box center [554, 223] width 626 height 33
type input "4"
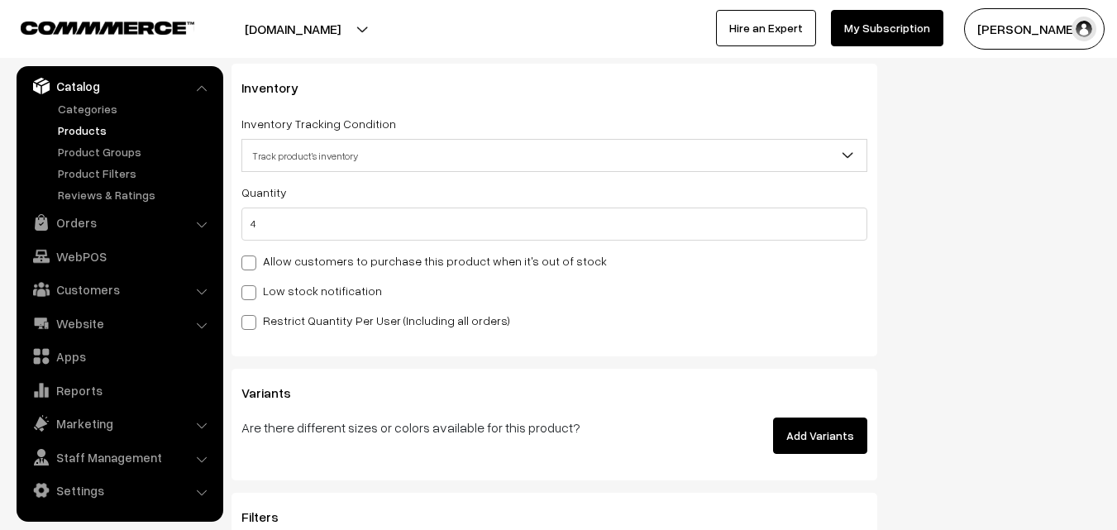
click at [274, 287] on label "Low stock notification" at bounding box center [311, 290] width 141 height 17
click at [252, 287] on input "Low stock notification" at bounding box center [246, 289] width 11 height 11
checkbox input "true"
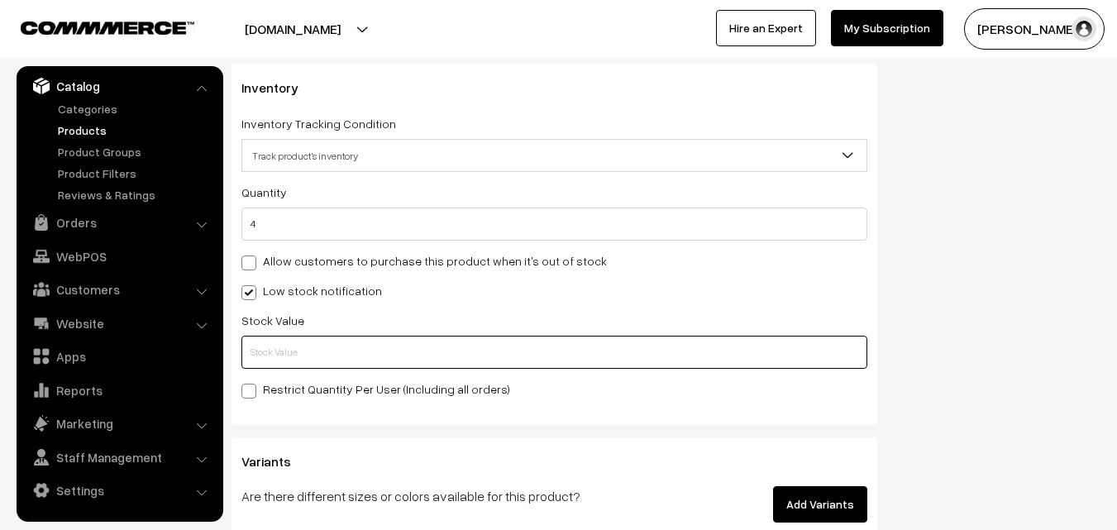
click at [275, 344] on input "text" at bounding box center [554, 352] width 626 height 33
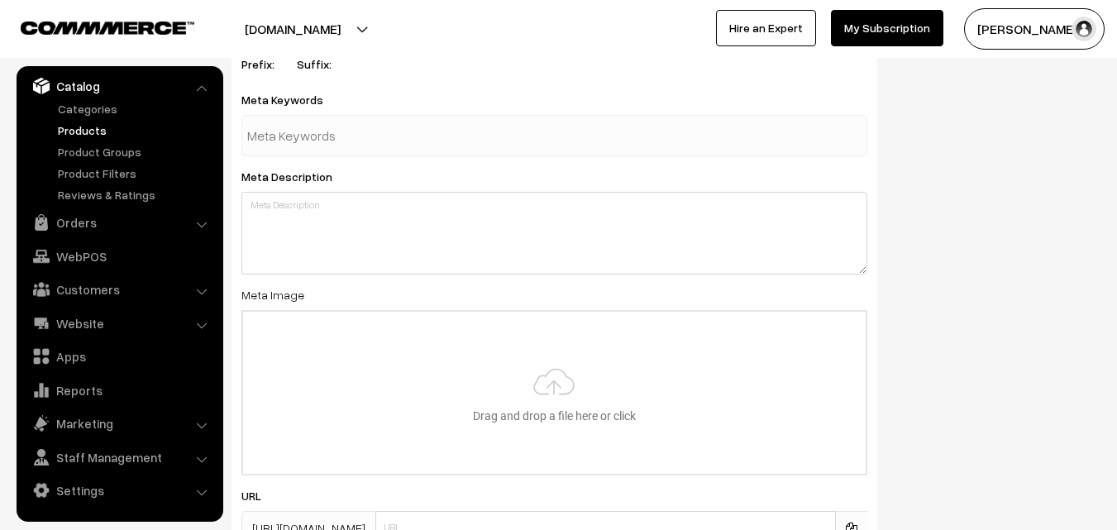
scroll to position [2461, 0]
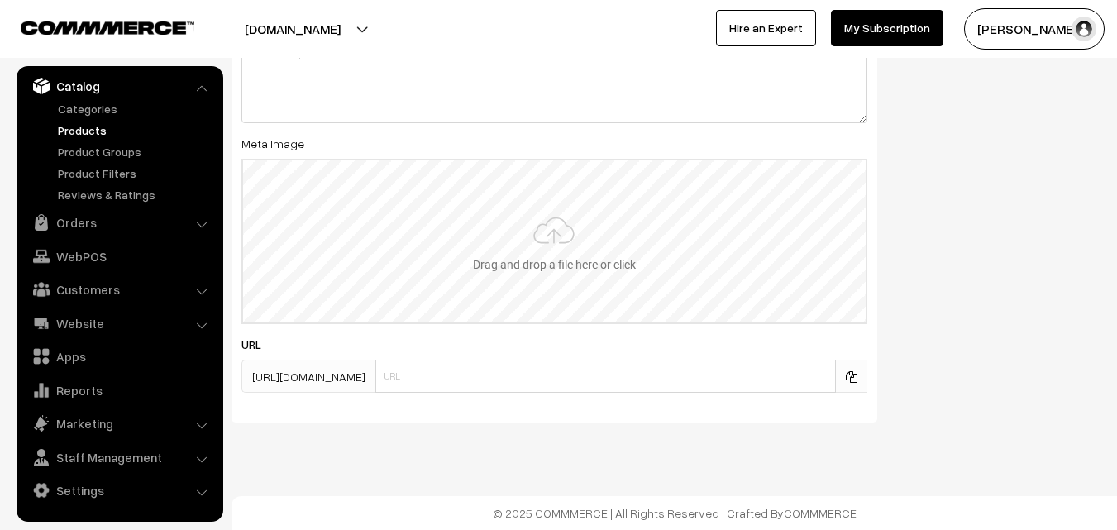
type input "2"
click at [531, 210] on input "file" at bounding box center [554, 241] width 622 height 162
type input "C:\fakepath\kanchipuram-saree-va12025-aug.jpeg"
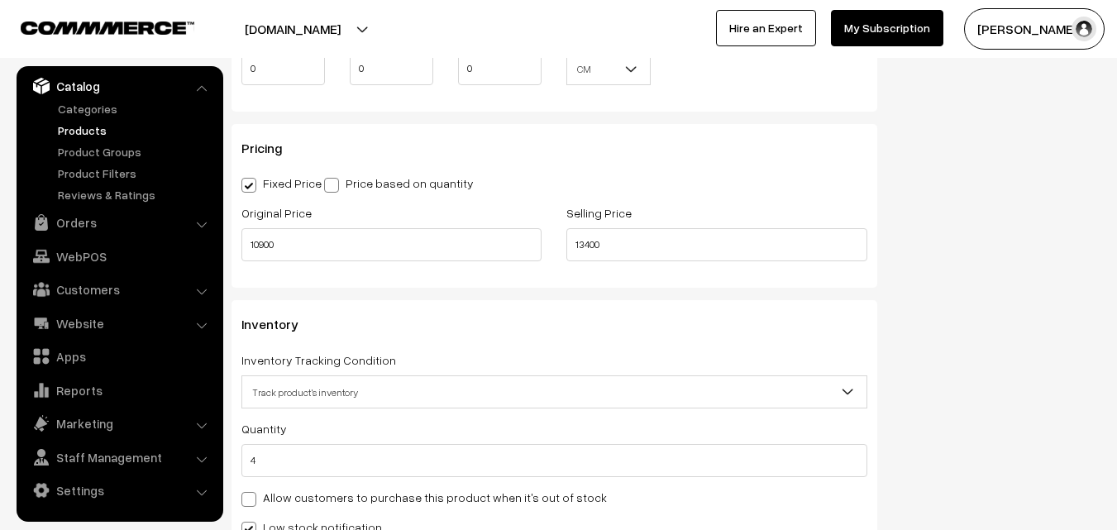
scroll to position [0, 0]
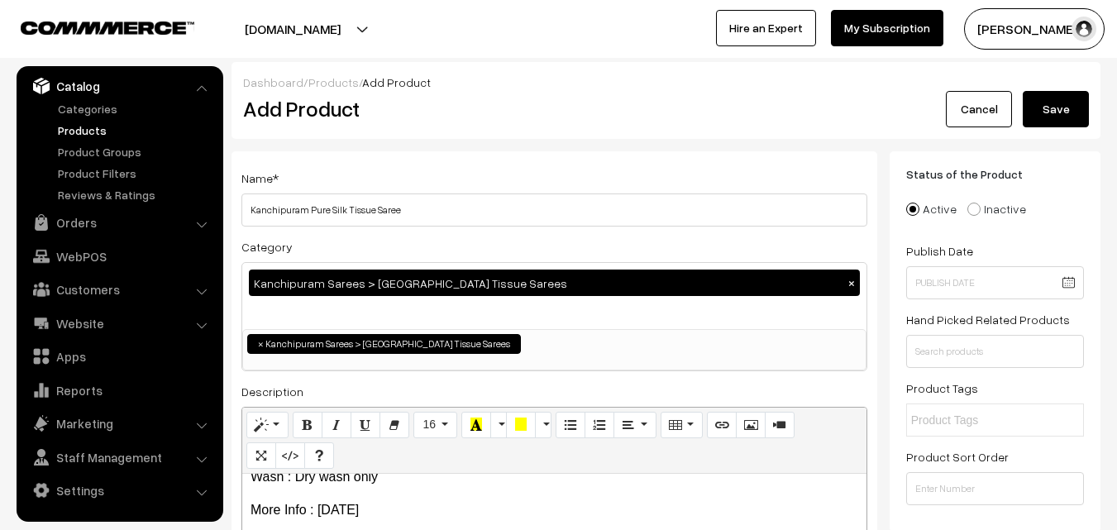
click at [1051, 104] on button "Save" at bounding box center [1055, 109] width 66 height 36
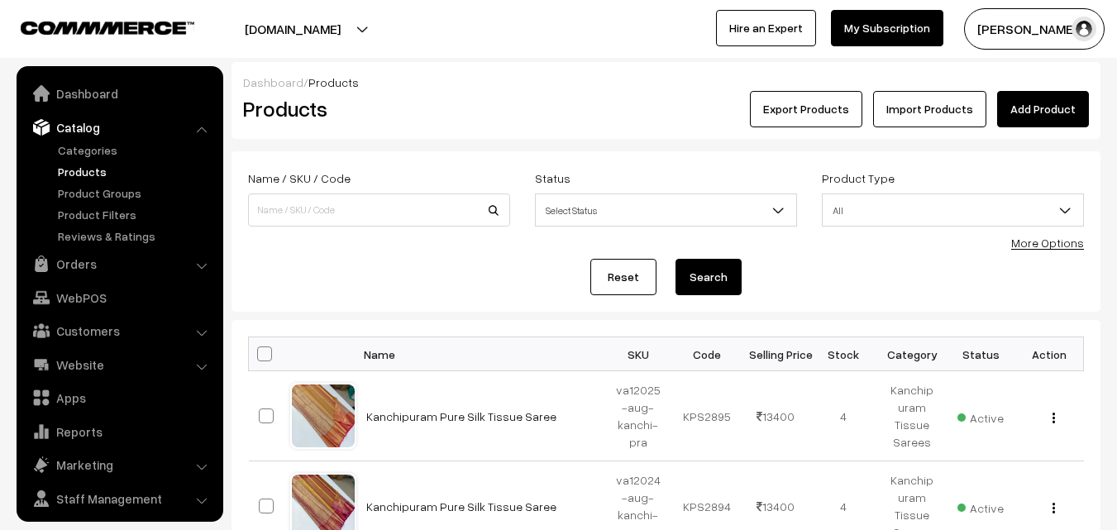
scroll to position [41, 0]
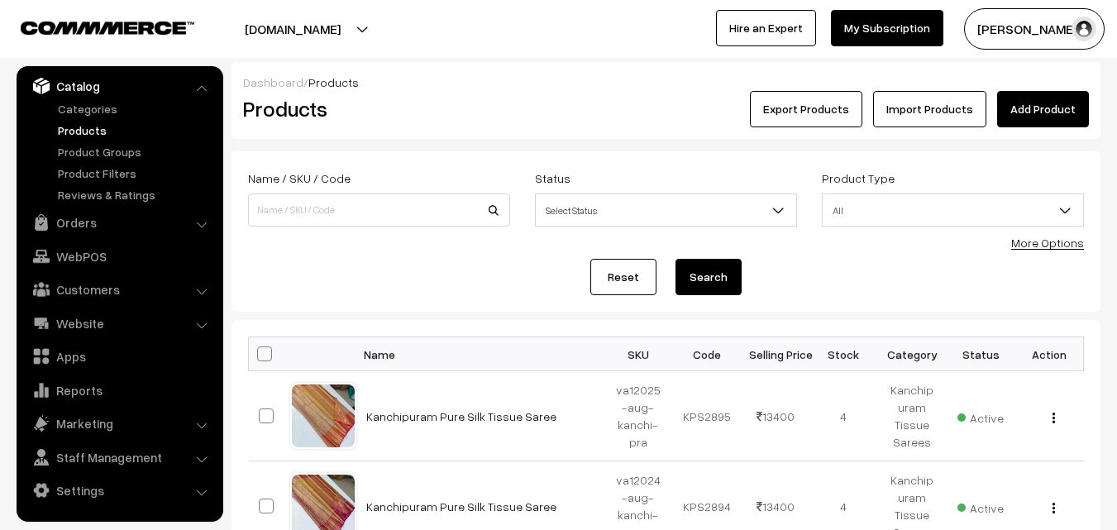
click at [551, 80] on div "Dashboard / Products" at bounding box center [666, 82] width 846 height 17
click at [1041, 113] on link "Add Product" at bounding box center [1043, 109] width 92 height 36
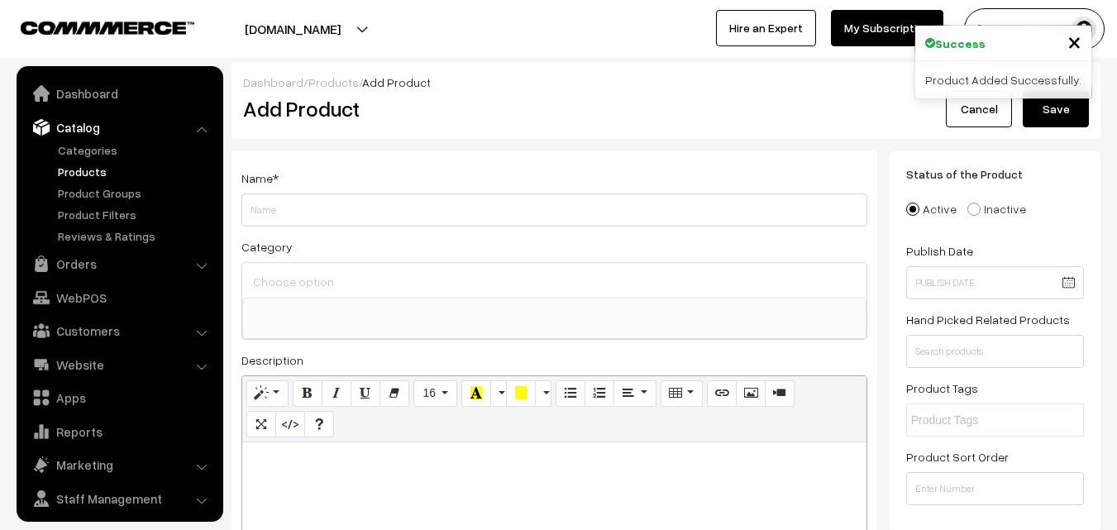
select select
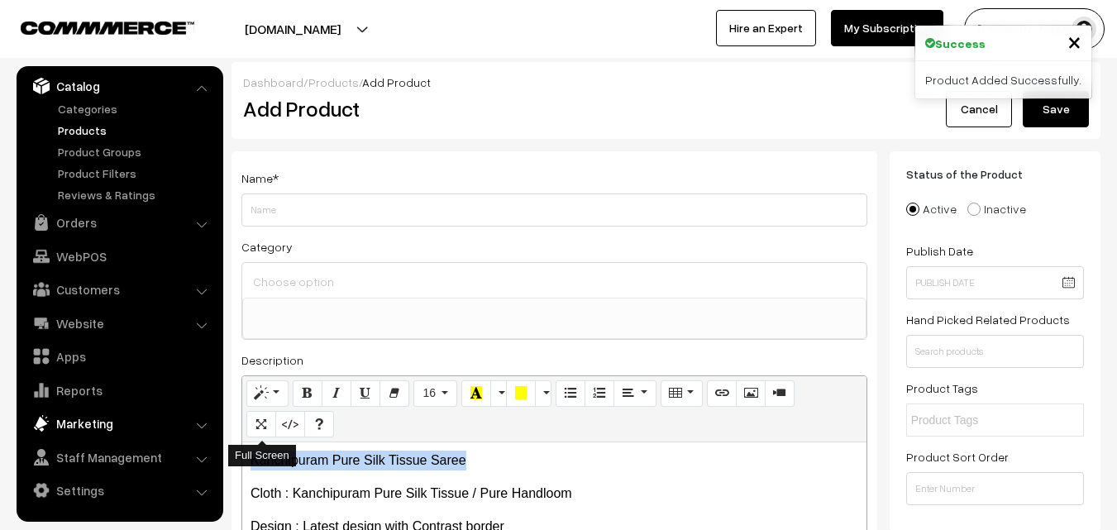
drag, startPoint x: 501, startPoint y: 446, endPoint x: 184, endPoint y: 422, distance: 317.5
copy p "Kanchipuram Pure Silk Tissue Saree"
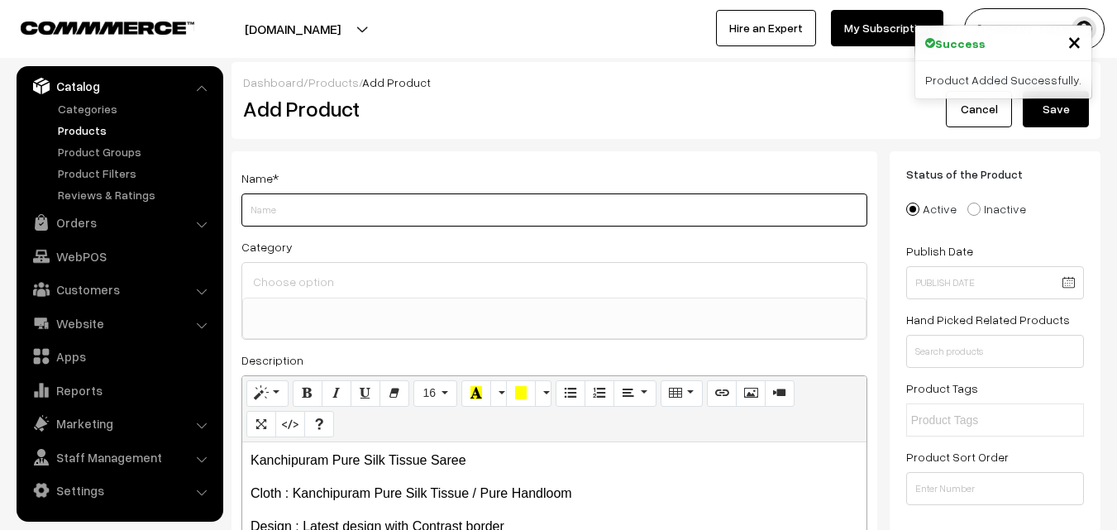
click at [295, 205] on input "Weight" at bounding box center [554, 209] width 626 height 33
paste input "Kanchipuram Pure Silk Tissue Saree"
type input "Kanchipuram Pure Silk Tissue Saree"
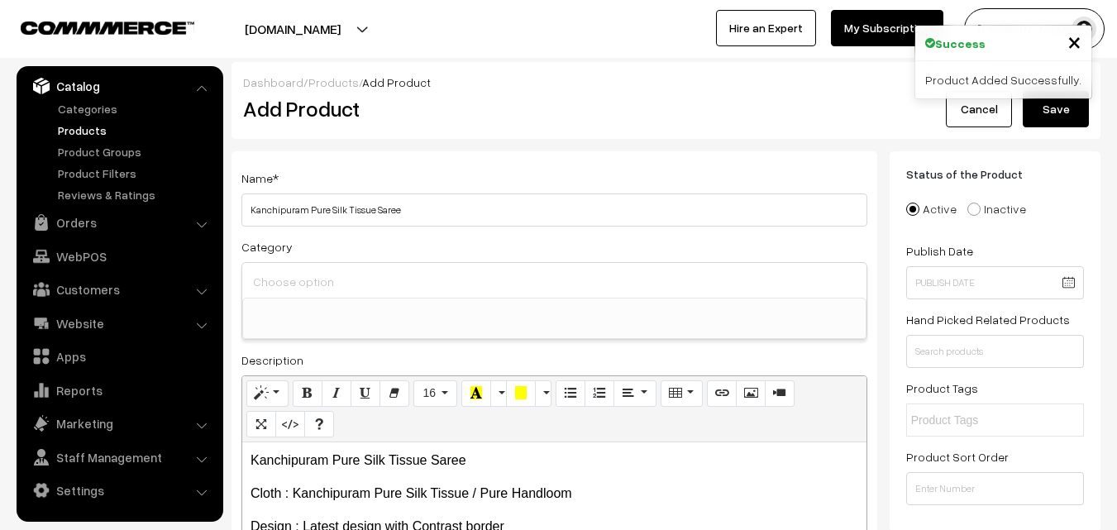
click at [294, 276] on input at bounding box center [554, 281] width 611 height 24
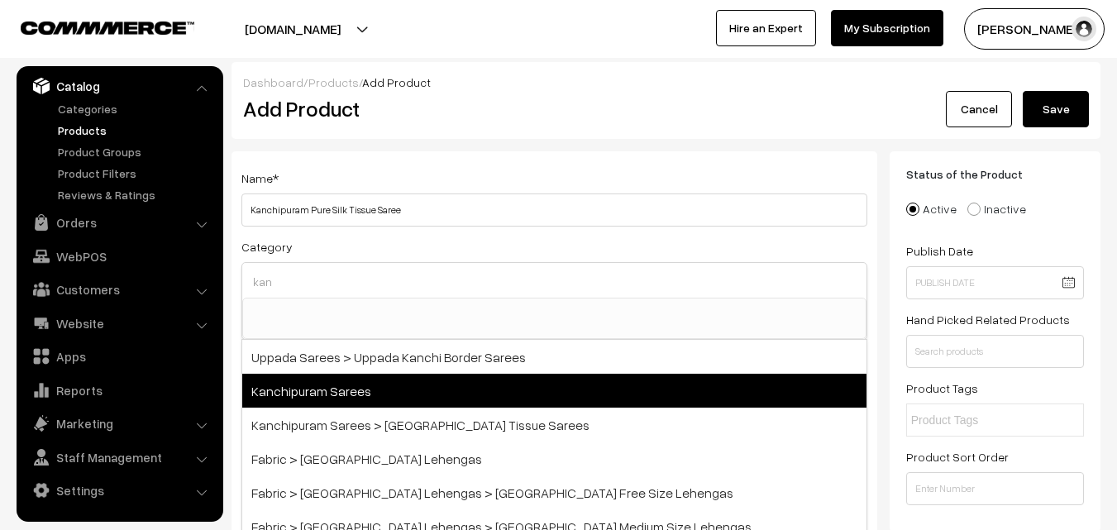
type input "kan"
click at [350, 388] on span "Kanchipuram Sarees" at bounding box center [554, 391] width 624 height 34
select select "3"
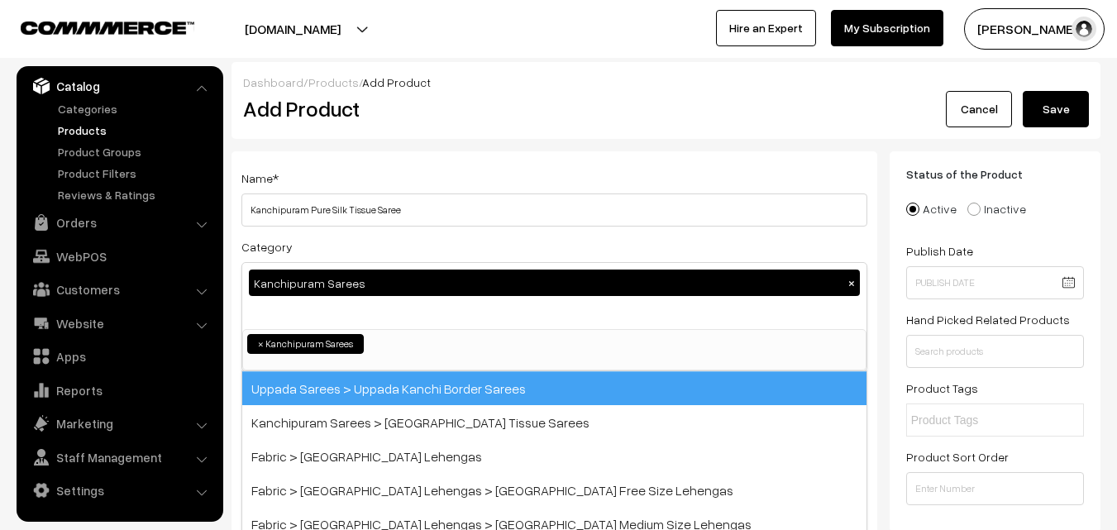
scroll to position [281, 0]
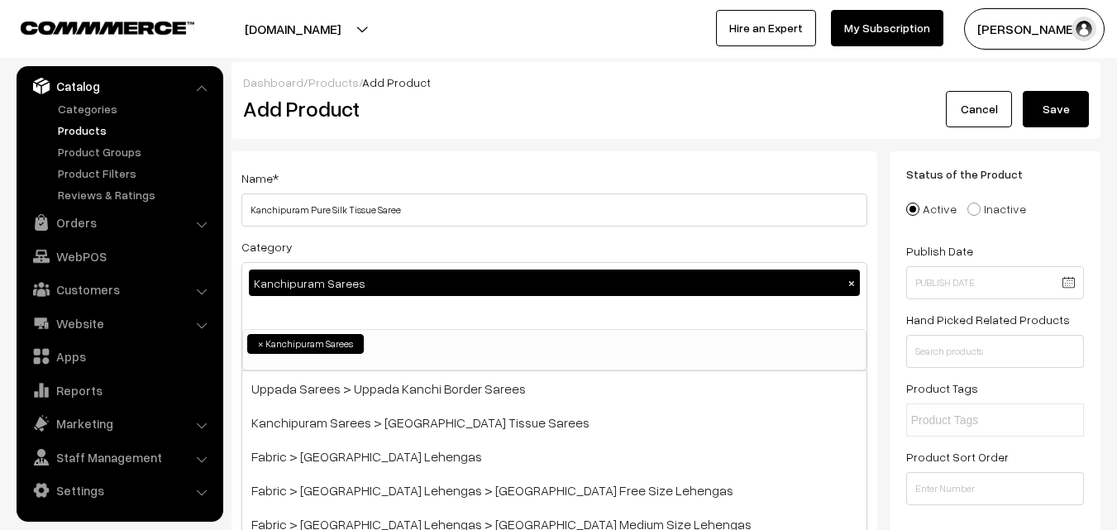
click at [848, 287] on button "×" at bounding box center [851, 282] width 15 height 15
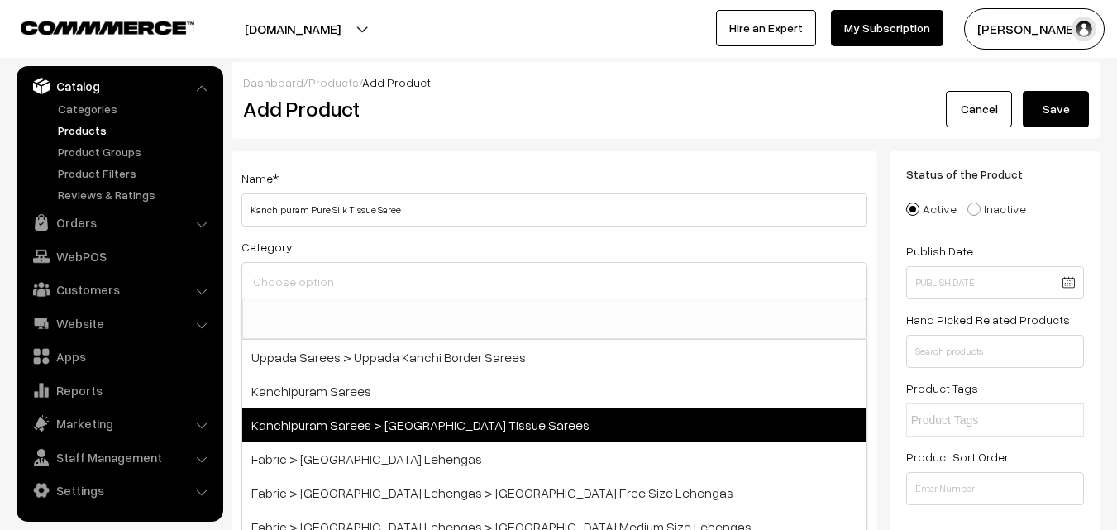
click at [442, 415] on span "Kanchipuram Sarees > [GEOGRAPHIC_DATA] Tissue Sarees" at bounding box center [554, 424] width 624 height 34
select select "51"
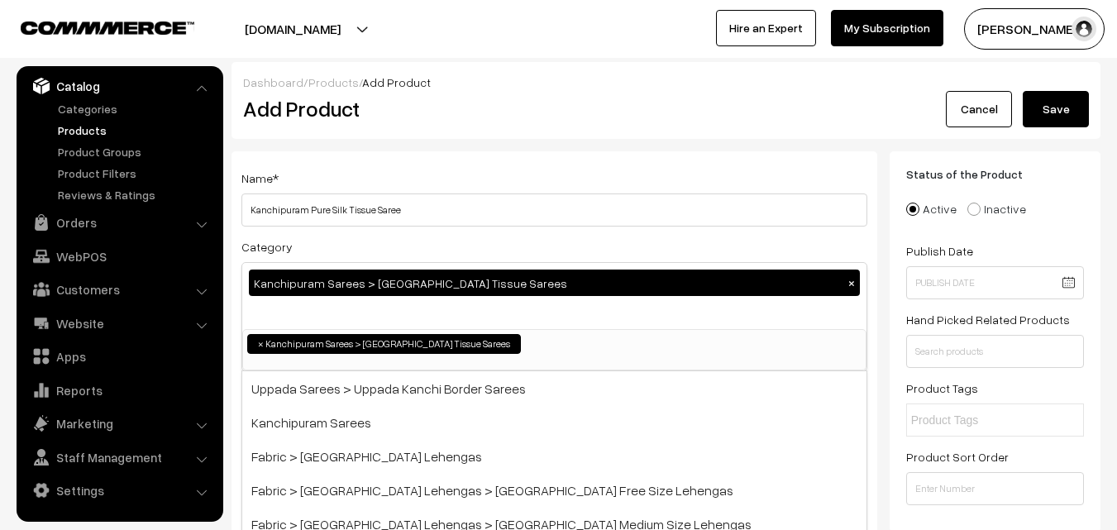
click at [494, 167] on div "Name * Kanchipuram Pure Silk Tissue Saree Category [GEOGRAPHIC_DATA] > [GEOGRAP…" at bounding box center [554, 433] width 646 height 565
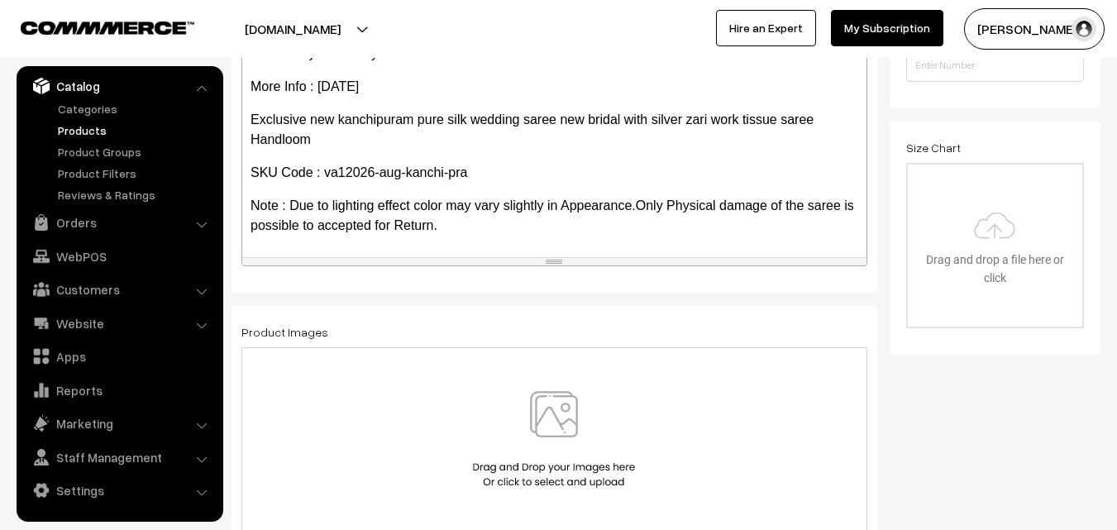
scroll to position [496, 0]
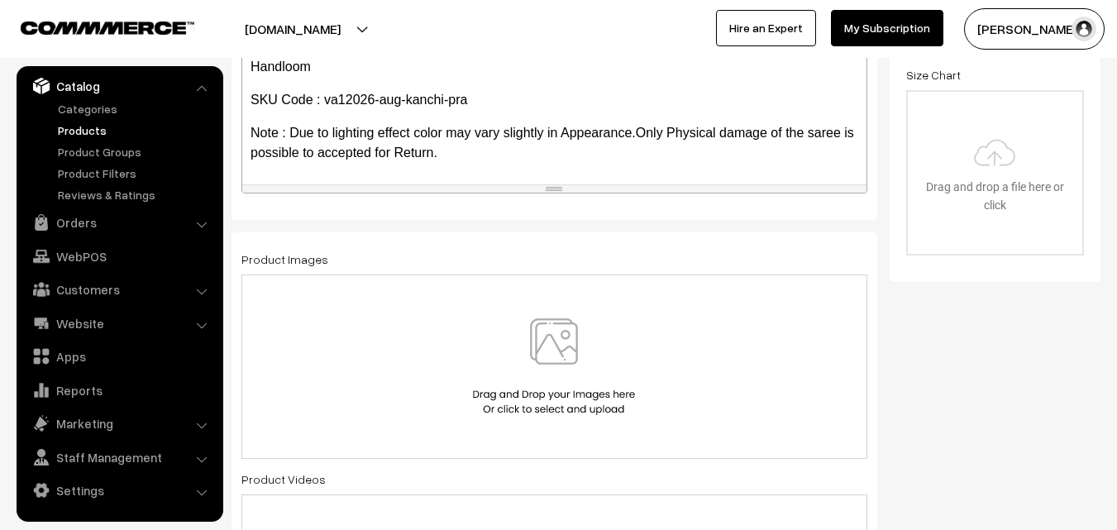
click at [550, 329] on img at bounding box center [554, 366] width 170 height 97
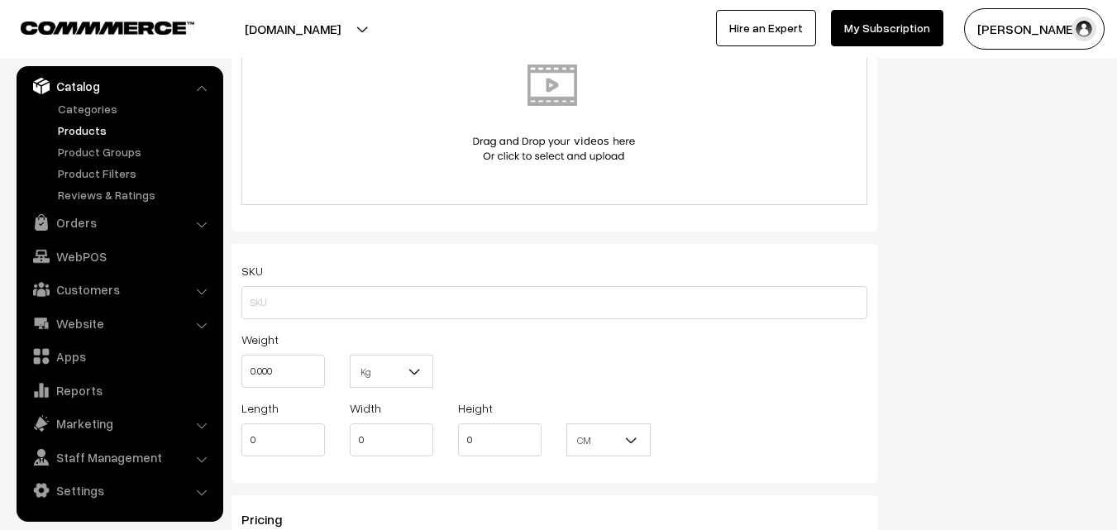
scroll to position [992, 0]
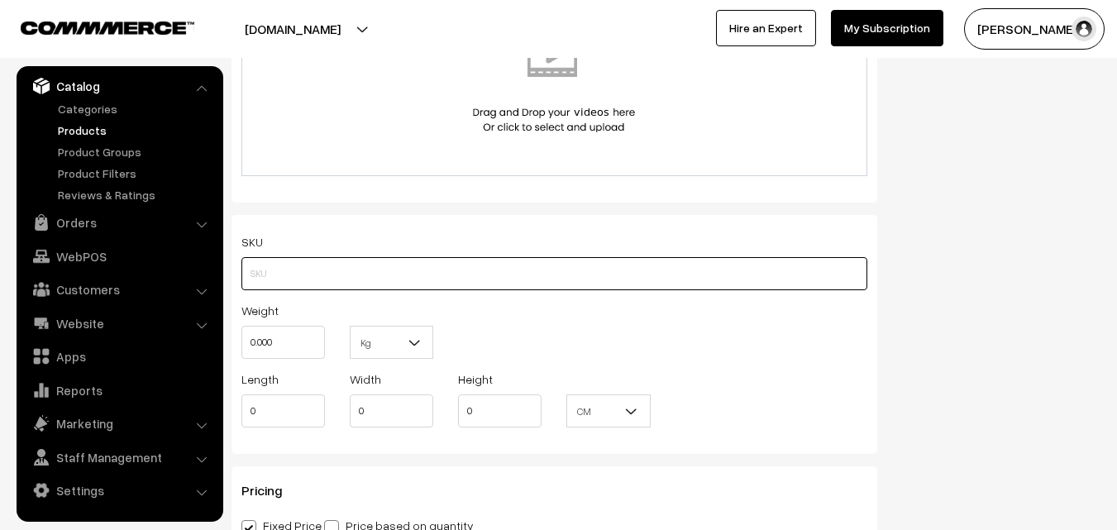
click at [270, 264] on input "text" at bounding box center [554, 273] width 626 height 33
paste input "va12026-aug-kanchi-pra"
type input "va12026-aug-kanchi-pra"
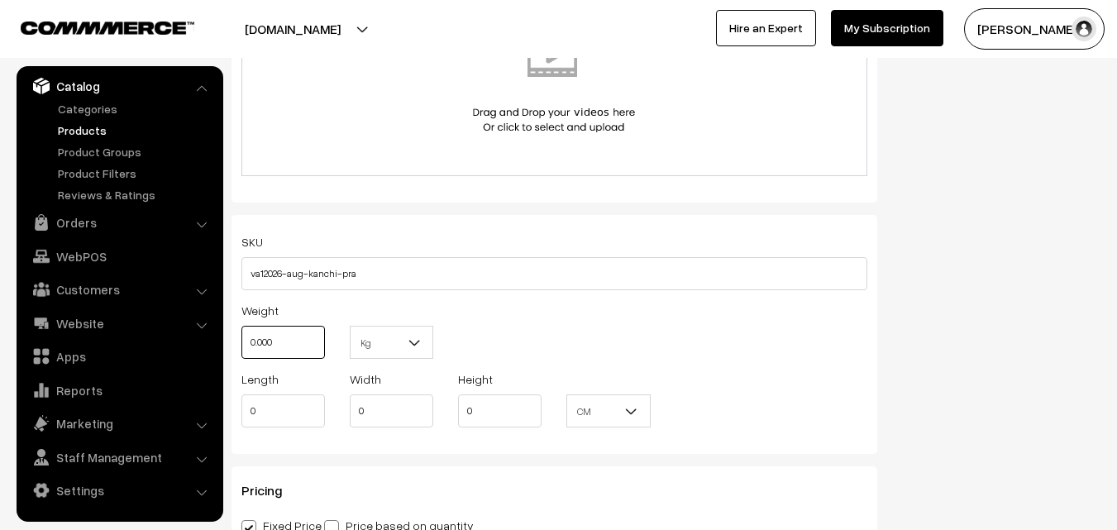
click at [278, 326] on input "0.000" at bounding box center [282, 342] width 83 height 33
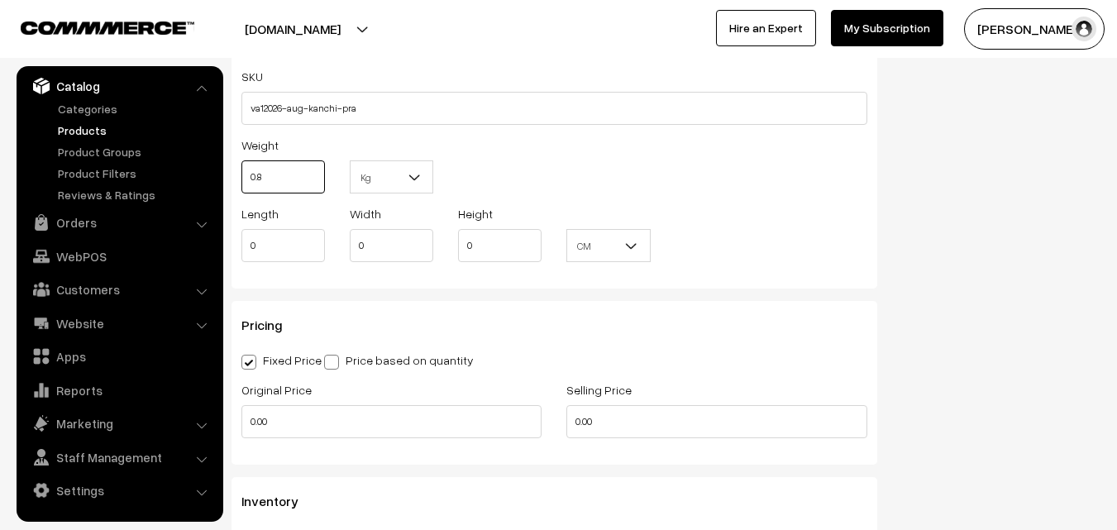
scroll to position [1240, 0]
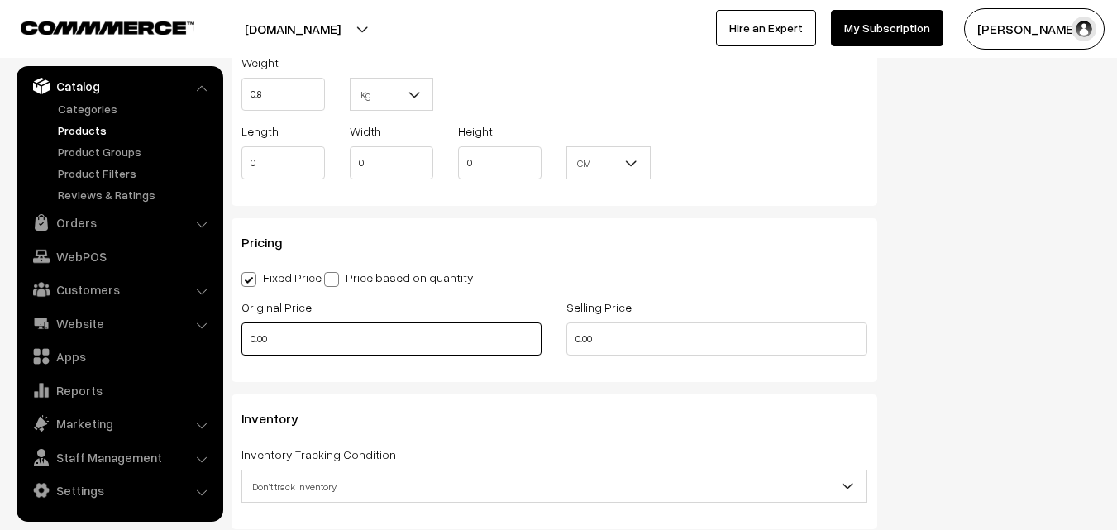
type input "0.80"
click at [289, 334] on input "0.00" at bounding box center [391, 338] width 300 height 33
type input "10900"
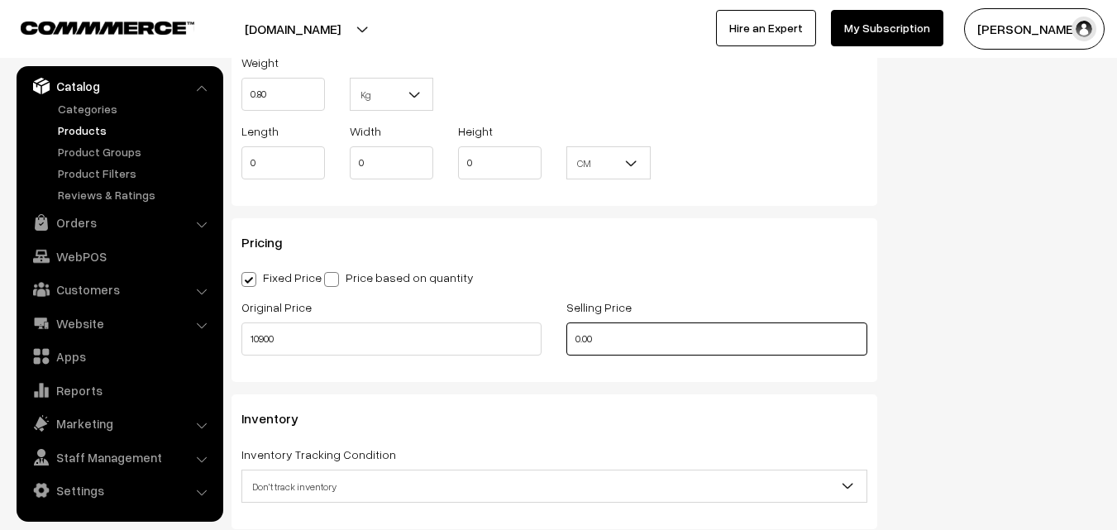
click at [611, 335] on input "0.00" at bounding box center [716, 338] width 300 height 33
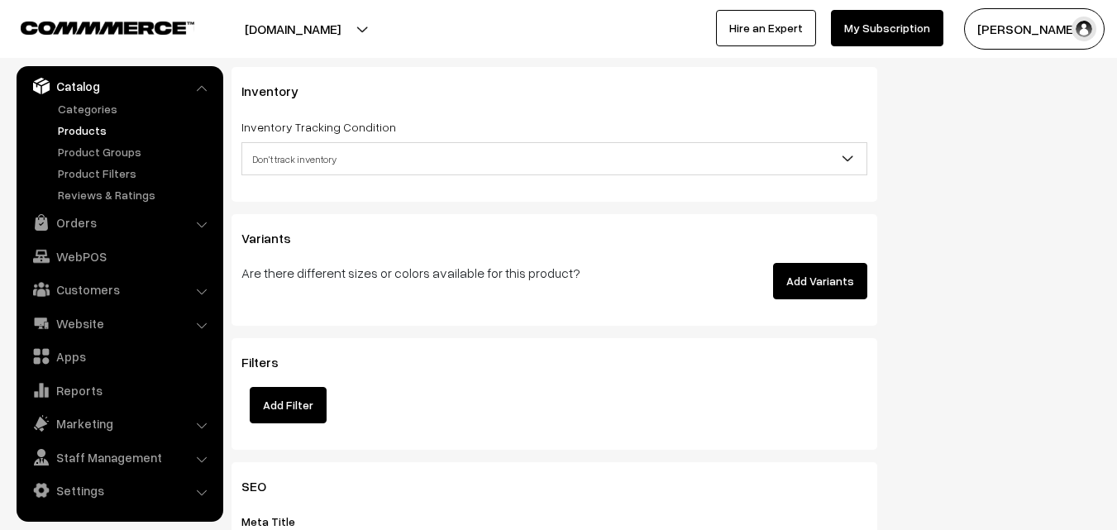
scroll to position [1570, 0]
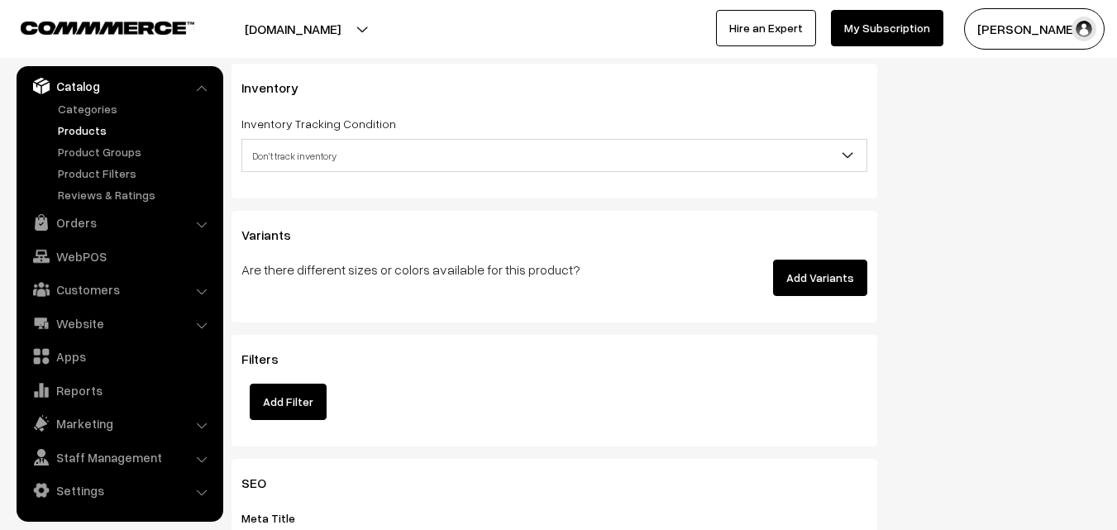
type input "13400"
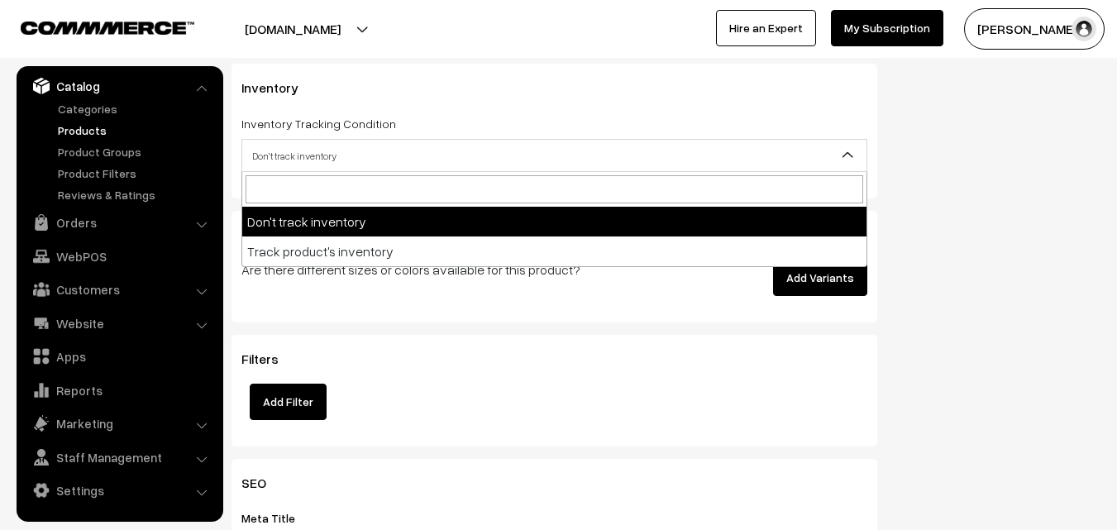
click at [280, 164] on span "Don't track inventory" at bounding box center [554, 155] width 624 height 29
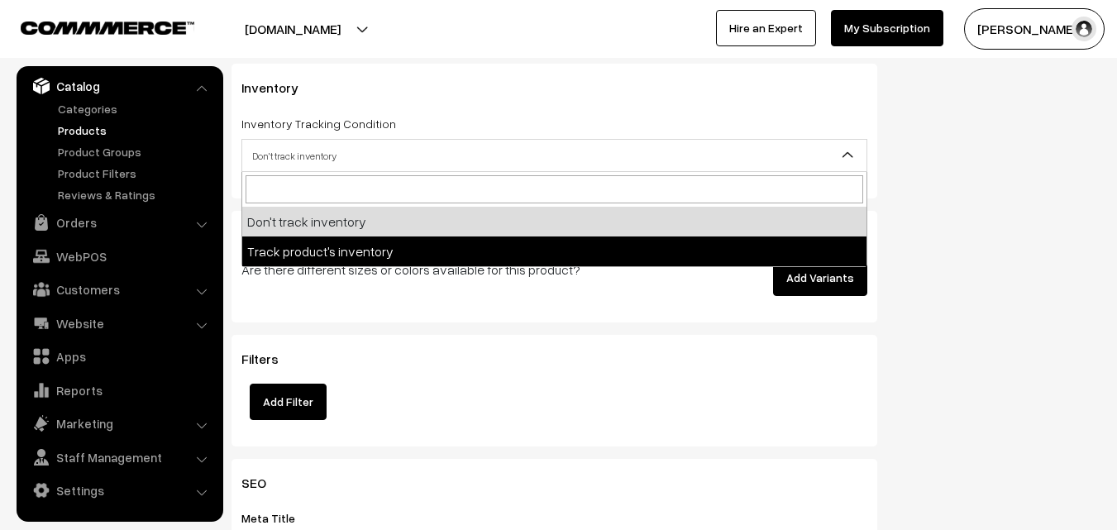
select select "2"
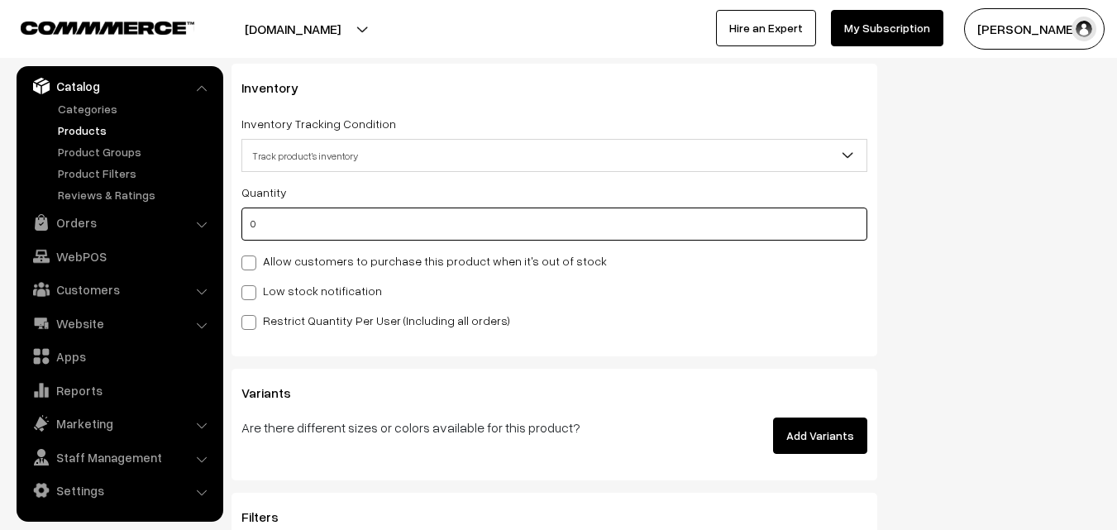
click at [269, 226] on input "0" at bounding box center [554, 223] width 626 height 33
type input "4"
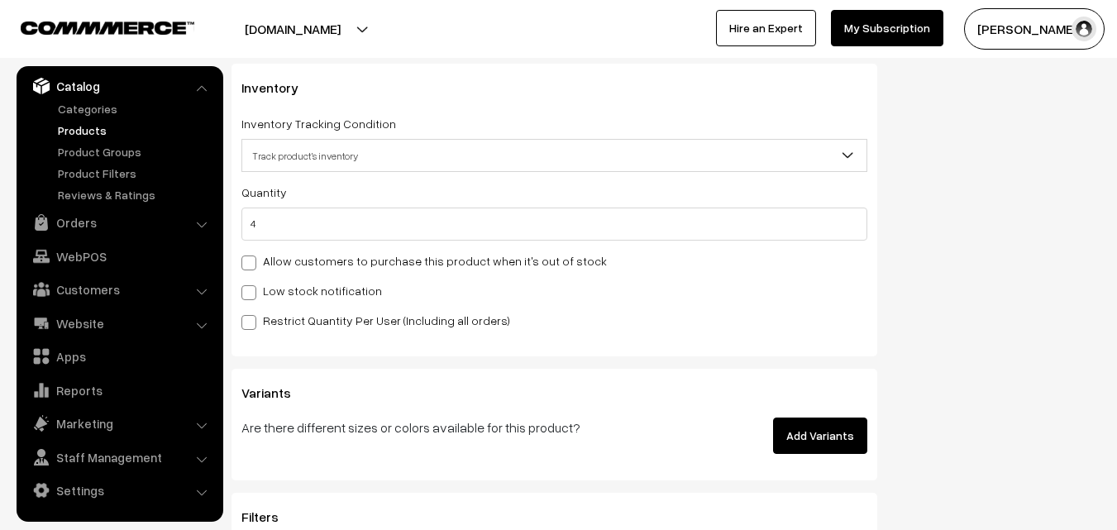
click at [262, 302] on div "Quantity 4 Allow customers to purchase this product when it's out of stock Low …" at bounding box center [554, 256] width 626 height 148
click at [281, 292] on label "Low stock notification" at bounding box center [311, 290] width 141 height 17
click at [252, 292] on input "Low stock notification" at bounding box center [246, 289] width 11 height 11
checkbox input "true"
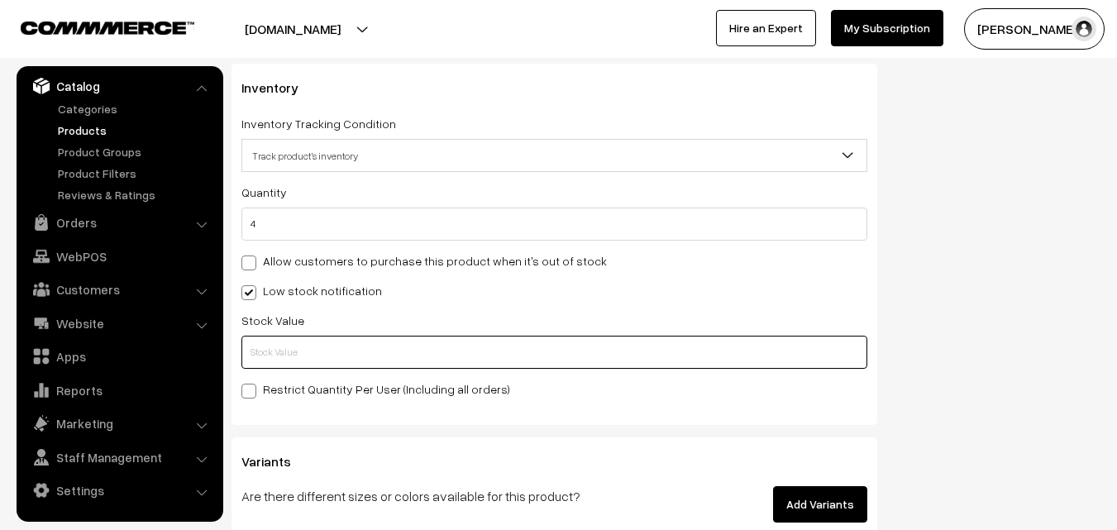
click at [289, 350] on input "text" at bounding box center [554, 352] width 626 height 33
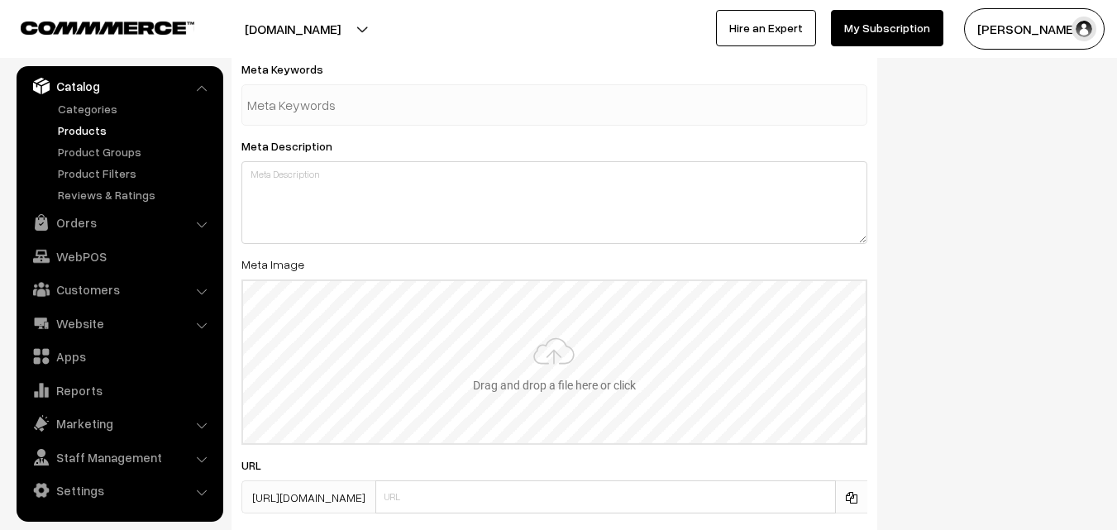
scroll to position [2461, 0]
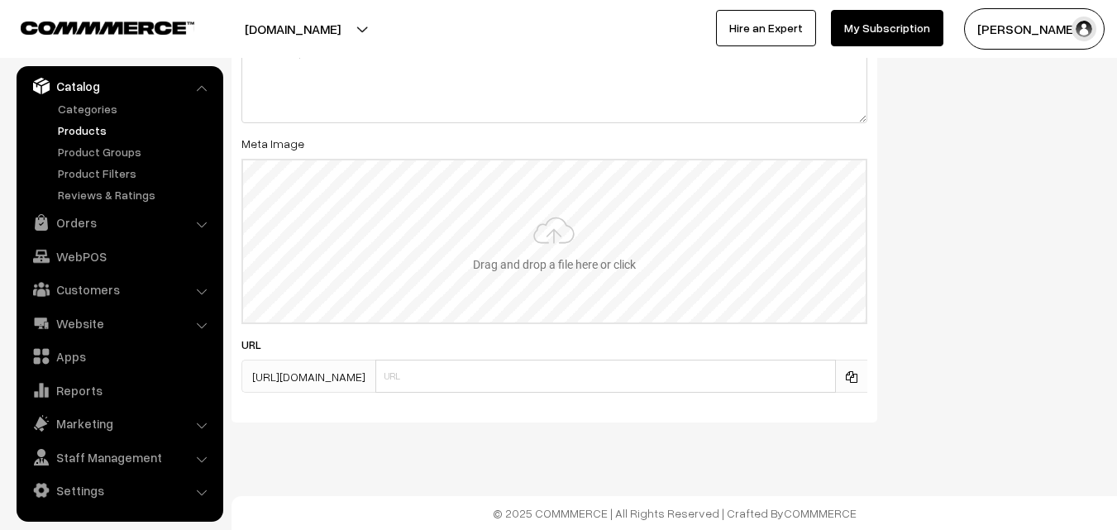
type input "2"
click at [536, 245] on input "file" at bounding box center [554, 241] width 622 height 162
type input "C:\fakepath\kanchipuram-saree-va12026-aug.jpeg"
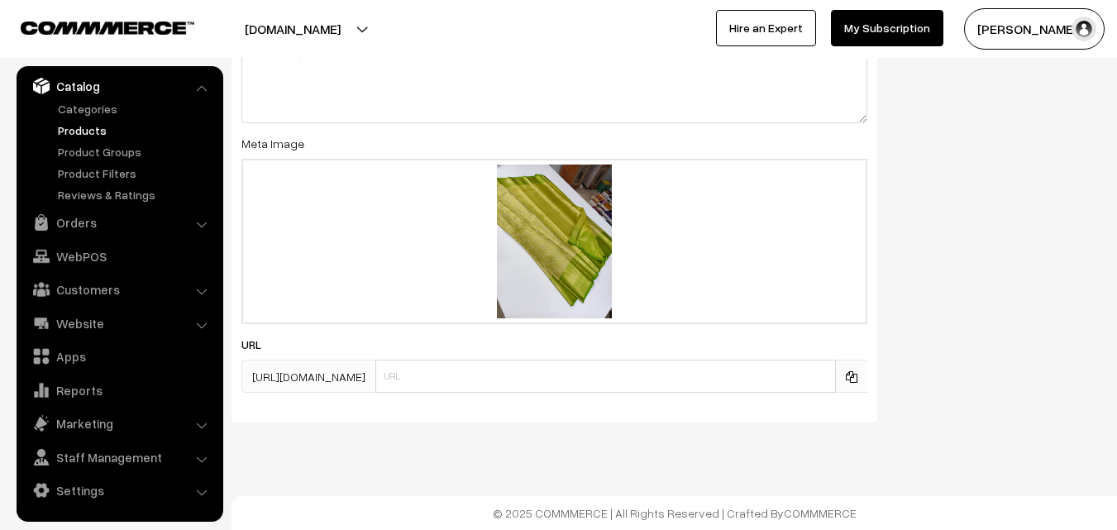
scroll to position [0, 0]
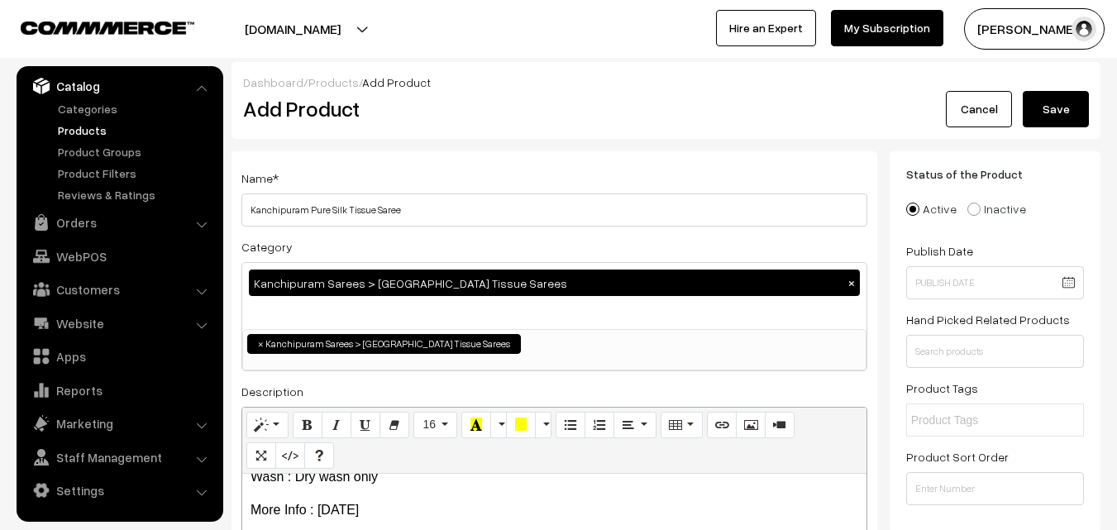
click at [1060, 95] on button "Save" at bounding box center [1055, 109] width 66 height 36
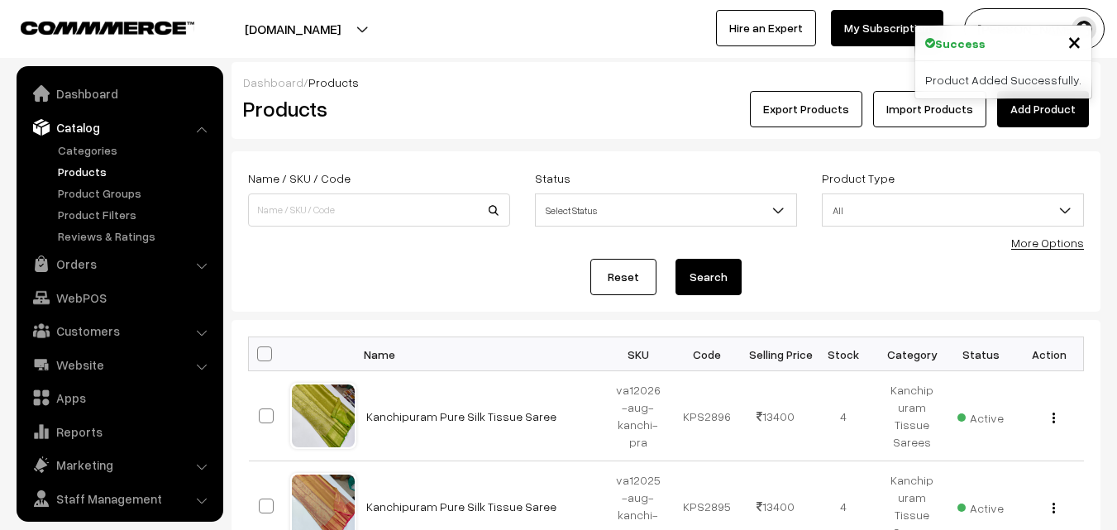
scroll to position [41, 0]
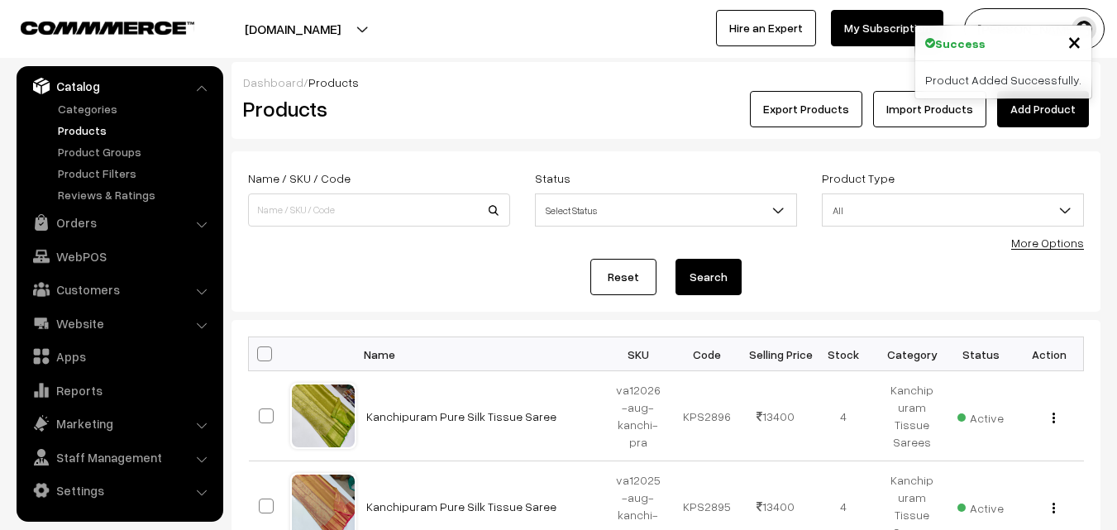
click at [1023, 112] on link "Add Product" at bounding box center [1043, 109] width 92 height 36
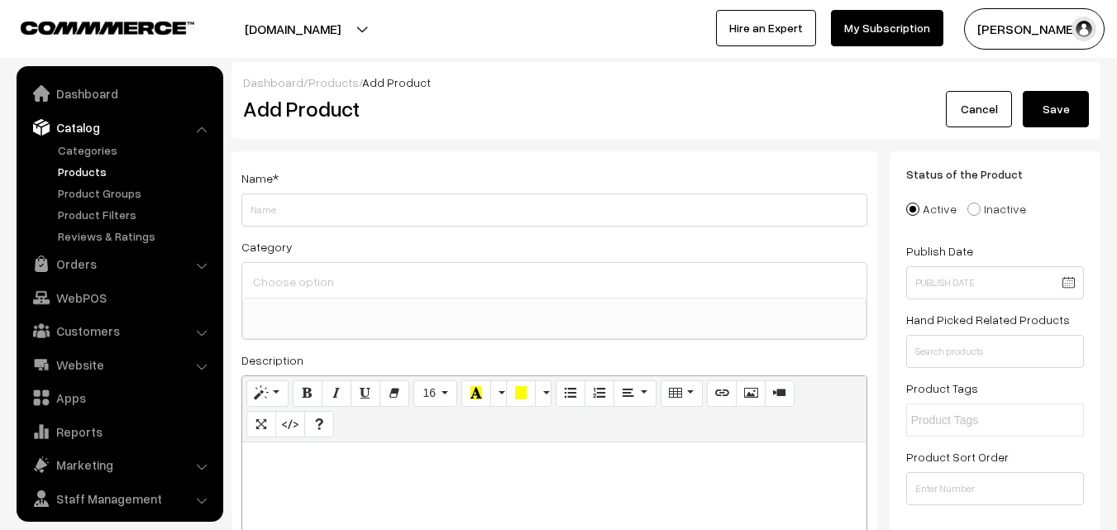
select select
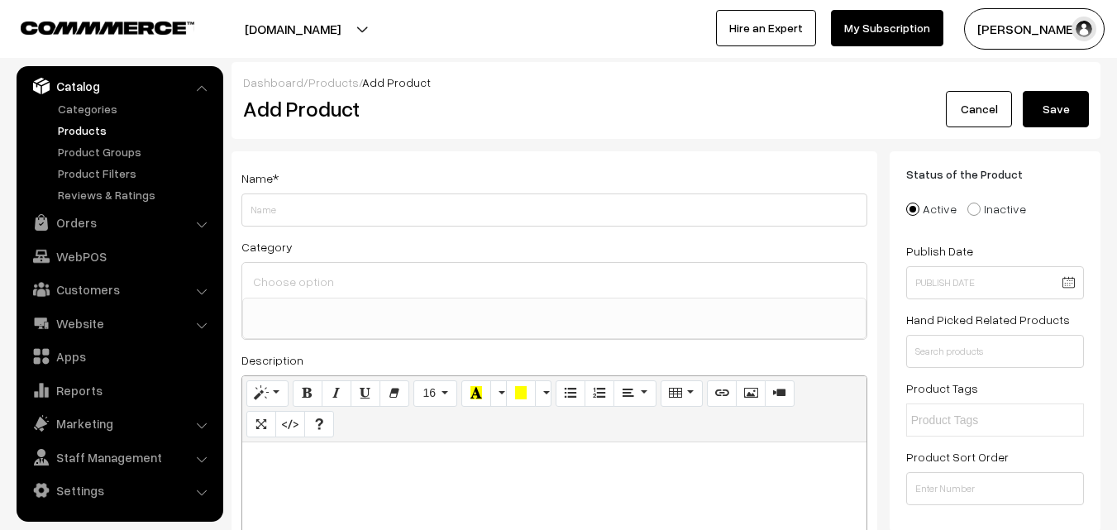
click at [94, 134] on link "Products" at bounding box center [136, 130] width 164 height 17
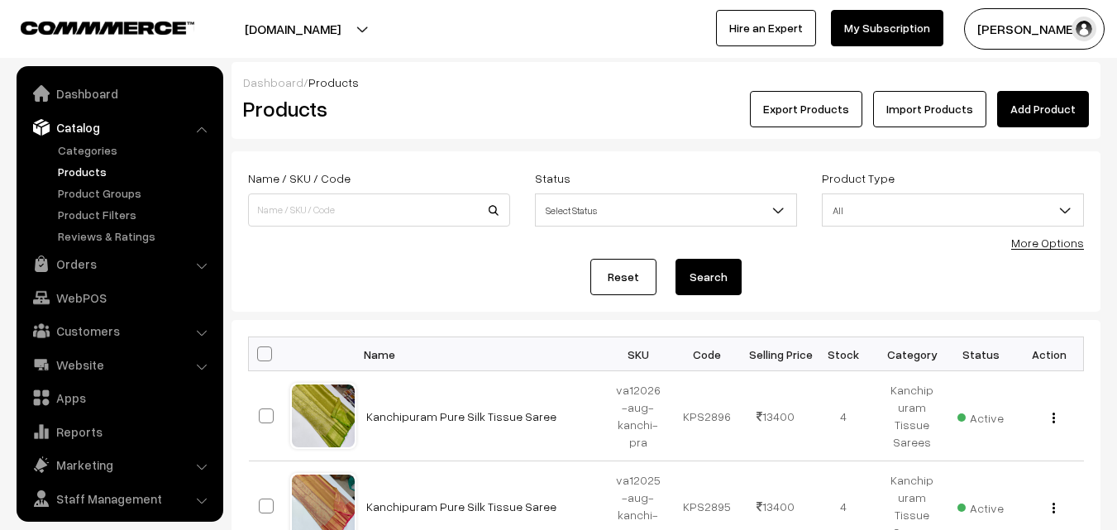
scroll to position [41, 0]
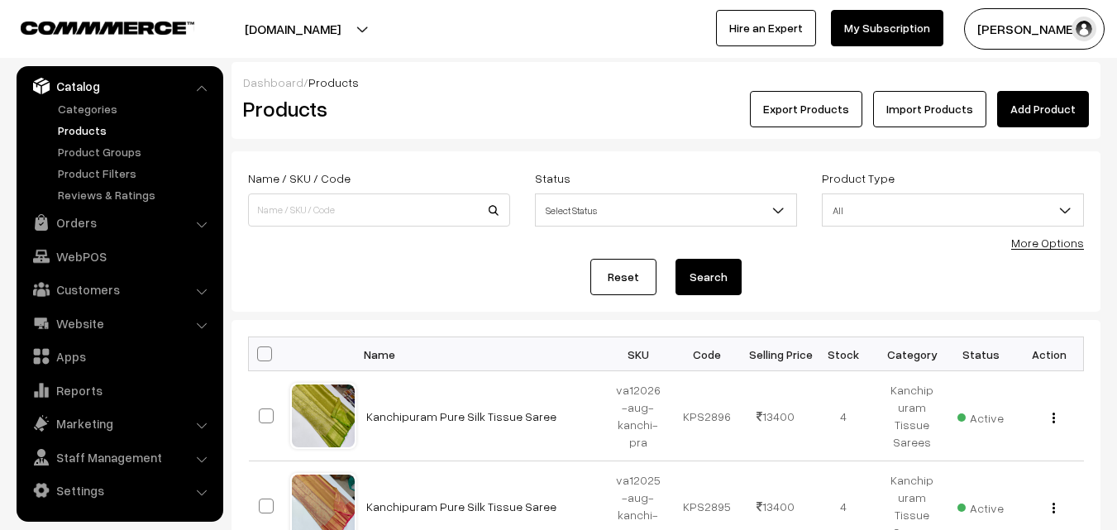
click at [1041, 102] on link "Add Product" at bounding box center [1043, 109] width 92 height 36
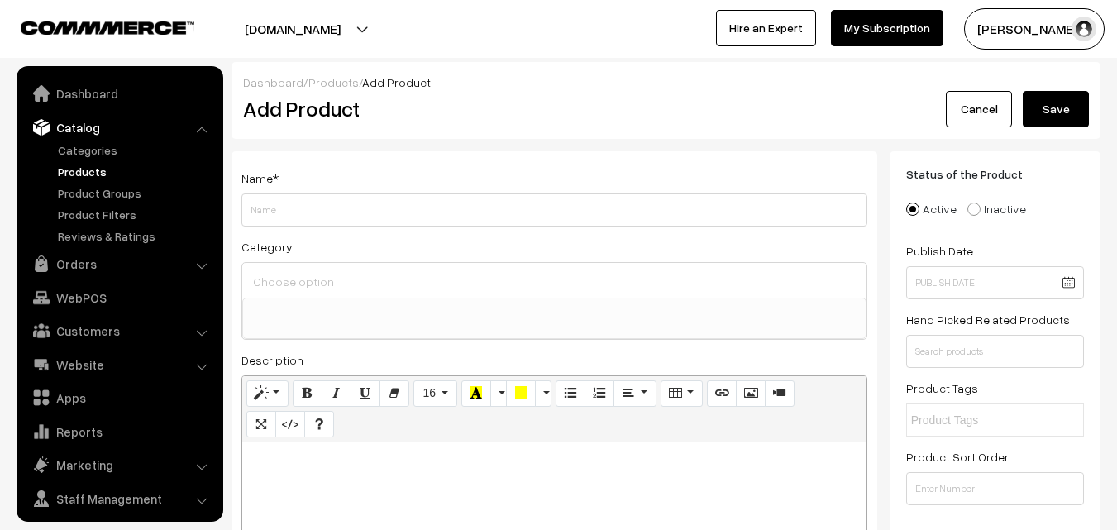
select select
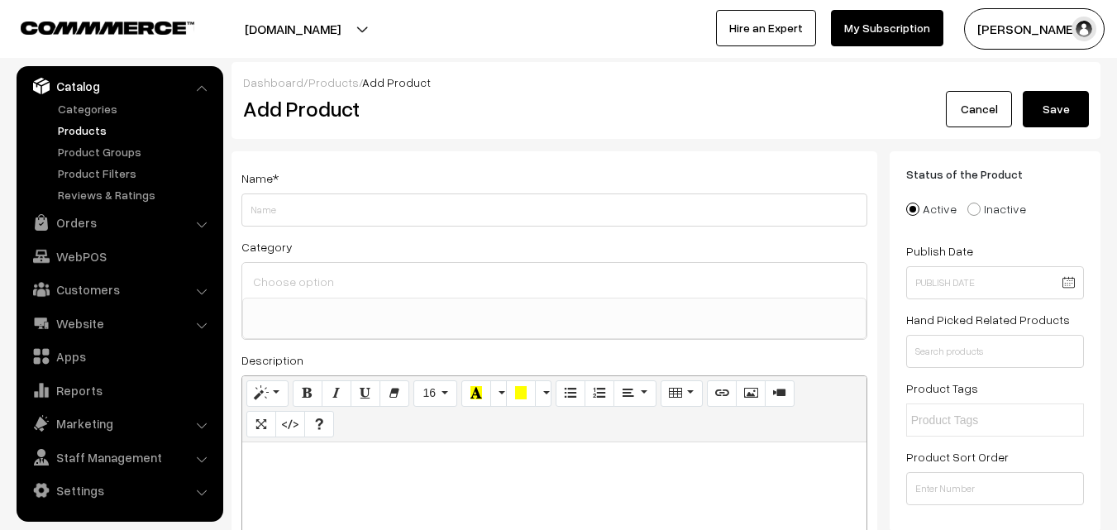
click at [366, 470] on p at bounding box center [554, 460] width 608 height 20
paste div
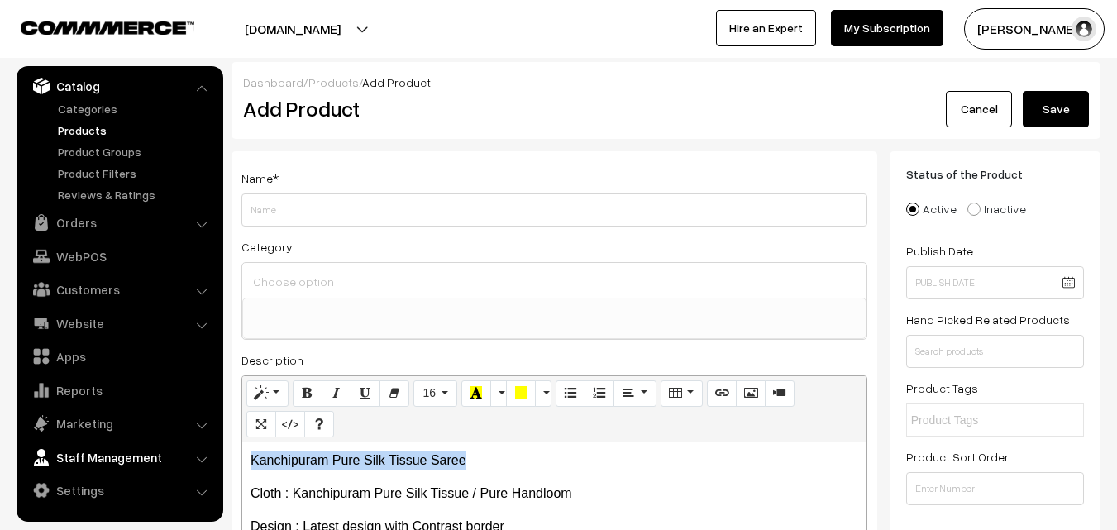
drag, startPoint x: 473, startPoint y: 449, endPoint x: 206, endPoint y: 452, distance: 267.0
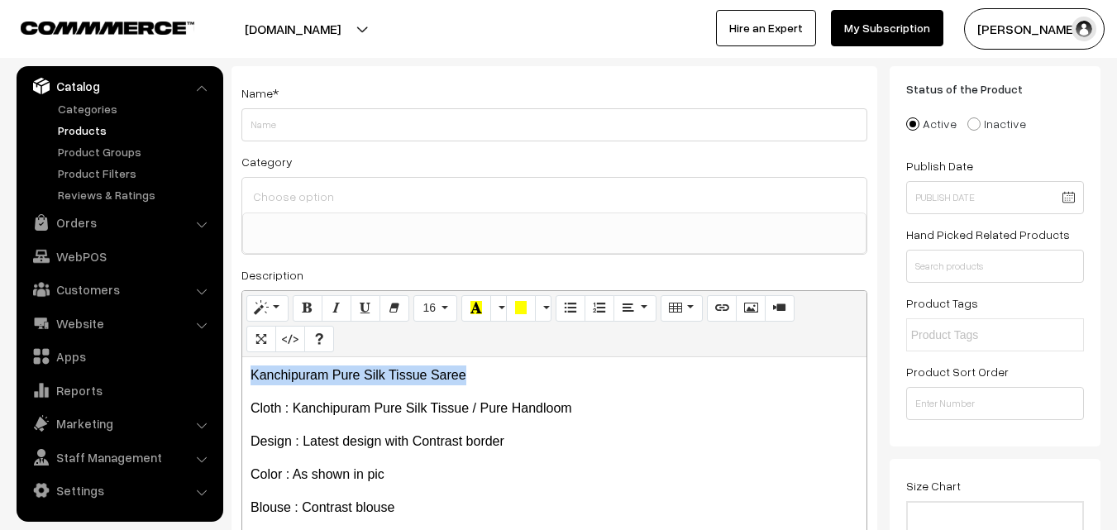
scroll to position [248, 0]
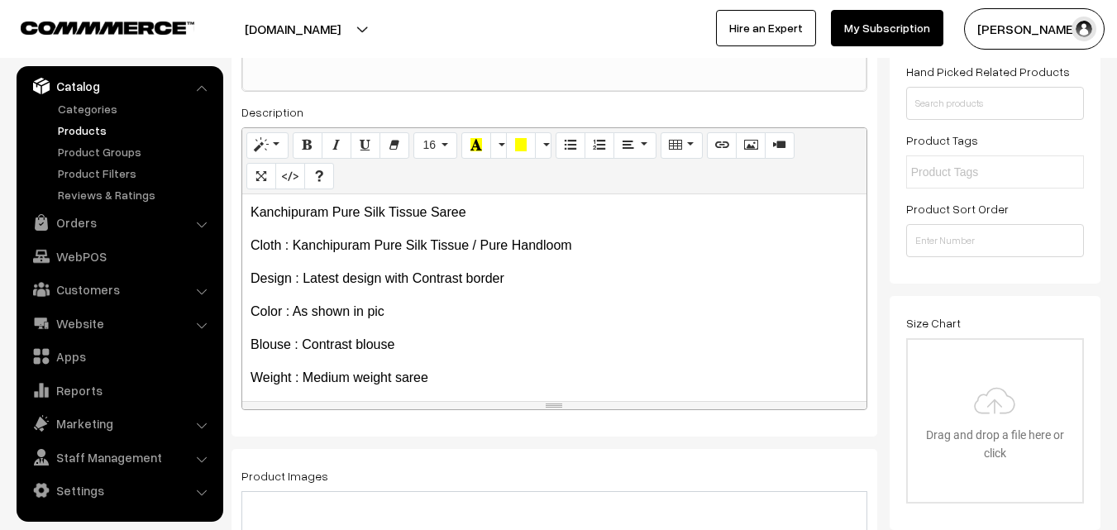
click at [452, 320] on p "Color : As shown in pic" at bounding box center [554, 312] width 608 height 20
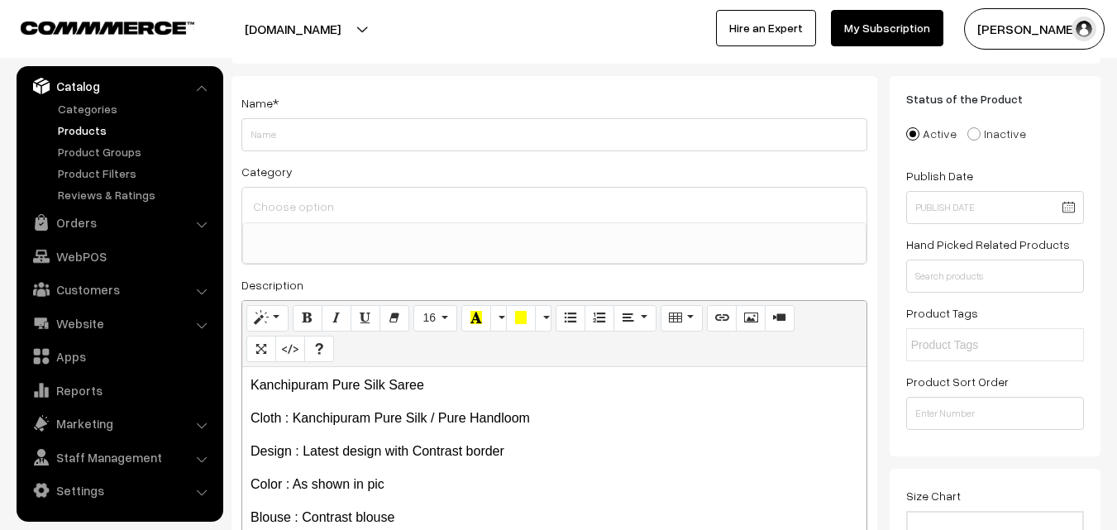
scroll to position [0, 0]
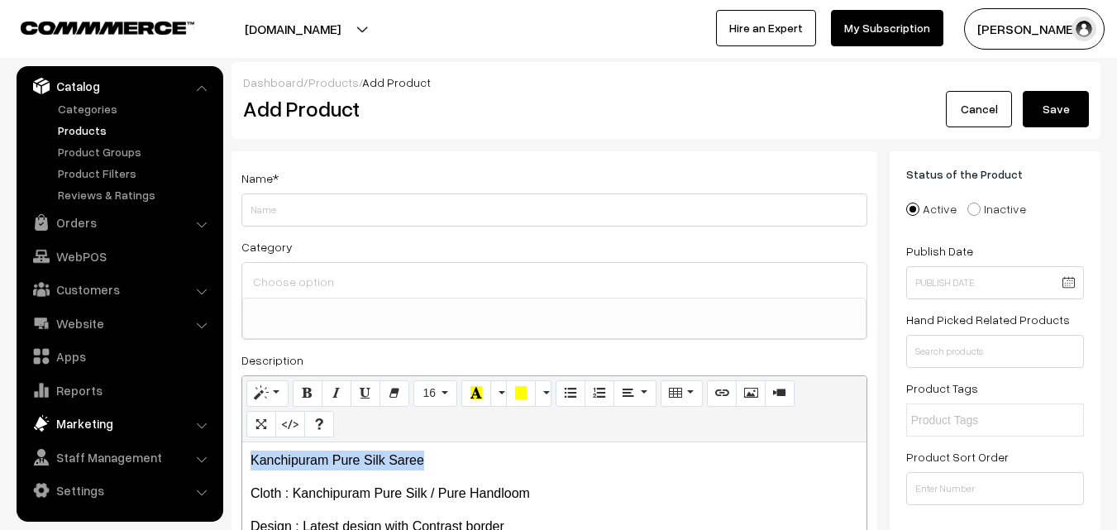
drag, startPoint x: 441, startPoint y: 463, endPoint x: 183, endPoint y: 431, distance: 259.9
copy p "Kanchipuram Pure Silk Saree"
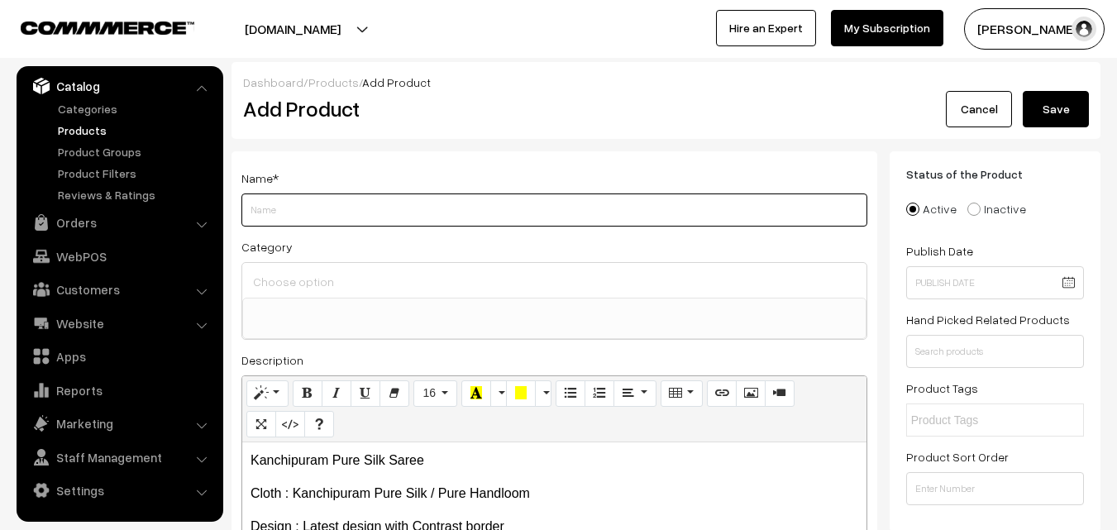
click at [288, 212] on input "Weight" at bounding box center [554, 209] width 626 height 33
paste input "Kanchipuram Pure Silk Saree"
type input "Kanchipuram Pure Silk Saree"
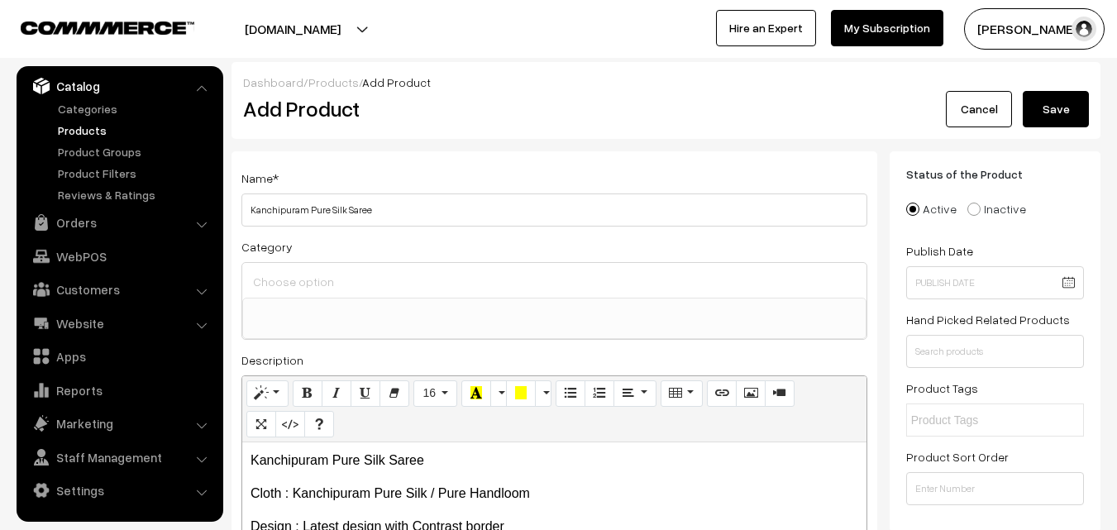
click at [297, 277] on input at bounding box center [554, 281] width 611 height 24
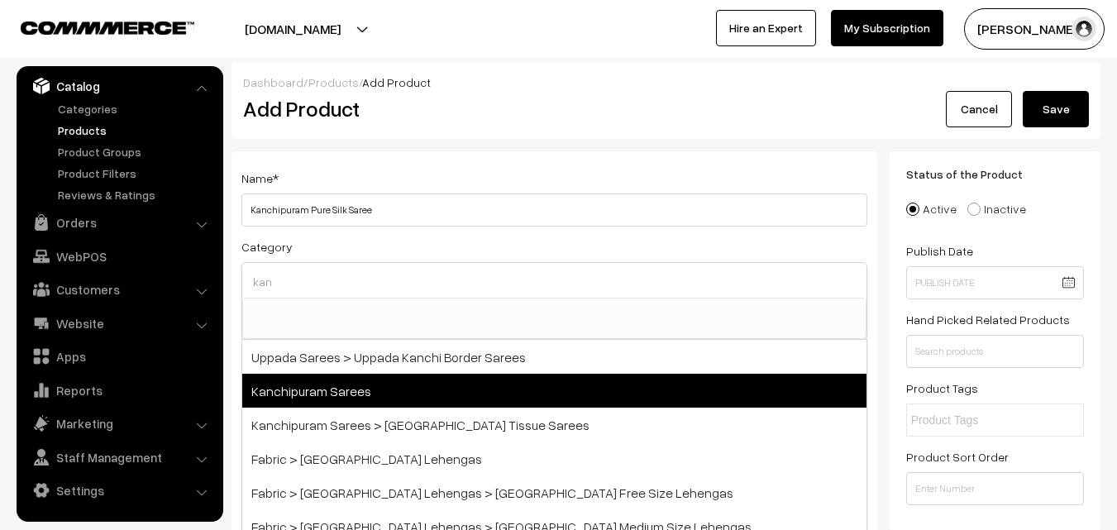
type input "kan"
click at [341, 388] on span "Kanchipuram Sarees" at bounding box center [554, 391] width 624 height 34
select select "3"
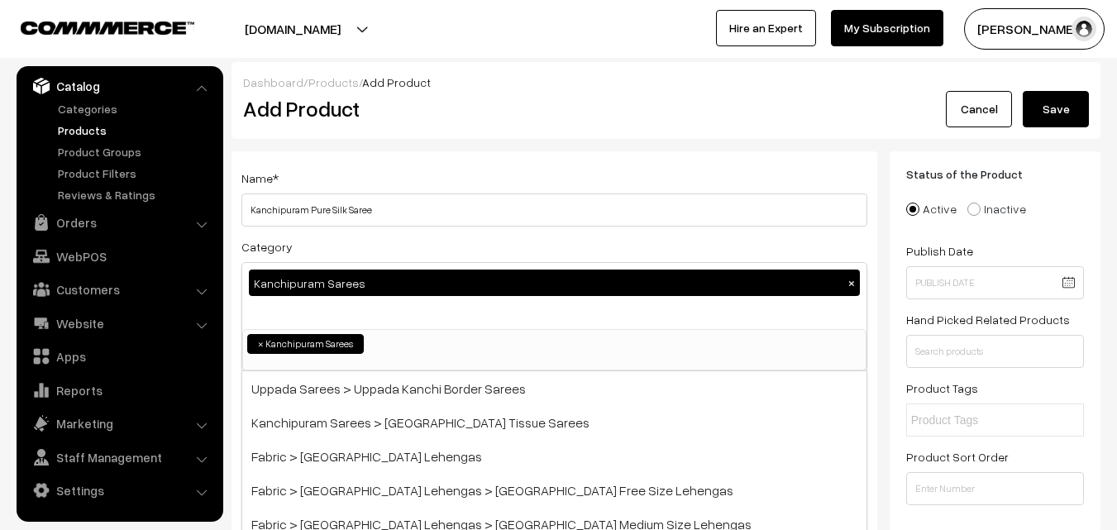
scroll to position [281, 0]
click at [399, 190] on div "Name * Kanchipuram Pure Silk Saree" at bounding box center [554, 197] width 626 height 59
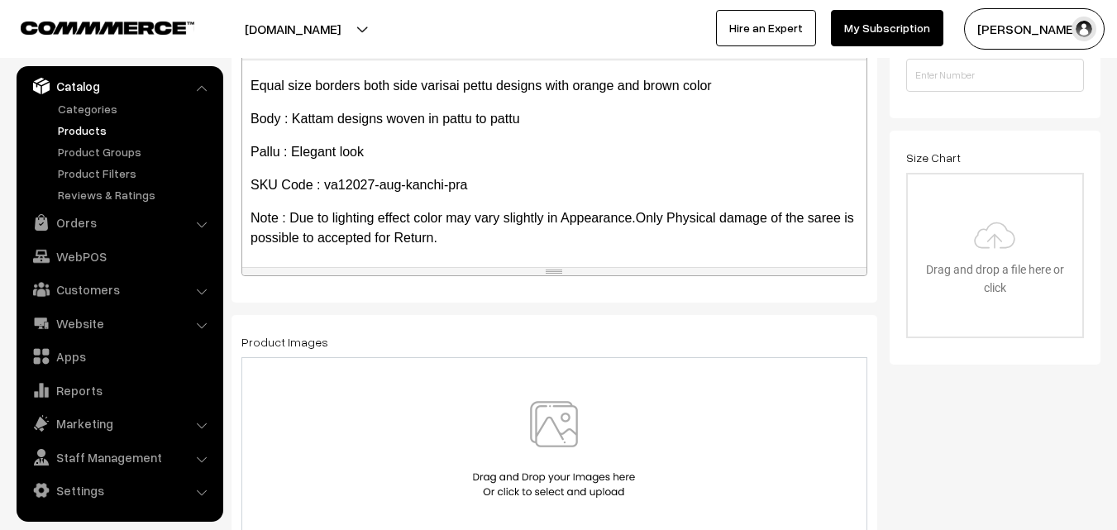
scroll to position [425, 0]
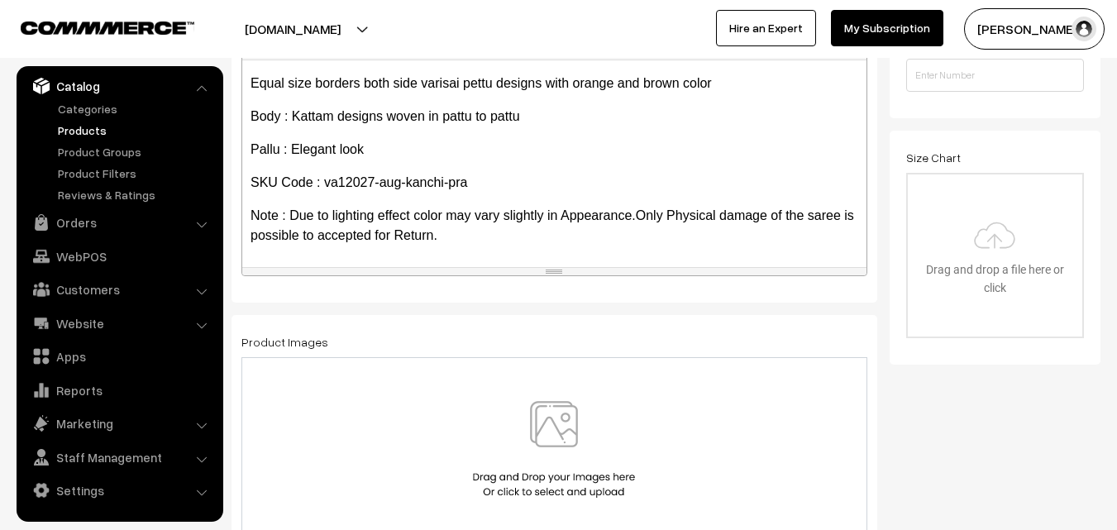
click at [560, 412] on img at bounding box center [554, 449] width 170 height 97
click at [552, 421] on img at bounding box center [554, 449] width 170 height 97
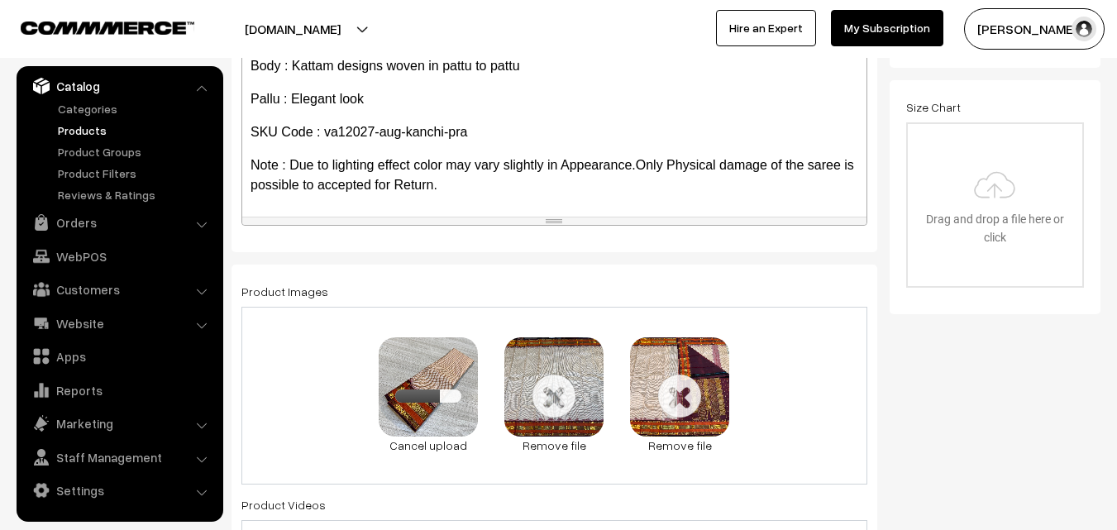
scroll to position [579, 0]
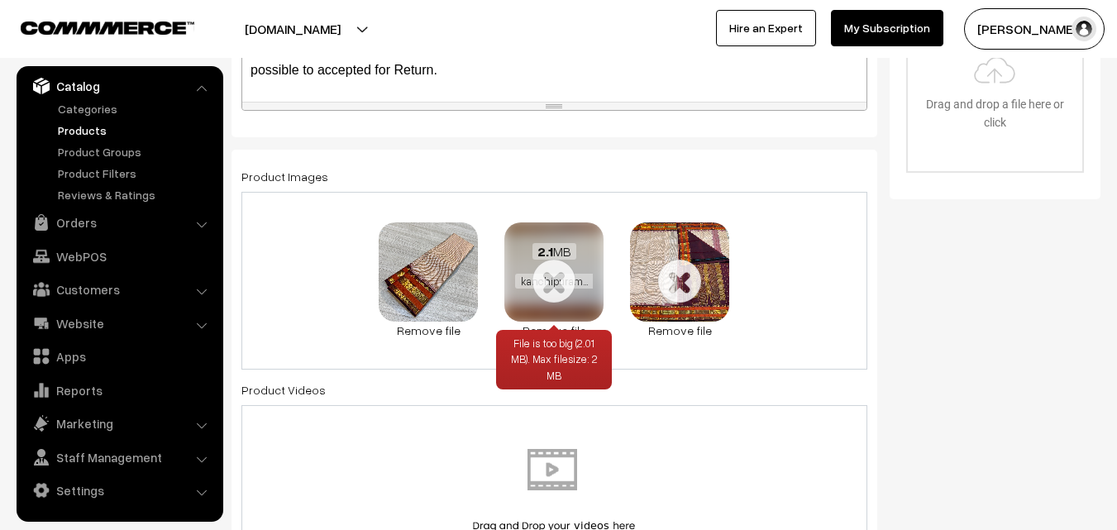
click at [543, 323] on link "Remove file" at bounding box center [553, 330] width 99 height 17
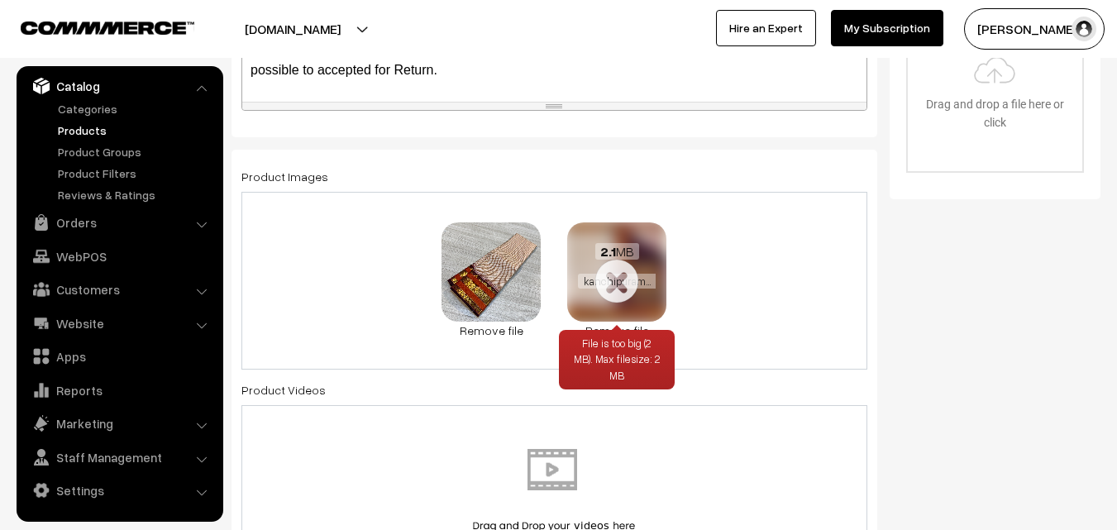
click at [616, 322] on link "Remove file" at bounding box center [616, 330] width 99 height 17
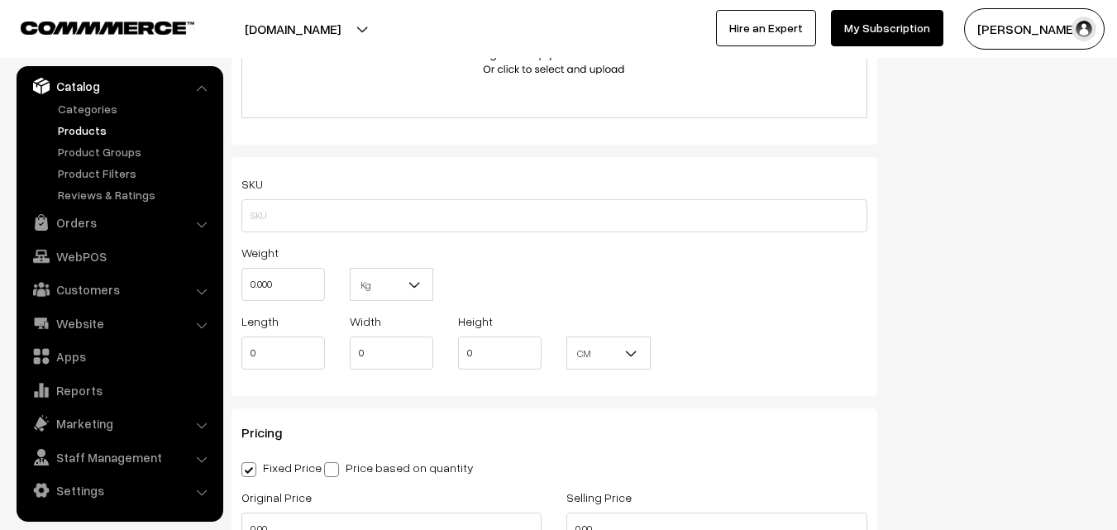
scroll to position [1075, 0]
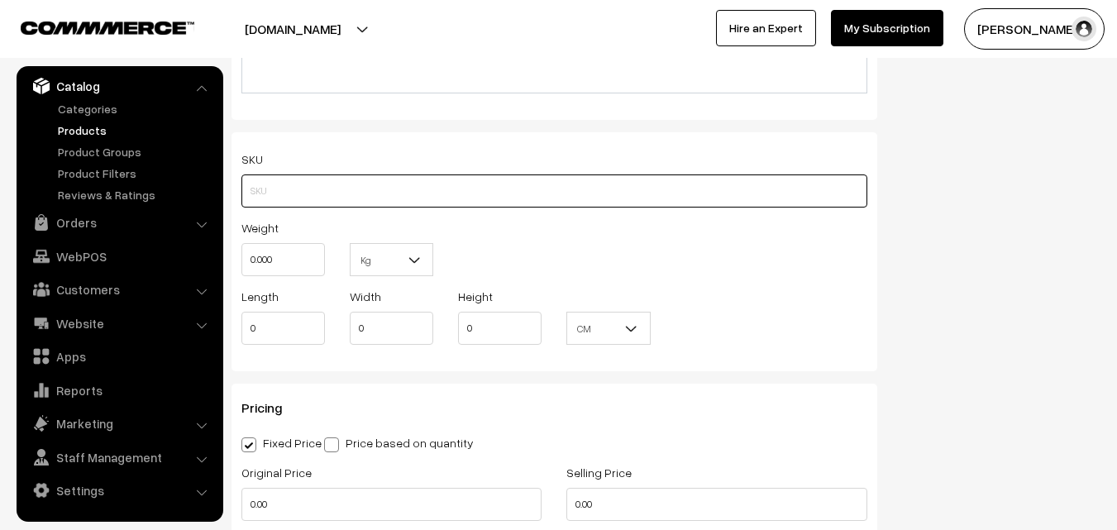
click at [280, 180] on input "text" at bounding box center [554, 190] width 626 height 33
paste input "va12027-aug-kanchi-pra"
type input "va12027-aug-kanchi-pra"
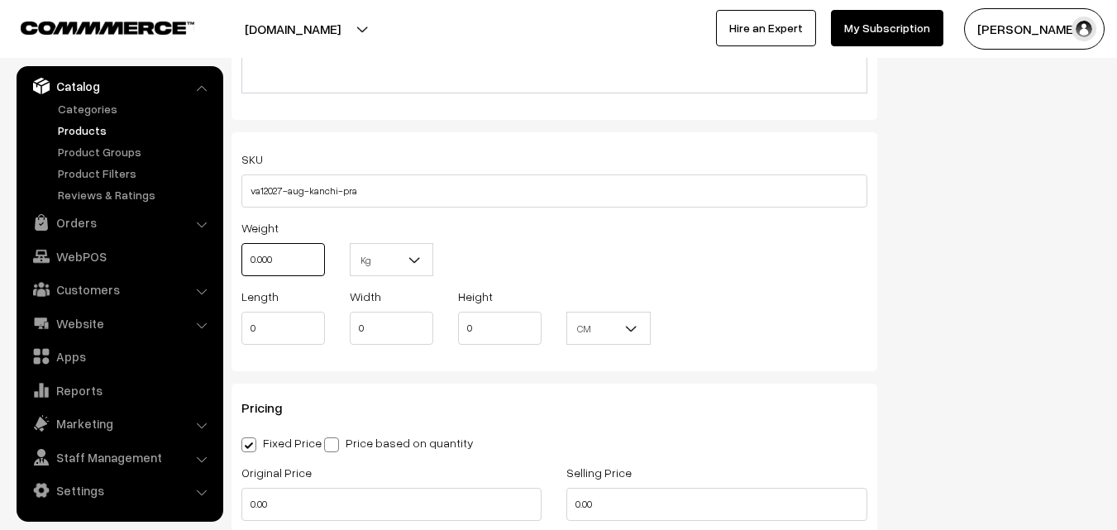
click at [283, 255] on input "0.000" at bounding box center [282, 259] width 83 height 33
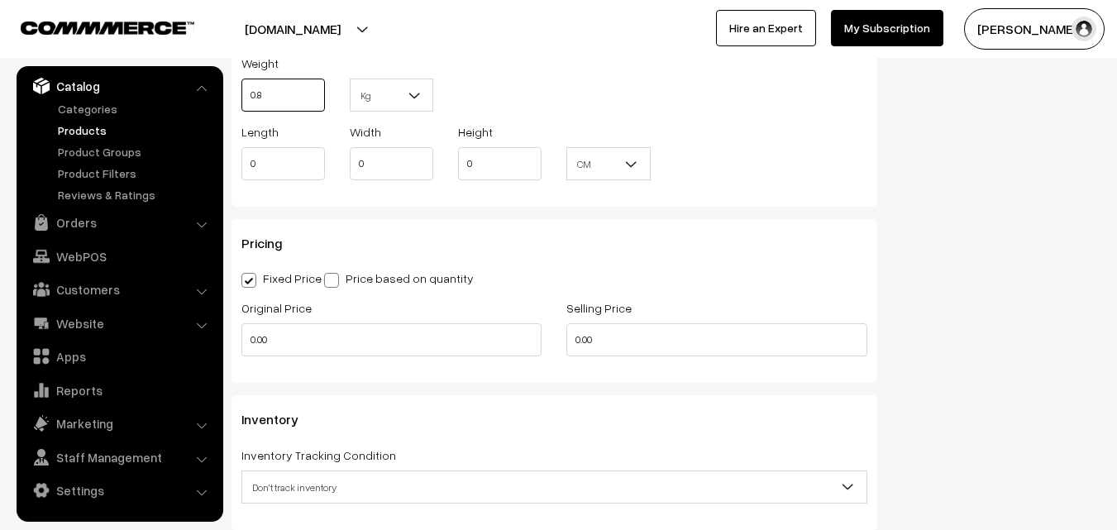
scroll to position [1240, 0]
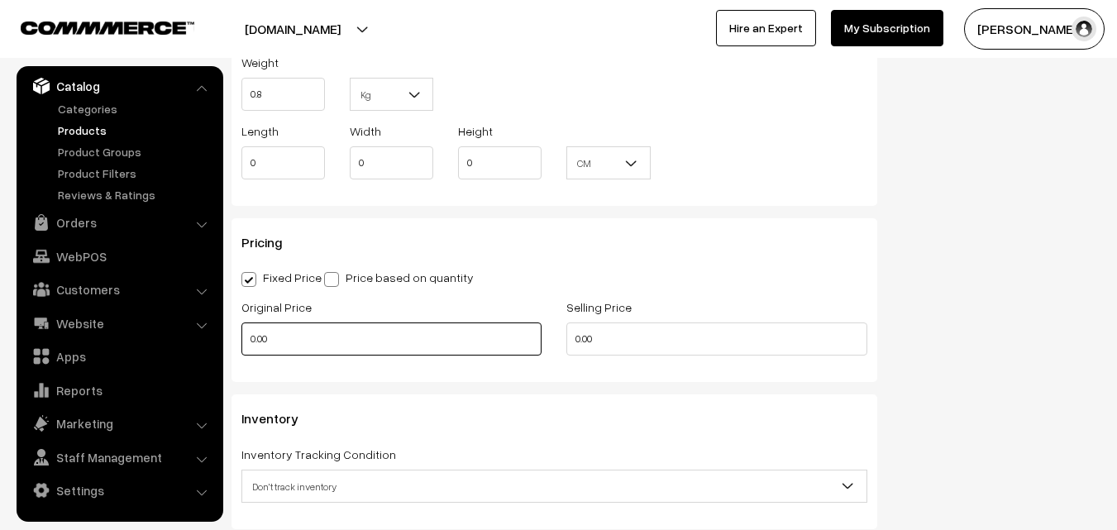
type input "0.80"
click at [275, 327] on input "0.00" at bounding box center [391, 338] width 300 height 33
type input "0"
type input "15500"
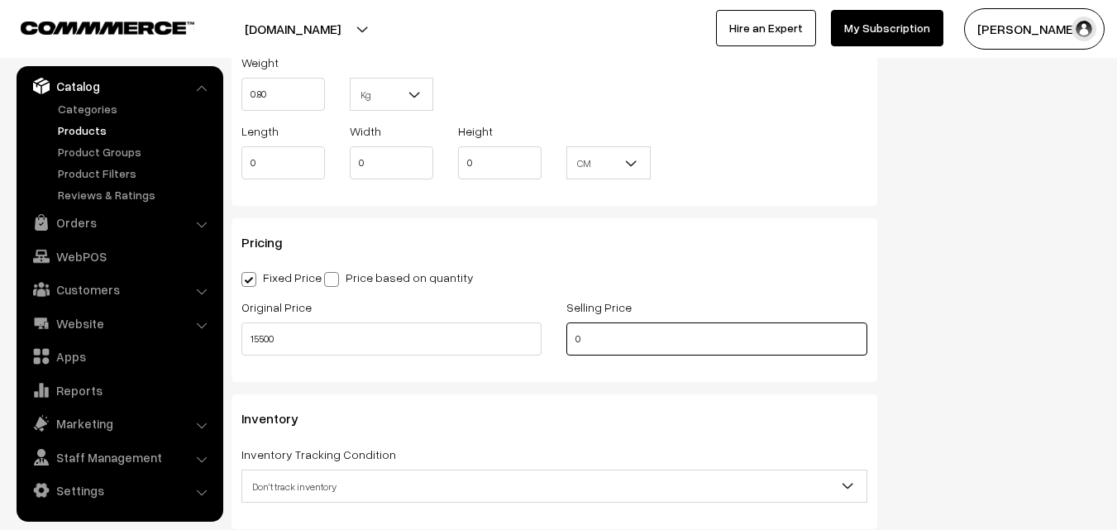
click at [608, 333] on input "0" at bounding box center [716, 338] width 300 height 33
type input "18000"
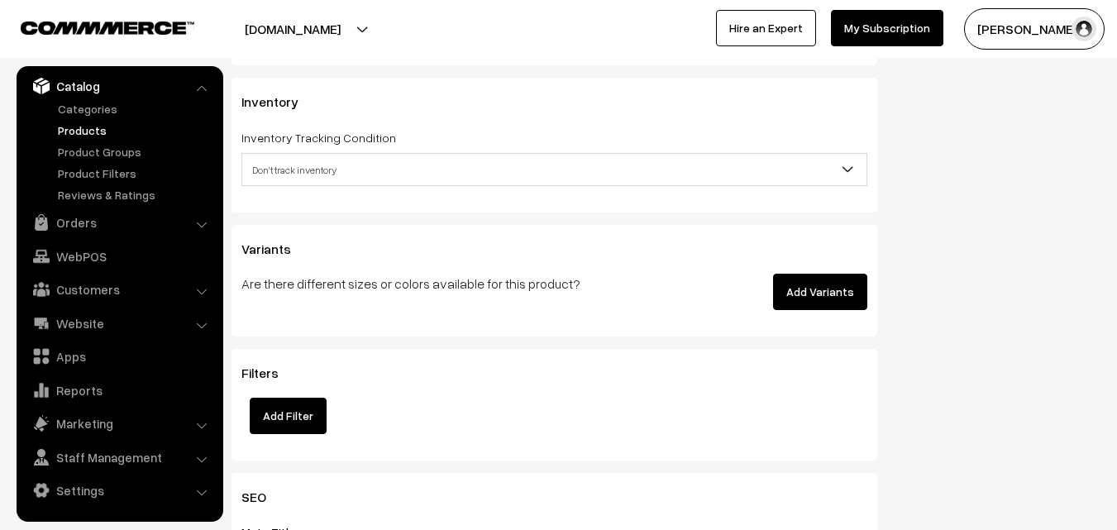
scroll to position [1570, 0]
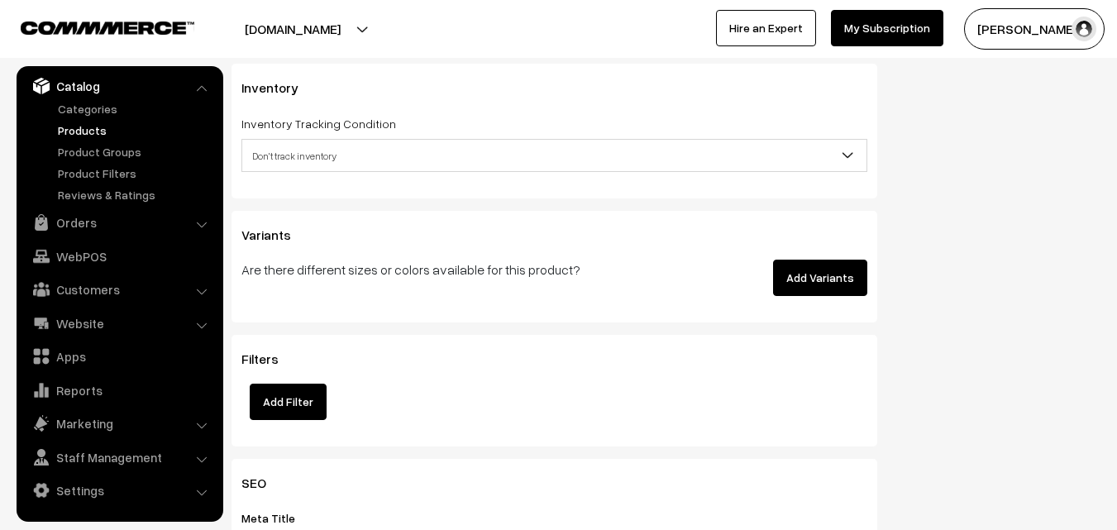
click at [272, 167] on span "Don't track inventory" at bounding box center [554, 155] width 624 height 29
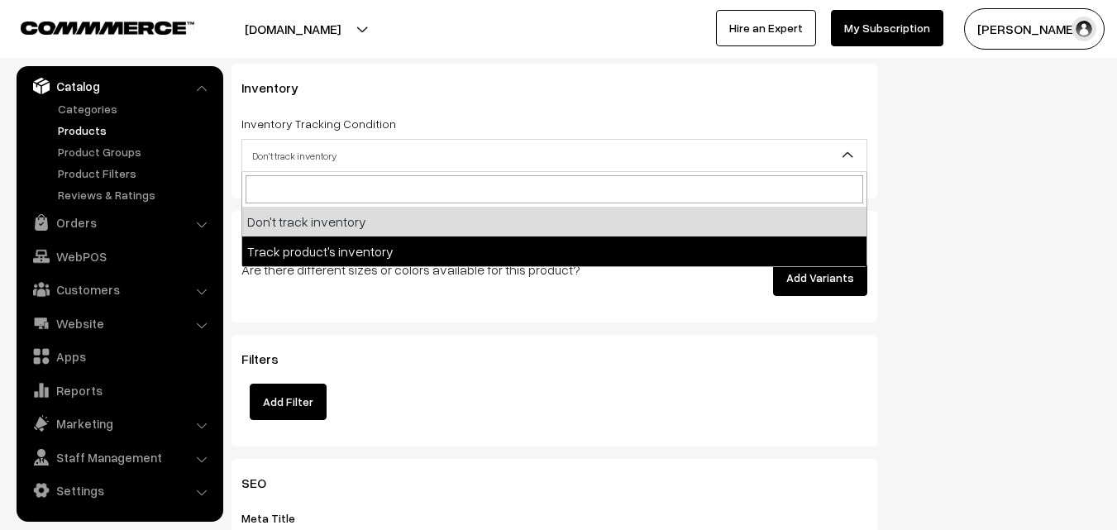
select select "2"
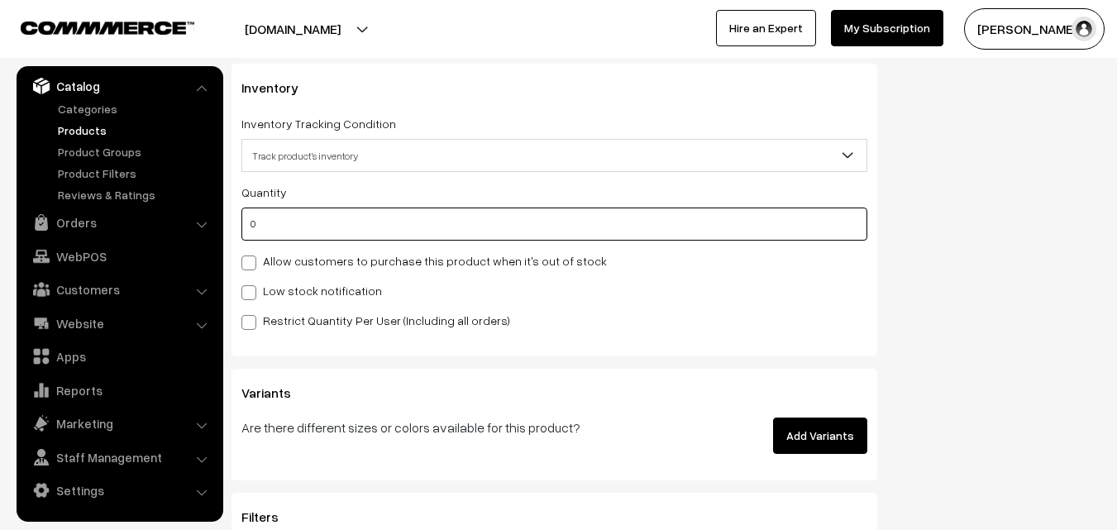
click at [272, 226] on input "0" at bounding box center [554, 223] width 626 height 33
type input "4"
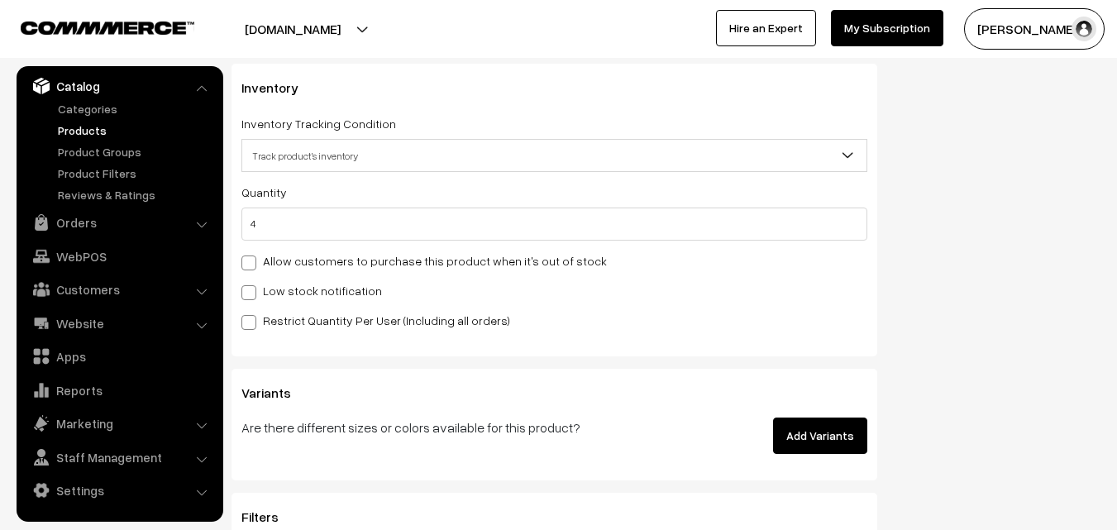
click at [271, 282] on label "Low stock notification" at bounding box center [311, 290] width 141 height 17
click at [252, 284] on input "Low stock notification" at bounding box center [246, 289] width 11 height 11
checkbox input "true"
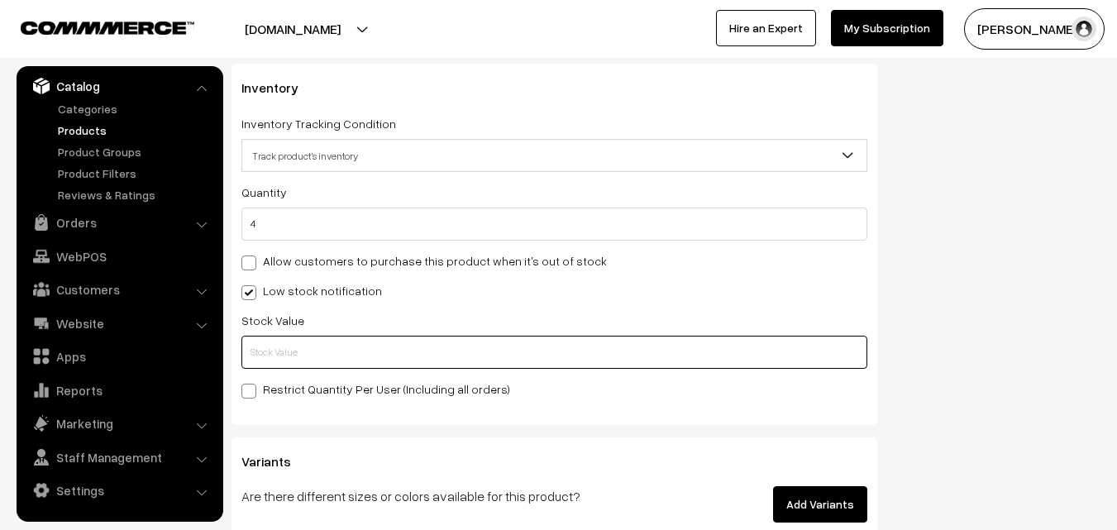
click at [270, 346] on input "text" at bounding box center [554, 352] width 626 height 33
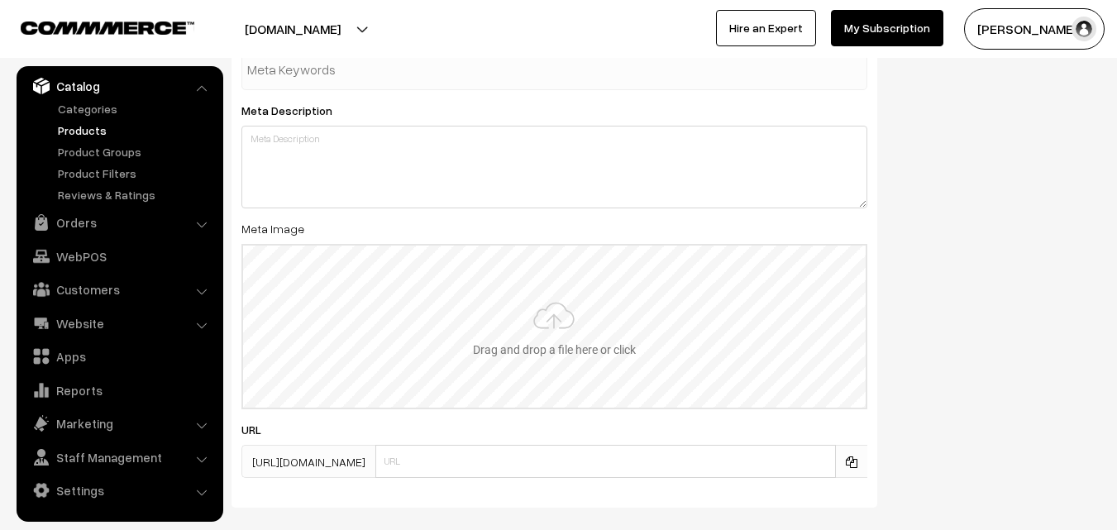
scroll to position [2461, 0]
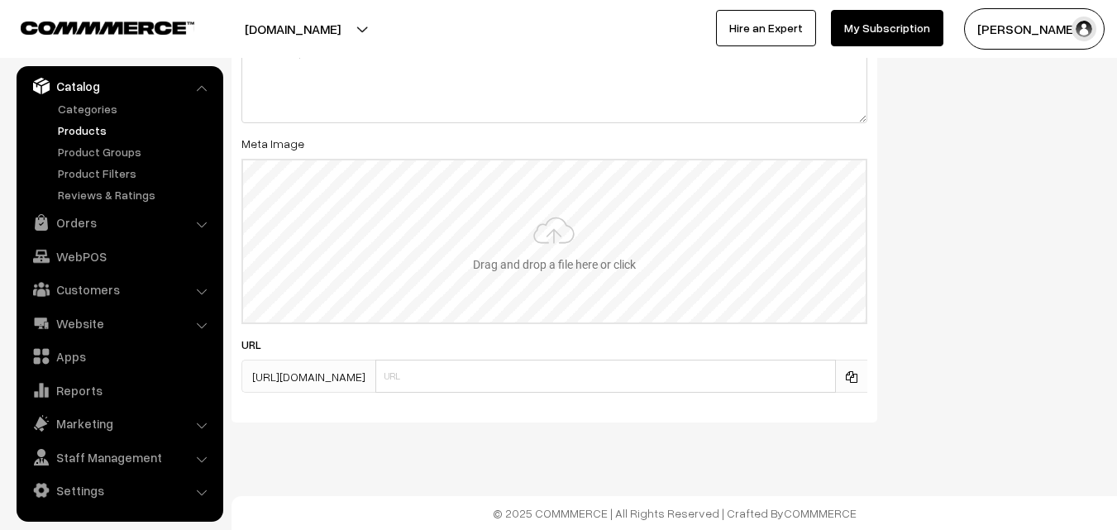
type input "2"
click at [551, 256] on input "file" at bounding box center [554, 241] width 622 height 162
type input "C:\fakepath\kanchipuram-saree-va12027-aug-2.jpeg"
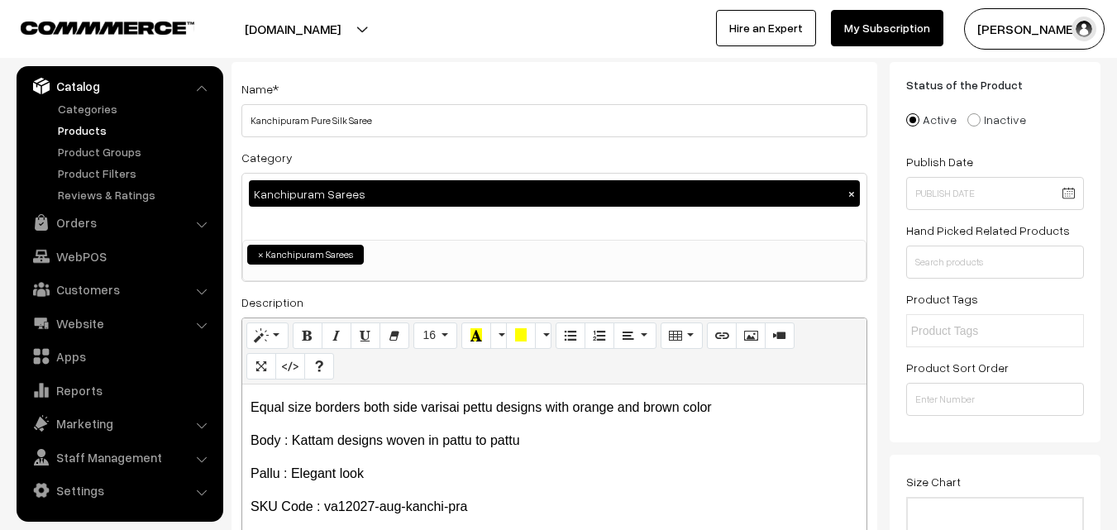
scroll to position [0, 0]
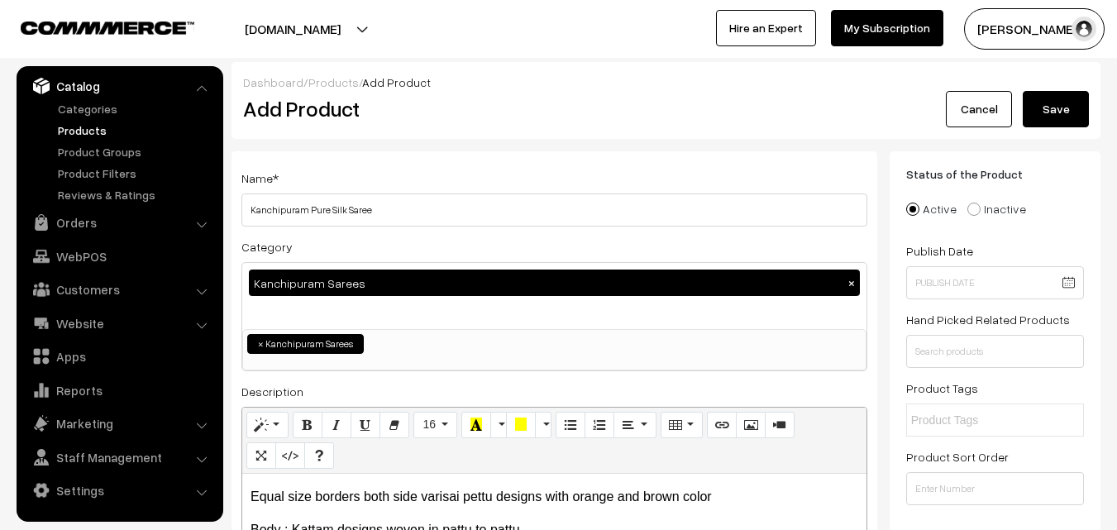
click at [1058, 123] on button "Save" at bounding box center [1055, 109] width 66 height 36
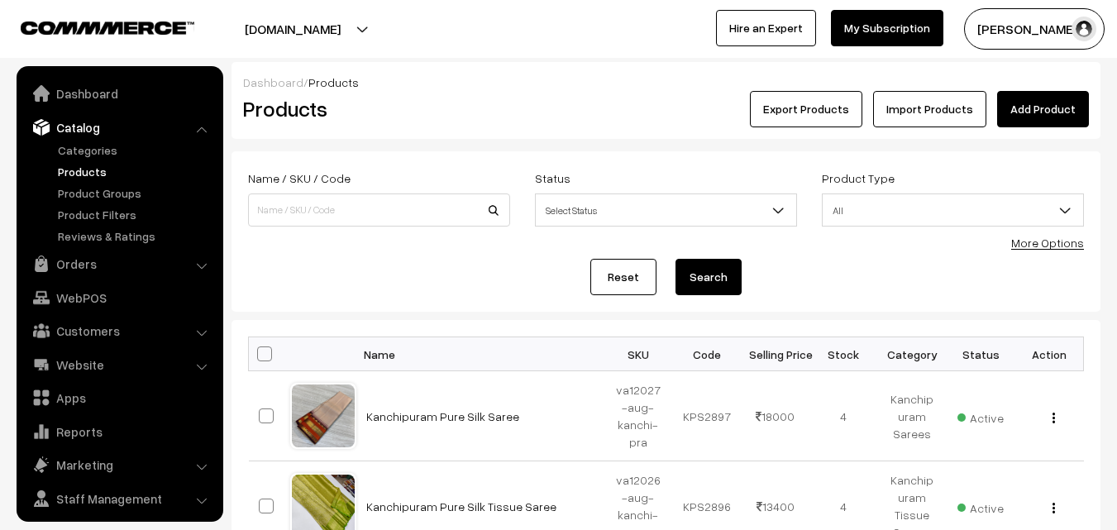
scroll to position [41, 0]
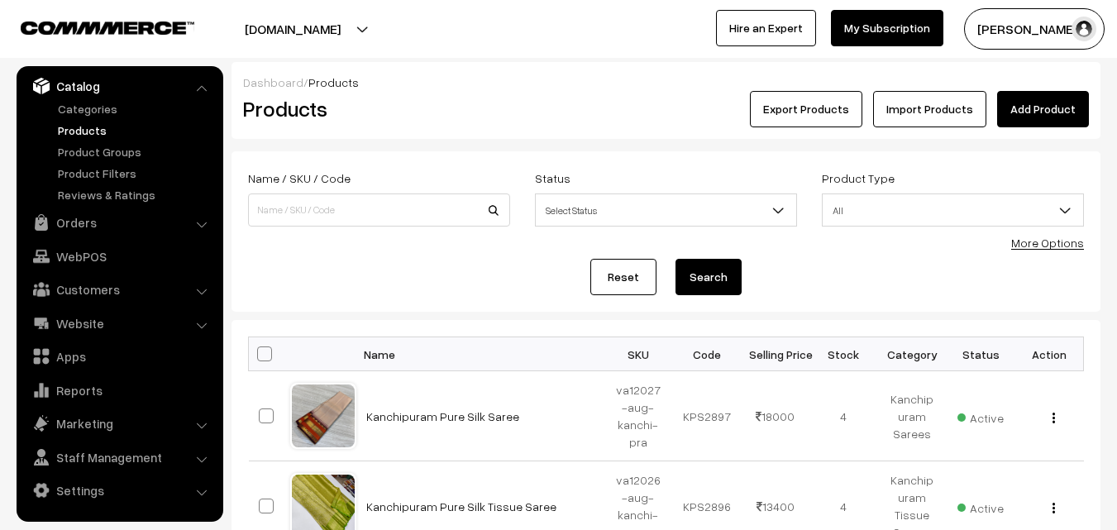
click at [517, 90] on div "Dashboard / Products" at bounding box center [666, 82] width 846 height 17
click at [1035, 114] on link "Add Product" at bounding box center [1043, 109] width 92 height 36
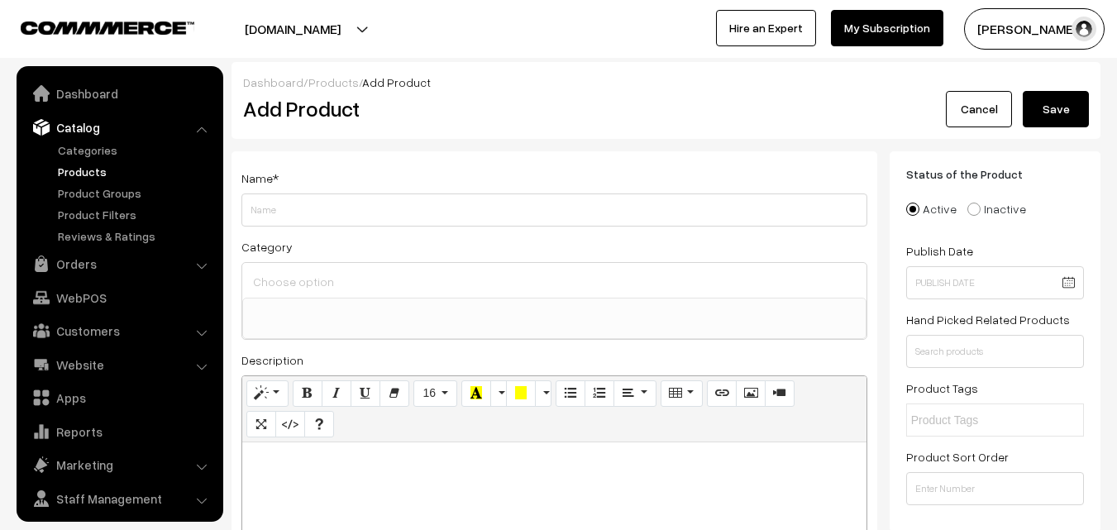
select select
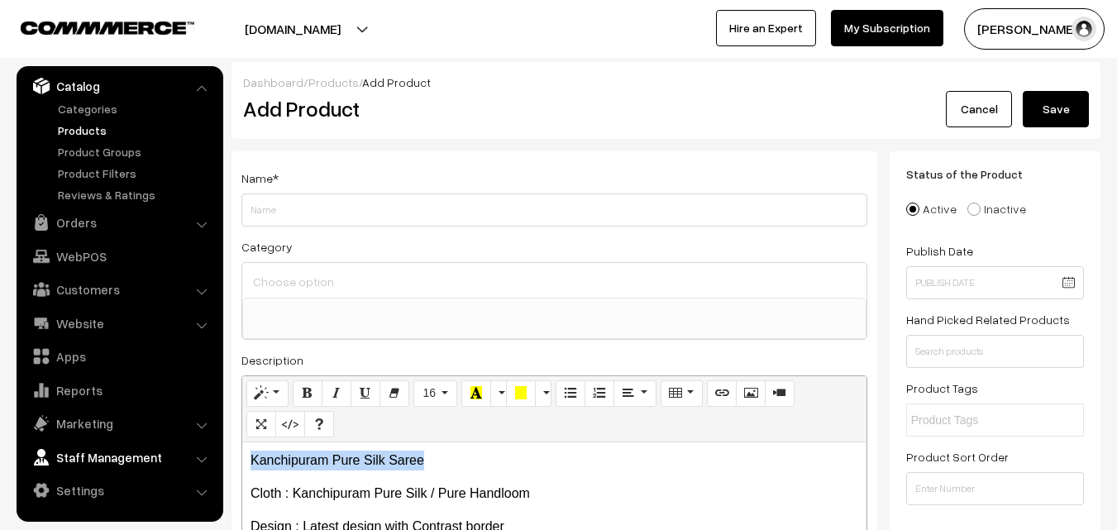
drag, startPoint x: 426, startPoint y: 450, endPoint x: 211, endPoint y: 450, distance: 214.9
copy p "Kanchipuram Pure Silk Saree"
drag, startPoint x: 332, startPoint y: 236, endPoint x: 334, endPoint y: 220, distance: 16.6
click at [334, 224] on div "Name * Category Uppada Sarees Uppada Sarees > Uppada Plain Sarees Uppada Sarees…" at bounding box center [554, 417] width 646 height 533
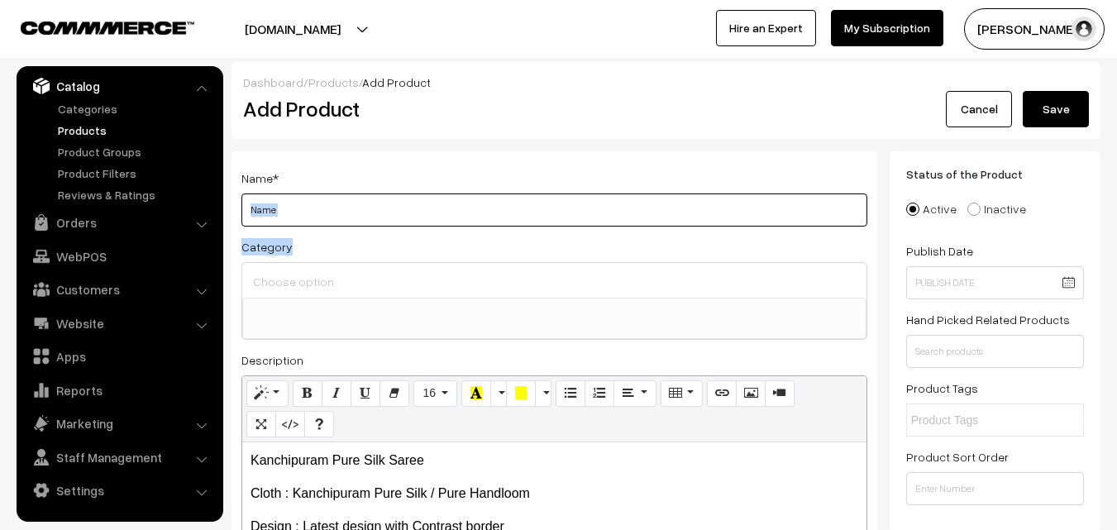
click at [334, 216] on input "Weight" at bounding box center [554, 209] width 626 height 33
paste input "Kanchipuram Pure Silk Saree"
type input "Kanchipuram Pure Silk Saree"
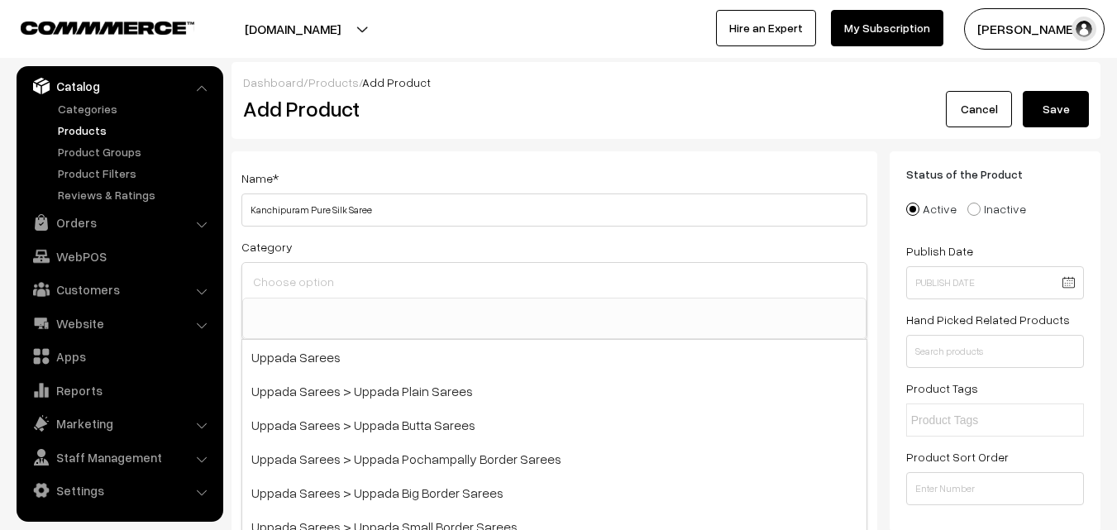
click at [331, 286] on input at bounding box center [554, 281] width 611 height 24
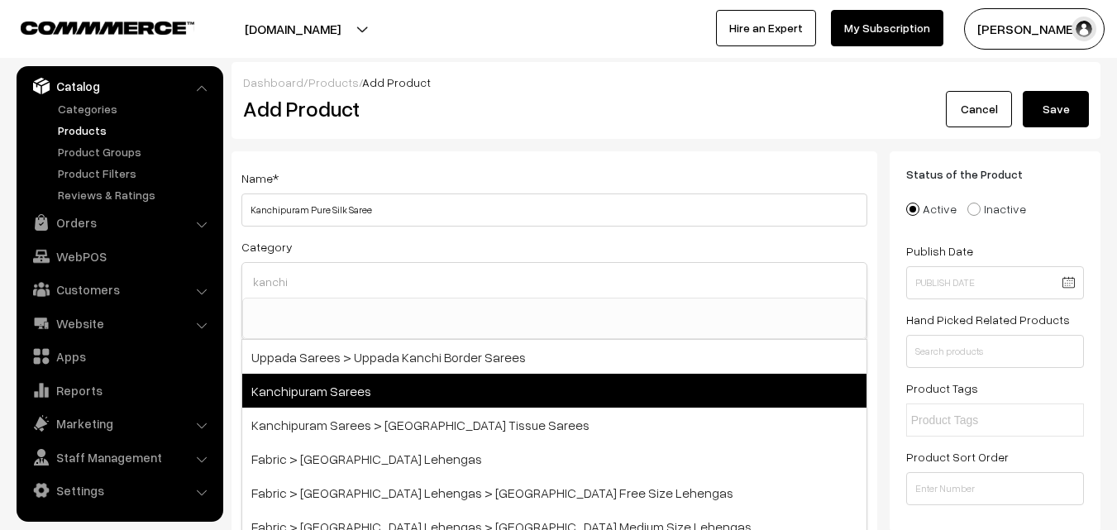
type input "kanchi"
click at [351, 383] on span "Kanchipuram Sarees" at bounding box center [554, 391] width 624 height 34
select select "3"
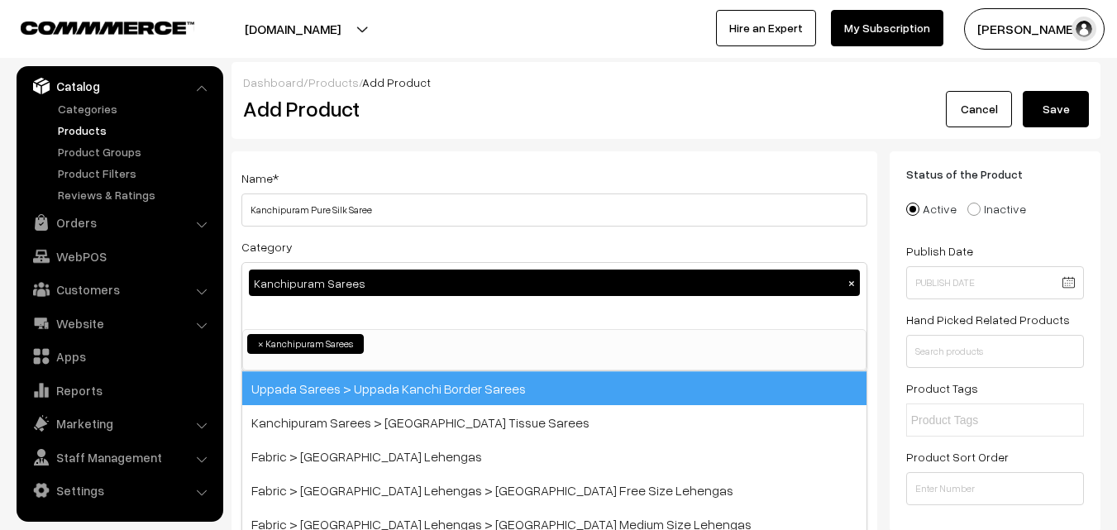
scroll to position [281, 0]
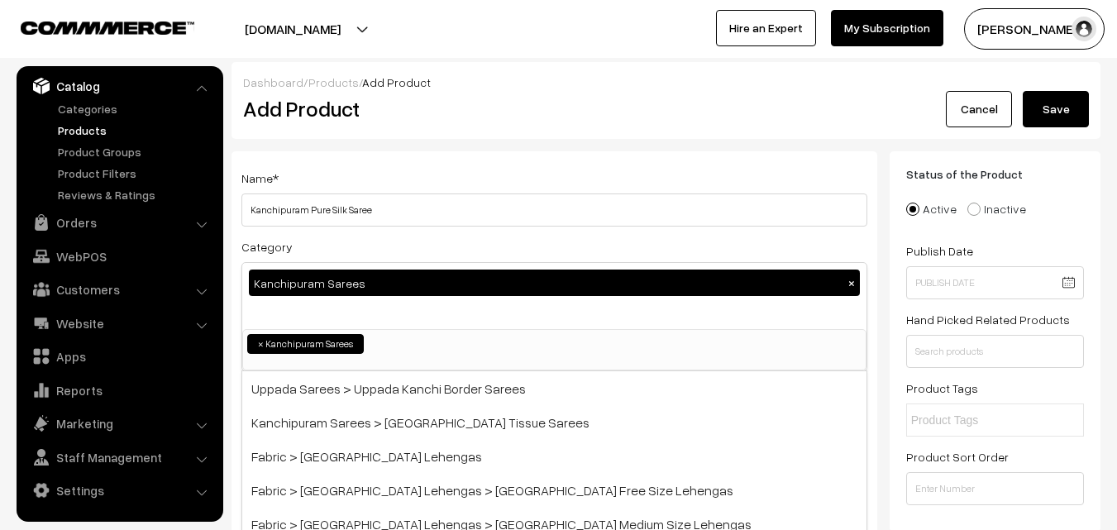
click at [407, 167] on div "Name * [GEOGRAPHIC_DATA] Pure Silk Saree Category Kanchipuram Sarees × Uppada S…" at bounding box center [554, 433] width 646 height 565
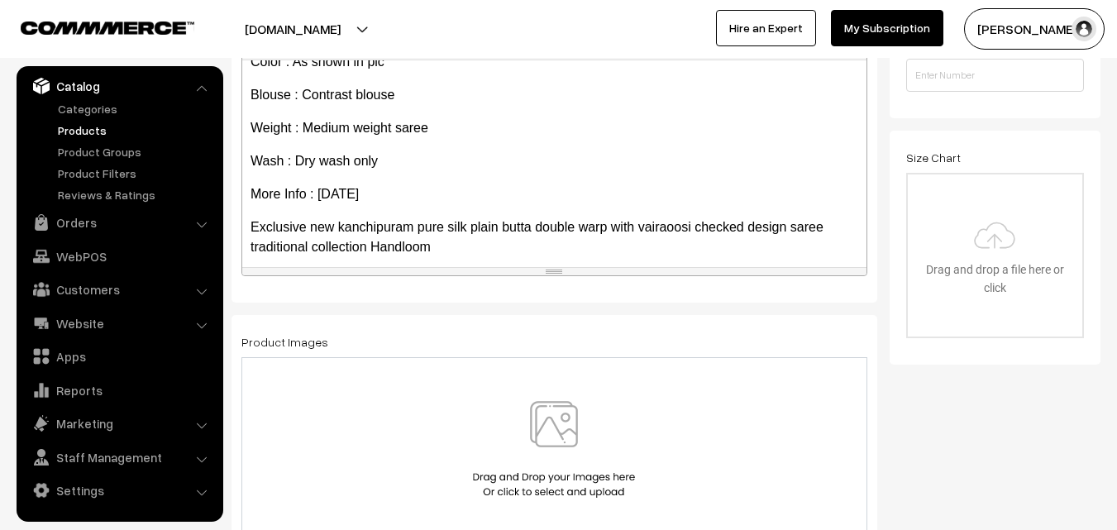
scroll to position [213, 0]
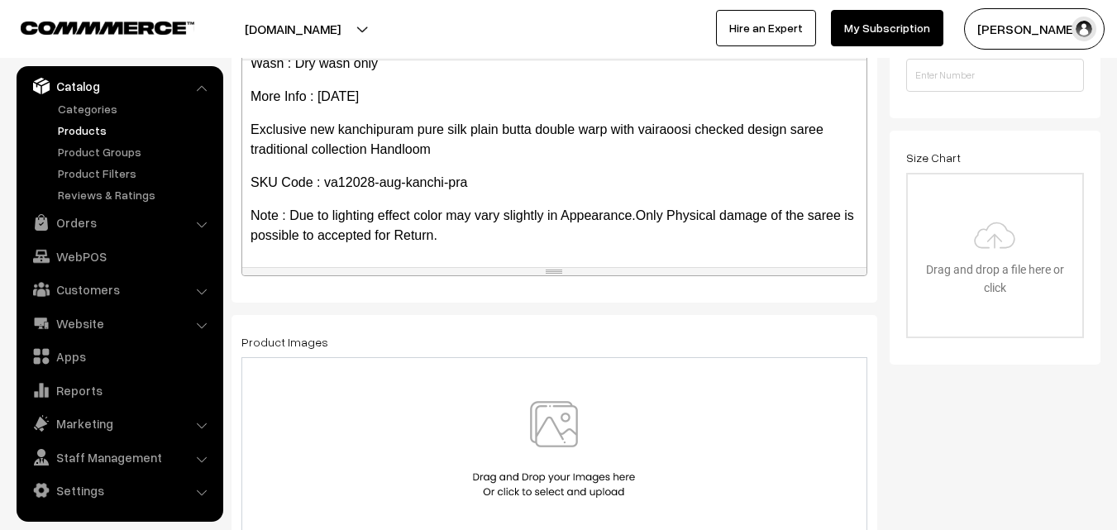
click at [546, 419] on img at bounding box center [554, 449] width 170 height 97
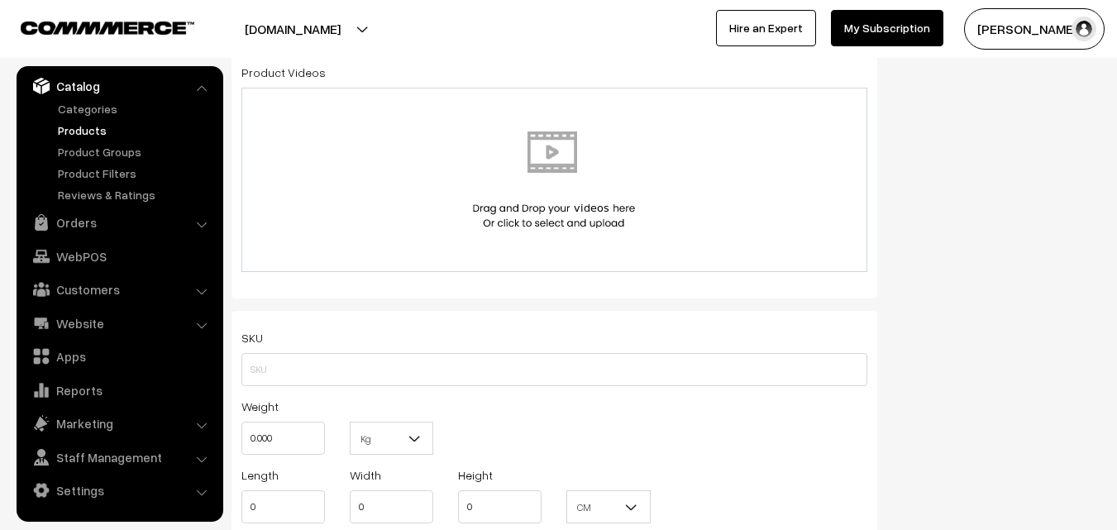
scroll to position [992, 0]
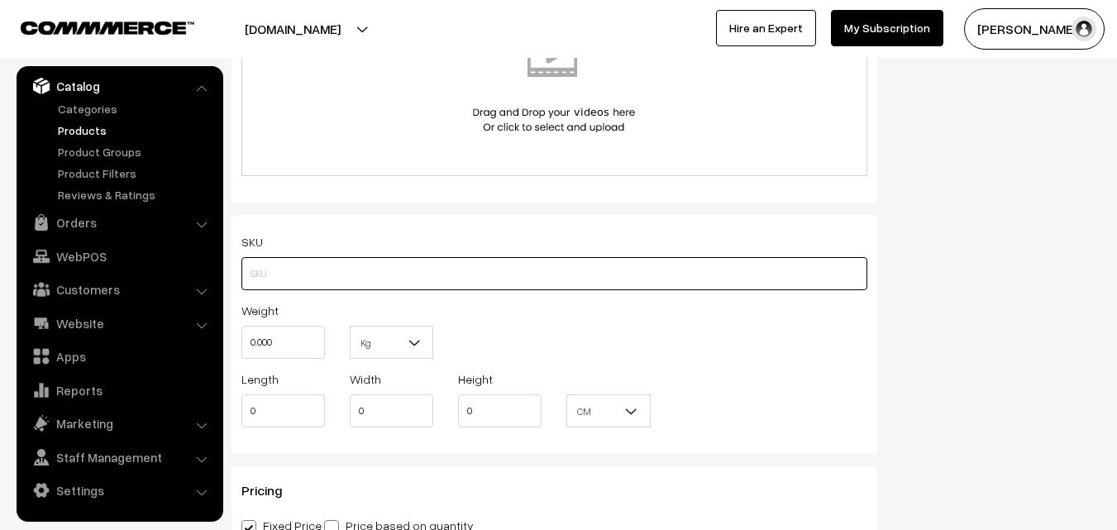
click at [265, 275] on input "text" at bounding box center [554, 273] width 626 height 33
paste input "va12028-aug-kanchi-pra"
type input "va12028-aug-kanchi-pra"
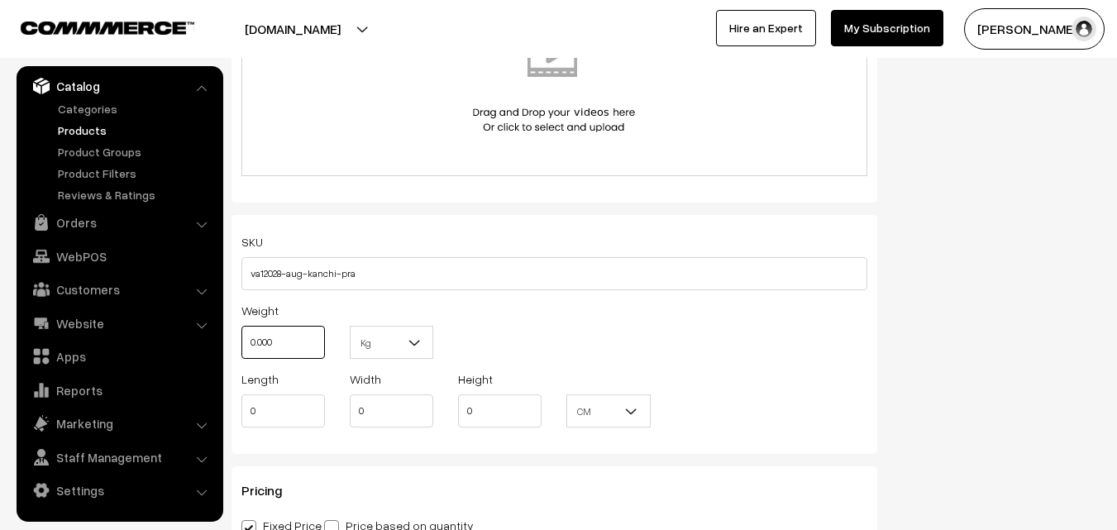
click at [279, 359] on input "0.000" at bounding box center [282, 342] width 83 height 33
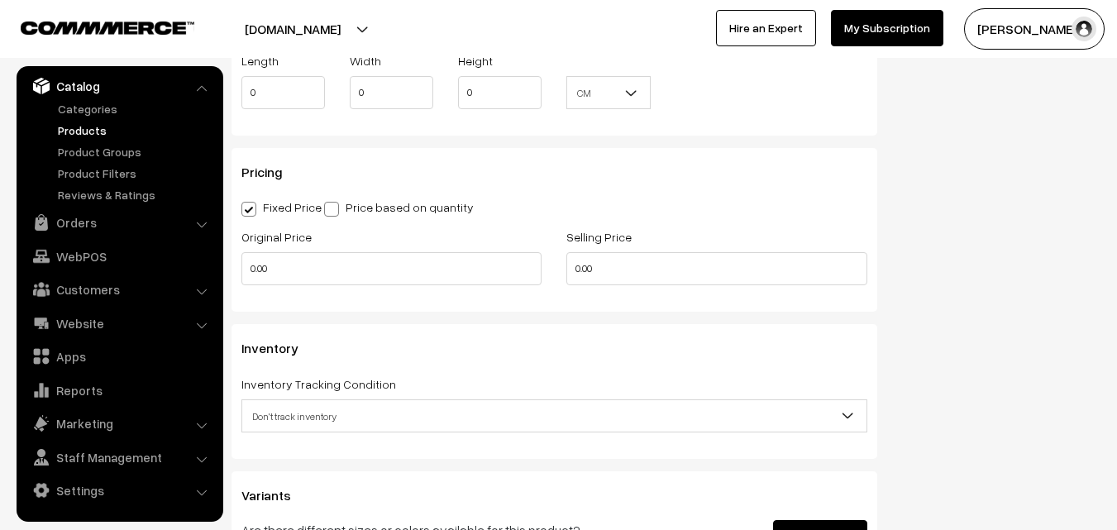
scroll to position [1322, 0]
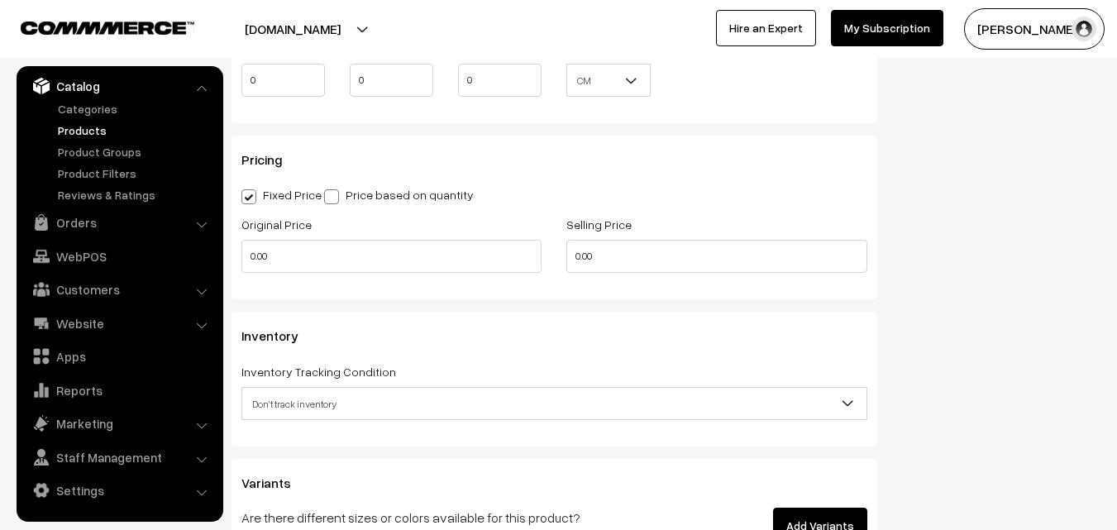
type input "0.80"
click at [272, 236] on div "Original Price 0.00" at bounding box center [391, 243] width 300 height 59
drag, startPoint x: 272, startPoint y: 236, endPoint x: 272, endPoint y: 247, distance: 10.7
click at [272, 238] on div "Original Price 0.00" at bounding box center [391, 243] width 300 height 59
click at [272, 247] on input "0.00" at bounding box center [391, 256] width 300 height 33
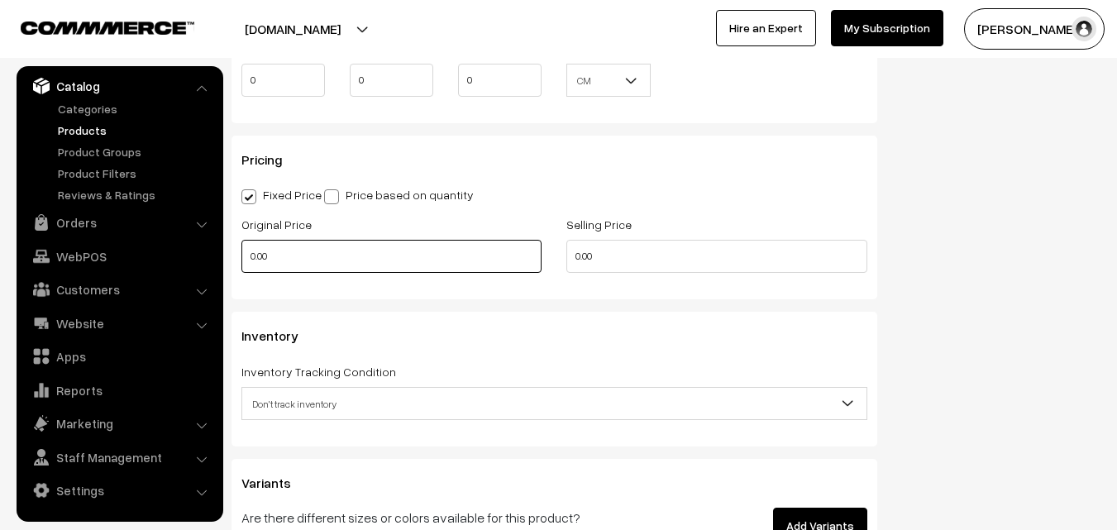
click at [272, 247] on input "0.00" at bounding box center [391, 256] width 300 height 33
type input "0"
type input "11500"
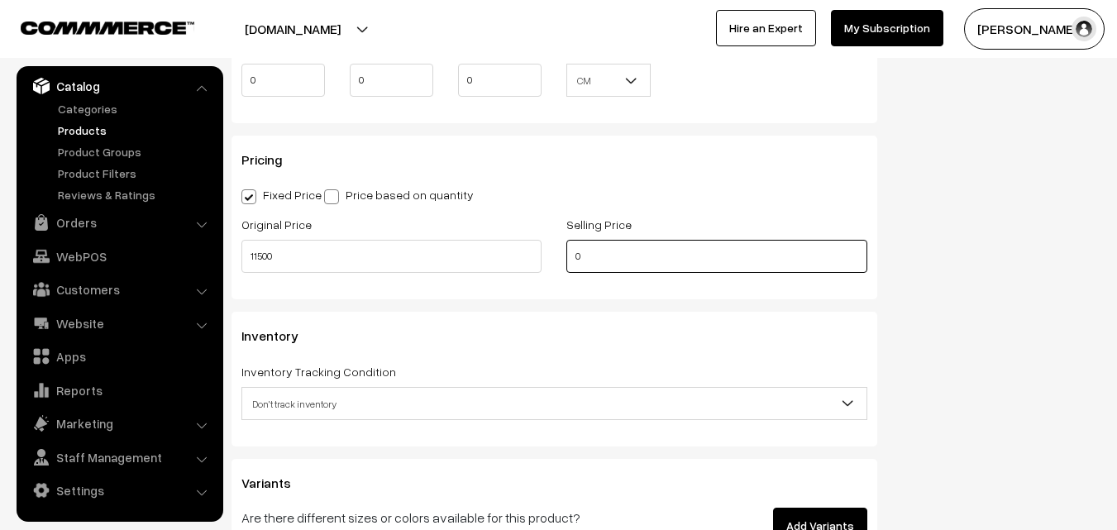
click at [617, 259] on input "0" at bounding box center [716, 256] width 300 height 33
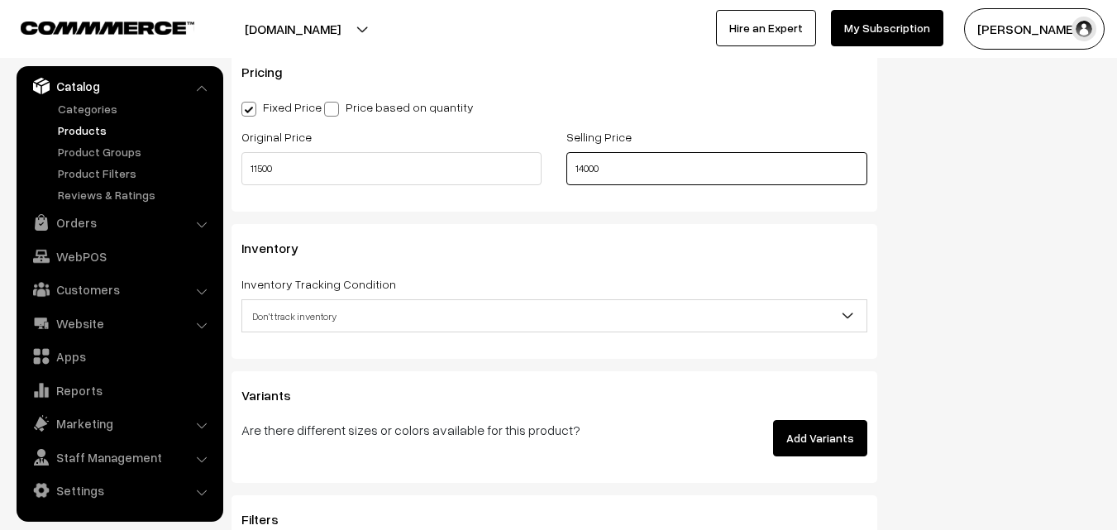
scroll to position [1488, 0]
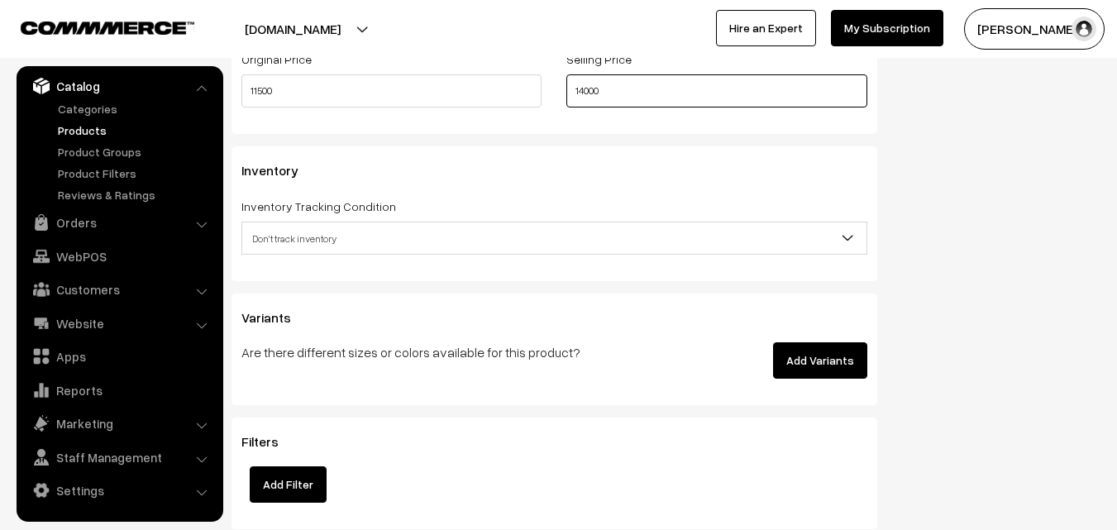
type input "14000"
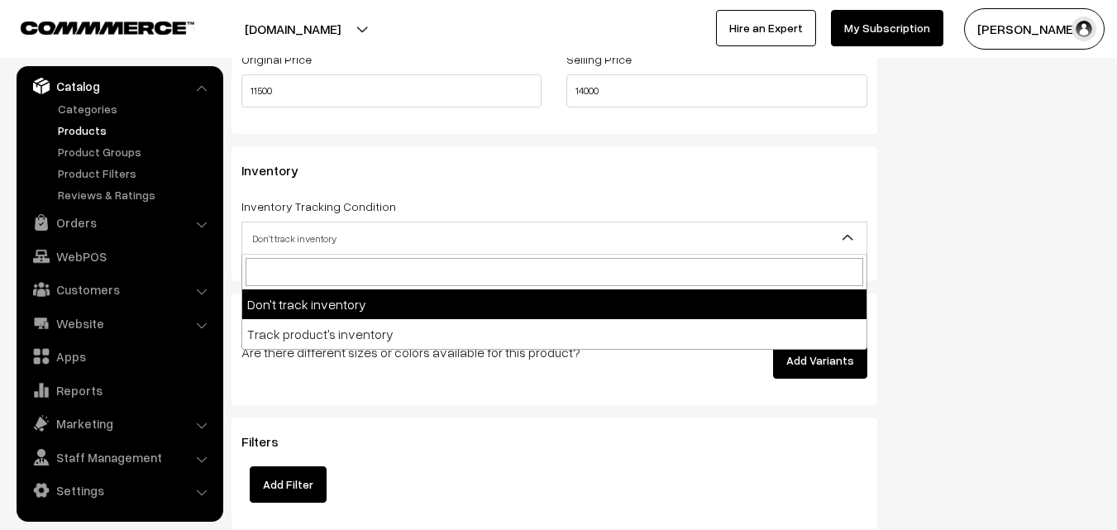
click at [282, 228] on span "Don't track inventory" at bounding box center [554, 238] width 624 height 29
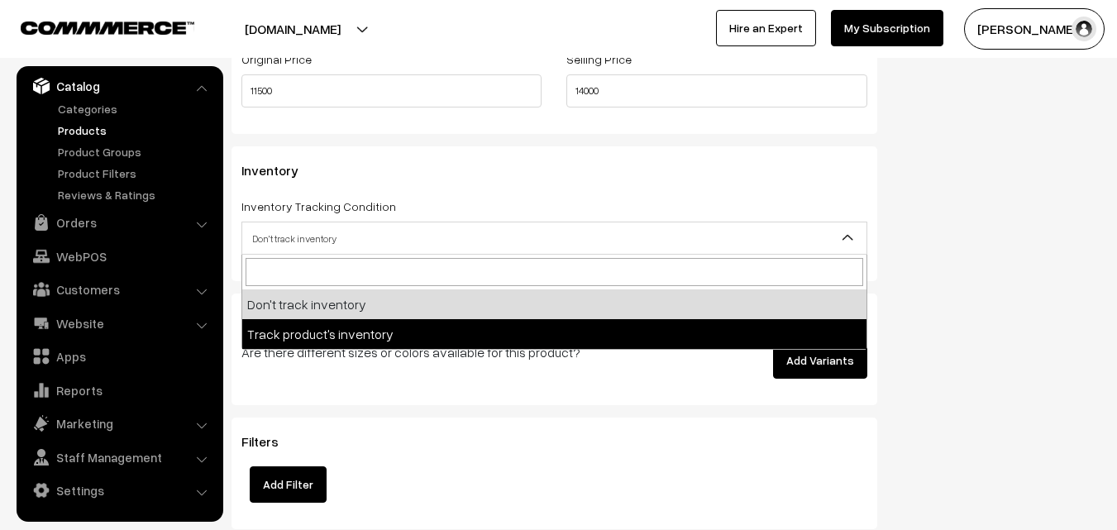
select select "2"
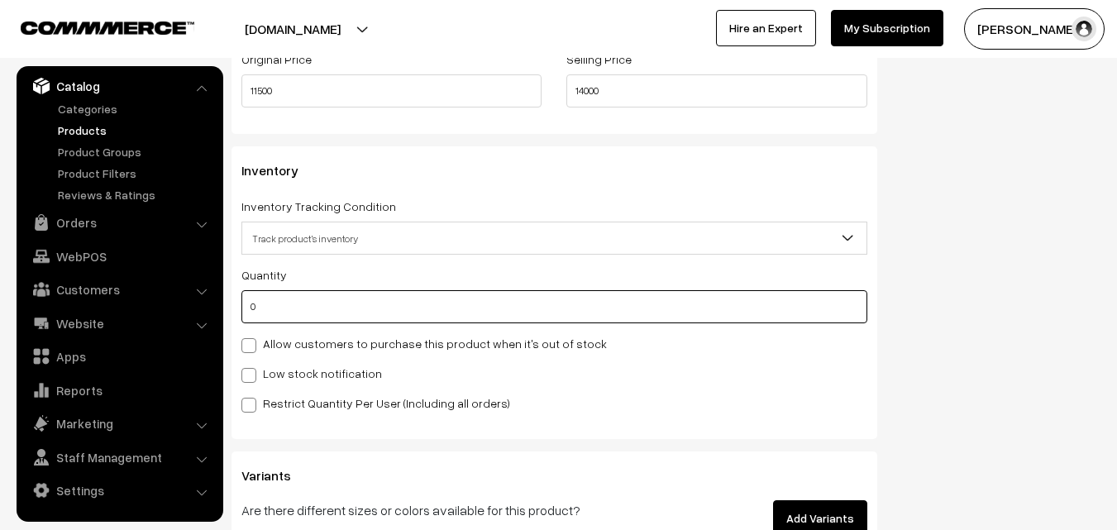
click at [270, 311] on input "0" at bounding box center [554, 306] width 626 height 33
type input "4"
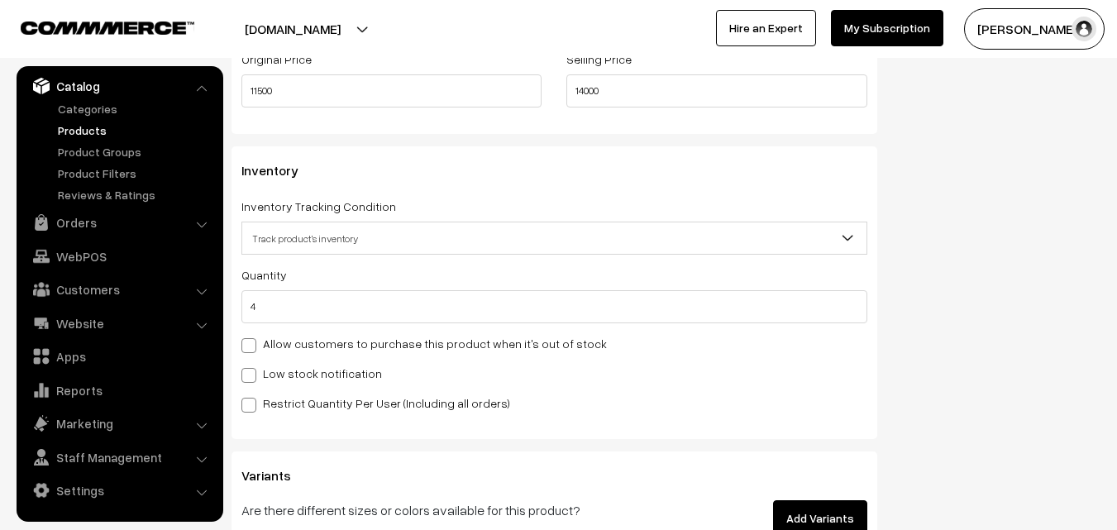
click at [267, 369] on label "Low stock notification" at bounding box center [311, 373] width 141 height 17
click at [252, 369] on input "Low stock notification" at bounding box center [246, 372] width 11 height 11
checkbox input "true"
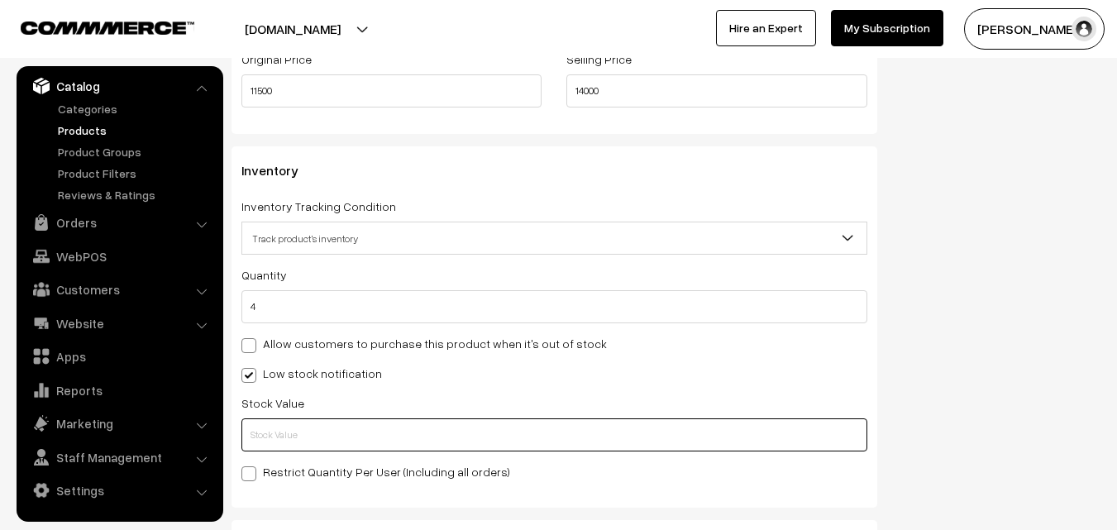
click at [275, 423] on input "text" at bounding box center [554, 434] width 626 height 33
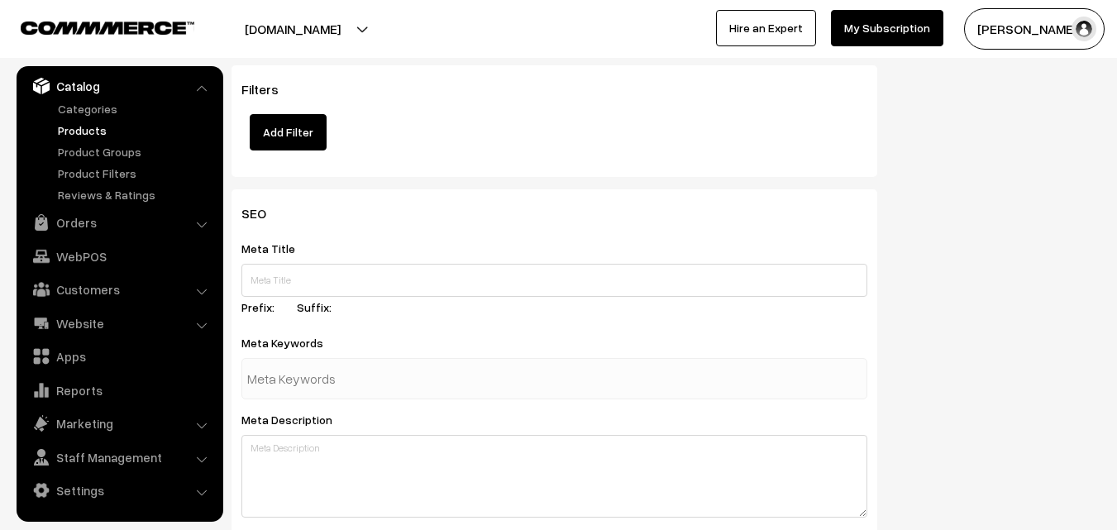
scroll to position [2461, 0]
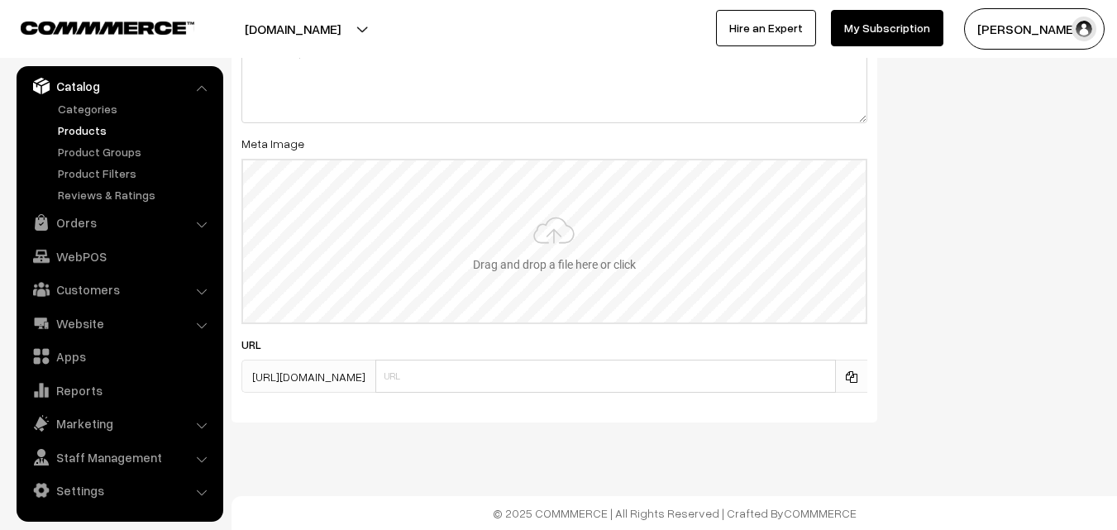
type input "2"
click at [550, 241] on input "file" at bounding box center [554, 241] width 622 height 162
type input "C:\fakepath\kanchipuram-saree-va12028-aug.jpeg"
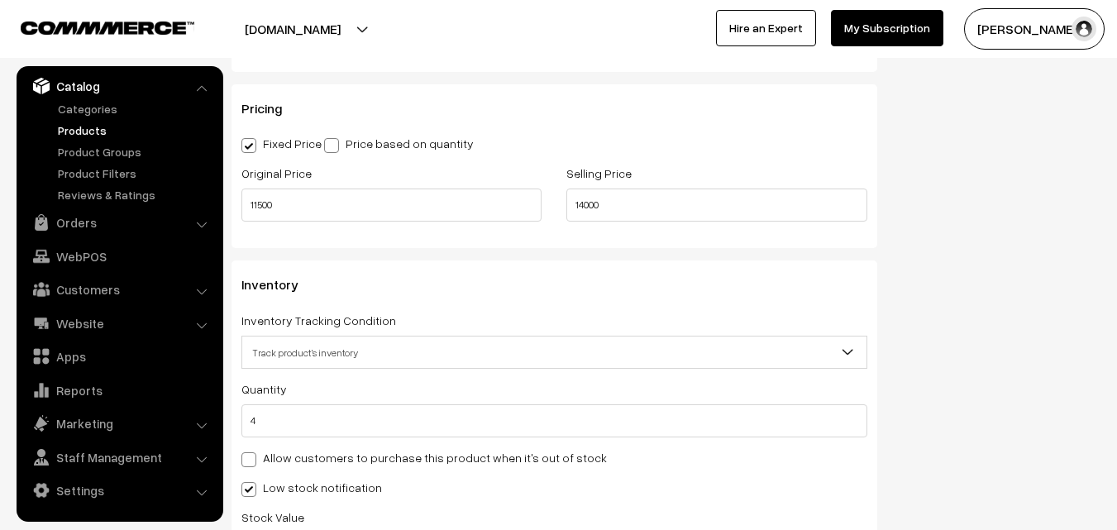
scroll to position [0, 0]
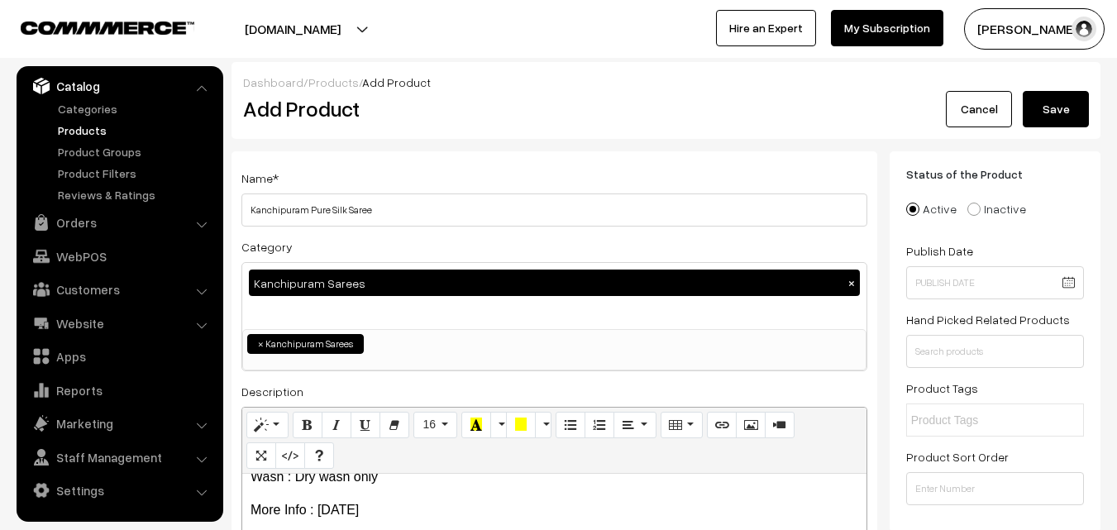
click at [1042, 111] on button "Save" at bounding box center [1055, 109] width 66 height 36
click at [461, 111] on h2 "Add Product" at bounding box center [557, 109] width 628 height 26
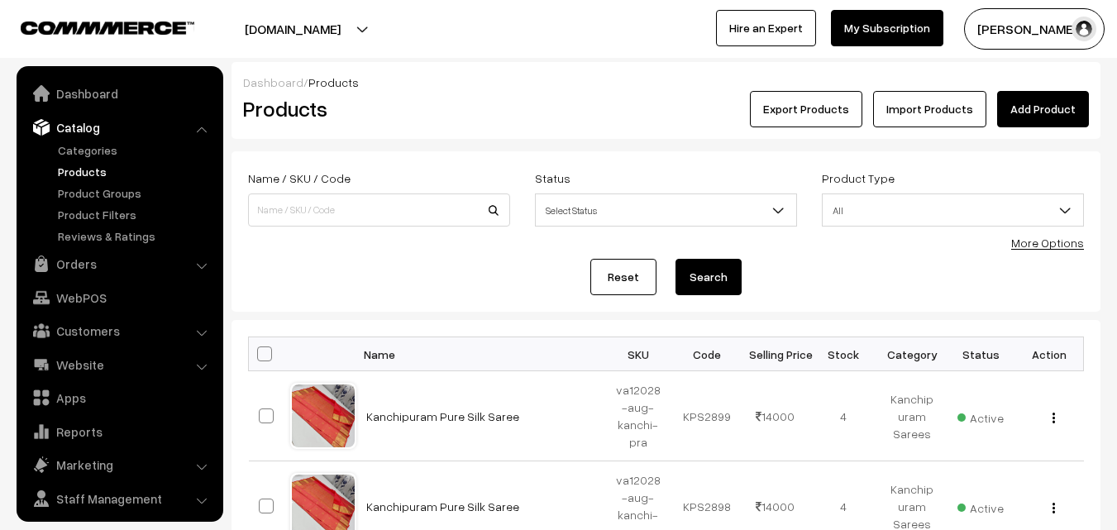
click at [499, 102] on h2 "Products" at bounding box center [375, 109] width 265 height 26
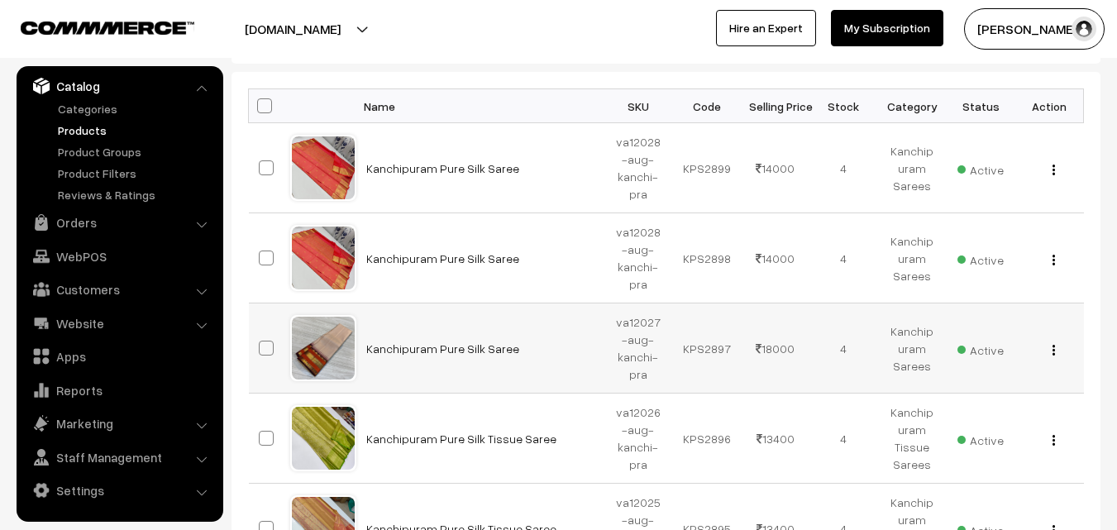
scroll to position [165, 0]
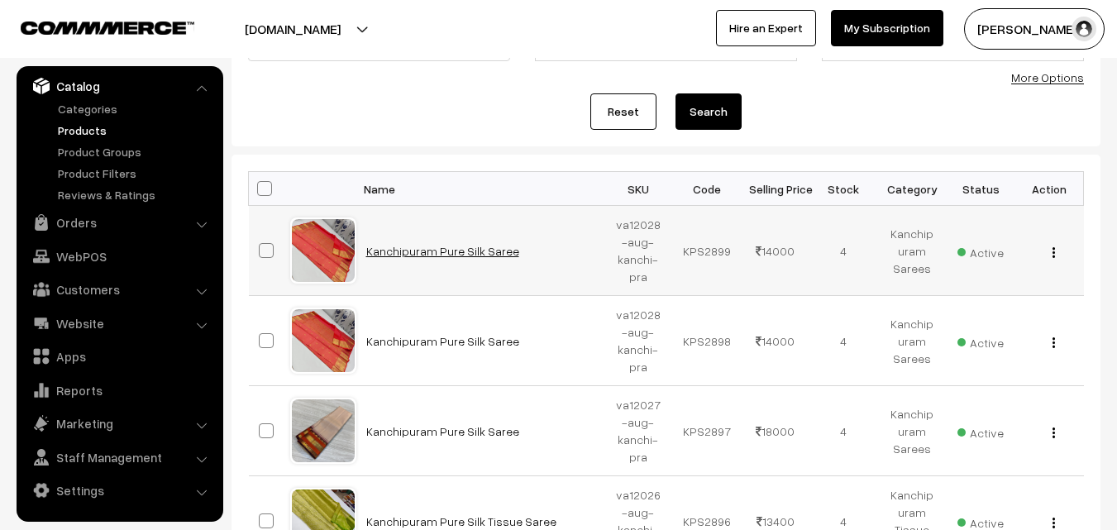
click at [382, 250] on link "Kanchipuram Pure Silk Saree" at bounding box center [442, 251] width 153 height 14
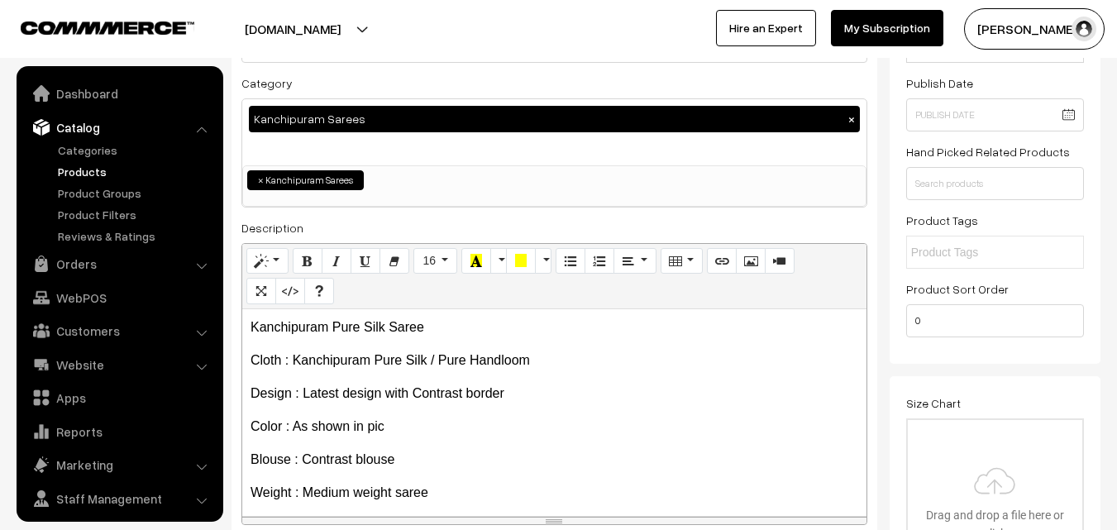
scroll to position [213, 0]
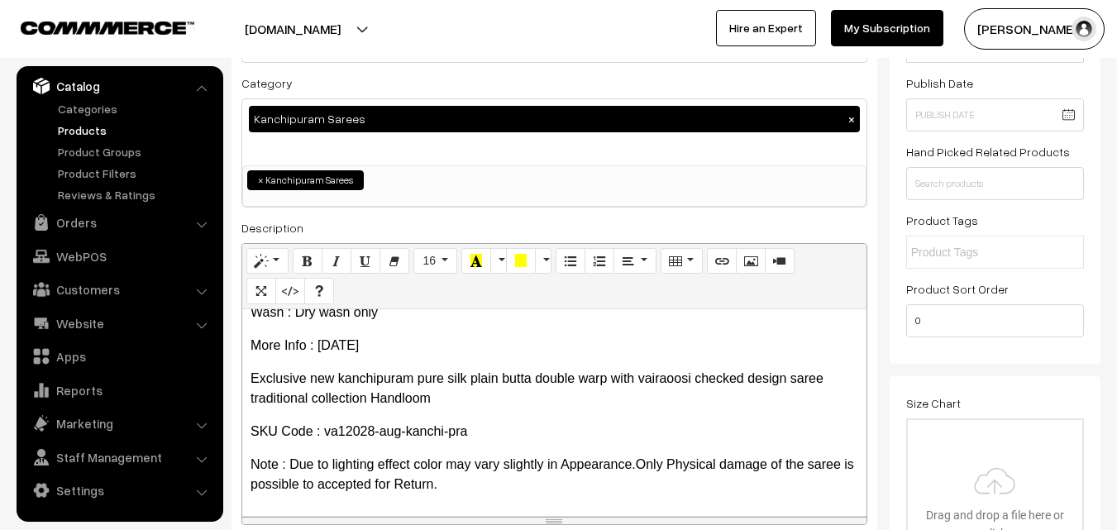
click at [374, 436] on p "SKU Code : va12028-aug-kanchi-pra" at bounding box center [554, 432] width 608 height 20
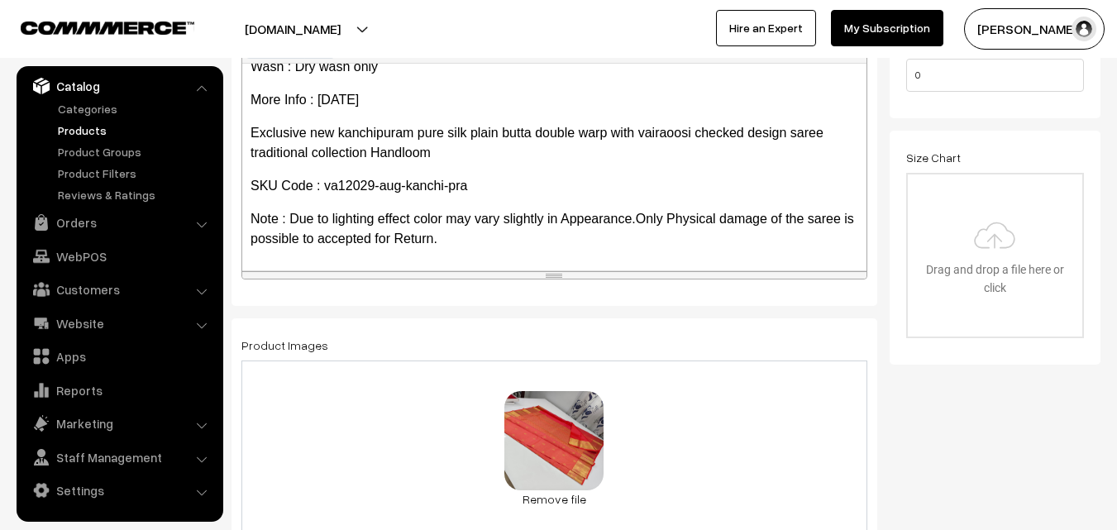
scroll to position [413, 0]
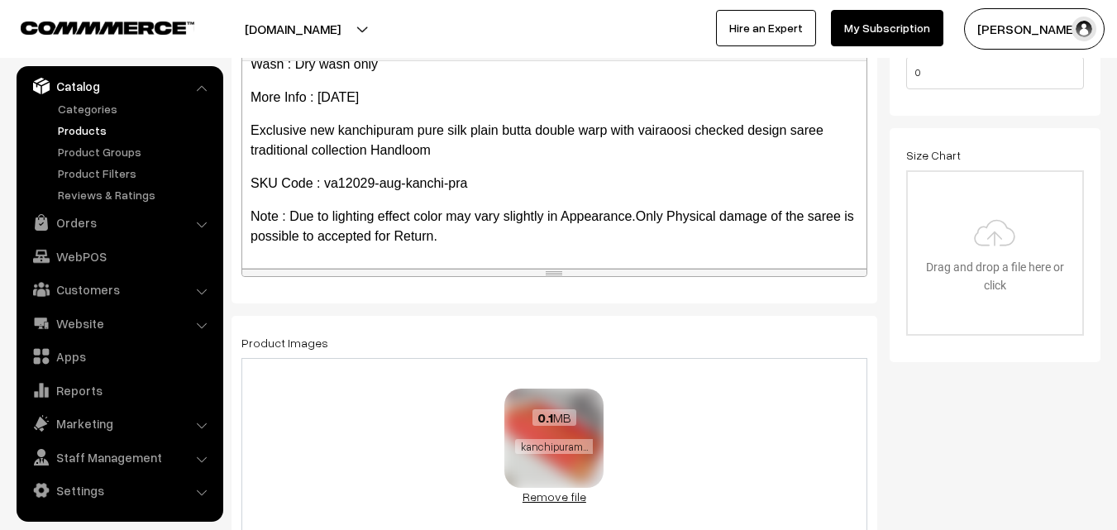
click at [556, 498] on link "Remove file" at bounding box center [553, 496] width 99 height 17
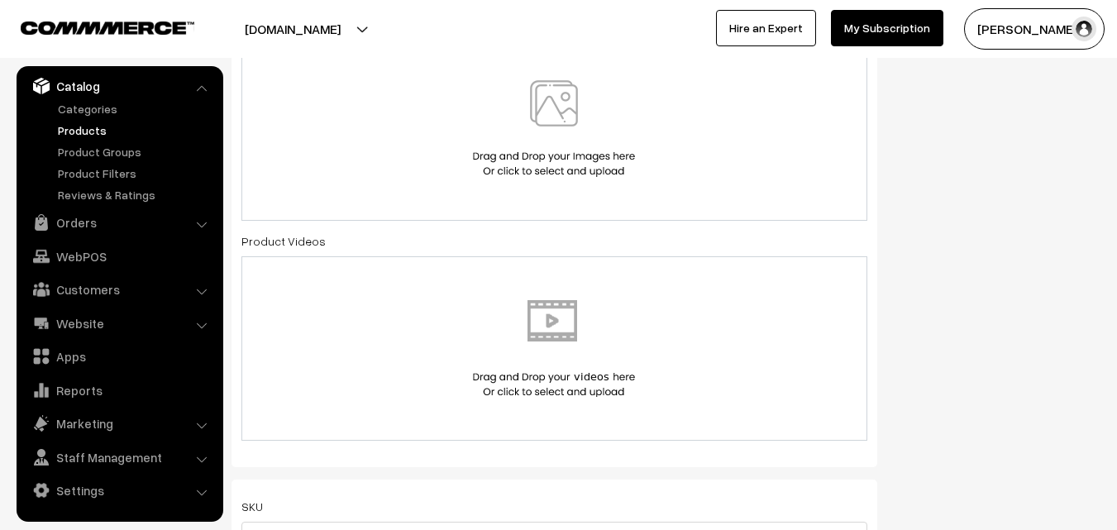
scroll to position [744, 0]
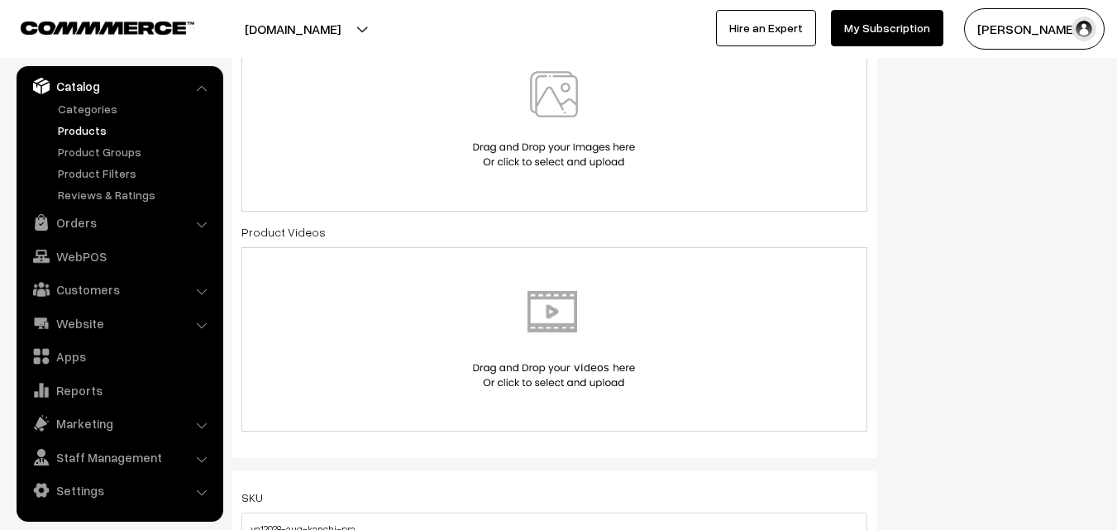
click at [560, 95] on img at bounding box center [554, 119] width 170 height 97
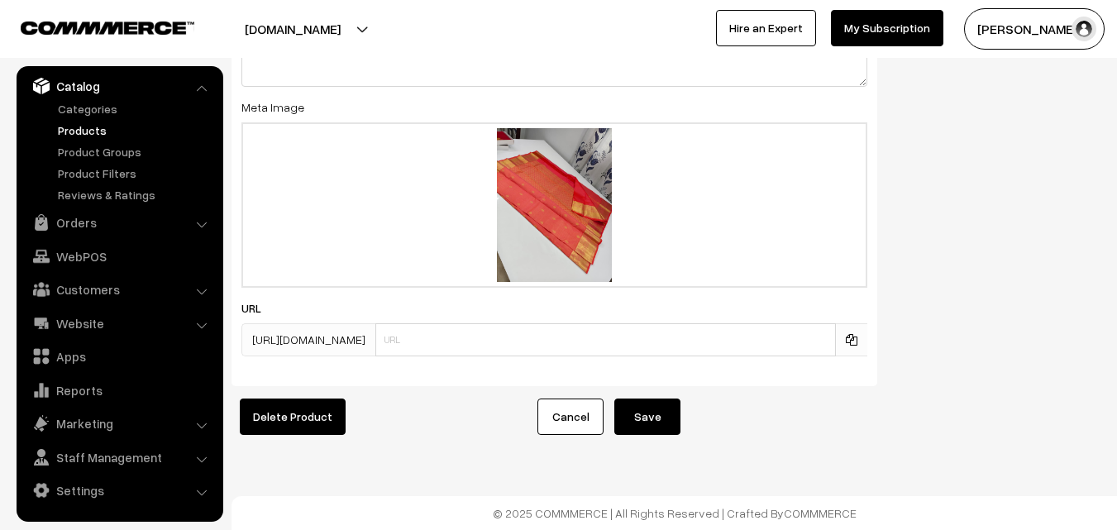
scroll to position [2556, 0]
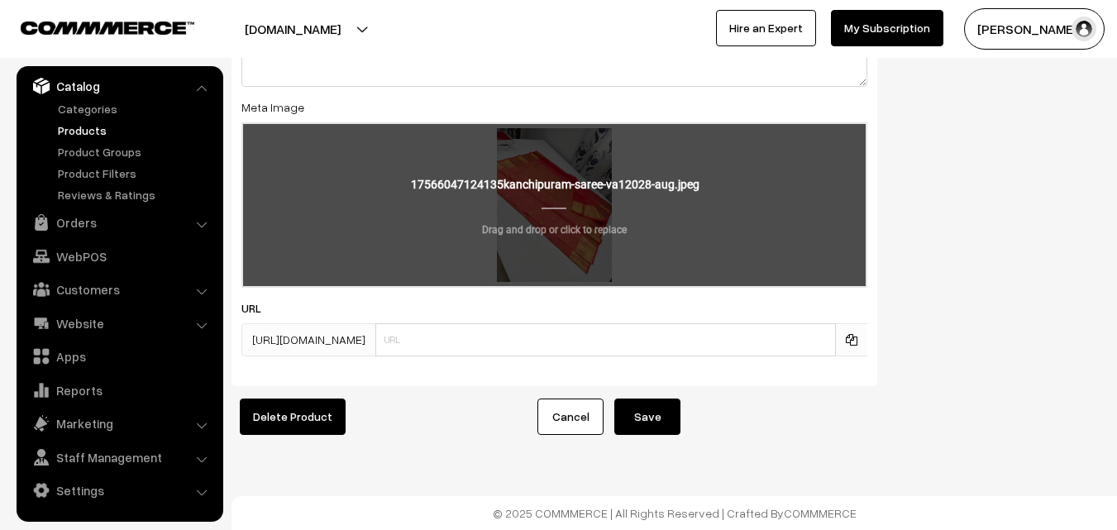
click at [552, 180] on input "file" at bounding box center [554, 205] width 622 height 162
type input "C:\fakepath\kanchipuram-saree-va12029-aug.jpeg"
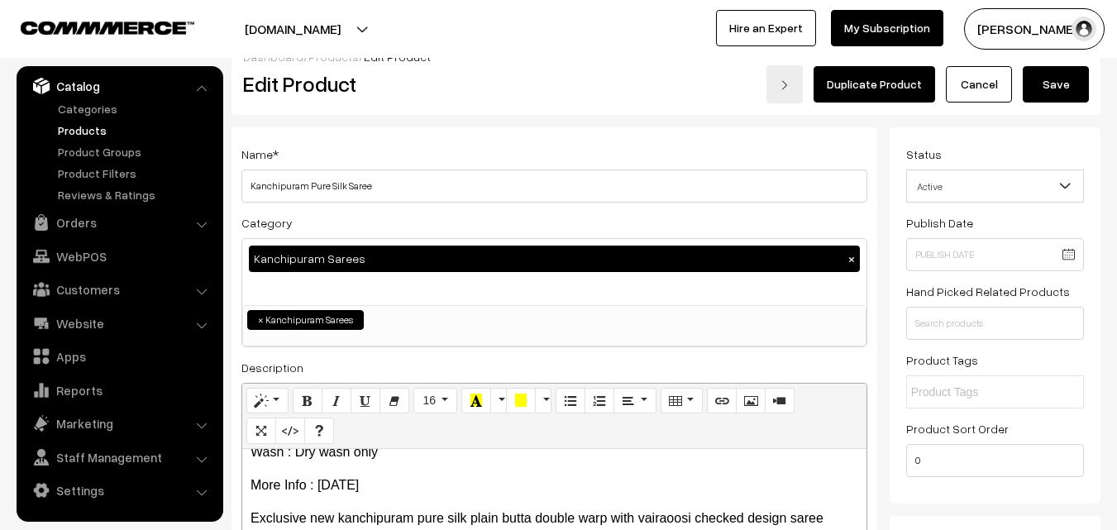
scroll to position [0, 0]
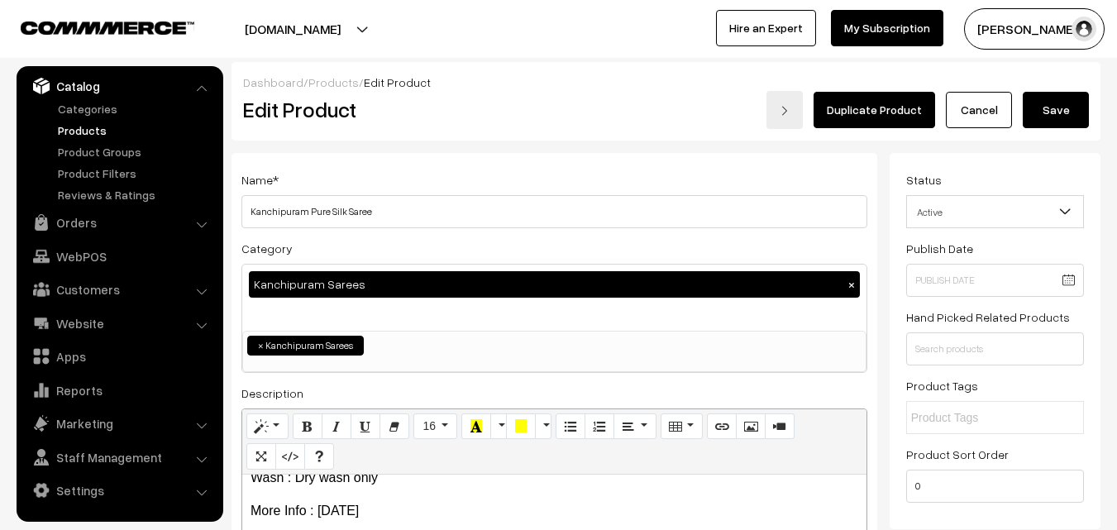
click at [1037, 103] on button "Save" at bounding box center [1055, 110] width 66 height 36
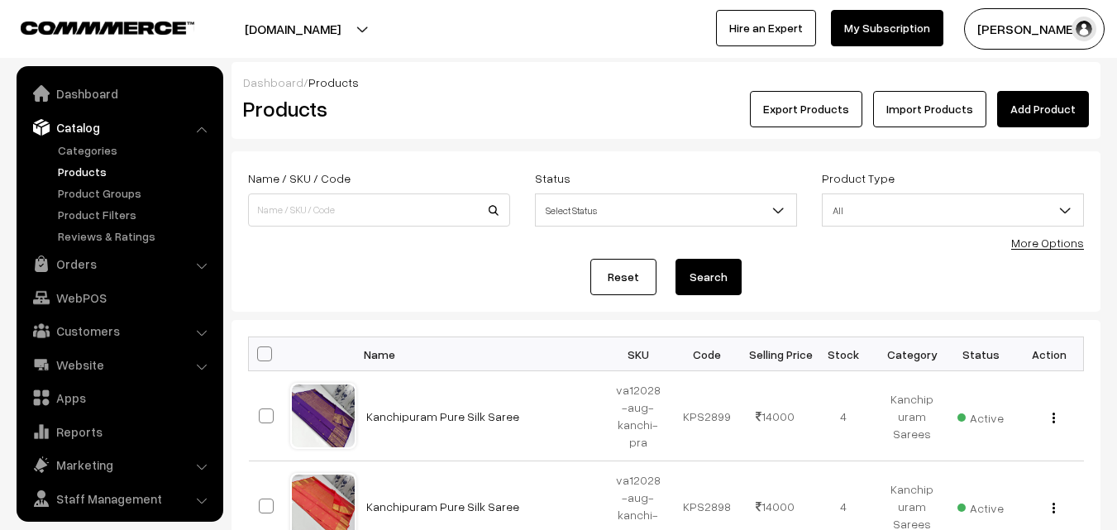
scroll to position [41, 0]
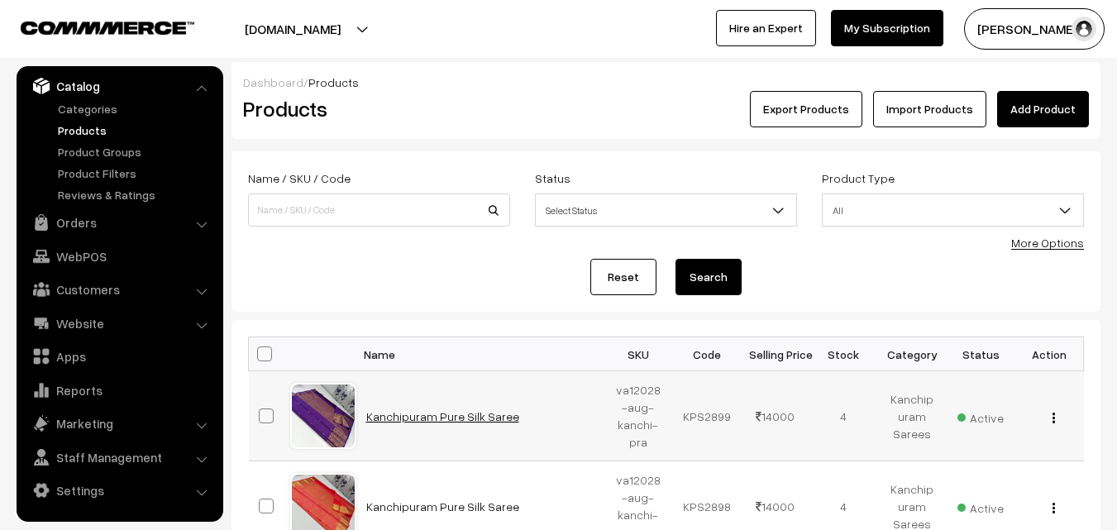
click at [403, 414] on link "Kanchipuram Pure Silk Saree" at bounding box center [442, 416] width 153 height 14
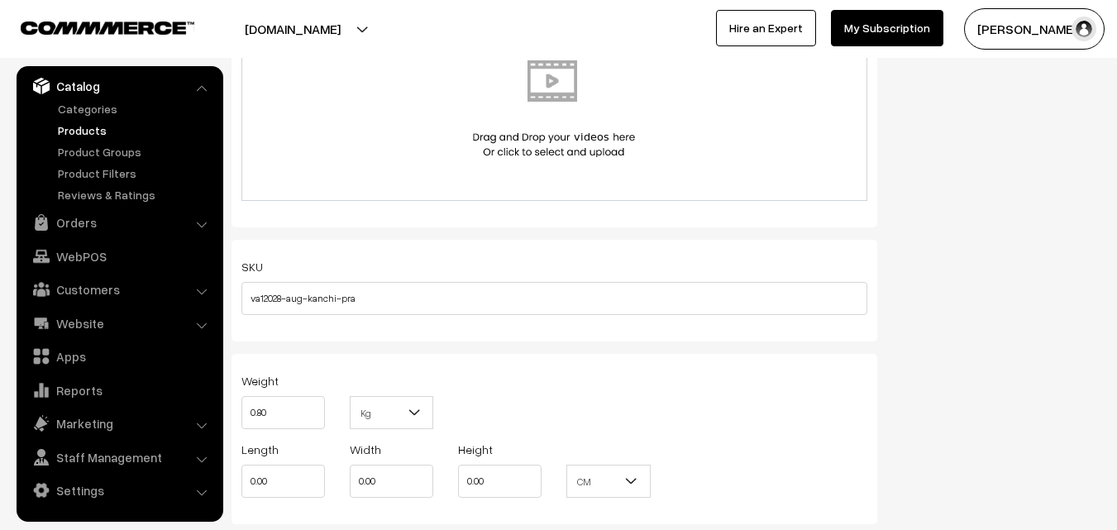
scroll to position [992, 0]
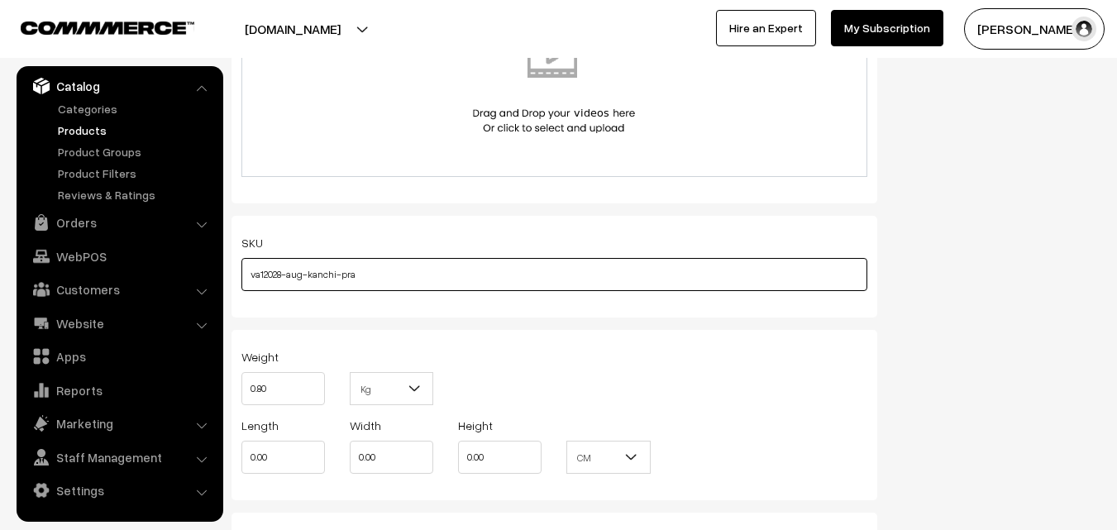
click at [284, 277] on input "va12028-aug-kanchi-pra" at bounding box center [554, 274] width 626 height 33
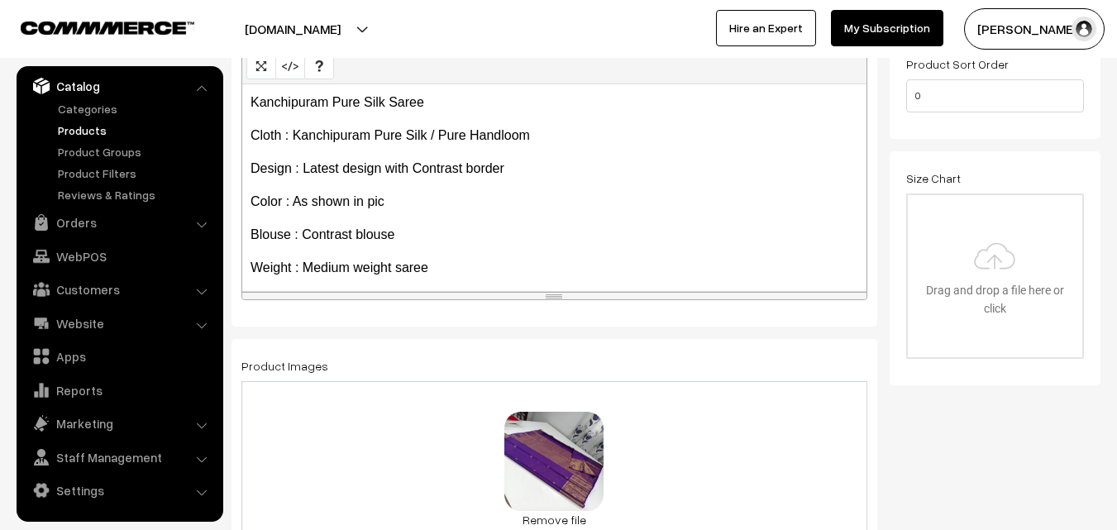
scroll to position [0, 0]
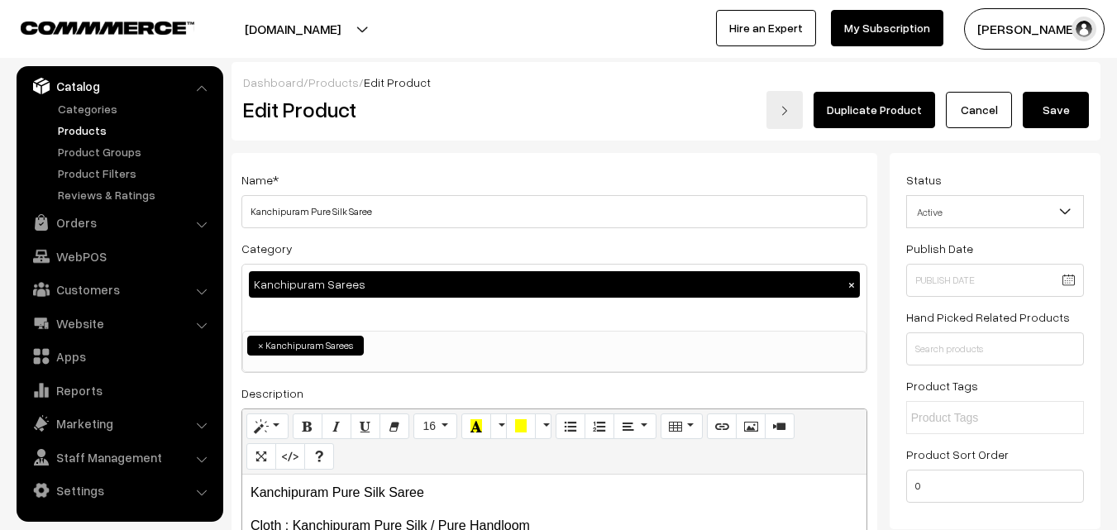
type input "va12029-aug-kanchi-pra"
click at [1056, 110] on button "Save" at bounding box center [1055, 110] width 66 height 36
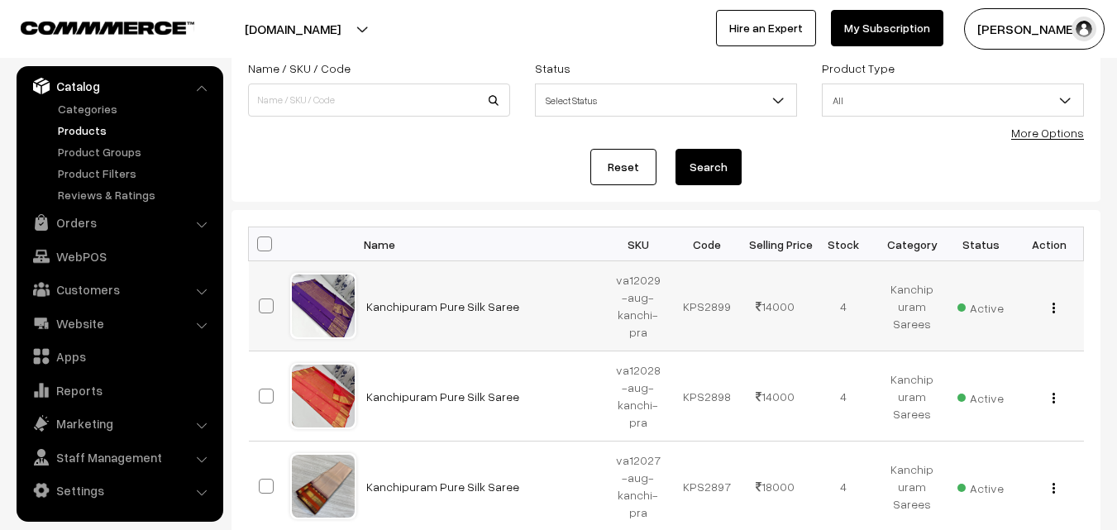
scroll to position [83, 0]
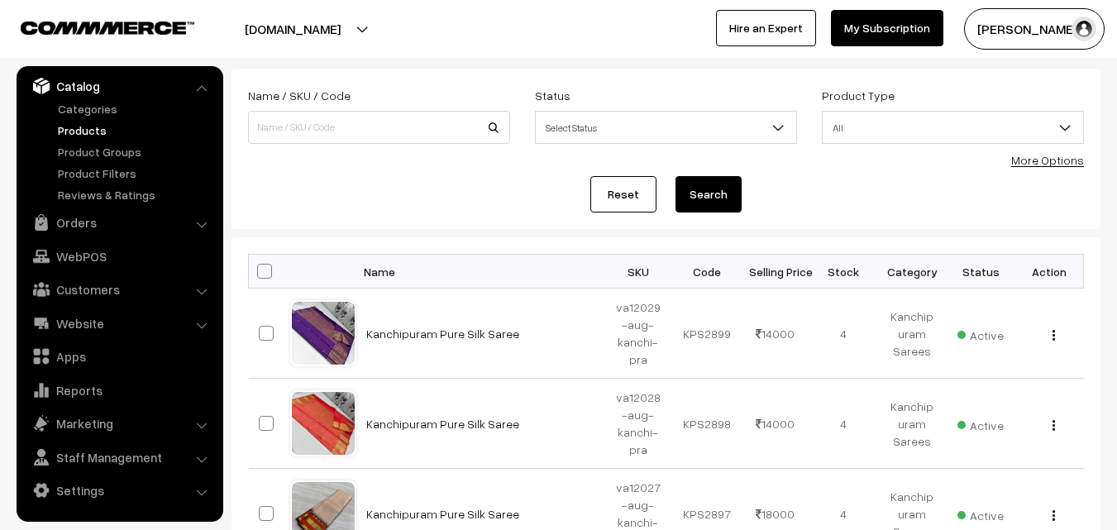
click at [468, 45] on div at bounding box center [275, 28] width 542 height 41
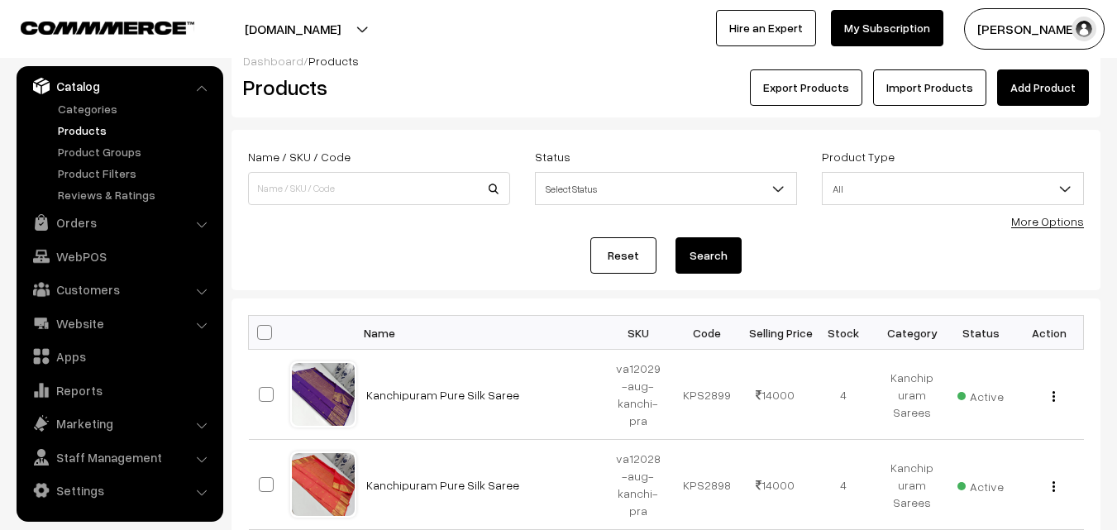
scroll to position [0, 0]
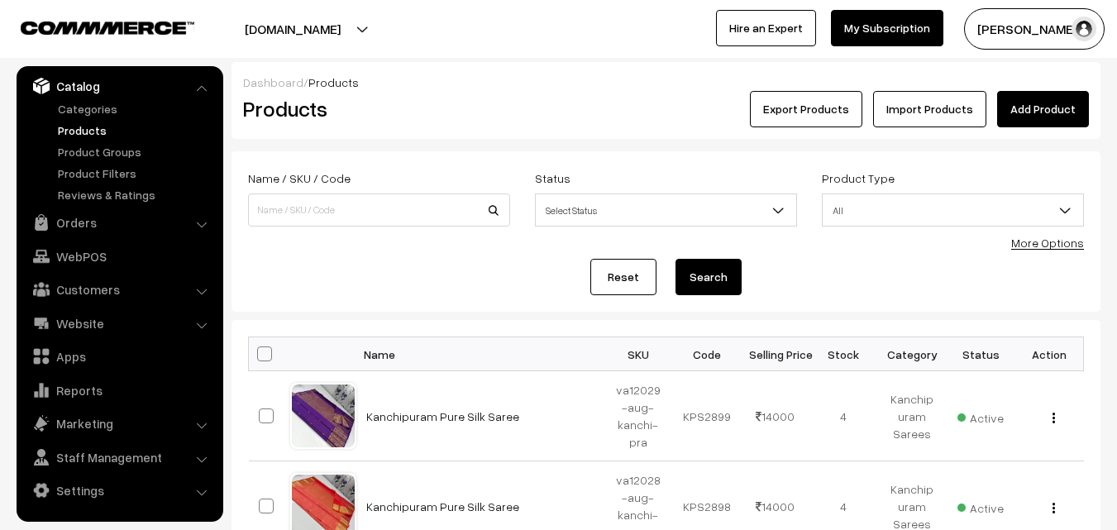
click at [1018, 113] on link "Add Product" at bounding box center [1043, 109] width 92 height 36
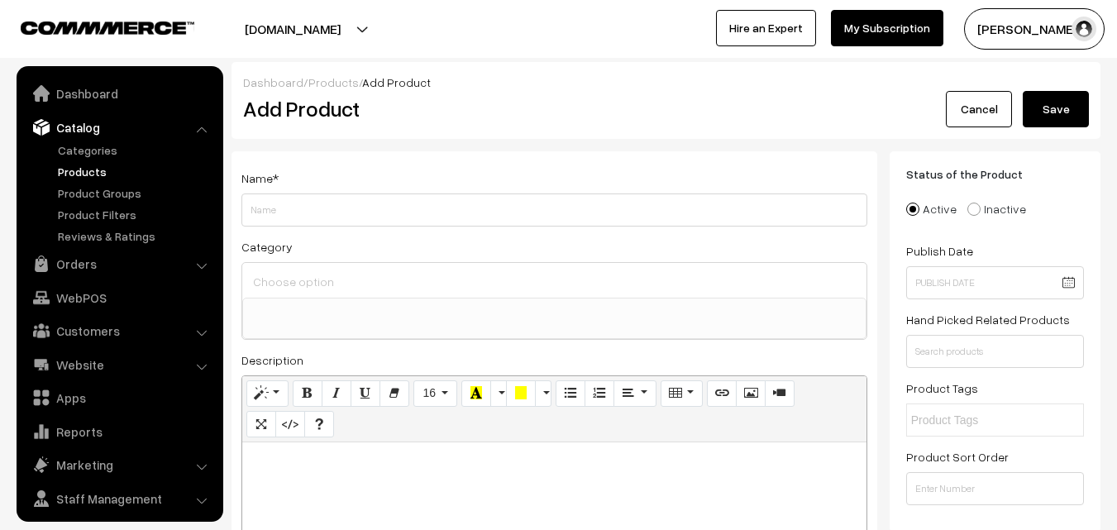
select select
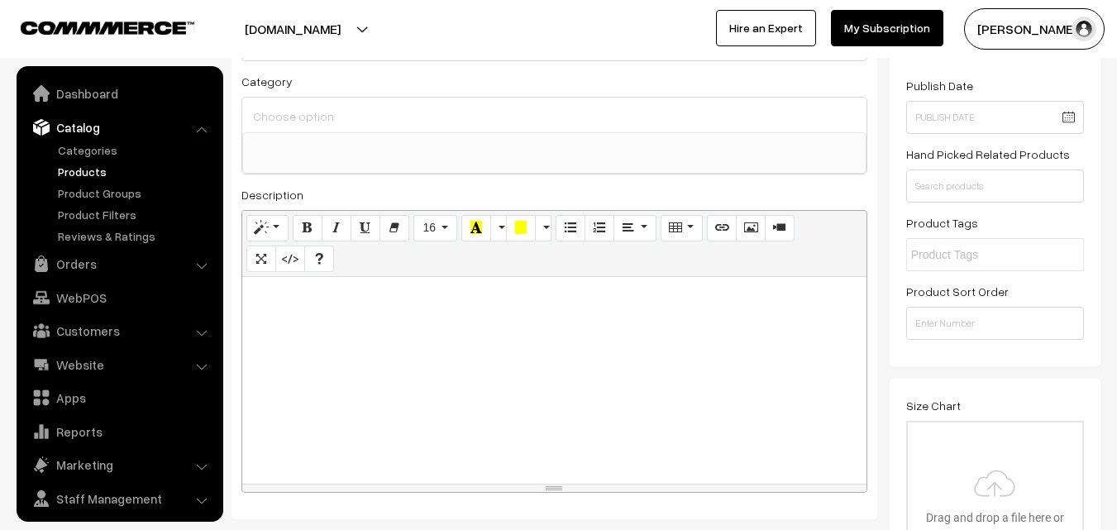
scroll to position [41, 0]
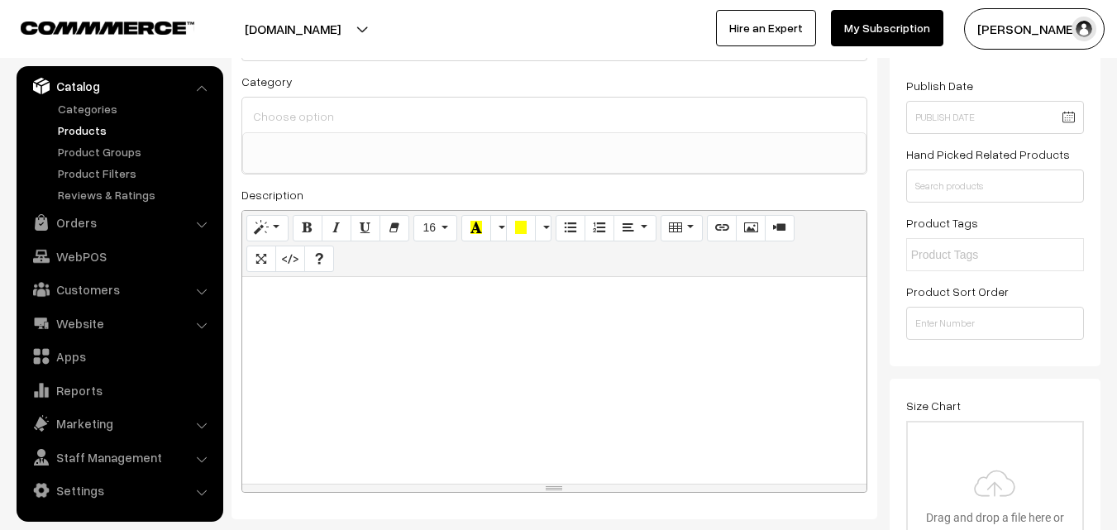
click at [315, 340] on div at bounding box center [554, 380] width 624 height 207
paste div
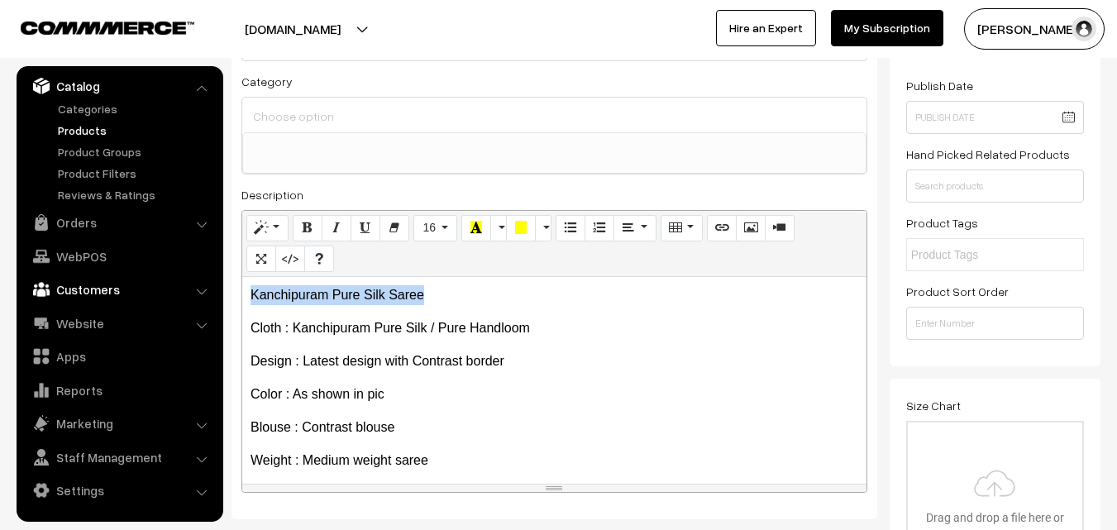
drag, startPoint x: 484, startPoint y: 294, endPoint x: 151, endPoint y: 279, distance: 332.6
copy p "Kanchipuram Pure Silk Saree"
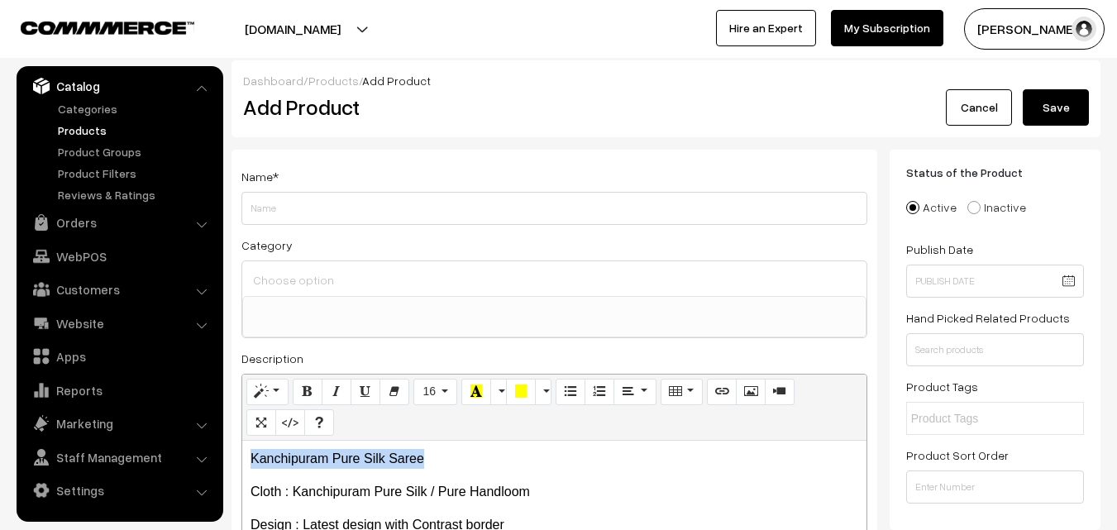
scroll to position [0, 0]
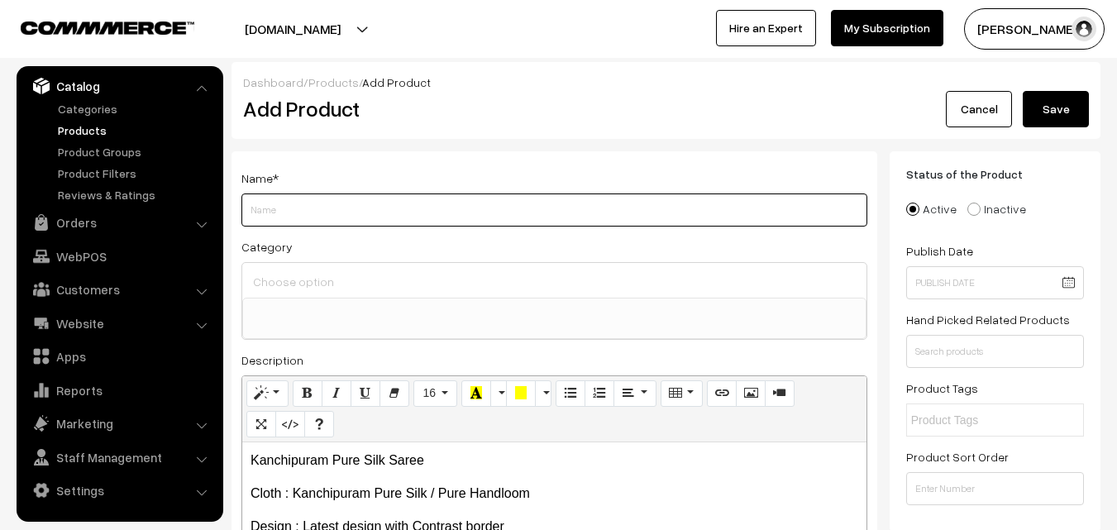
click at [279, 196] on input "Weight" at bounding box center [554, 209] width 626 height 33
paste input "Kanchipuram Pure Silk Saree"
type input "Kanchipuram Pure Silk Saree"
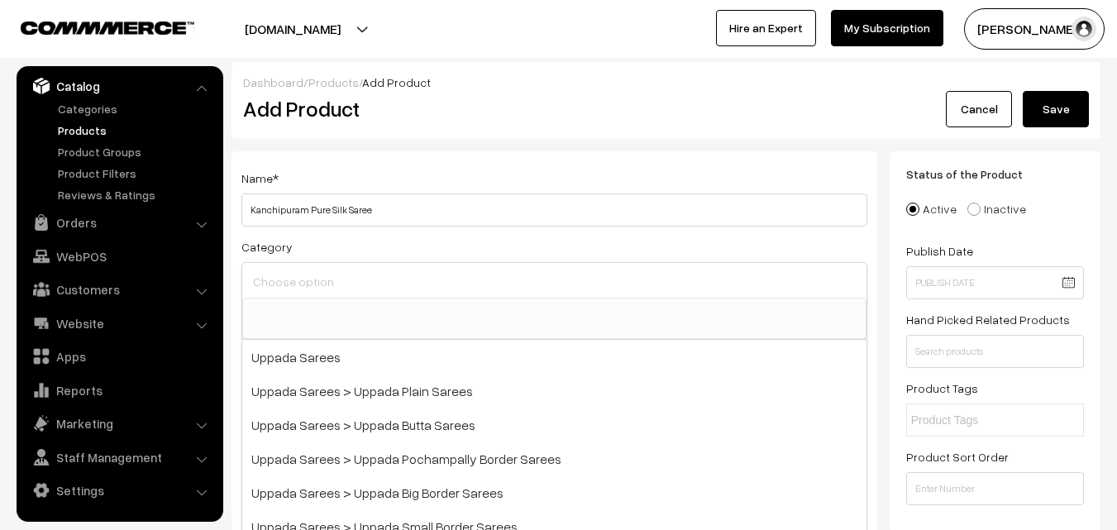
click at [293, 282] on input at bounding box center [554, 281] width 611 height 24
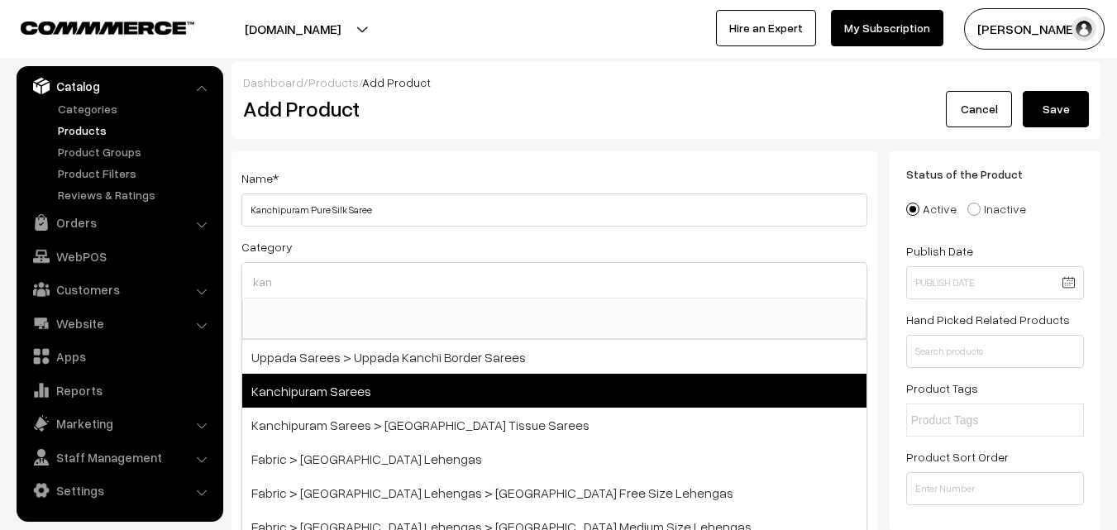
type input "kan"
click at [337, 382] on span "Kanchipuram Sarees" at bounding box center [554, 391] width 624 height 34
select select "3"
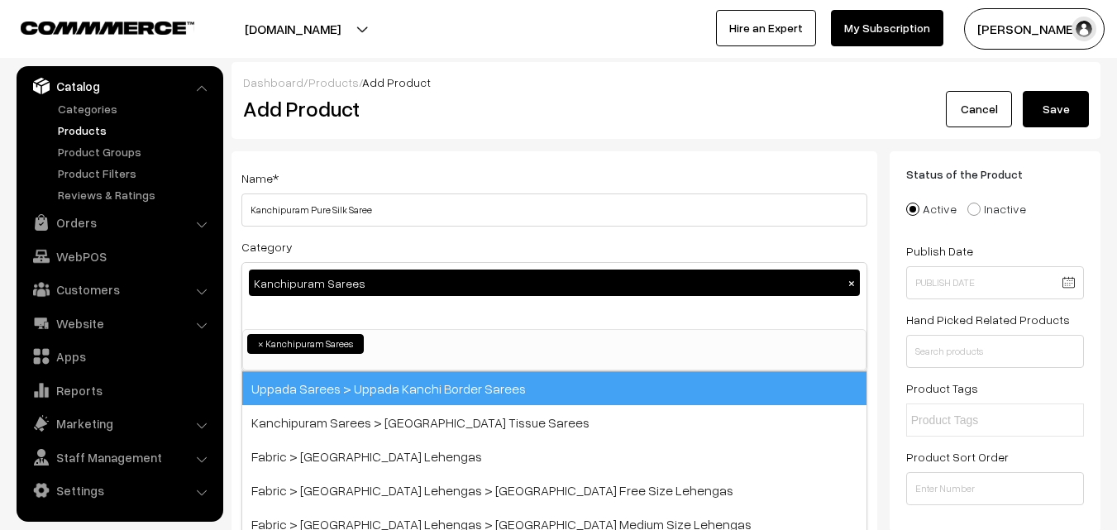
scroll to position [281, 0]
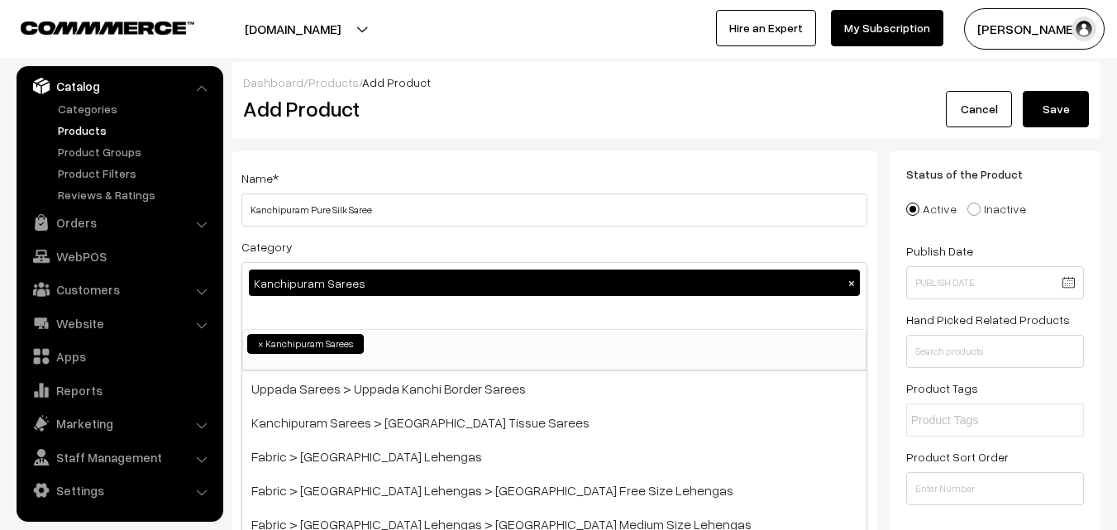
click at [401, 164] on div "Name * Kanchipuram Pure Silk Saree Category Kanchipuram Sarees × Uppada Sarees …" at bounding box center [554, 433] width 646 height 565
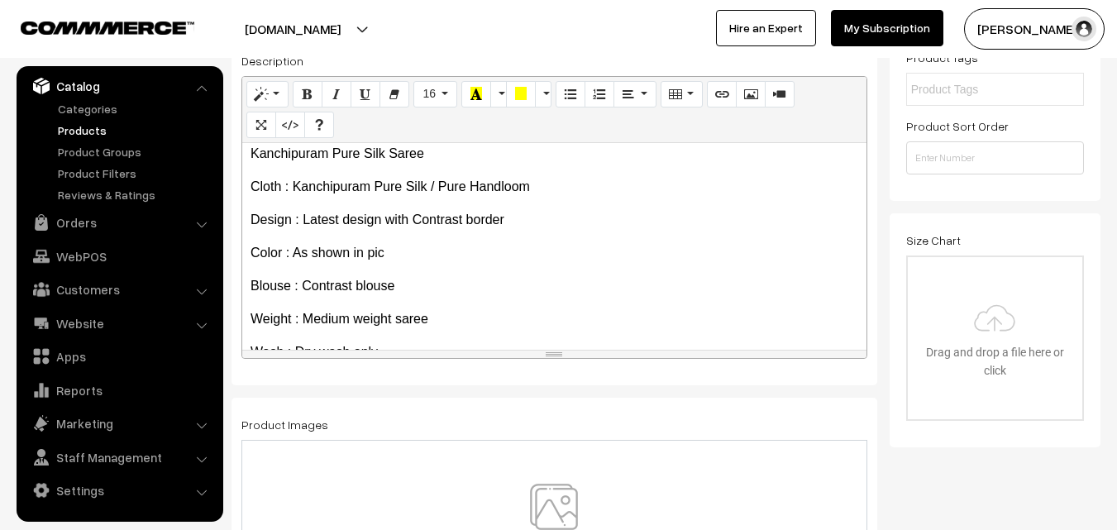
scroll to position [0, 0]
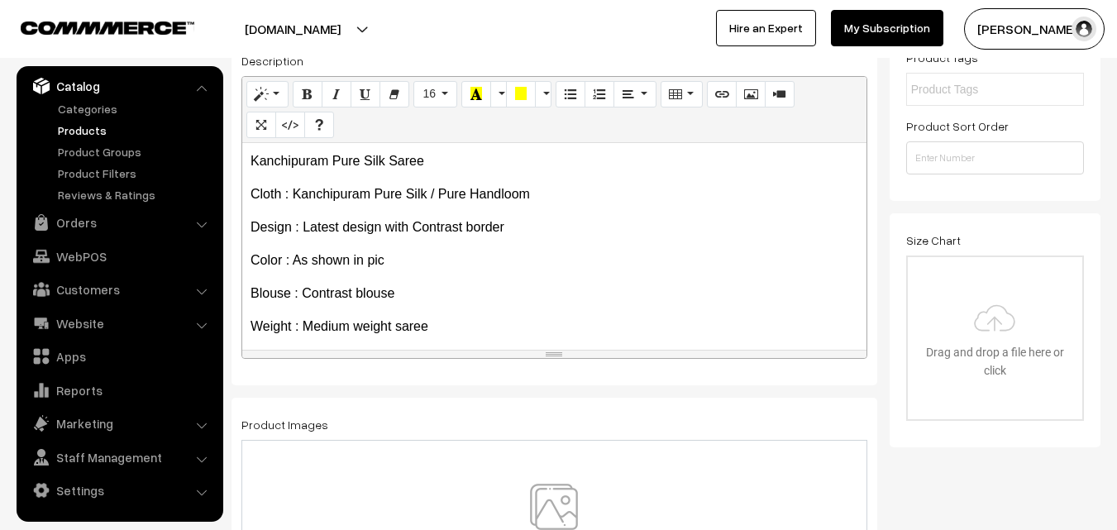
click at [386, 164] on p "Kanchipuram Pure Silk Saree" at bounding box center [554, 161] width 608 height 20
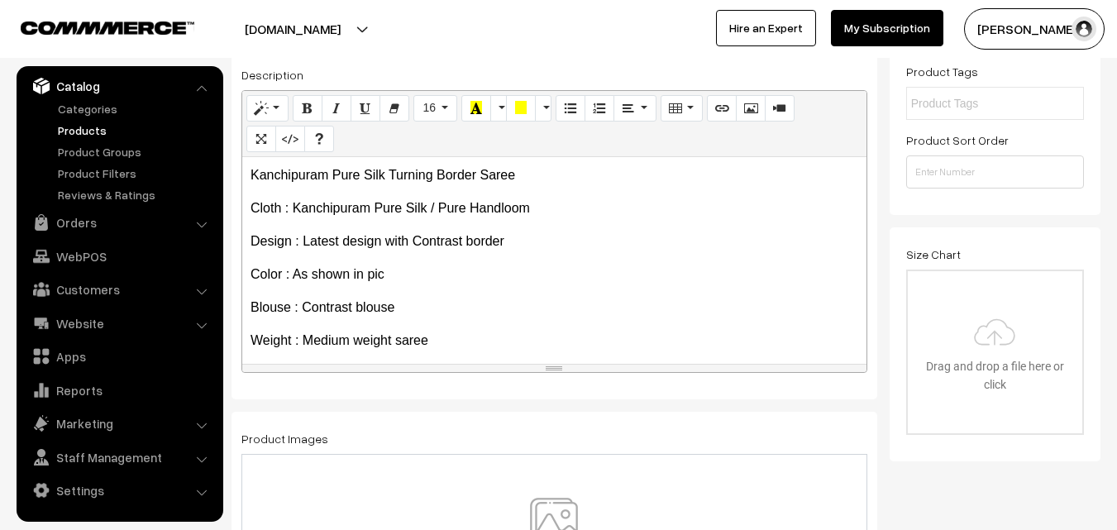
scroll to position [83, 0]
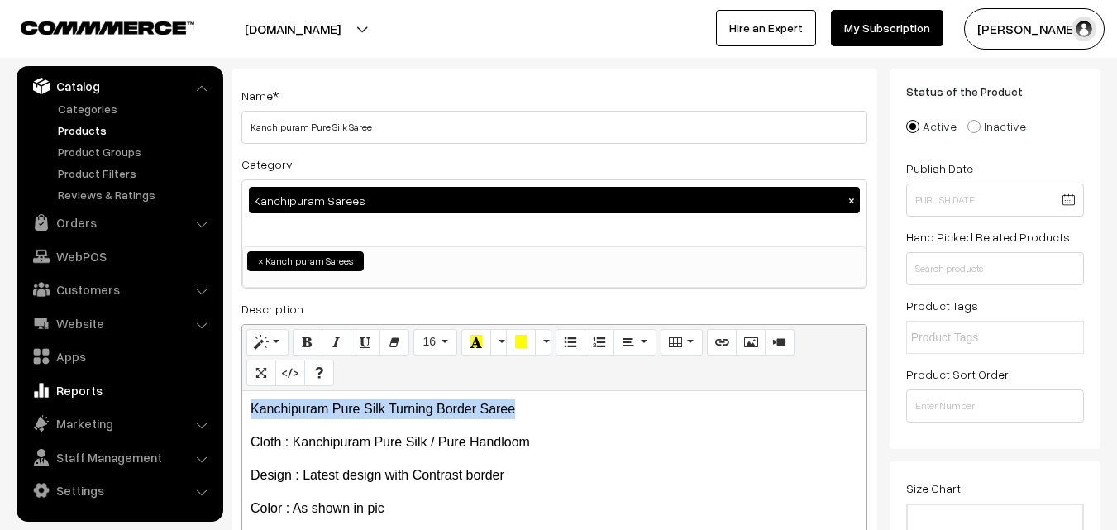
drag, startPoint x: 522, startPoint y: 399, endPoint x: 122, endPoint y: 383, distance: 401.2
copy p "Kanchipuram Pure Silk Turning Border Saree"
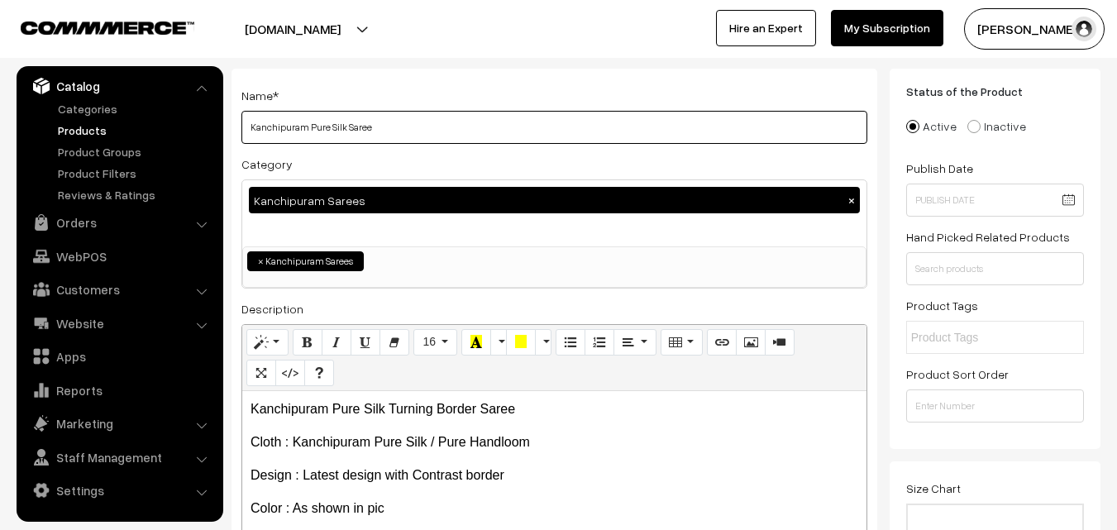
drag, startPoint x: 370, startPoint y: 126, endPoint x: 105, endPoint y: 139, distance: 265.6
paste input "Turning Border"
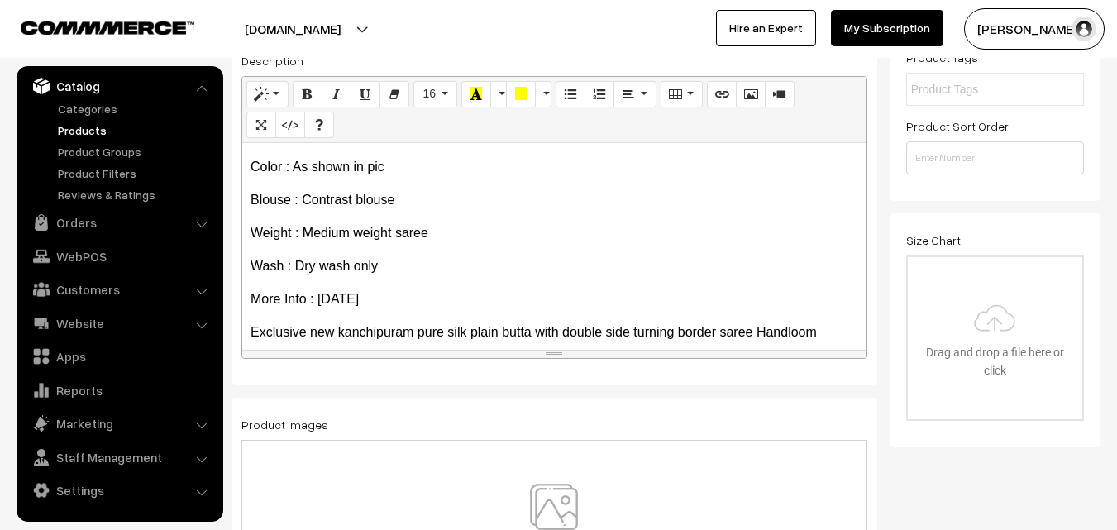
scroll to position [193, 0]
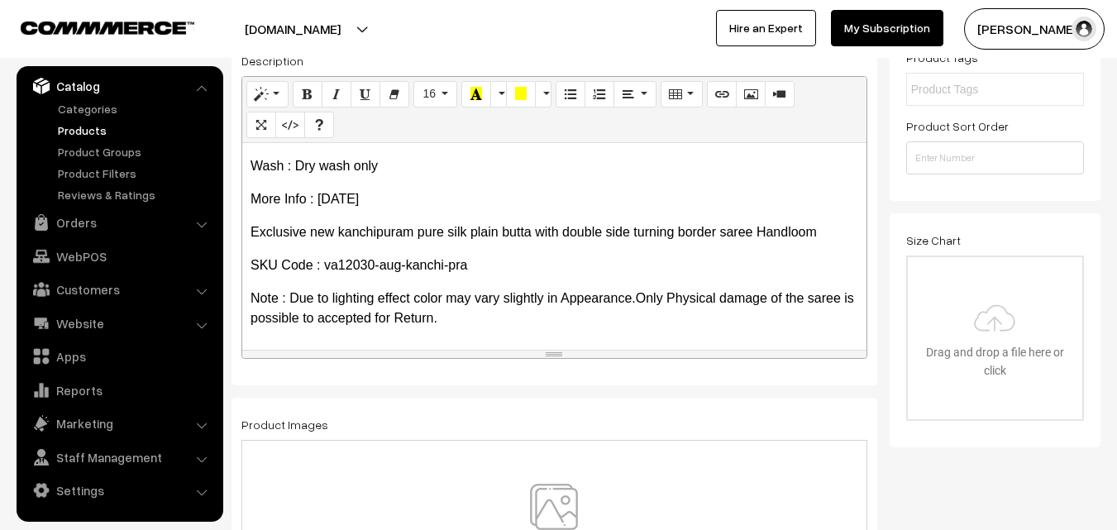
type input "Kanchipuram Pure Silk Turning Border Saree"
click at [573, 505] on img at bounding box center [554, 532] width 170 height 97
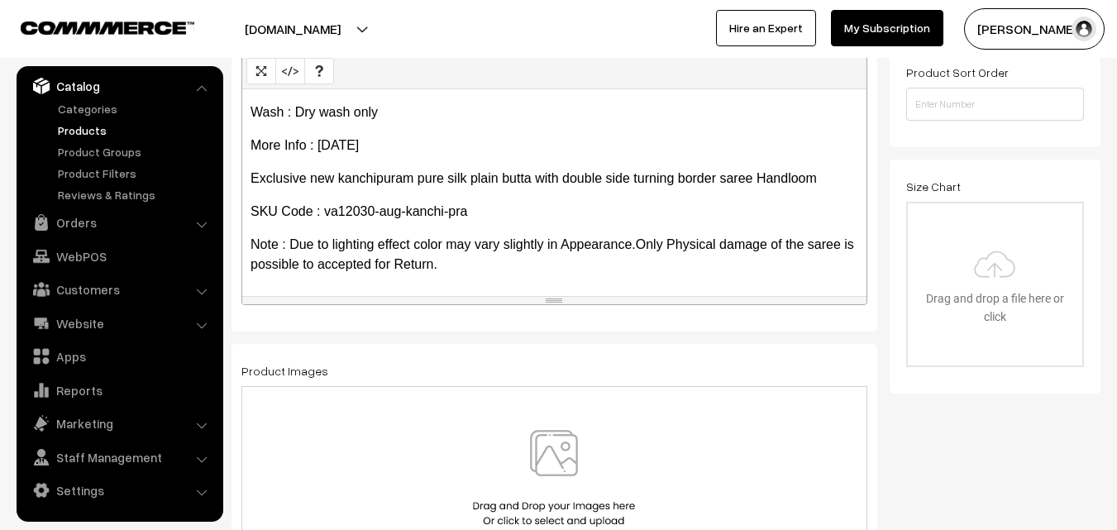
scroll to position [579, 0]
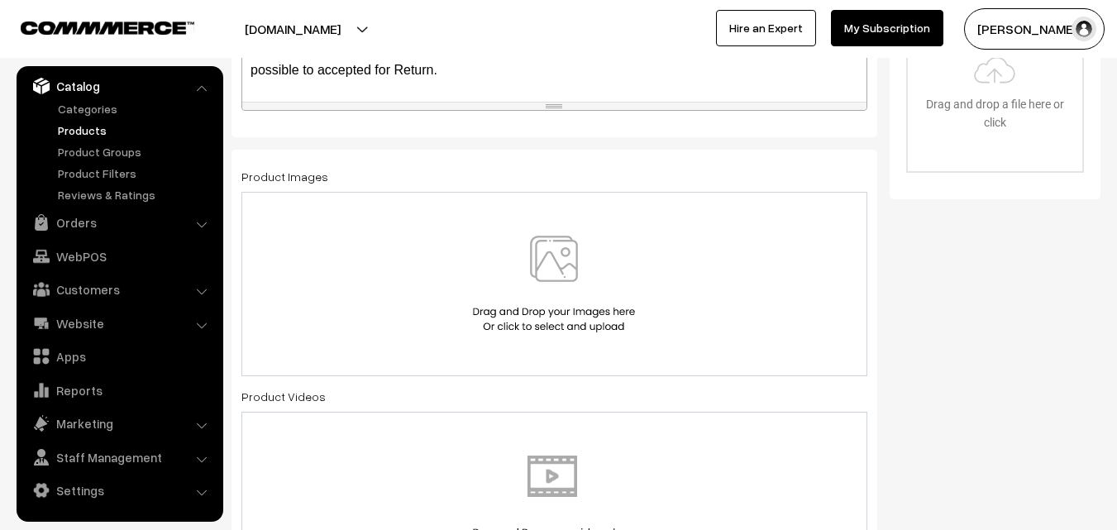
click at [553, 278] on img at bounding box center [554, 284] width 170 height 97
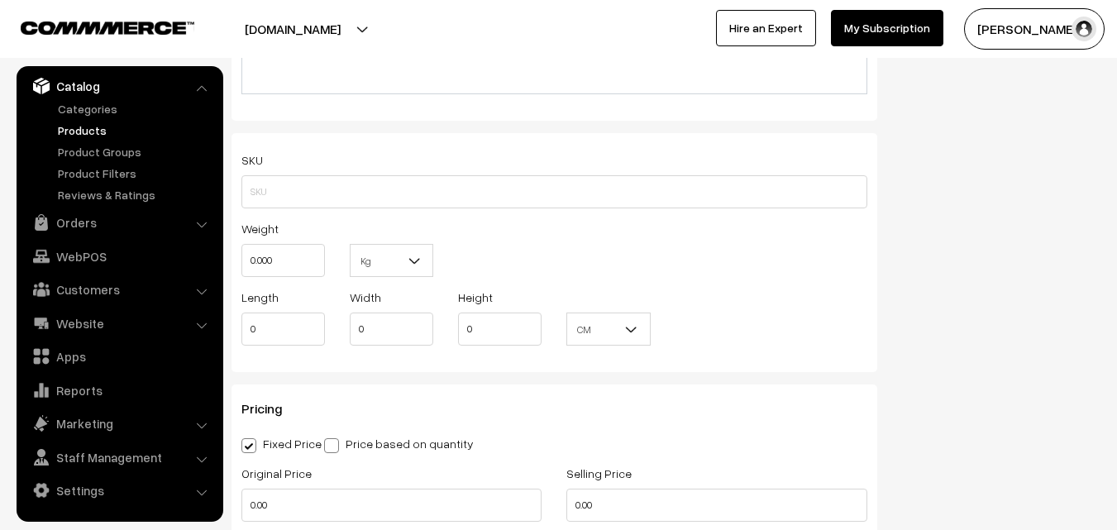
scroll to position [1075, 0]
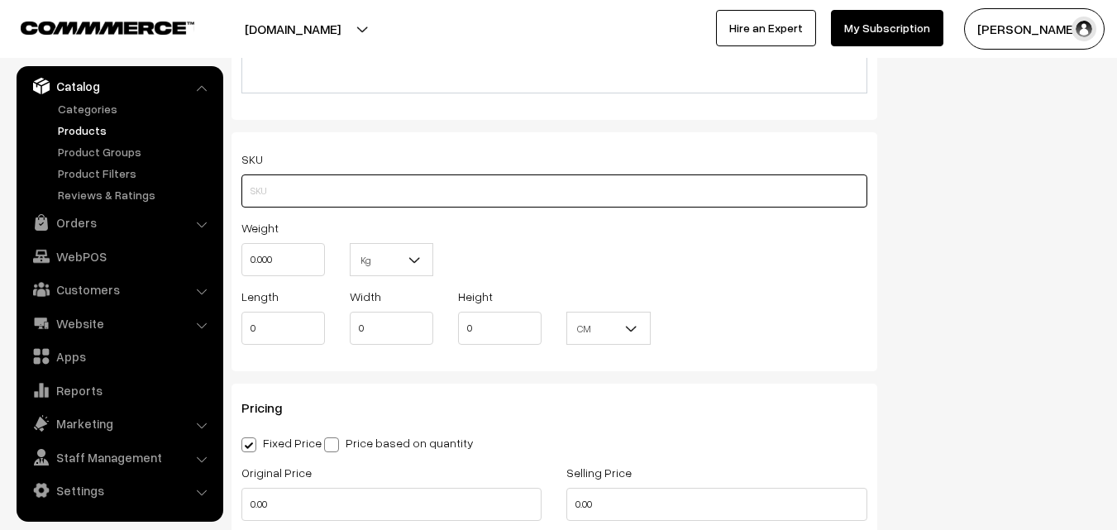
click at [271, 181] on input "text" at bounding box center [554, 190] width 626 height 33
paste input "va12030-aug-kanchi-pra"
type input "va12030-aug-kanchi-pra"
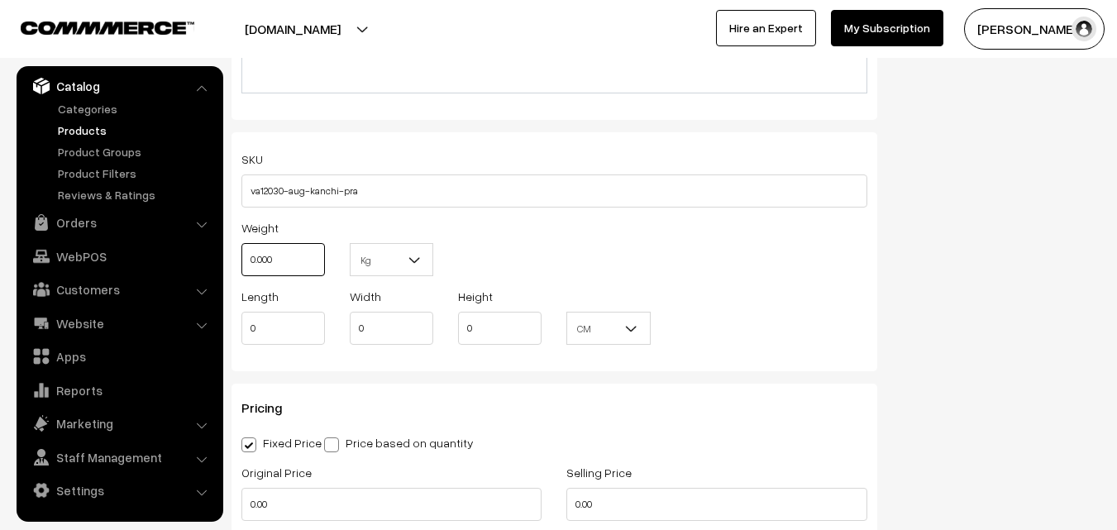
click at [283, 264] on input "0.000" at bounding box center [282, 259] width 83 height 33
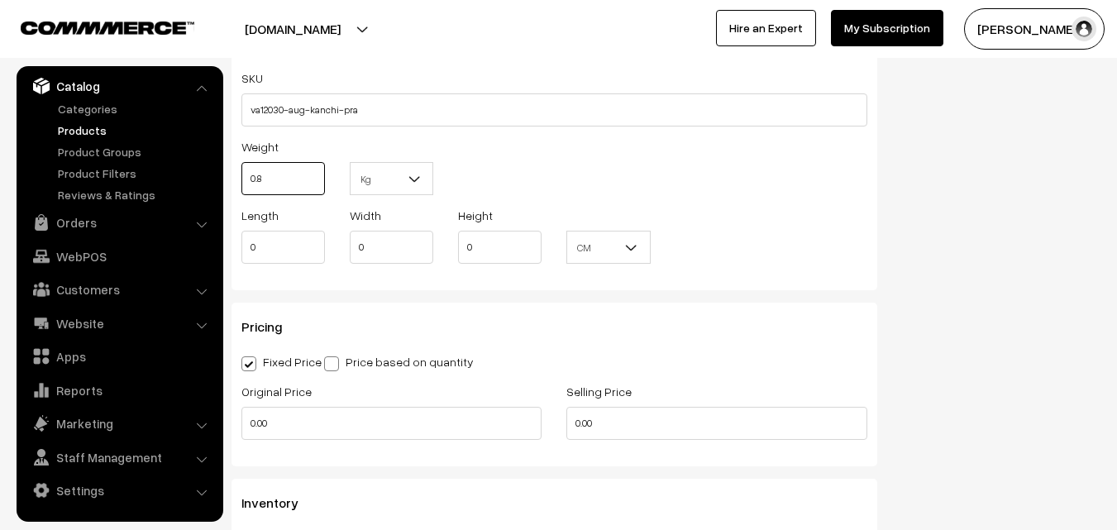
scroll to position [1240, 0]
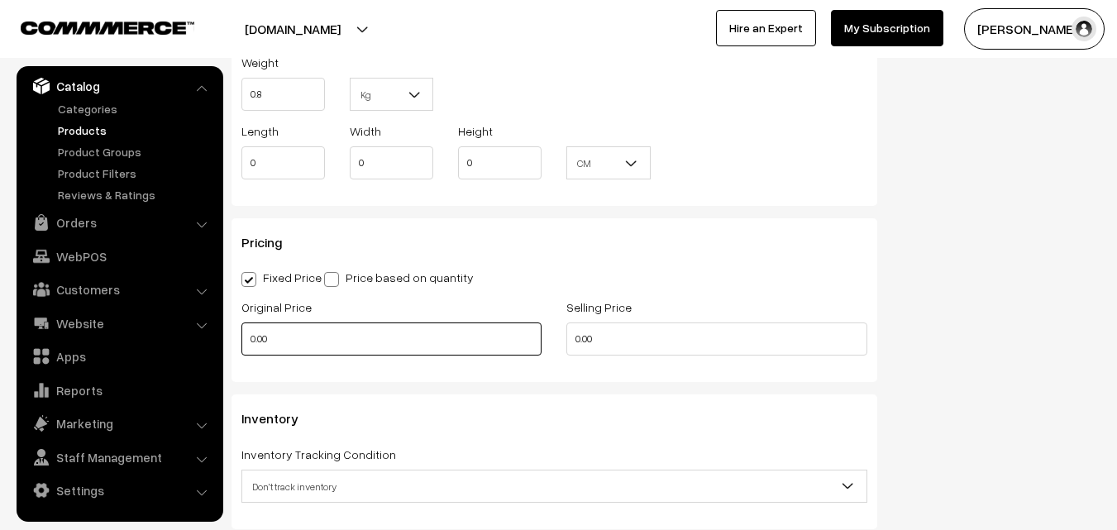
type input "0.80"
click at [281, 331] on input "0.00" at bounding box center [391, 338] width 300 height 33
click at [278, 330] on input "0" at bounding box center [391, 338] width 300 height 33
click at [278, 331] on input "0" at bounding box center [391, 338] width 300 height 33
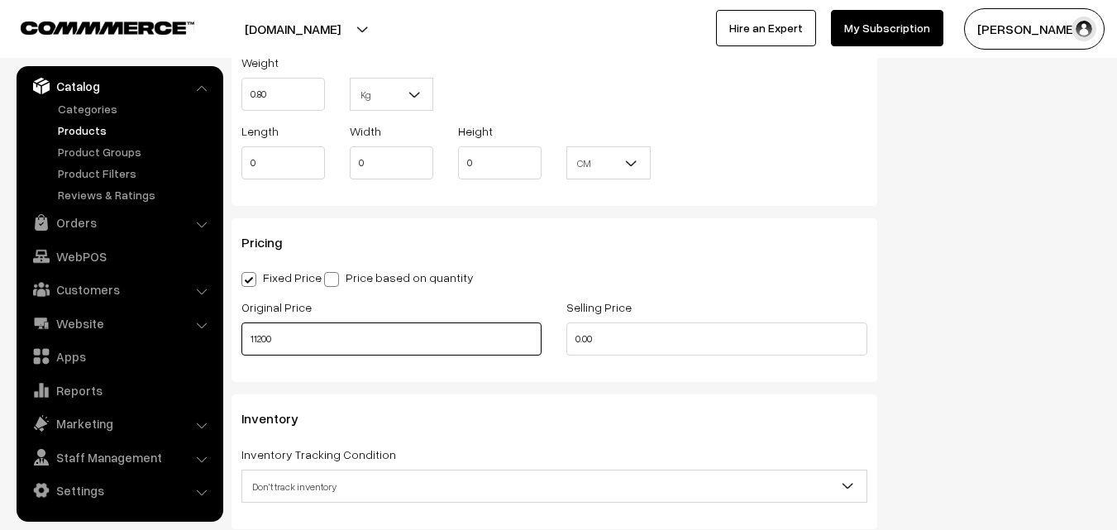
type input "11200"
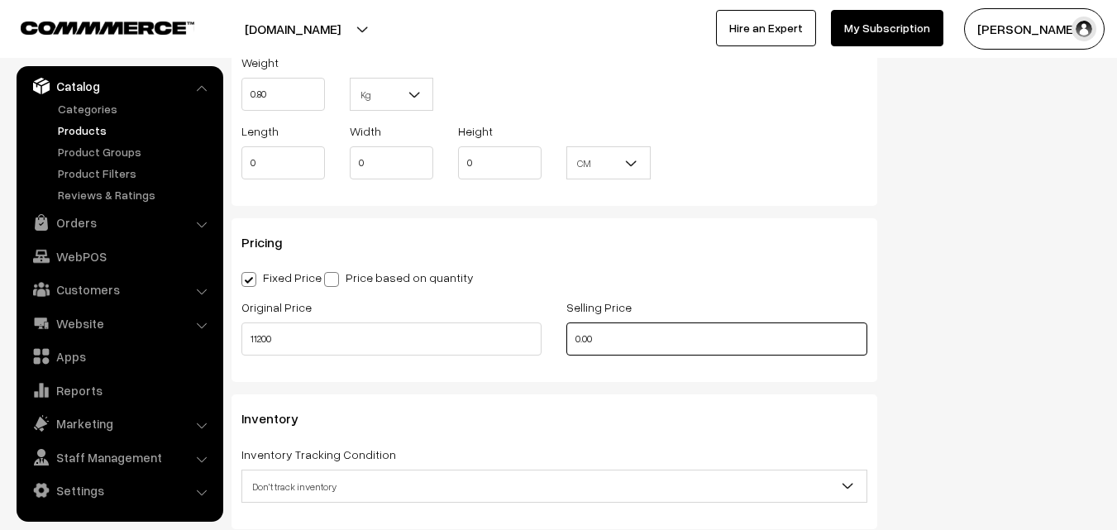
click at [617, 331] on input "0.00" at bounding box center [716, 338] width 300 height 33
click at [606, 345] on input "0" at bounding box center [716, 338] width 300 height 33
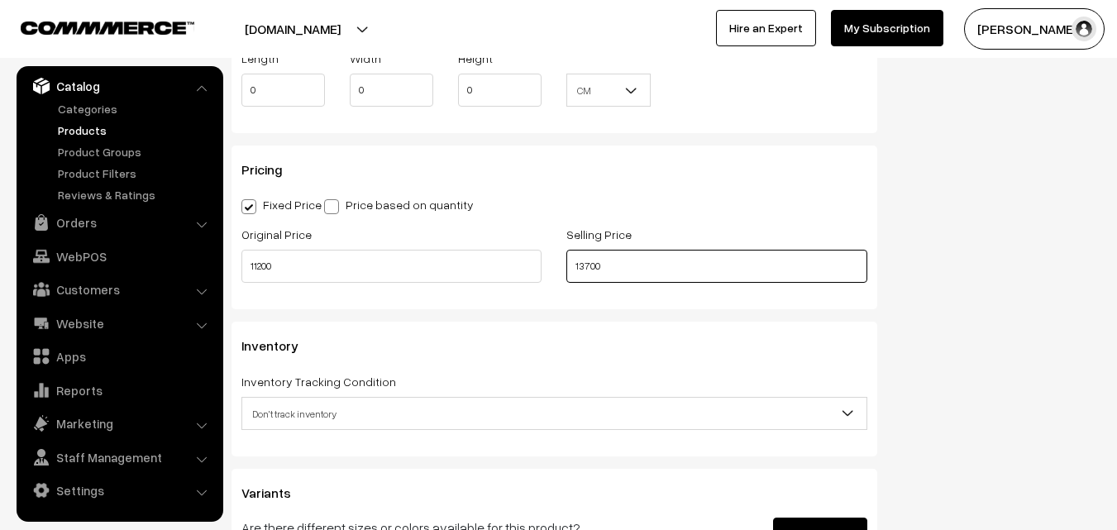
scroll to position [1488, 0]
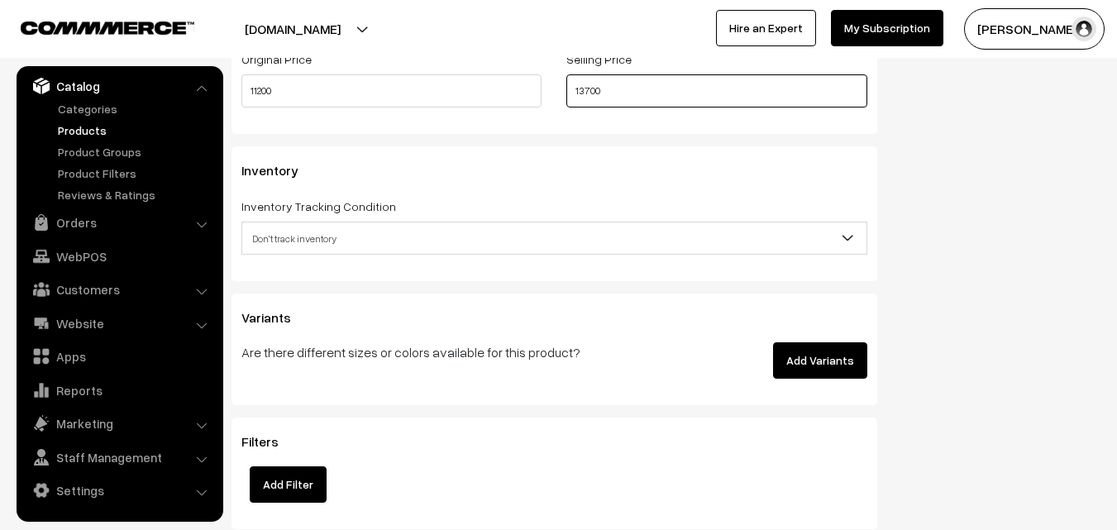
type input "13700"
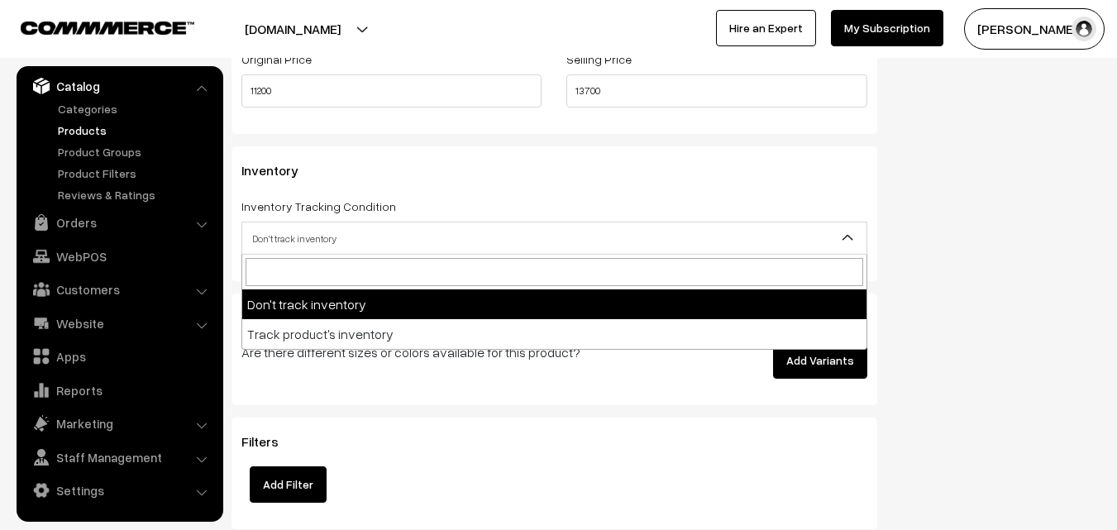
click at [290, 222] on span "Don't track inventory" at bounding box center [554, 238] width 626 height 33
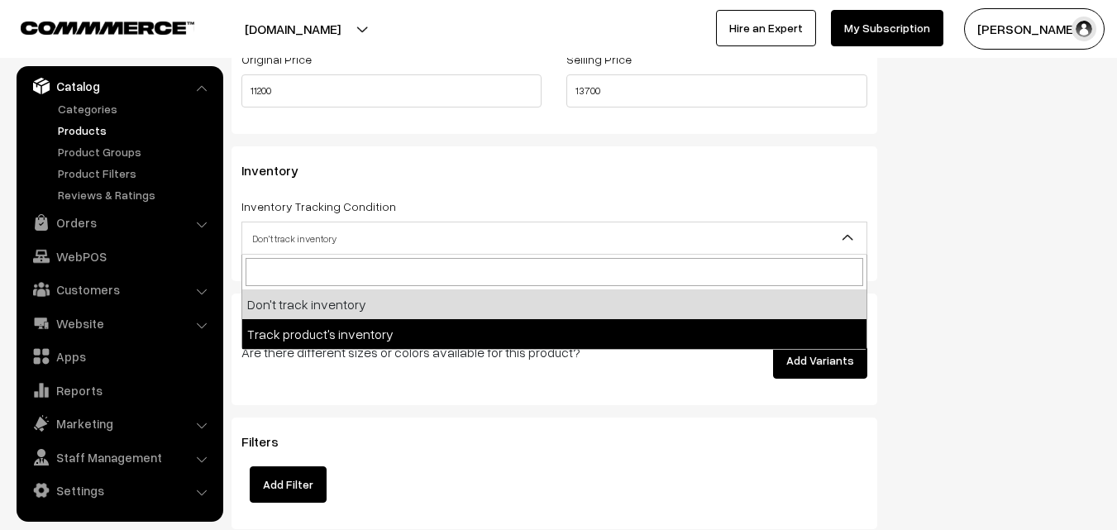
select select "2"
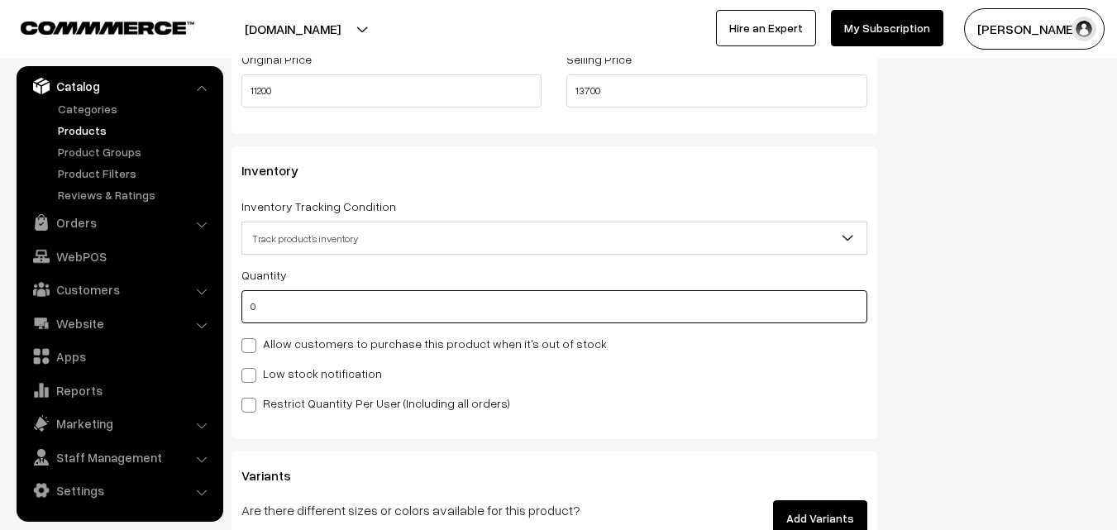
click at [280, 312] on input "0" at bounding box center [554, 306] width 626 height 33
type input "4"
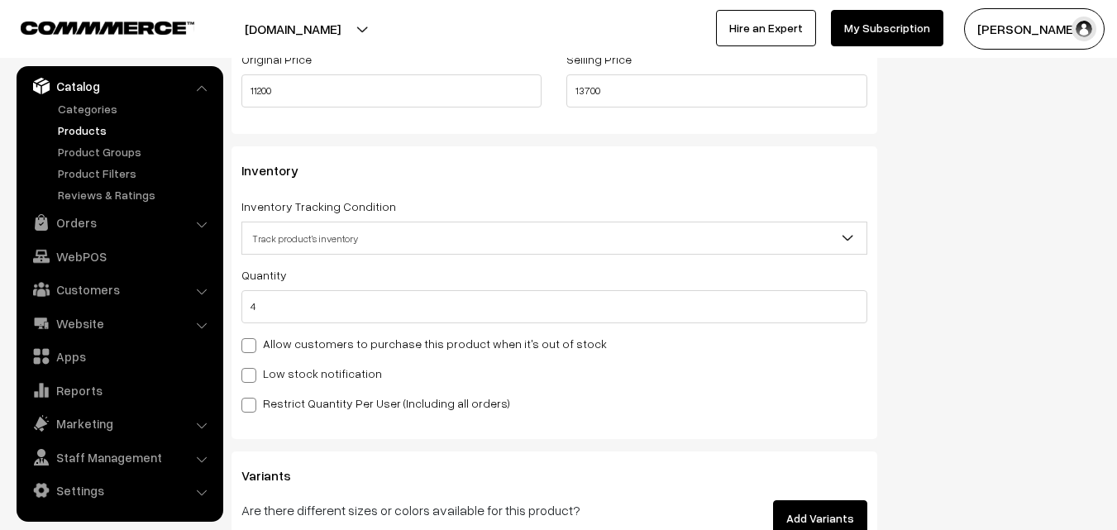
click at [261, 384] on div "Quantity 4 Allow customers to purchase this product when it's out of stock Low …" at bounding box center [554, 338] width 626 height 148
click at [264, 376] on label "Low stock notification" at bounding box center [311, 373] width 141 height 17
click at [252, 376] on input "Low stock notification" at bounding box center [246, 372] width 11 height 11
checkbox input "true"
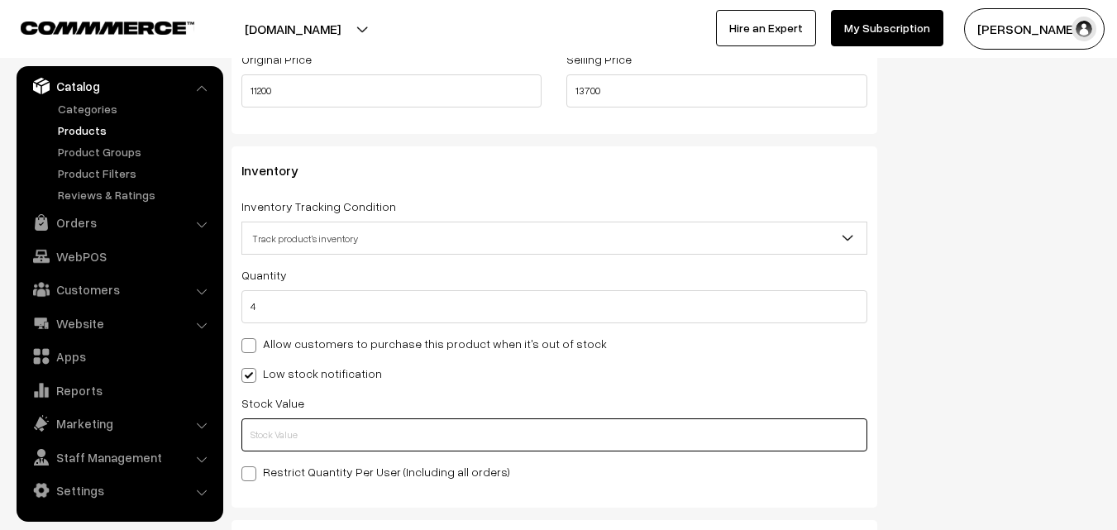
click at [273, 422] on input "text" at bounding box center [554, 434] width 626 height 33
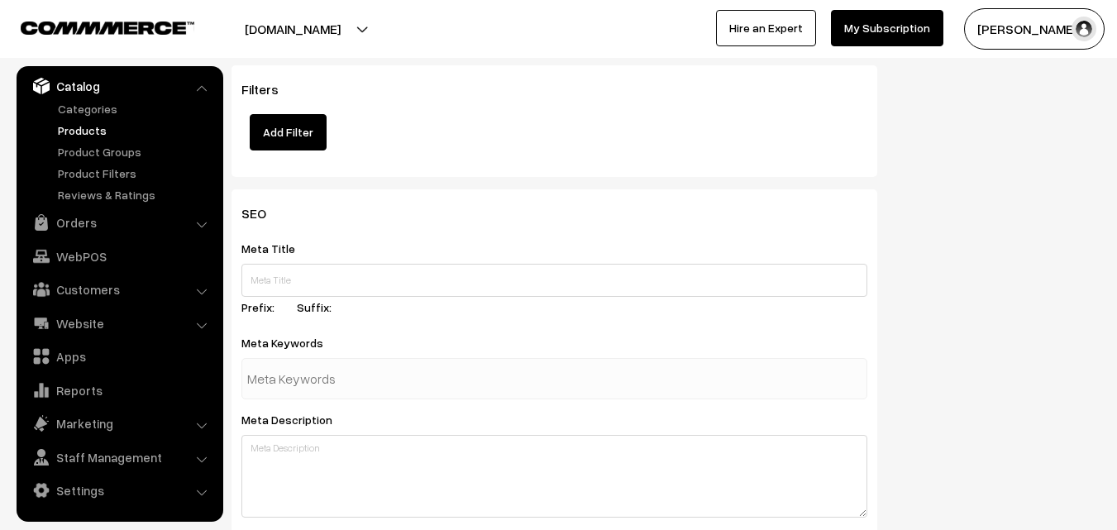
scroll to position [2461, 0]
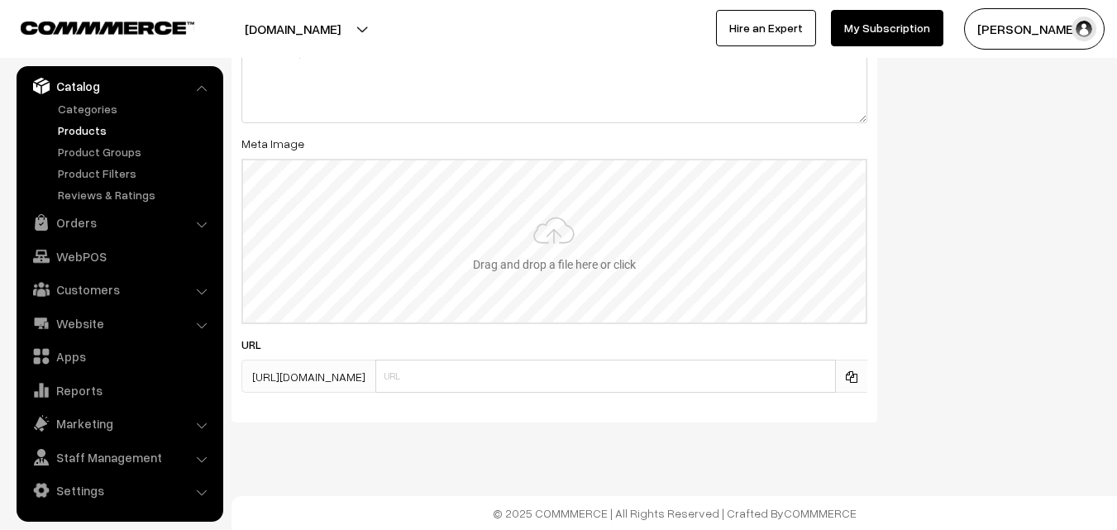
type input "2"
click at [529, 252] on input "file" at bounding box center [554, 241] width 622 height 162
type input "C:\fakepath\kanchipuram-saree-va12030-aug.jpeg"
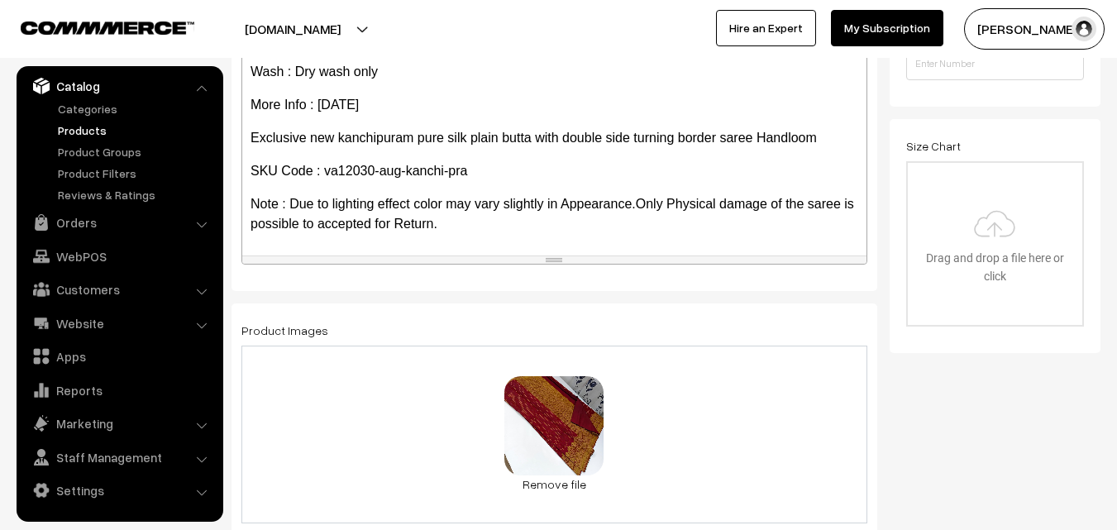
scroll to position [0, 0]
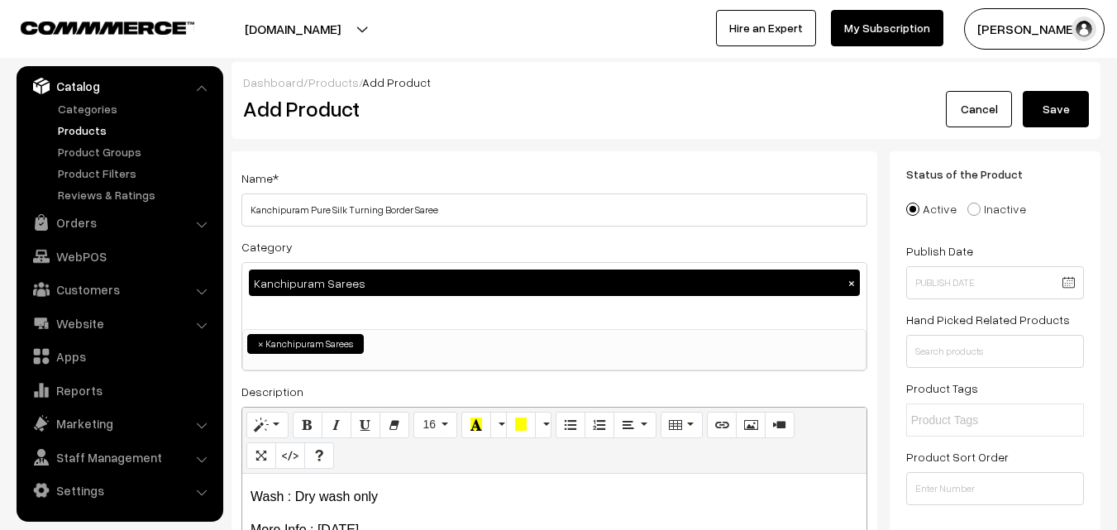
click at [1046, 105] on button "Save" at bounding box center [1055, 109] width 66 height 36
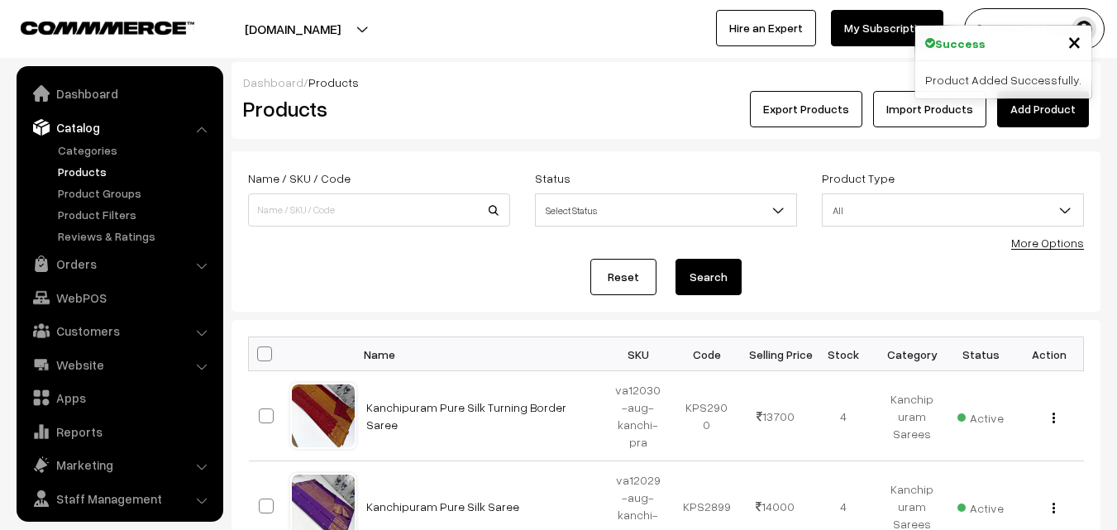
scroll to position [41, 0]
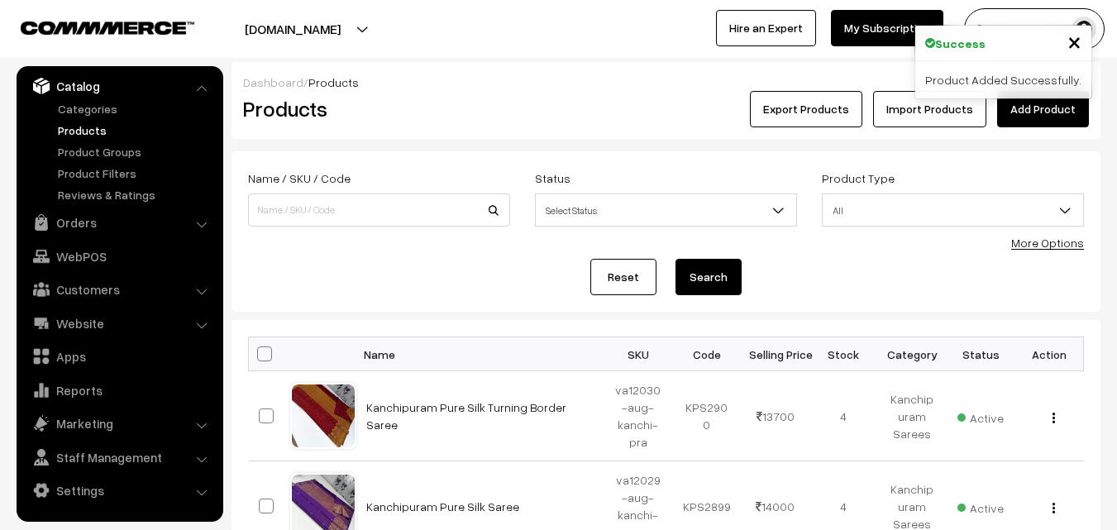
click at [542, 79] on div "Dashboard / Products" at bounding box center [666, 82] width 846 height 17
click at [1068, 117] on link "Add Product" at bounding box center [1043, 109] width 92 height 36
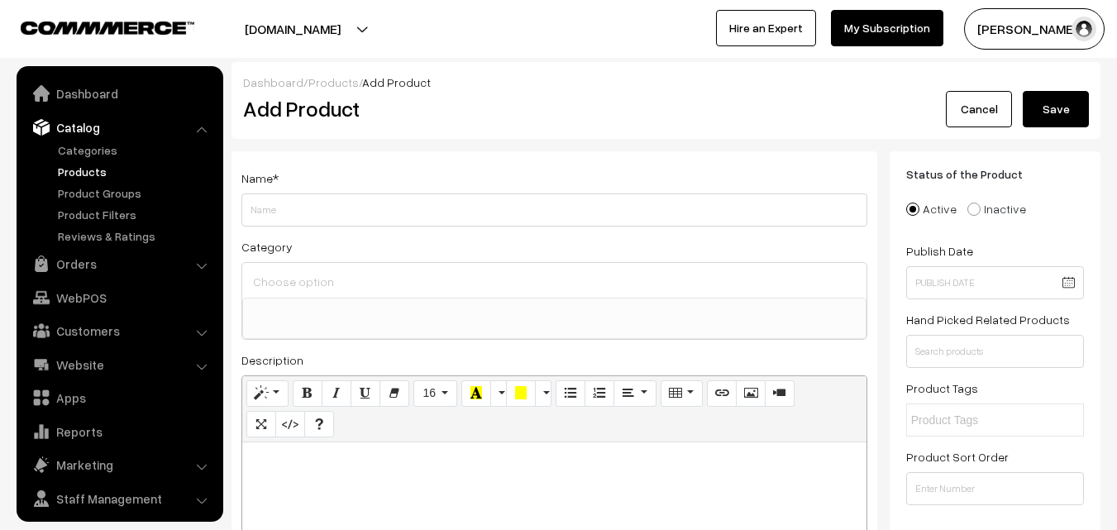
select select
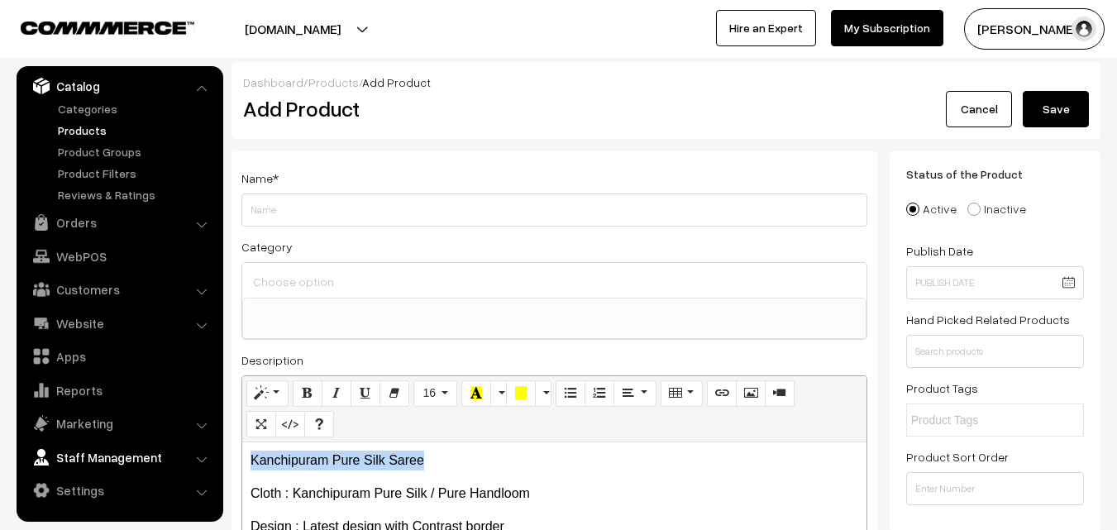
drag, startPoint x: 430, startPoint y: 450, endPoint x: 180, endPoint y: 444, distance: 249.7
copy p "Kanchipuram Pure Silk Saree"
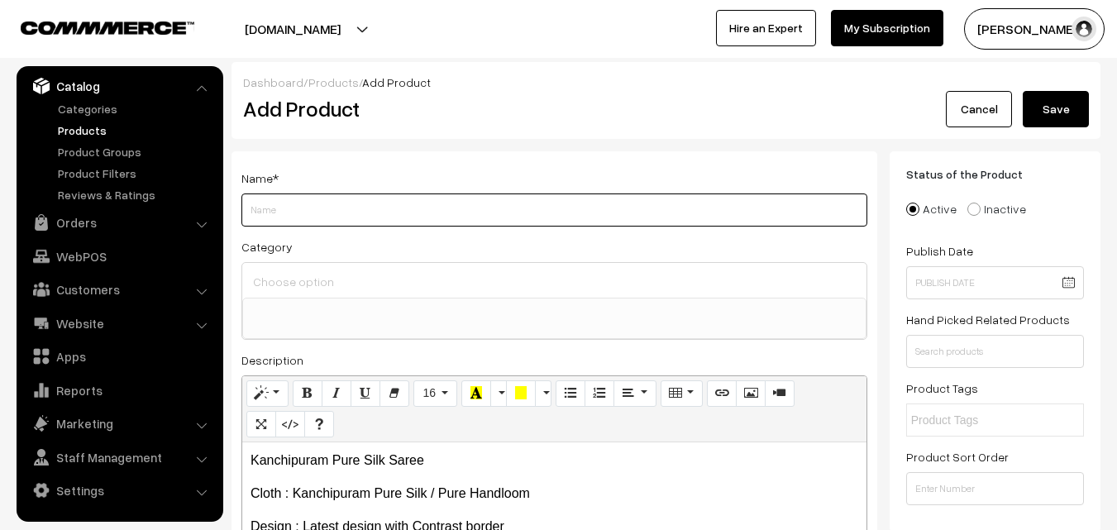
click at [263, 203] on input "Weight" at bounding box center [554, 209] width 626 height 33
paste input "Kanchipuram Pure Silk Saree"
type input "Kanchipuram Pure Silk Saree"
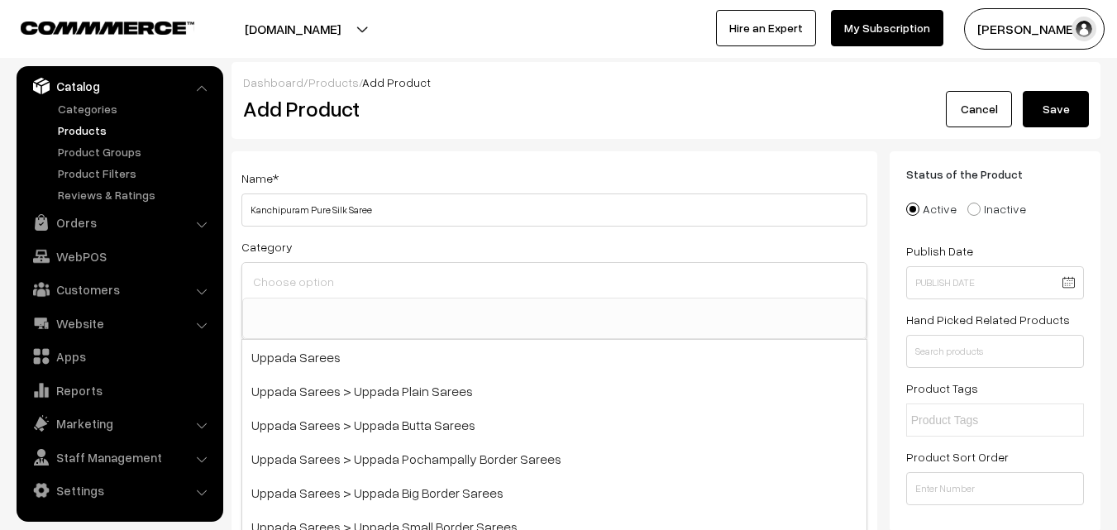
click at [283, 274] on input at bounding box center [554, 281] width 611 height 24
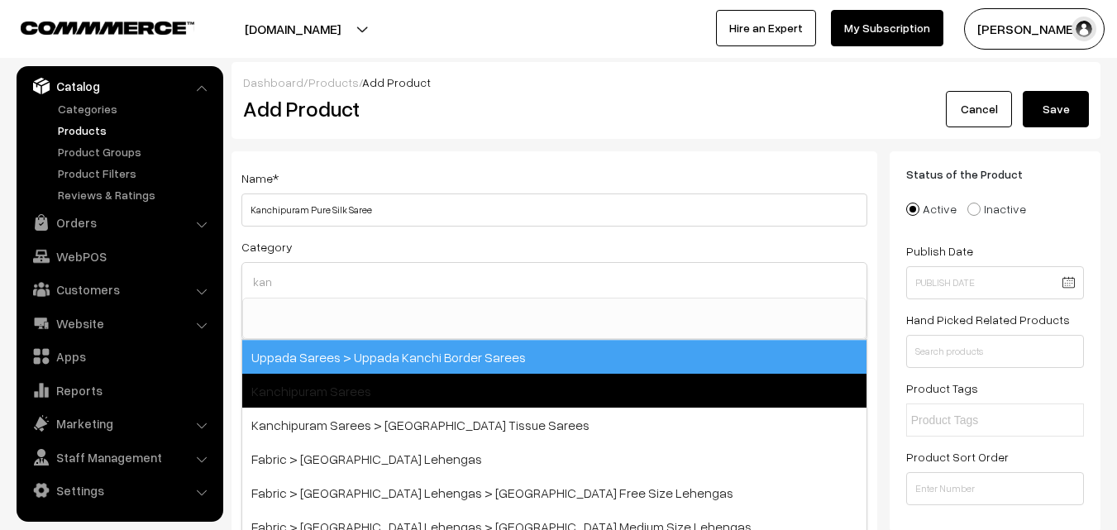
type input "kan"
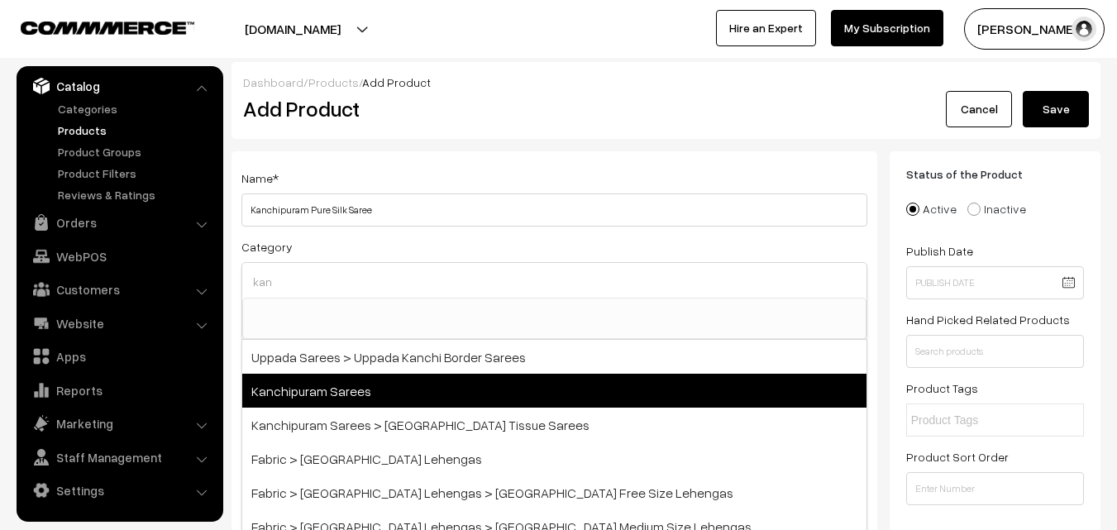
click at [329, 400] on span "Kanchipuram Sarees" at bounding box center [554, 391] width 624 height 34
select select "3"
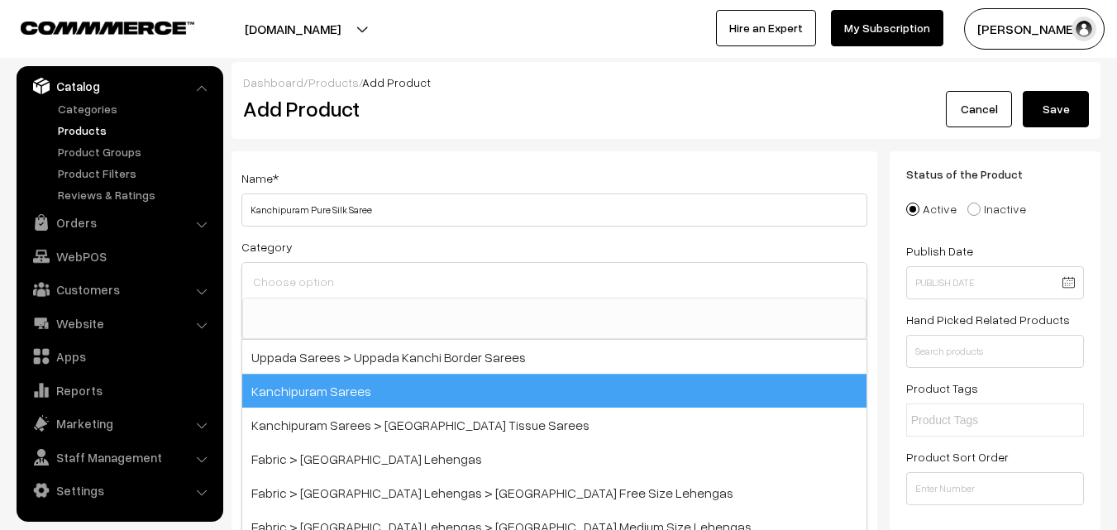
scroll to position [281, 0]
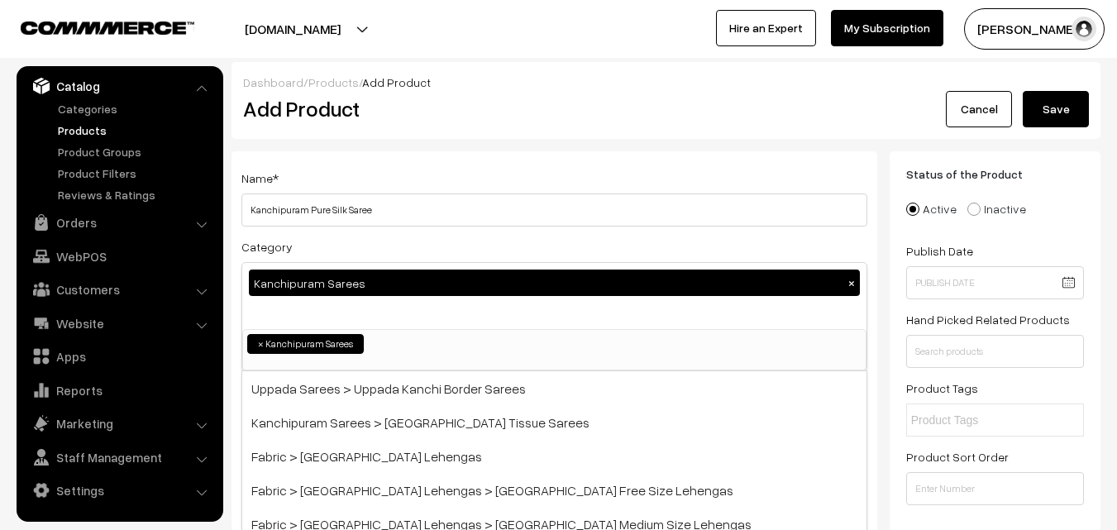
click at [374, 176] on div "Name * Kanchipuram Pure Silk Saree" at bounding box center [554, 197] width 626 height 59
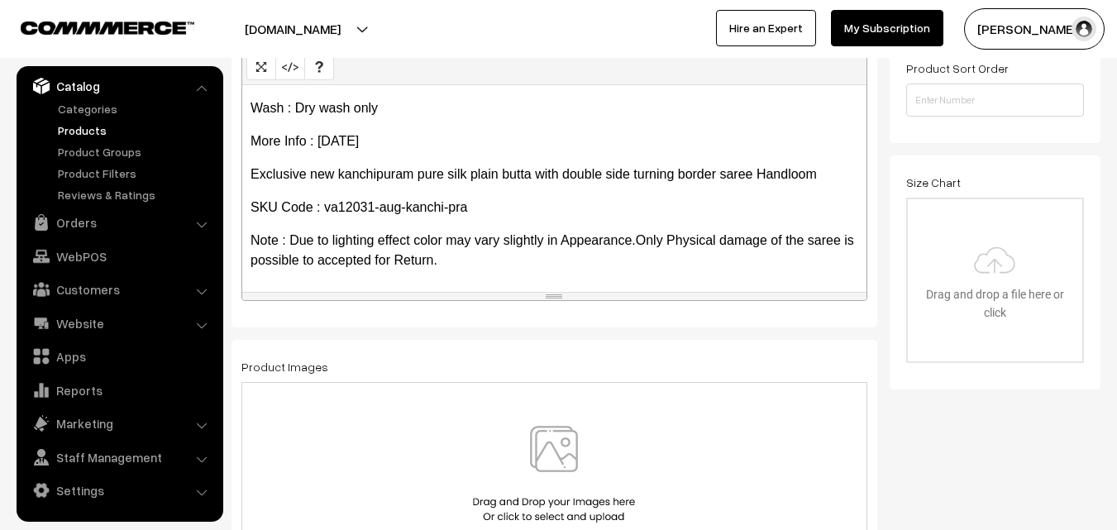
scroll to position [413, 0]
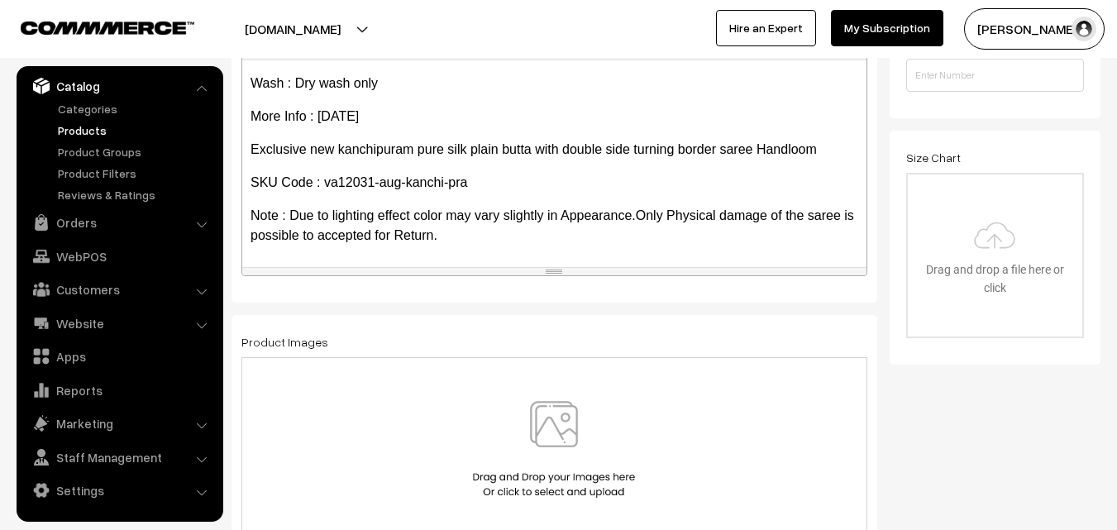
click at [565, 436] on img at bounding box center [554, 449] width 170 height 97
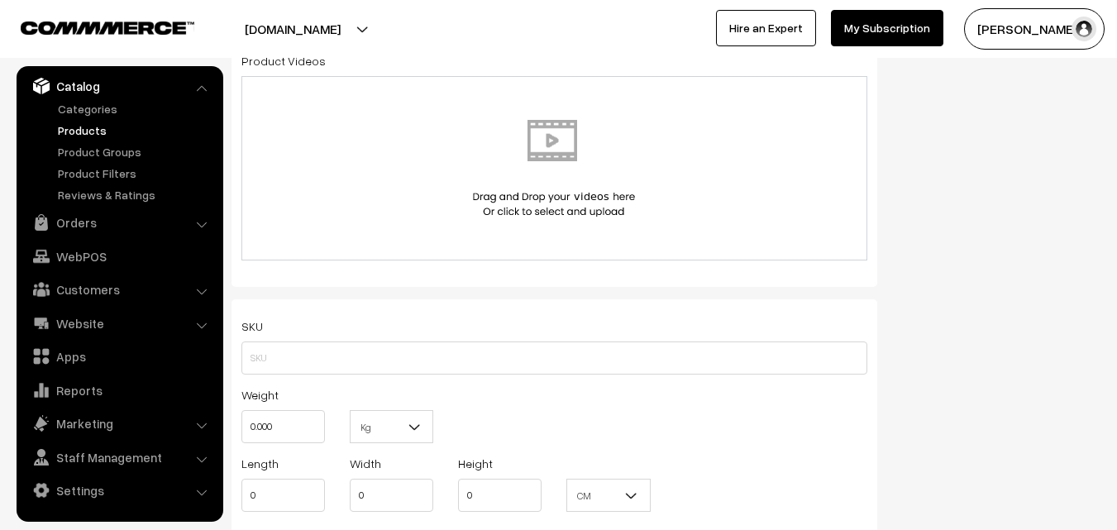
scroll to position [909, 0]
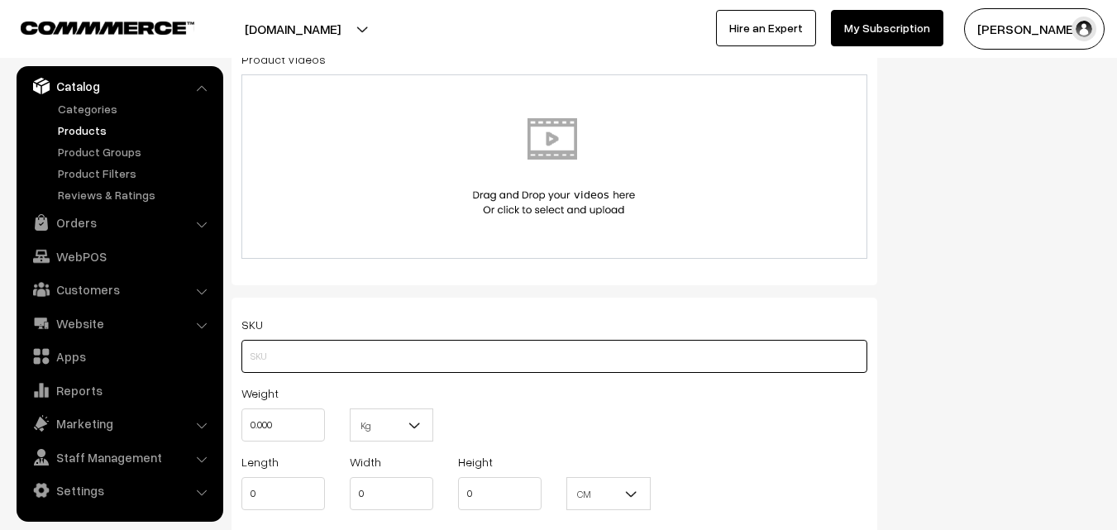
click at [272, 355] on input "text" at bounding box center [554, 356] width 626 height 33
paste input "va12031-aug-kanchi-pra"
type input "va12031-aug-kanchi-pra"
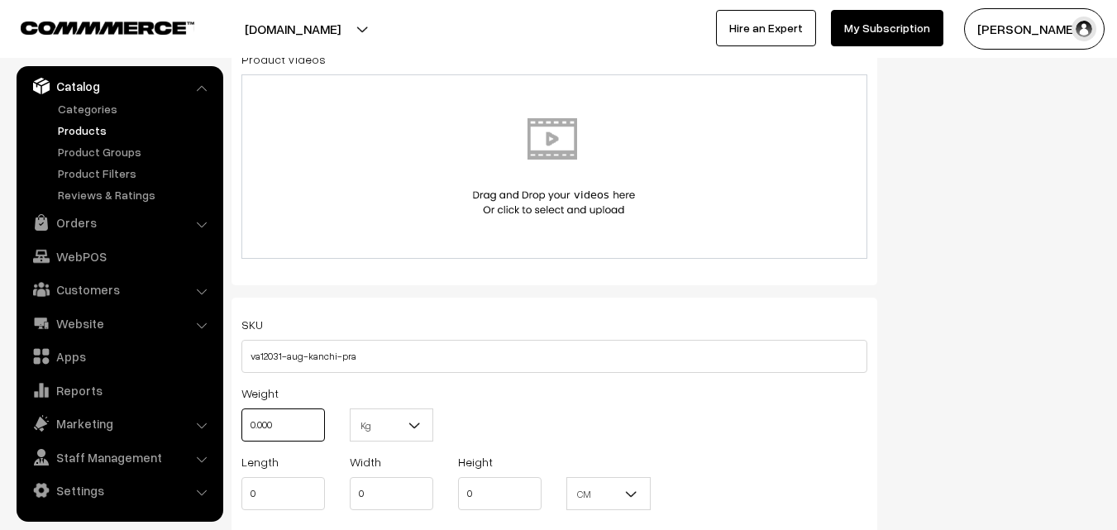
click at [272, 427] on input "0.000" at bounding box center [282, 424] width 83 height 33
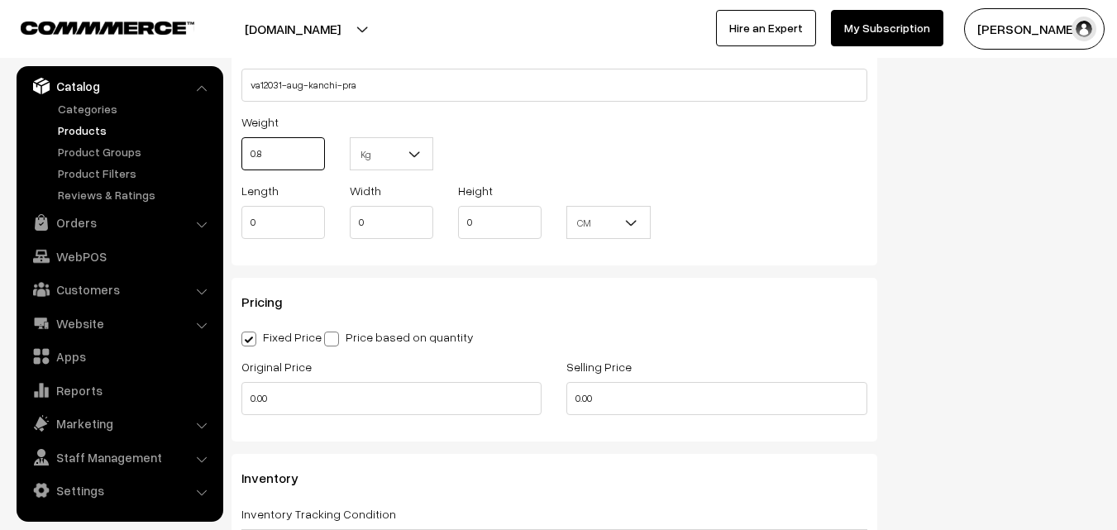
scroll to position [1240, 0]
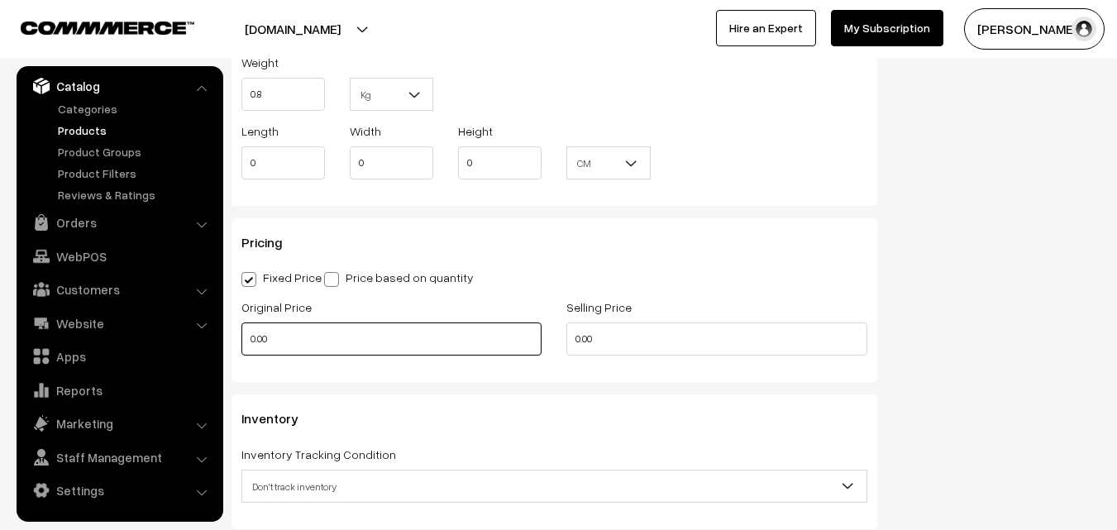
type input "0.80"
click at [284, 348] on input "0.00" at bounding box center [391, 338] width 300 height 33
click at [274, 331] on input "0" at bounding box center [391, 338] width 300 height 33
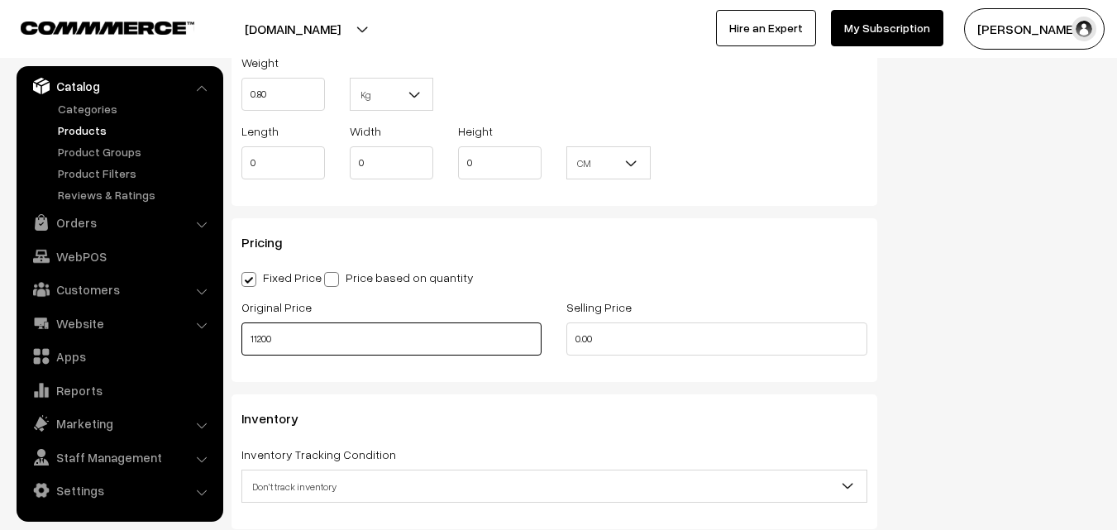
type input "11200"
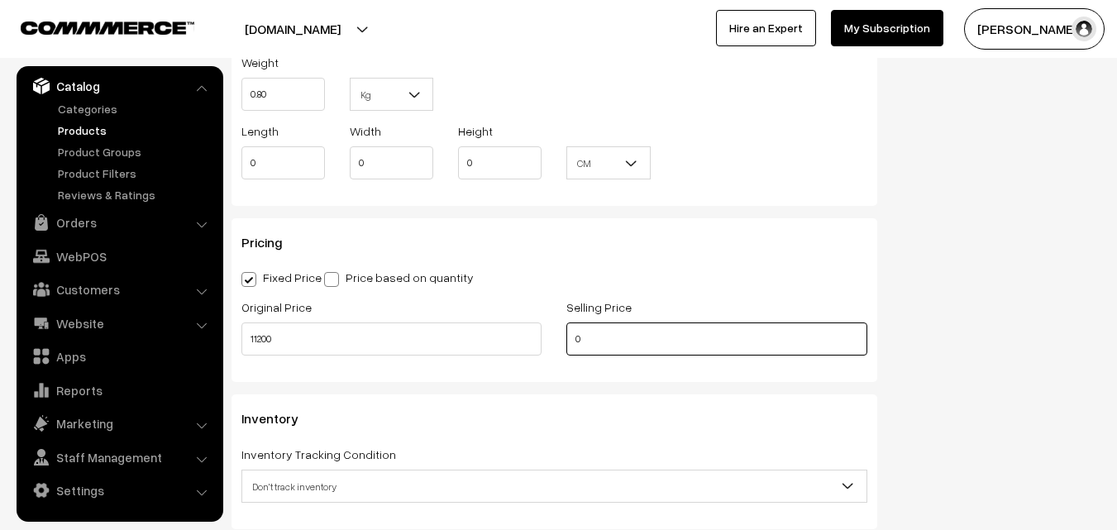
click at [625, 342] on input "0" at bounding box center [716, 338] width 300 height 33
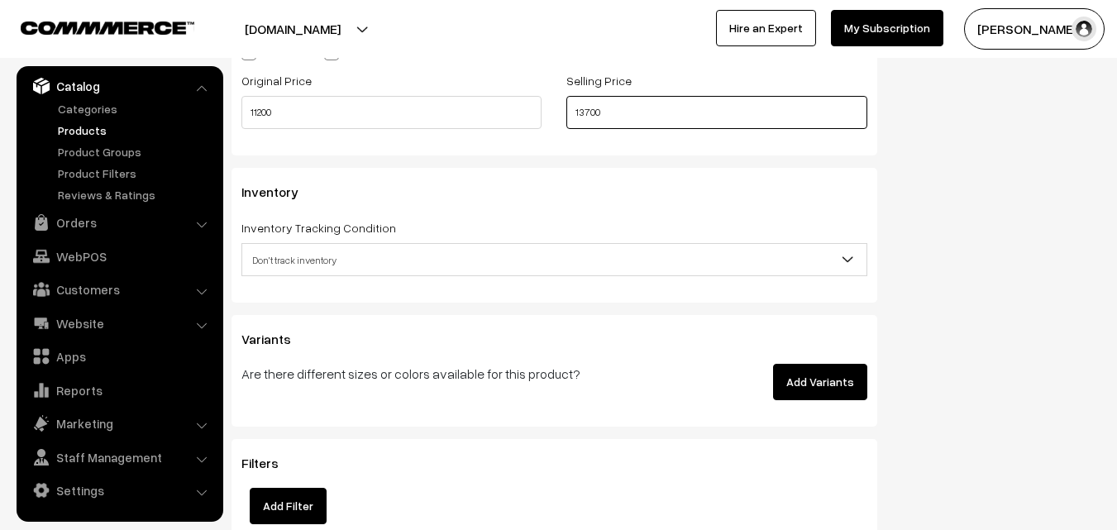
scroll to position [1488, 0]
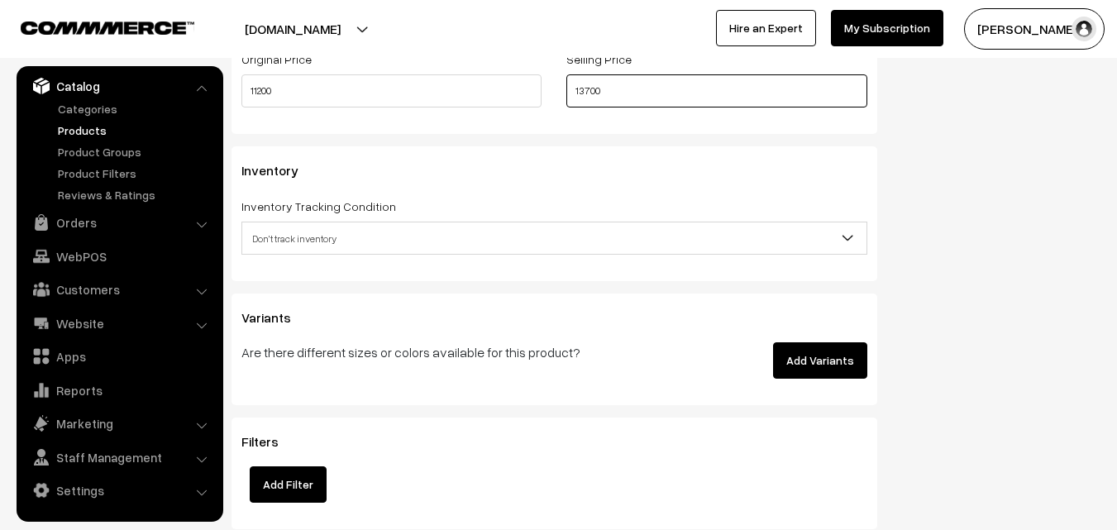
type input "13700"
click span "Don't track inventory"
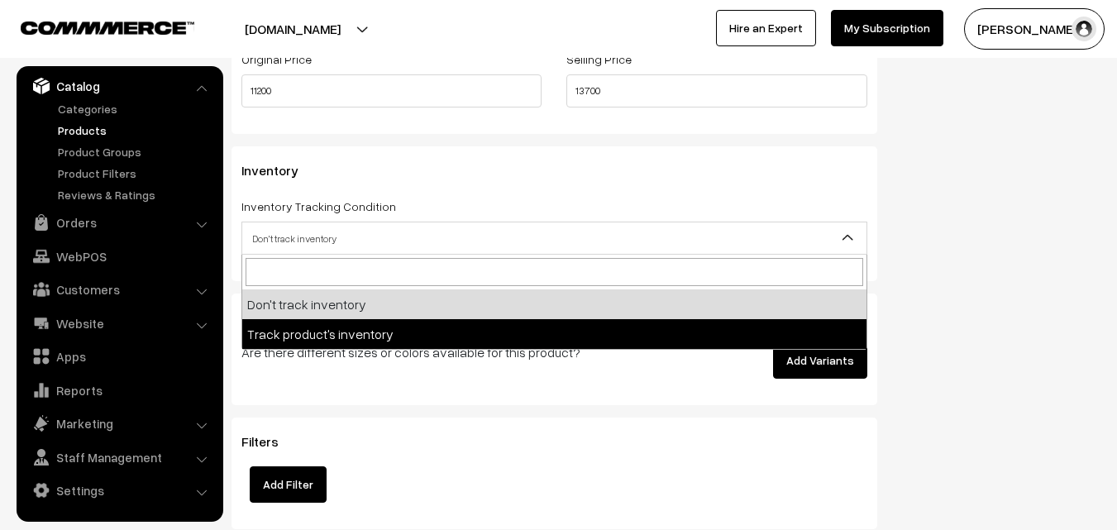
select select "2"
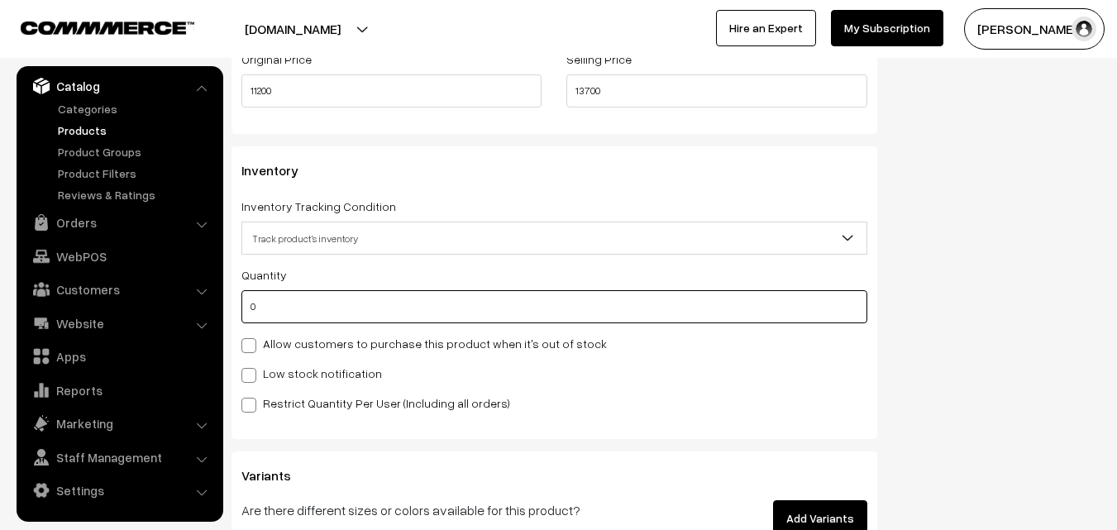
click input "0"
type input "4"
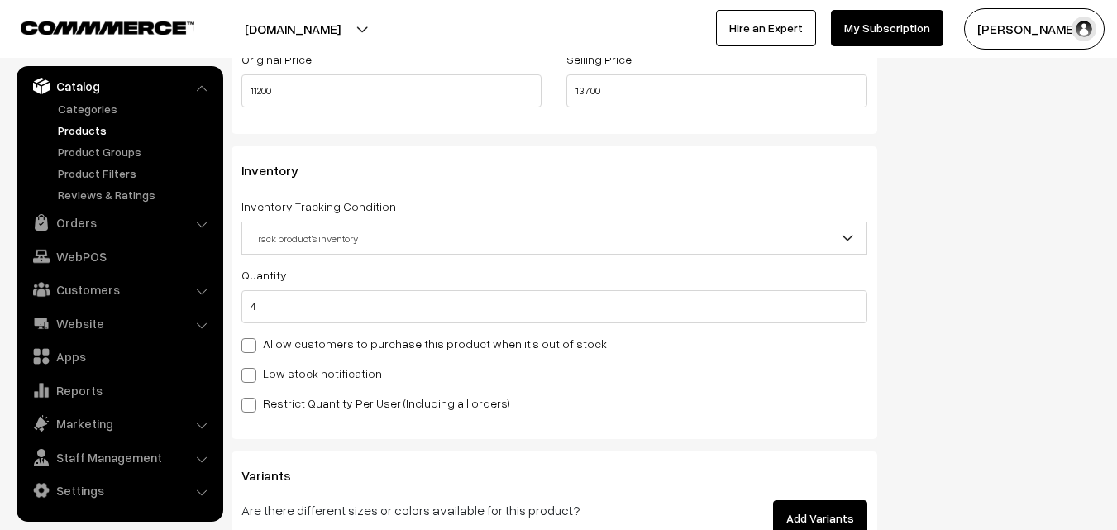
click label "Low stock notification"
click input "Low stock notification"
checkbox input "true"
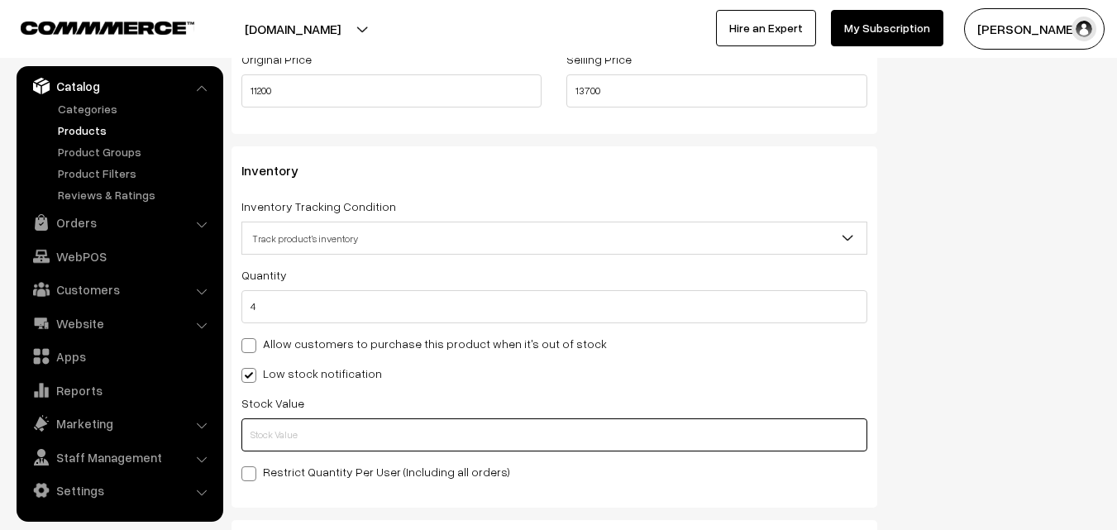
click input "text"
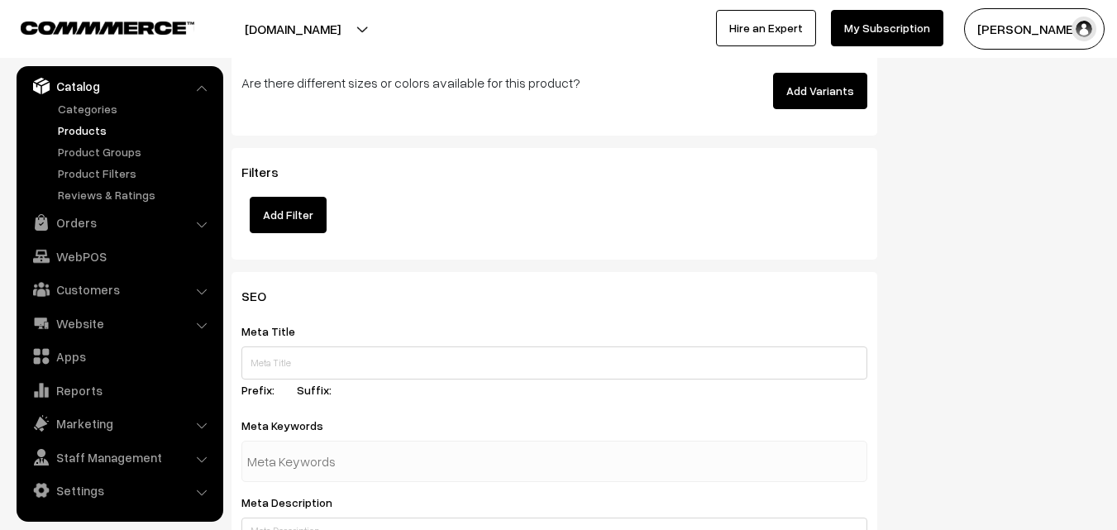
scroll to position [2461, 0]
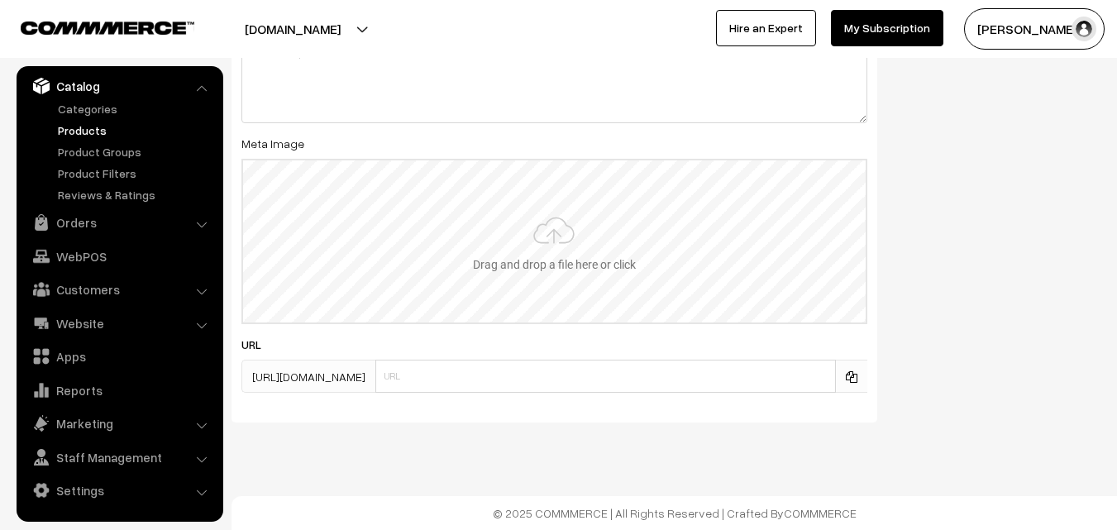
type input "2"
click input "file"
type input "C:\fakepath\kanchipuram-saree-va12031-aug.jpeg"
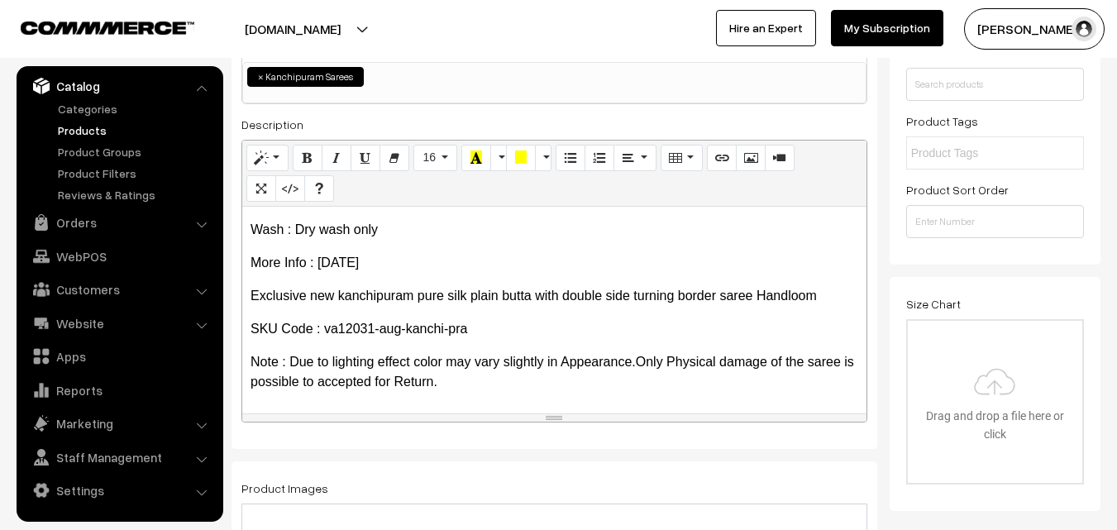
scroll to position [0, 0]
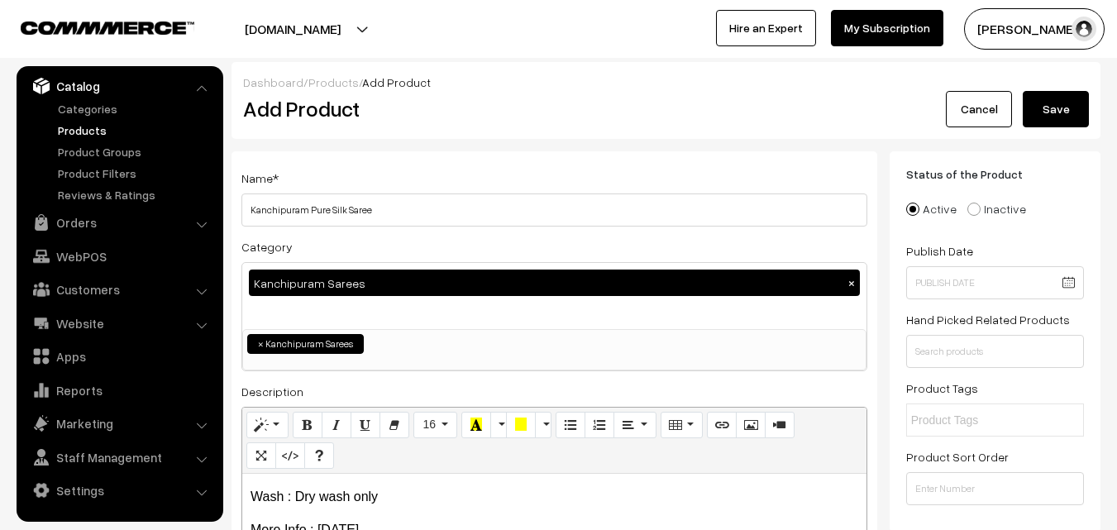
click button "Save"
click h2 "Add Product"
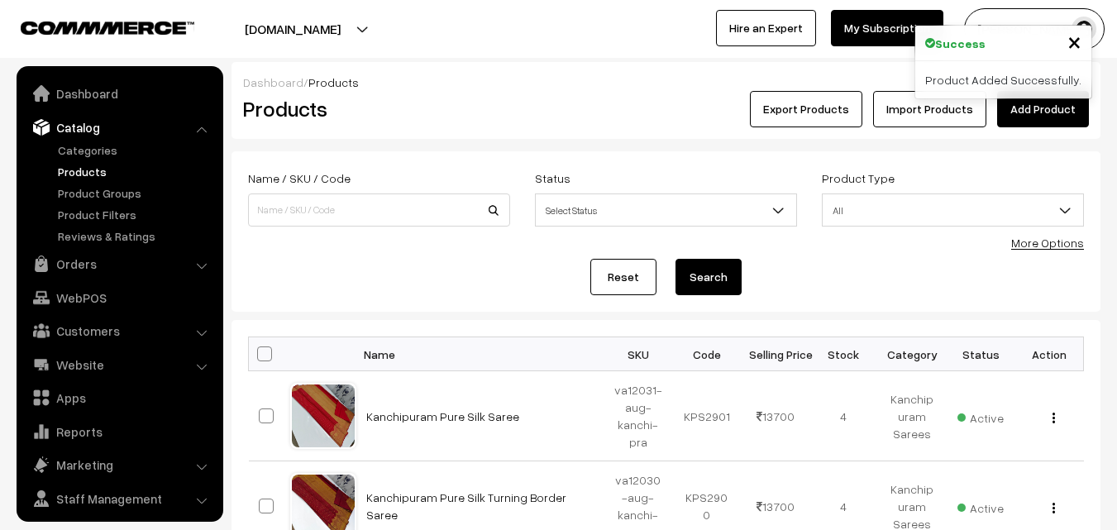
scroll to position [41, 0]
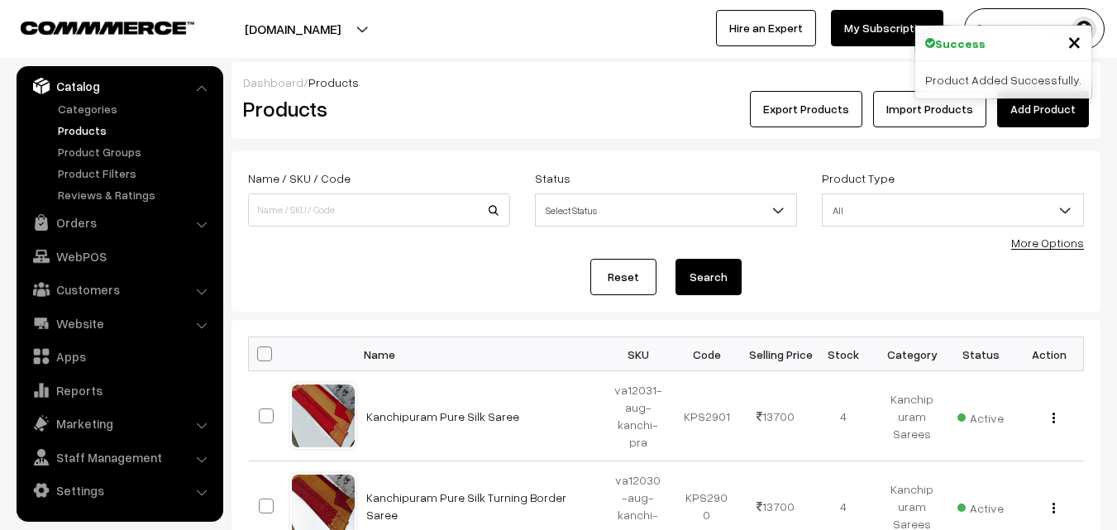
click at [1041, 111] on link "Add Product" at bounding box center [1043, 109] width 92 height 36
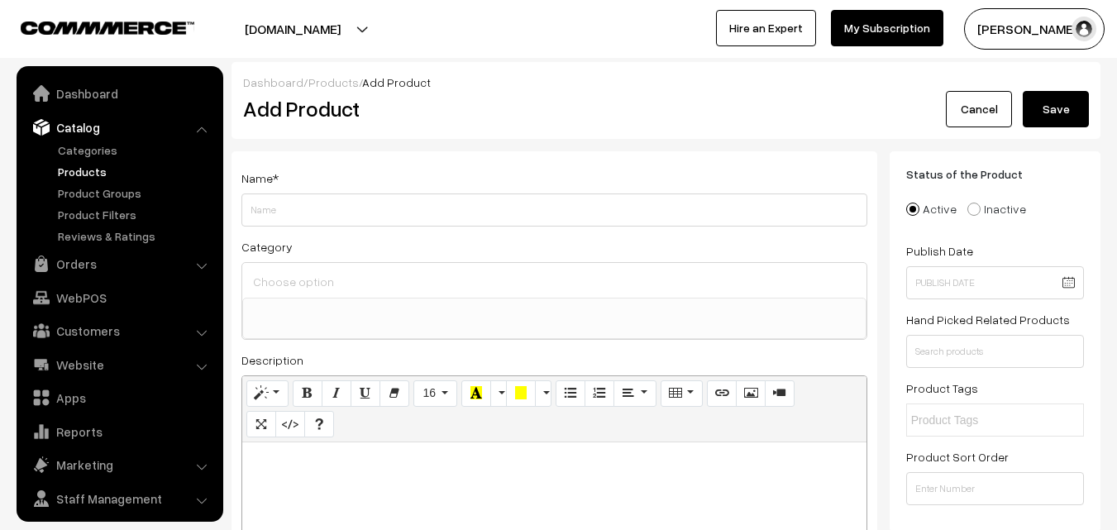
select select
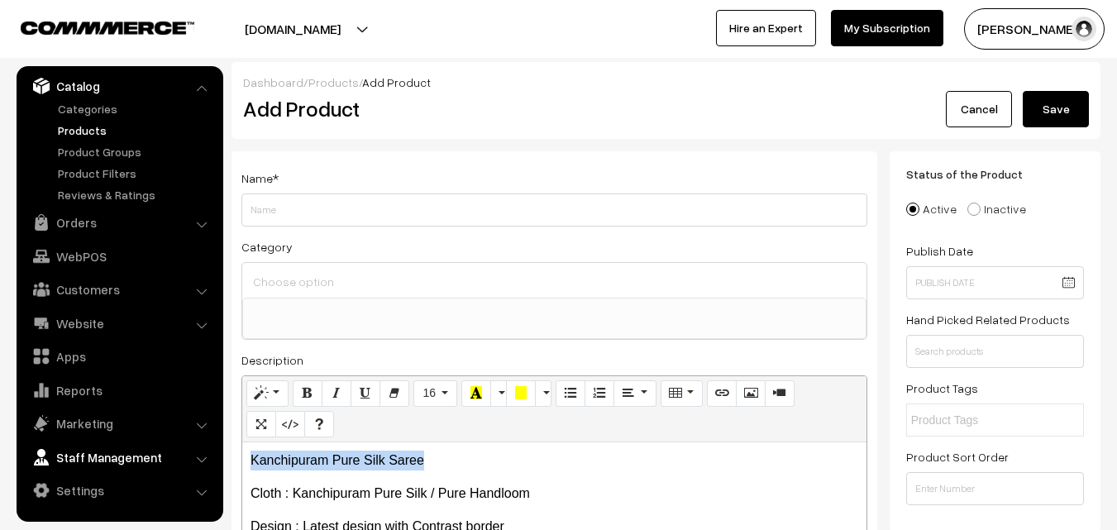
drag, startPoint x: 445, startPoint y: 457, endPoint x: 212, endPoint y: 446, distance: 233.4
copy p "Kanchipuram Pure Silk Saree"
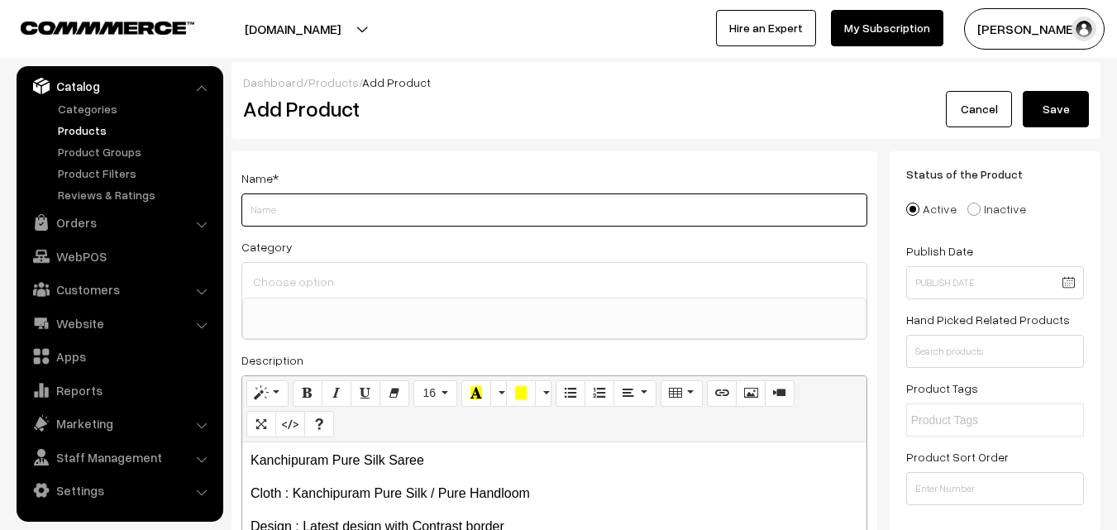
paste input "Kanchipuram Pure Silk Saree"
type input "Kanchipuram Pure Silk Saree"
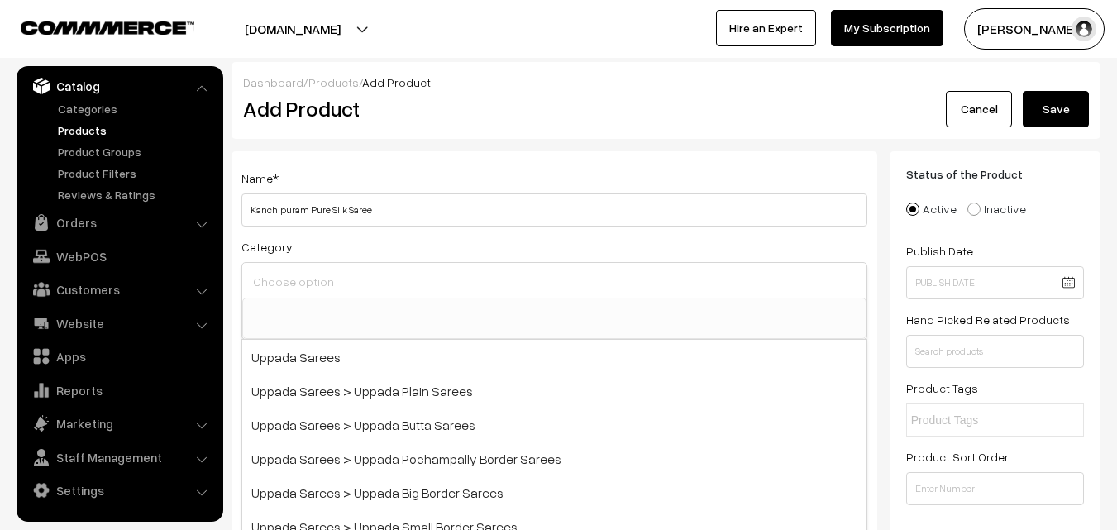
click at [295, 289] on input at bounding box center [554, 281] width 611 height 24
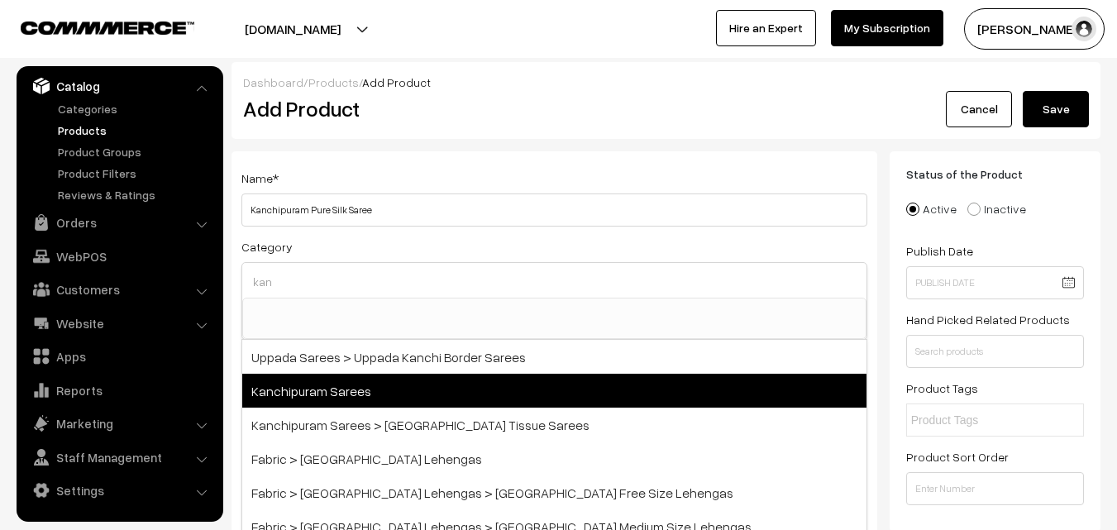
type input "kan"
click at [367, 384] on span "Kanchipuram Sarees" at bounding box center [554, 391] width 624 height 34
select select "3"
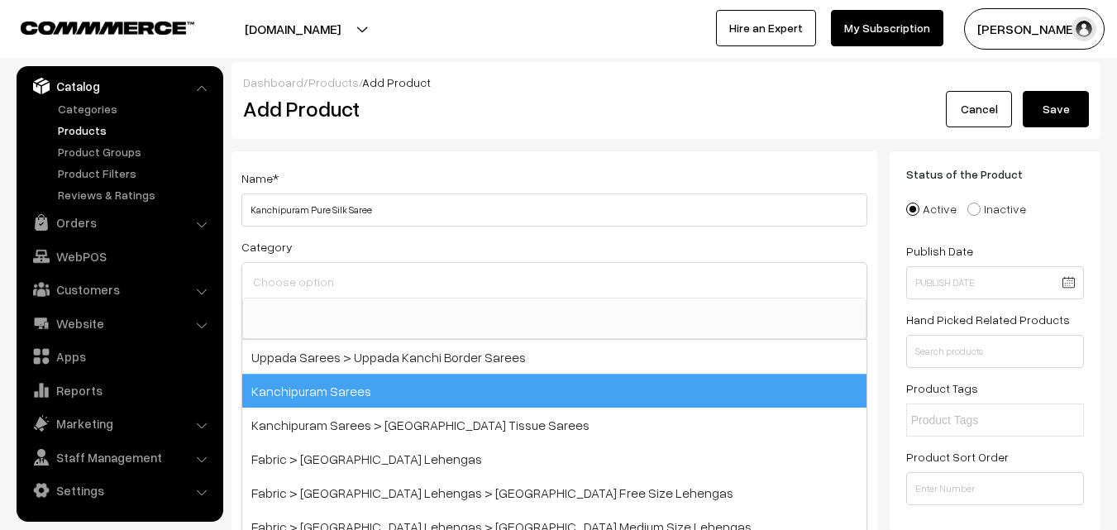
scroll to position [281, 0]
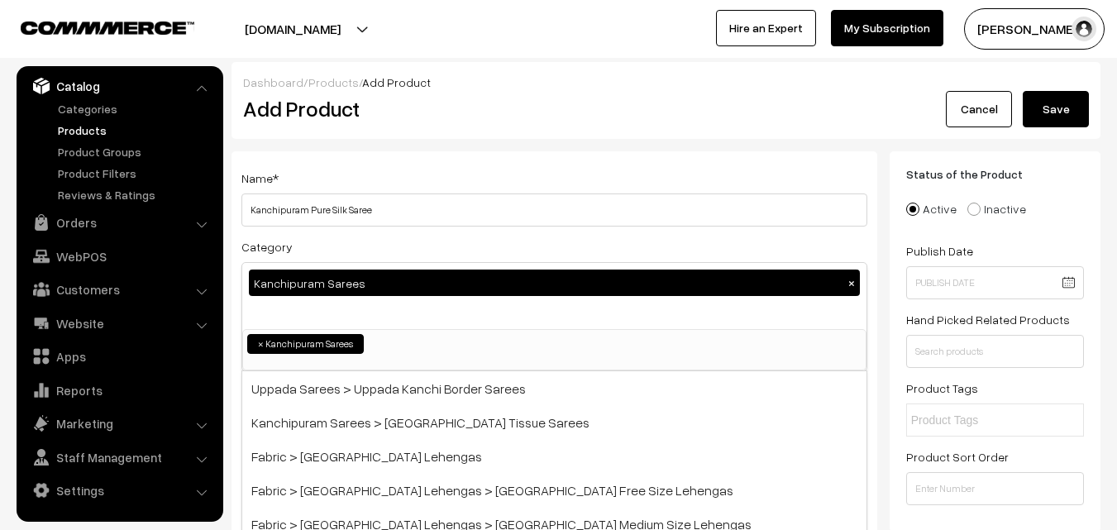
click at [441, 175] on div "Name * Kanchipuram Pure Silk Saree" at bounding box center [554, 197] width 626 height 59
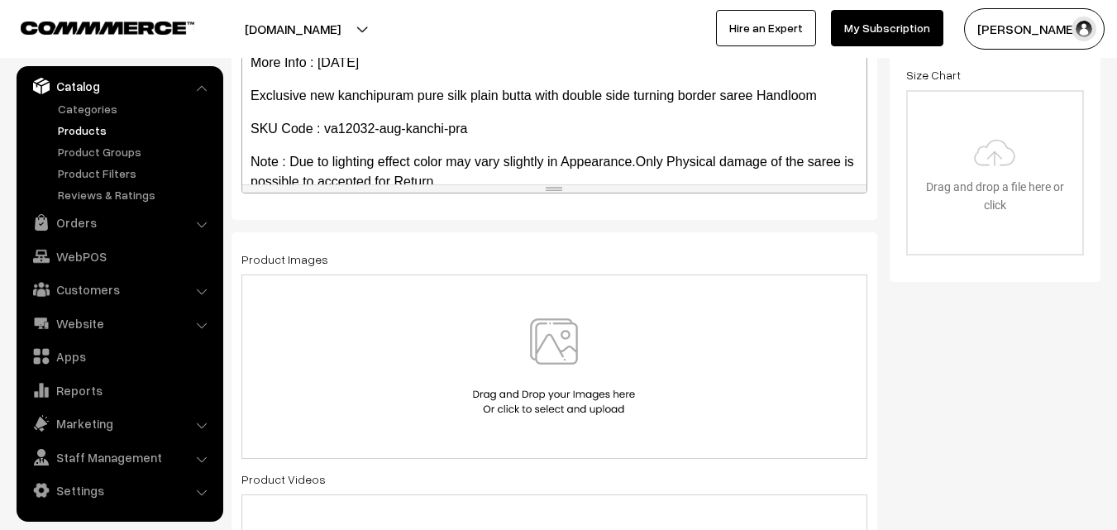
scroll to position [165, 0]
click at [556, 344] on img at bounding box center [554, 366] width 170 height 97
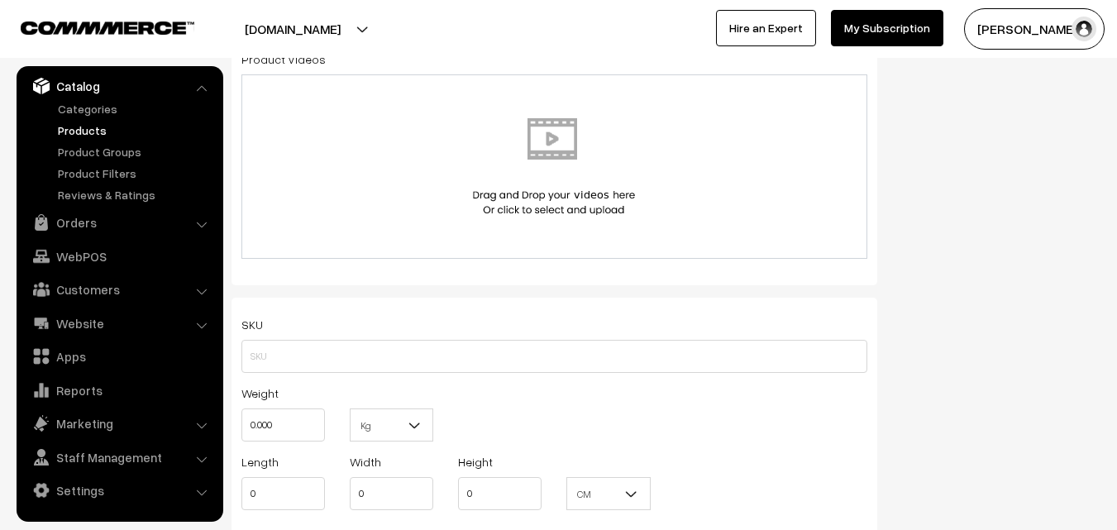
scroll to position [992, 0]
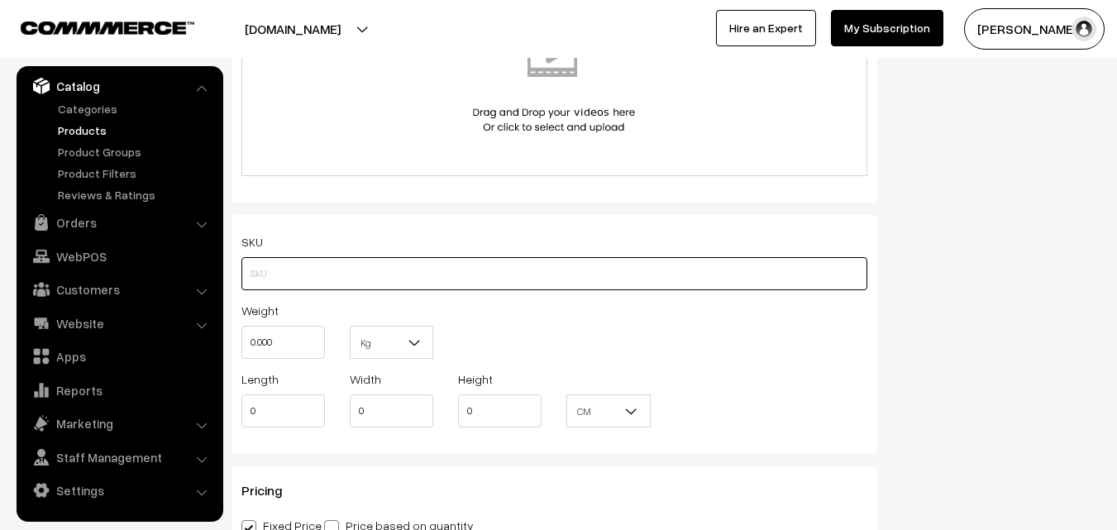
click at [274, 260] on input "text" at bounding box center [554, 273] width 626 height 33
paste input "va12032-aug-kanchi-pra"
type input "va12032-aug-kanchi-pra"
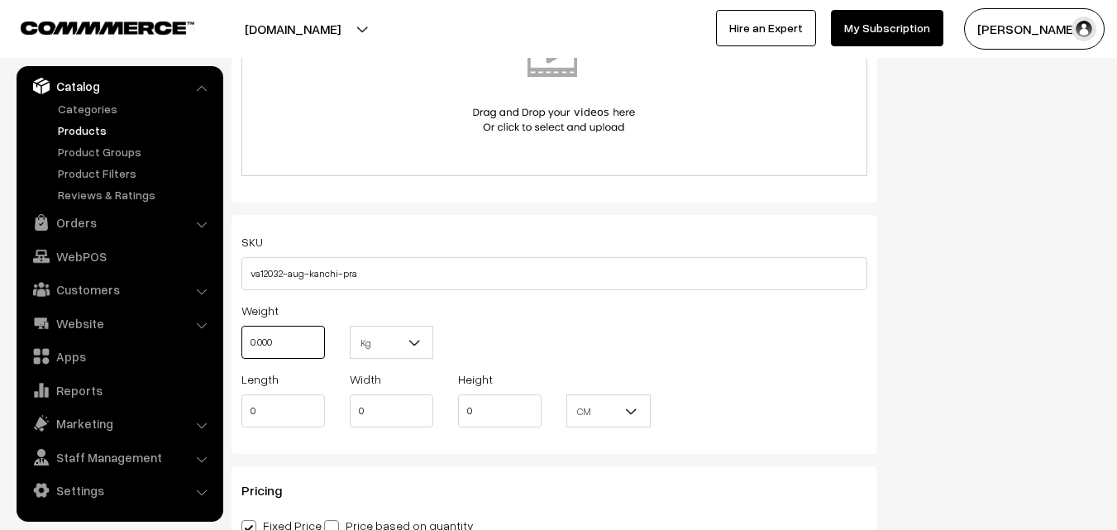
click at [288, 333] on input "0.000" at bounding box center [282, 342] width 83 height 33
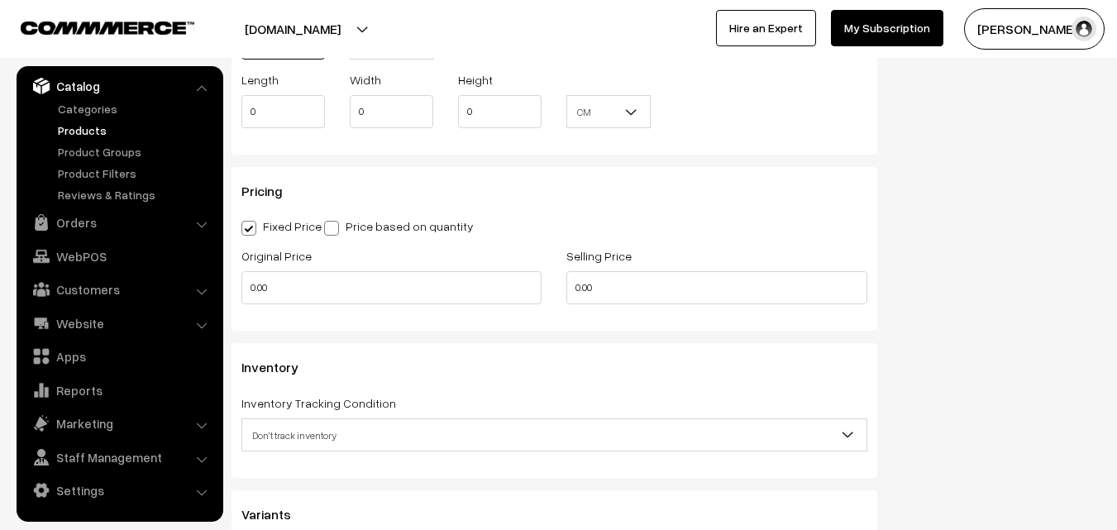
scroll to position [1322, 0]
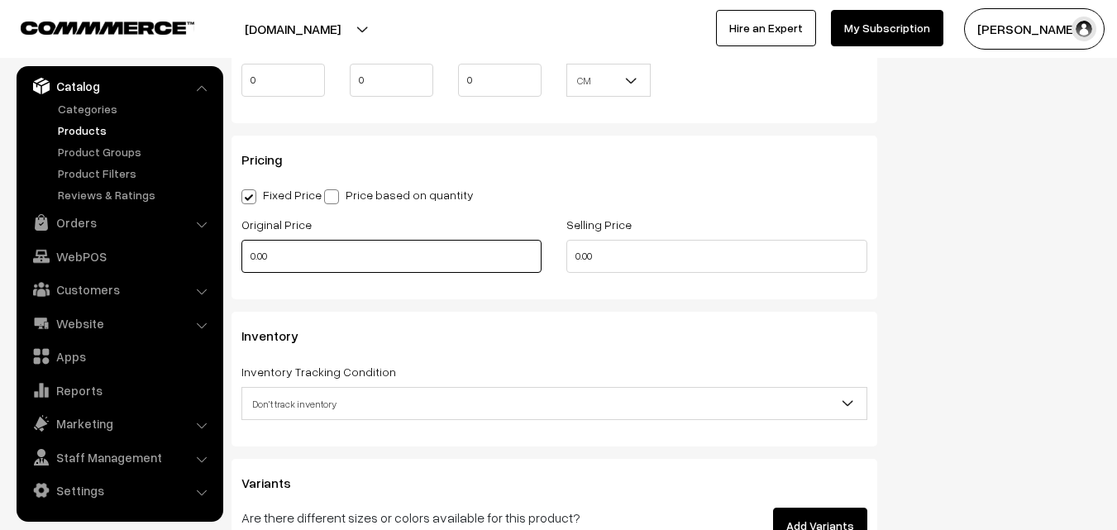
type input "0.80"
click at [285, 260] on input "0.00" at bounding box center [391, 256] width 300 height 33
click at [284, 266] on input "0" at bounding box center [391, 256] width 300 height 33
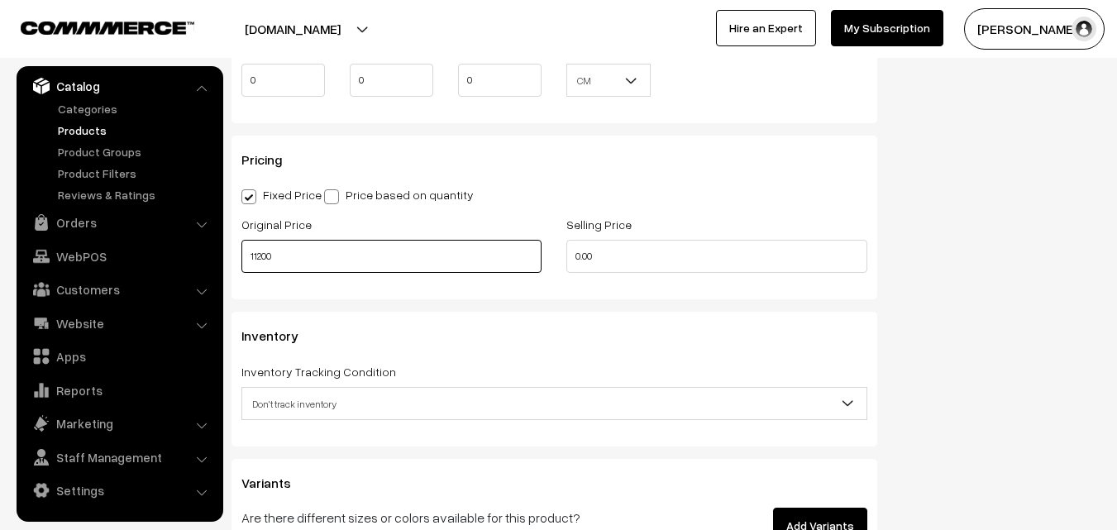
type input "11200"
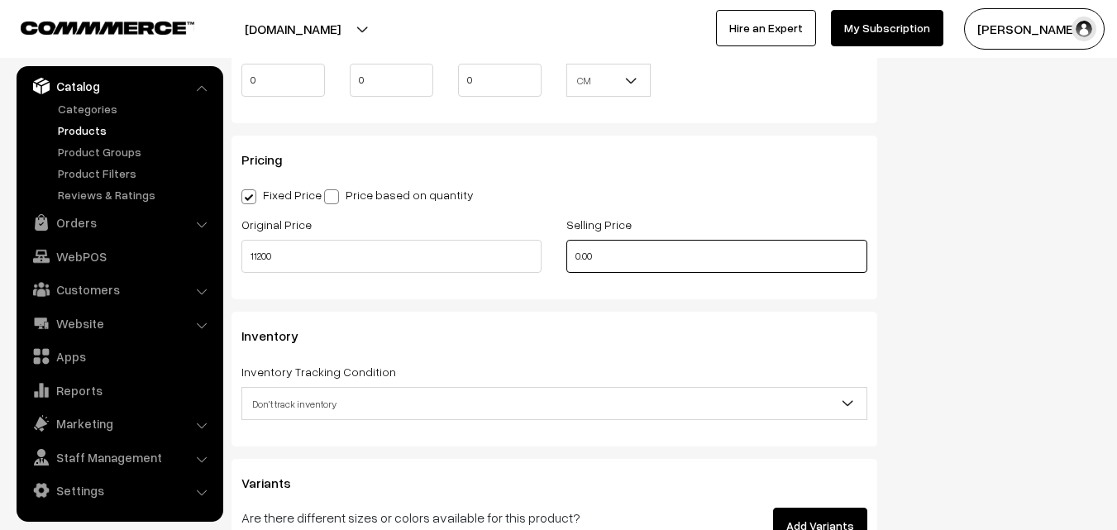
click at [636, 244] on input "0.00" at bounding box center [716, 256] width 300 height 33
click at [579, 245] on input "0" at bounding box center [716, 256] width 300 height 33
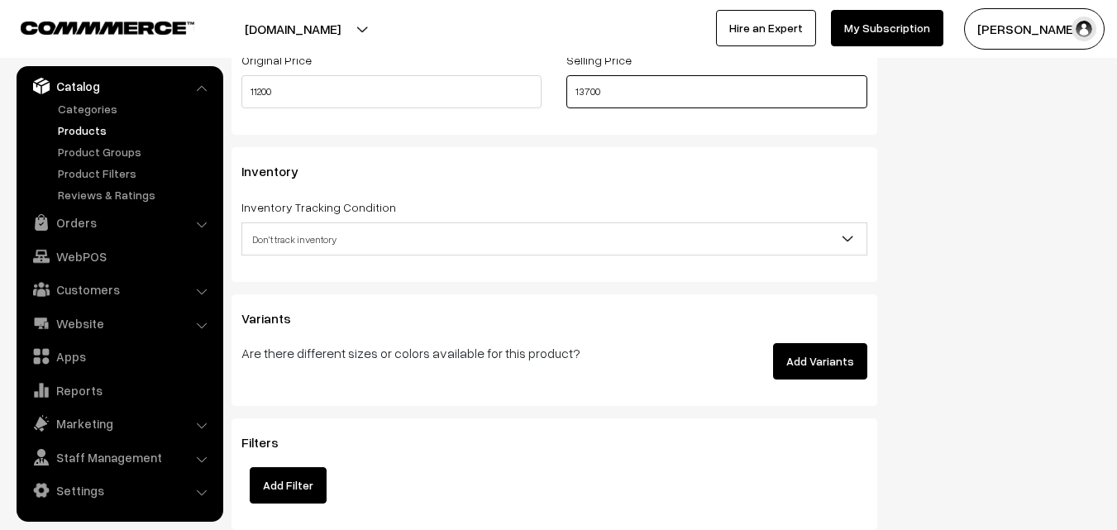
scroll to position [1488, 0]
type input "13700"
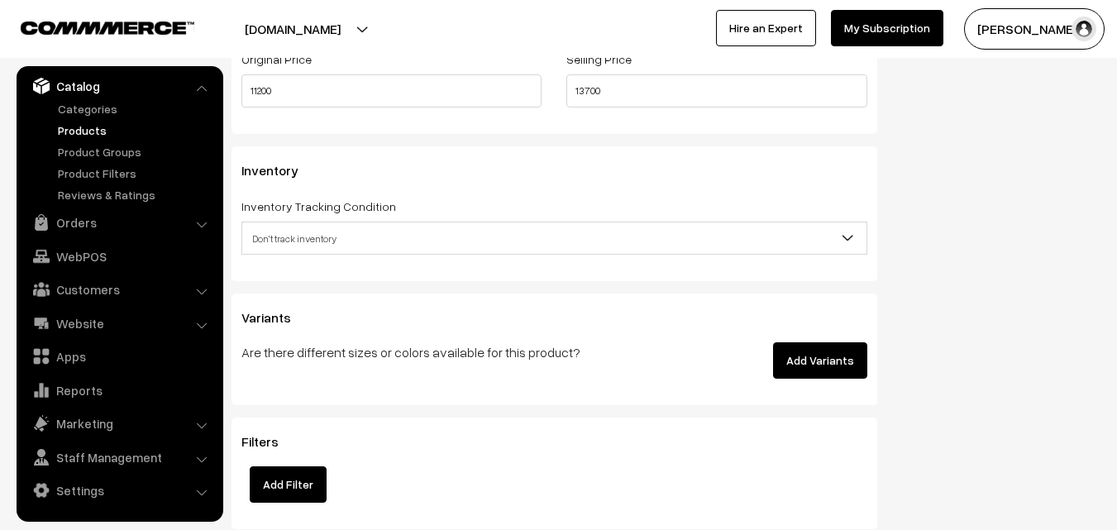
click at [312, 226] on span "Don't track inventory" at bounding box center [554, 238] width 624 height 29
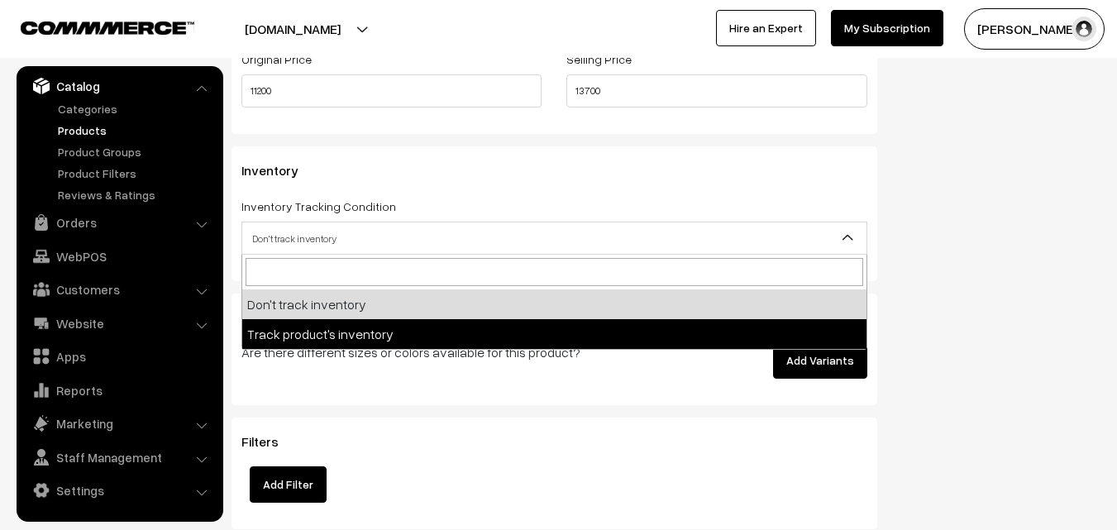
select select "2"
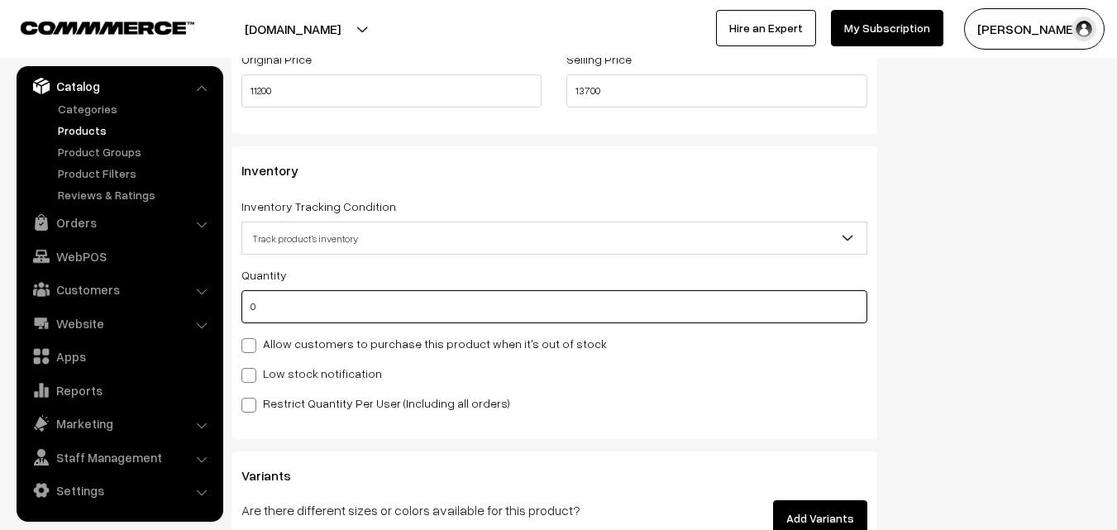
click at [326, 311] on input "0" at bounding box center [554, 306] width 626 height 33
type input "4"
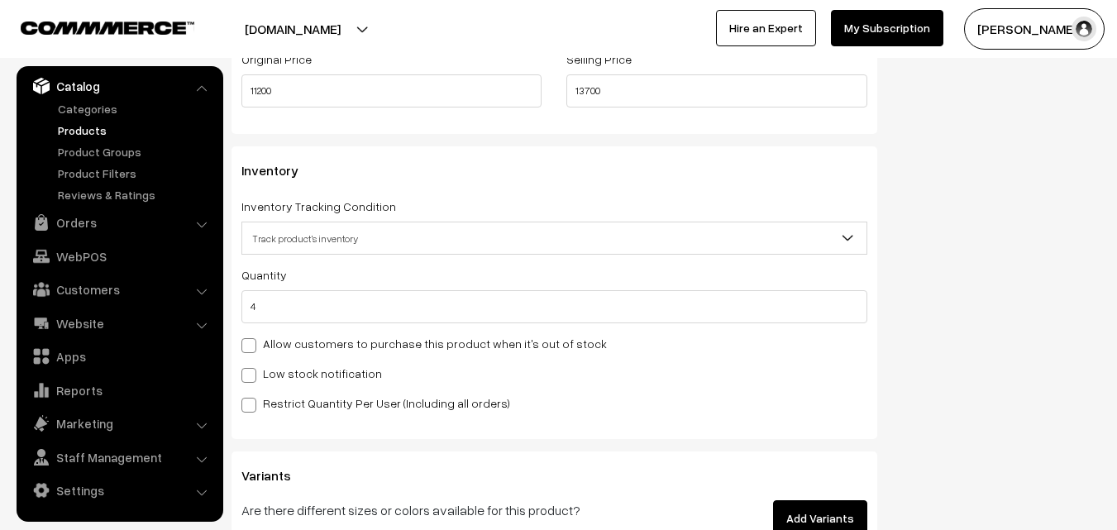
click at [293, 367] on label "Low stock notification" at bounding box center [311, 373] width 141 height 17
click at [252, 367] on input "Low stock notification" at bounding box center [246, 372] width 11 height 11
checkbox input "true"
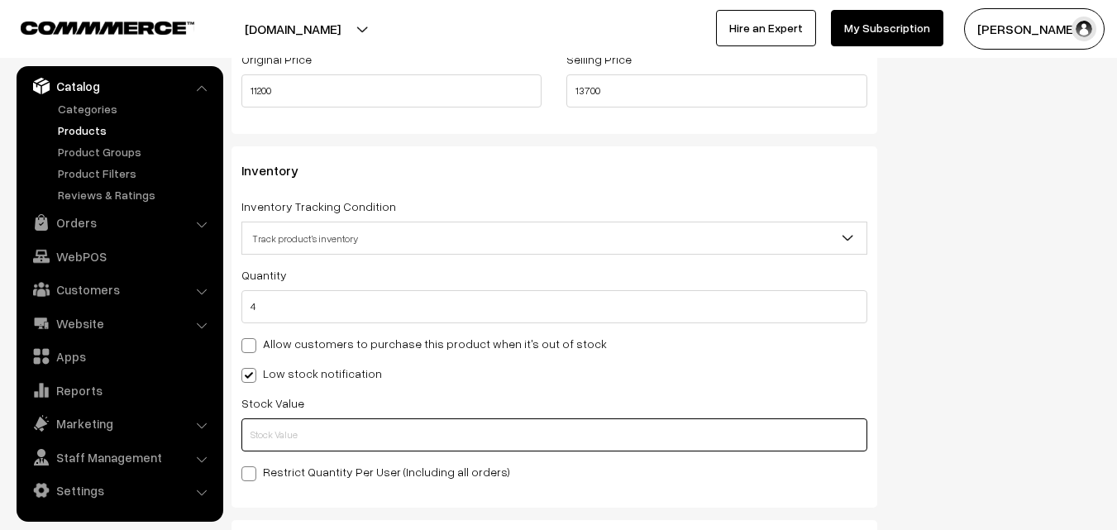
click at [277, 441] on input "text" at bounding box center [554, 434] width 626 height 33
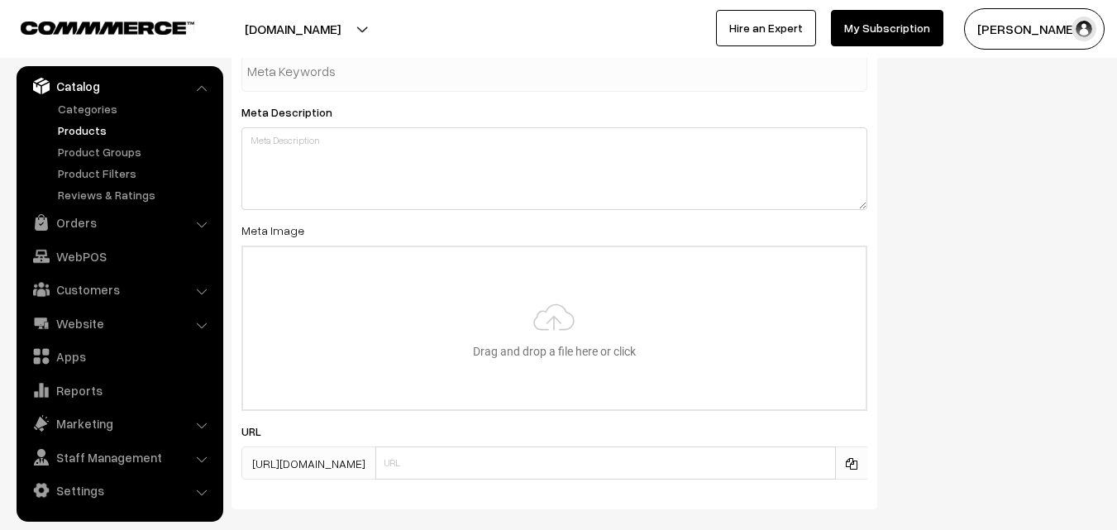
scroll to position [2461, 0]
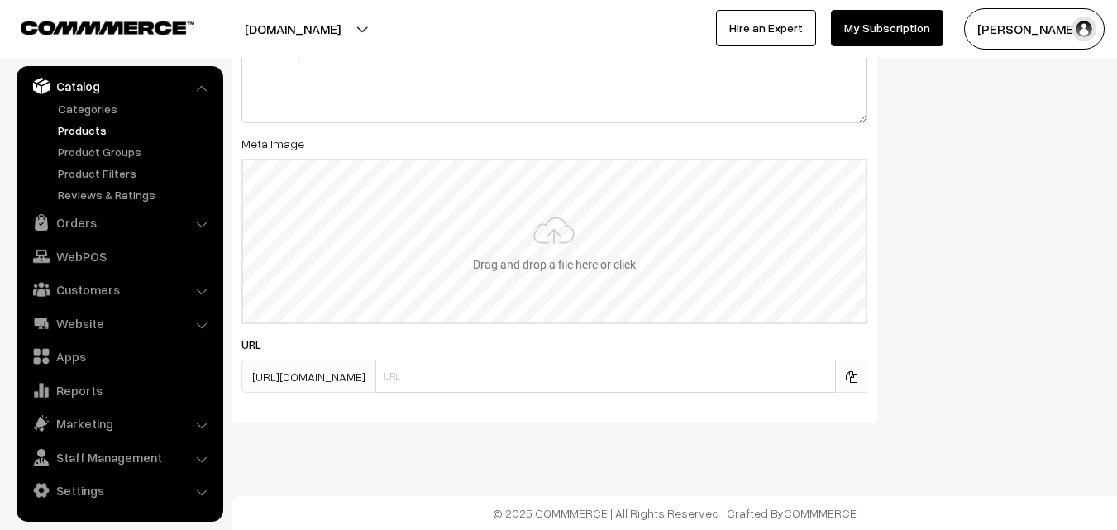
type input "2"
click at [532, 266] on input "file" at bounding box center [554, 241] width 622 height 162
type input "C:\fakepath\kanchipuram-saree-va12032-aug.jpeg"
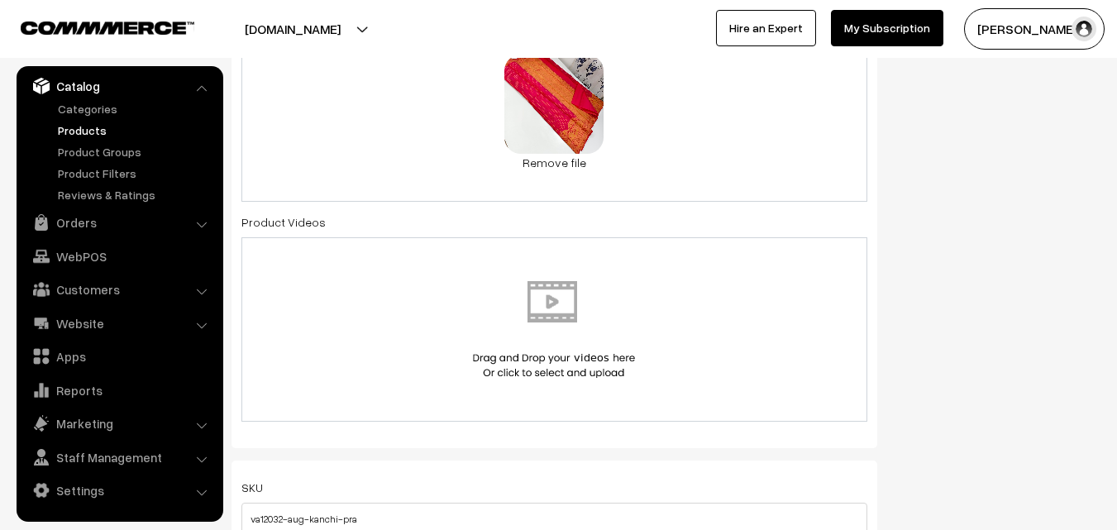
scroll to position [0, 0]
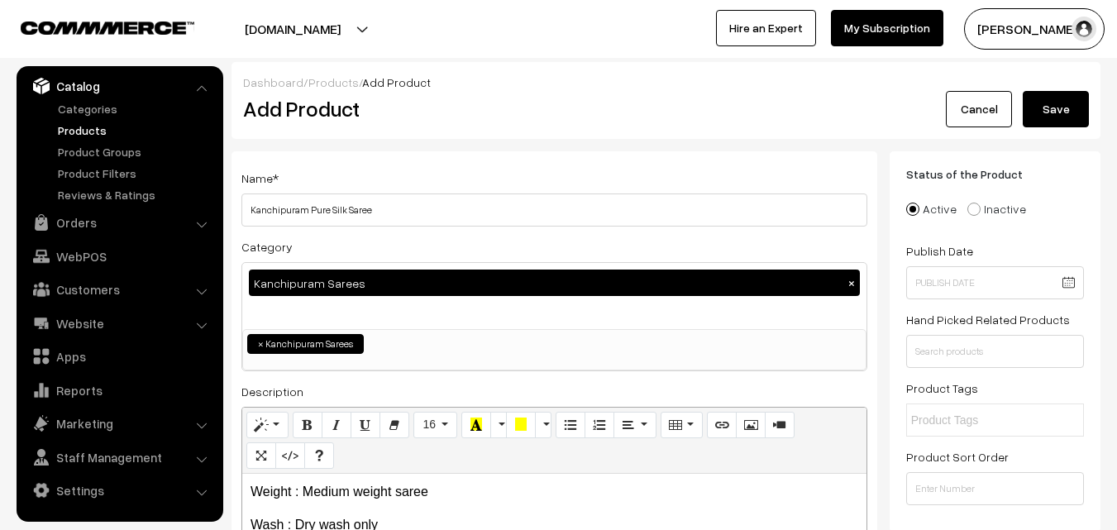
click at [1080, 111] on button "Save" at bounding box center [1055, 109] width 66 height 36
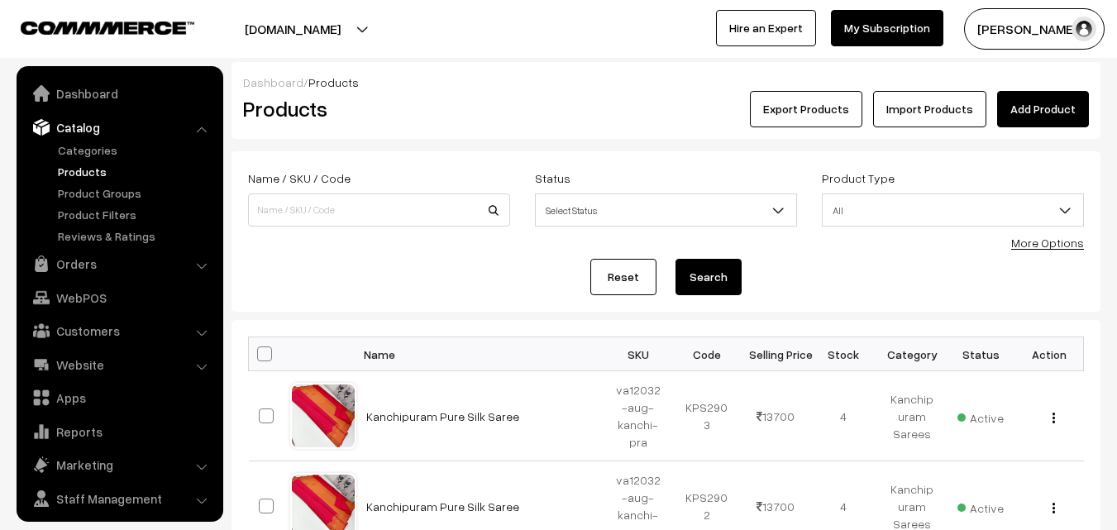
scroll to position [41, 0]
